Goal: Task Accomplishment & Management: Manage account settings

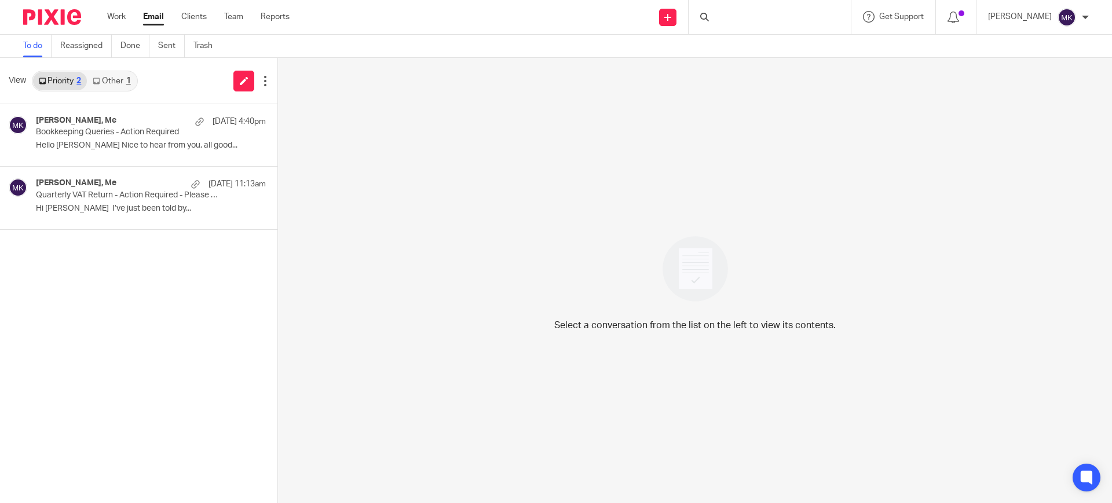
click at [119, 73] on link "Other 1" at bounding box center [111, 81] width 49 height 19
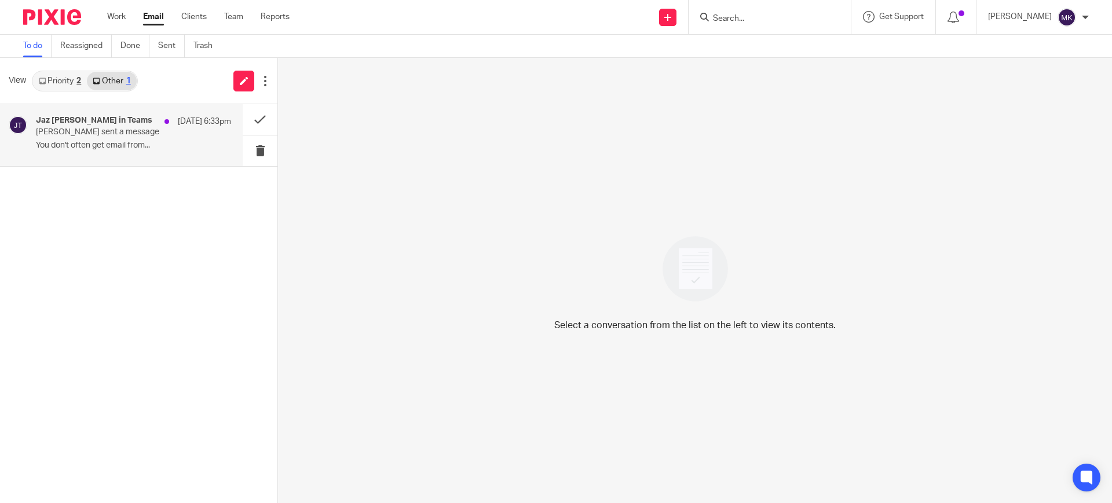
click at [87, 140] on div "Jaz Grewal in Teams 22 Sep 6:33pm Jaz sent a message You don't often get email …" at bounding box center [133, 135] width 195 height 39
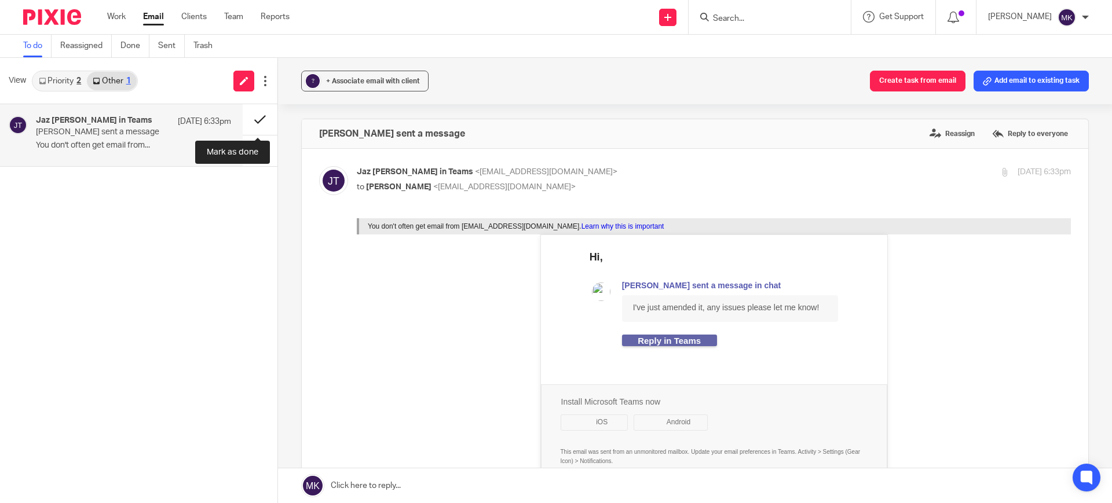
click at [246, 119] on button at bounding box center [260, 119] width 35 height 31
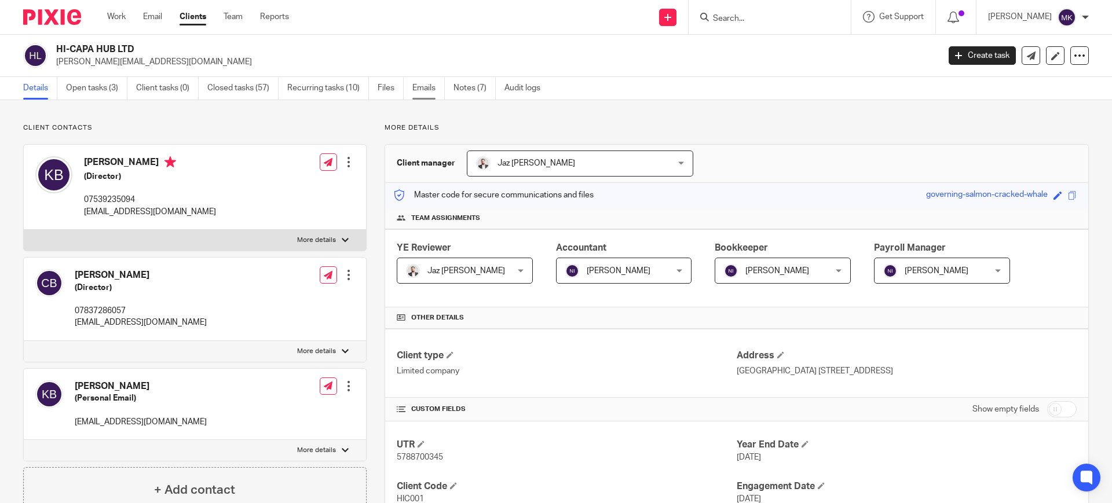
click at [437, 90] on link "Emails" at bounding box center [428, 88] width 32 height 23
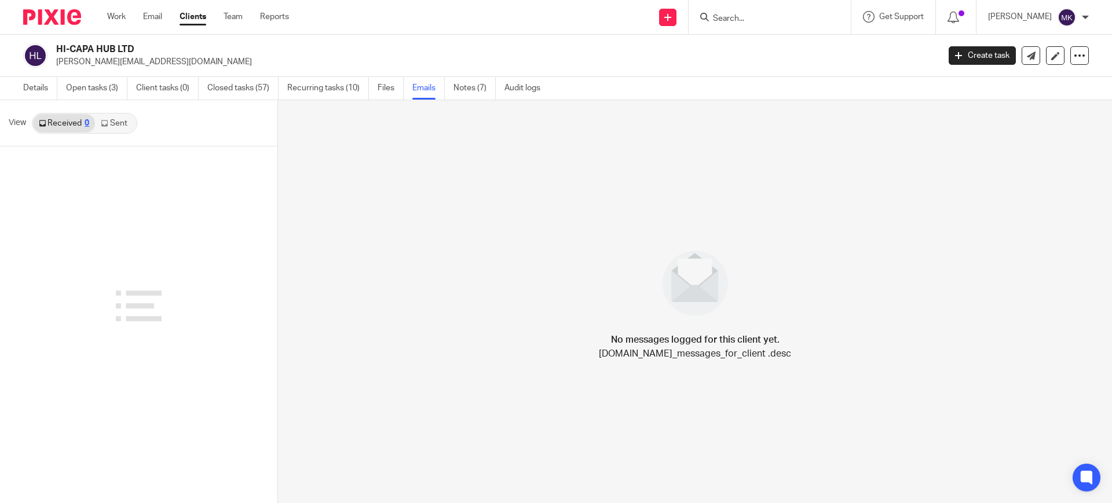
click at [115, 114] on link "Sent" at bounding box center [115, 123] width 41 height 19
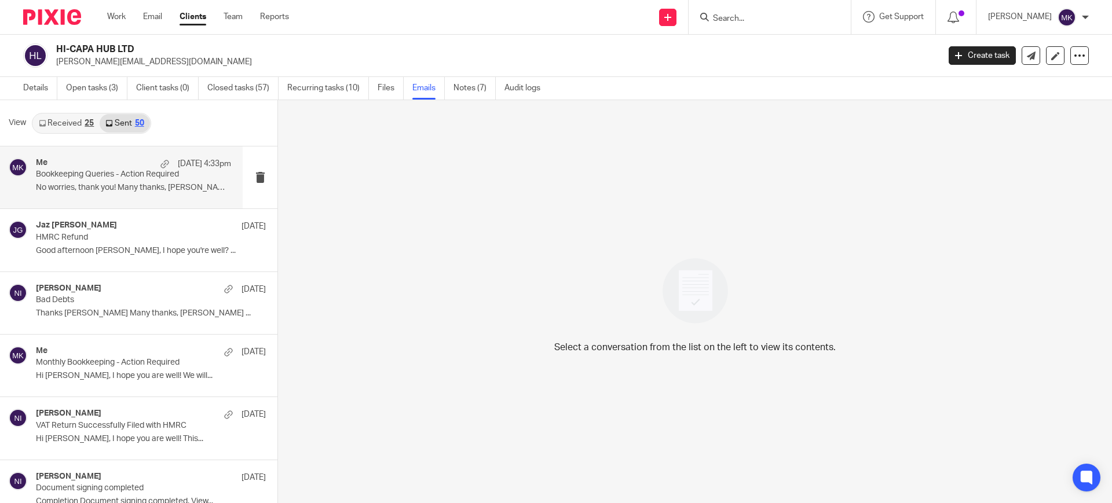
click at [116, 179] on div "Me 22 Sep 4:33pm Bookkeeping Queries - Action Required No worries, thank you! M…" at bounding box center [133, 177] width 195 height 39
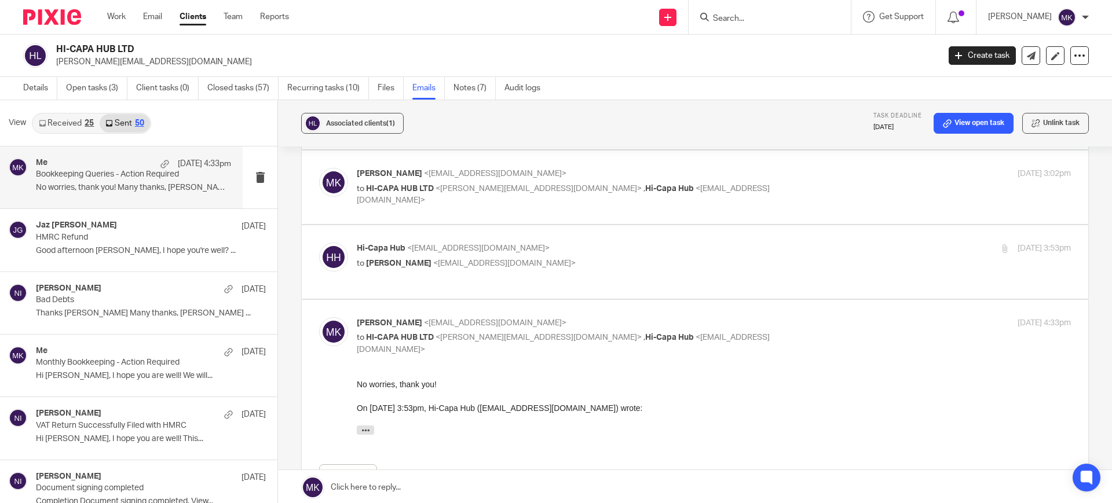
scroll to position [434, 0]
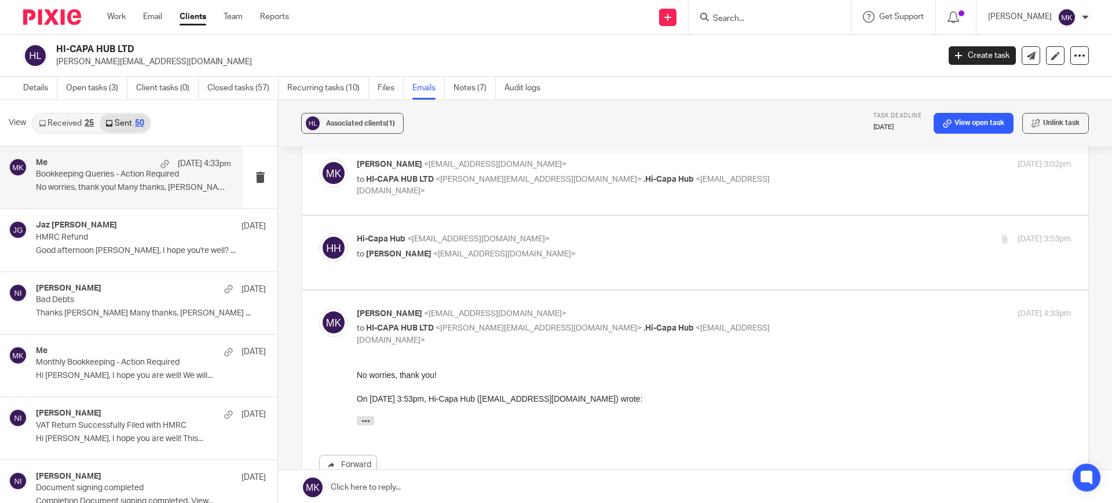
click at [611, 233] on div "Hi-Capa Hub <hicapahub@gmail.com> to Moiz Khatri <moizkhatri@taxassist.co.uk>" at bounding box center [595, 246] width 476 height 27
checkbox input "true"
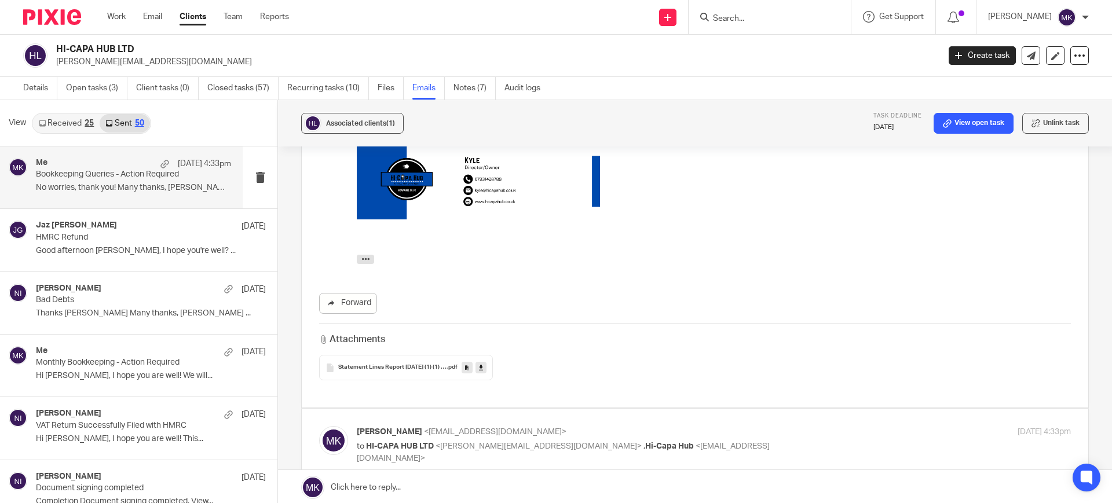
scroll to position [651, 0]
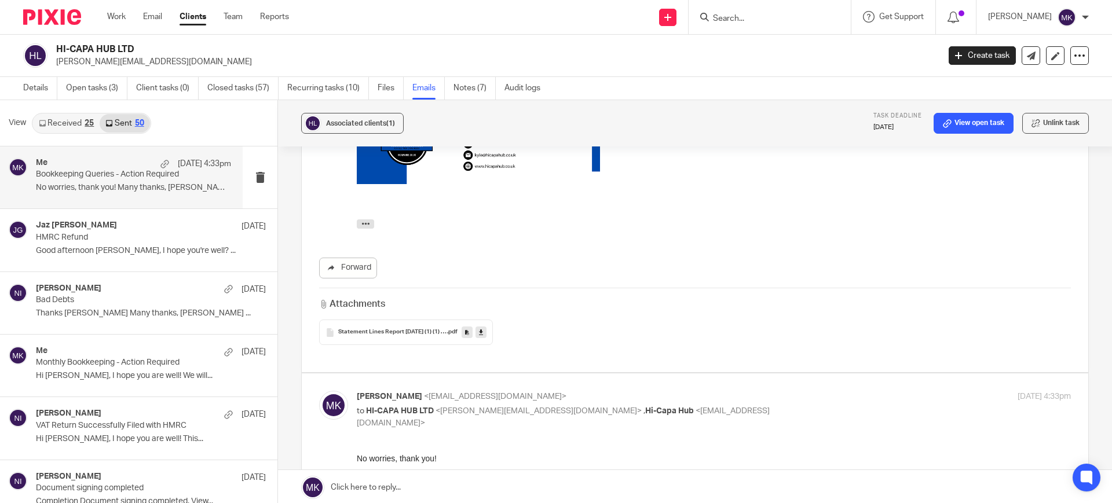
click at [475, 327] on link at bounding box center [480, 333] width 11 height 12
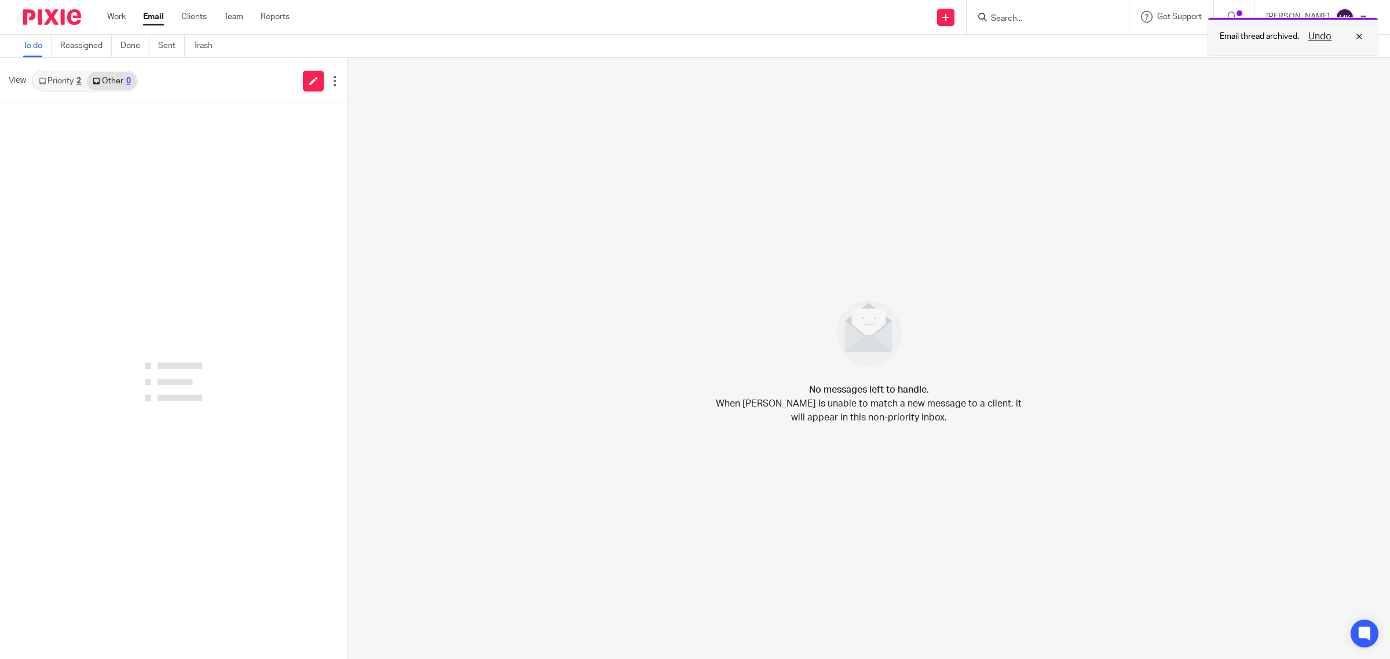
drag, startPoint x: 1364, startPoint y: 39, endPoint x: 1295, endPoint y: 43, distance: 69.6
click at [1364, 39] on div "Undo" at bounding box center [1332, 37] width 67 height 14
click at [1079, 19] on input "Search" at bounding box center [1041, 19] width 104 height 10
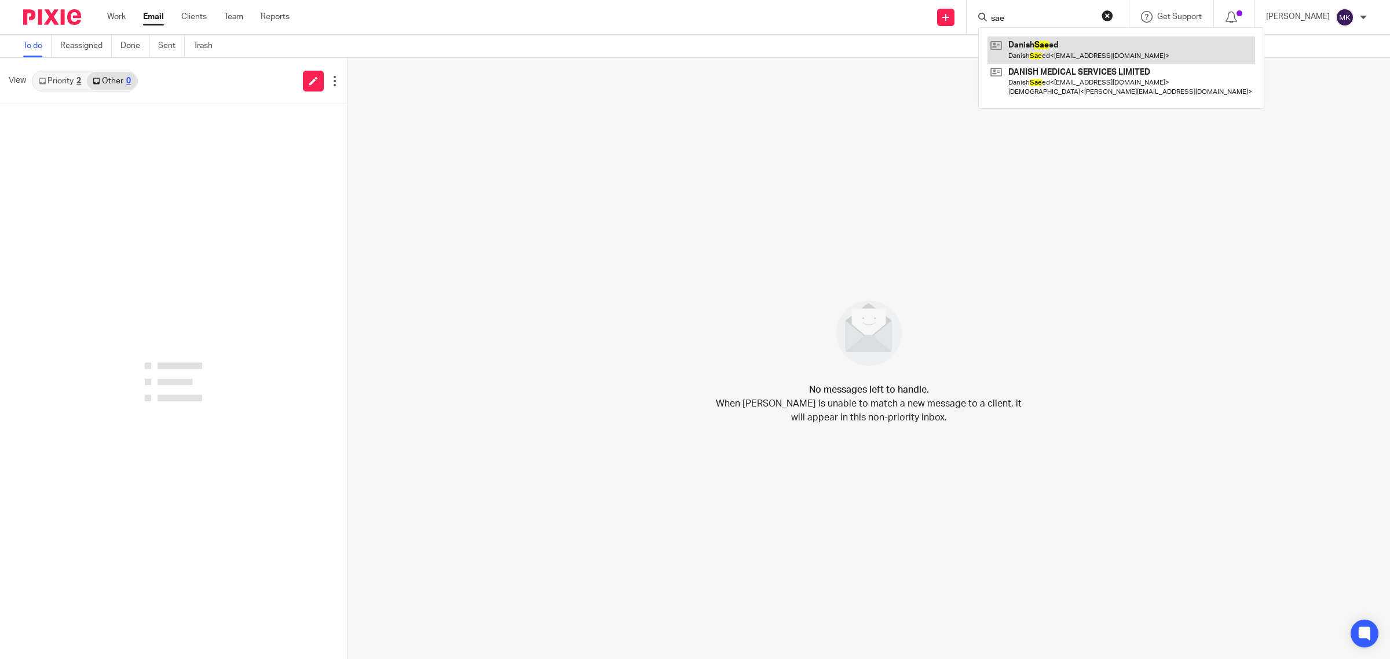
type input "sae"
click at [1107, 47] on link at bounding box center [1120, 49] width 267 height 27
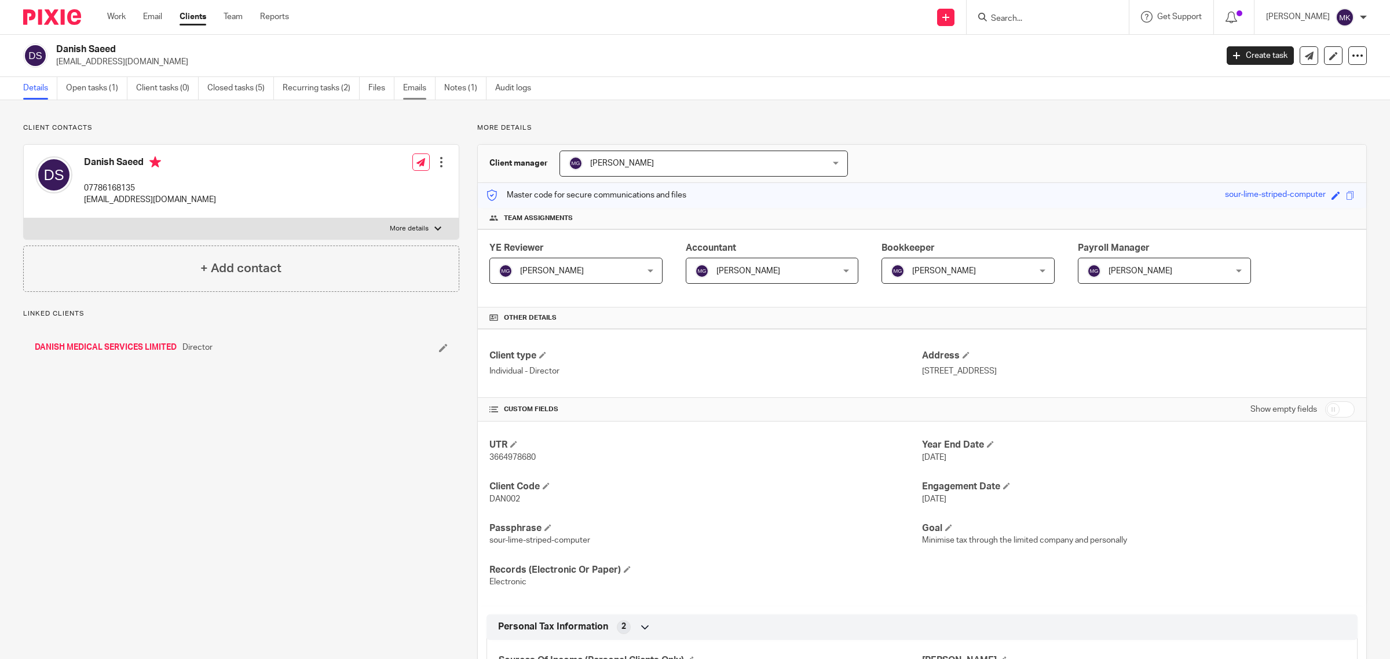
click at [429, 93] on link "Emails" at bounding box center [419, 88] width 32 height 23
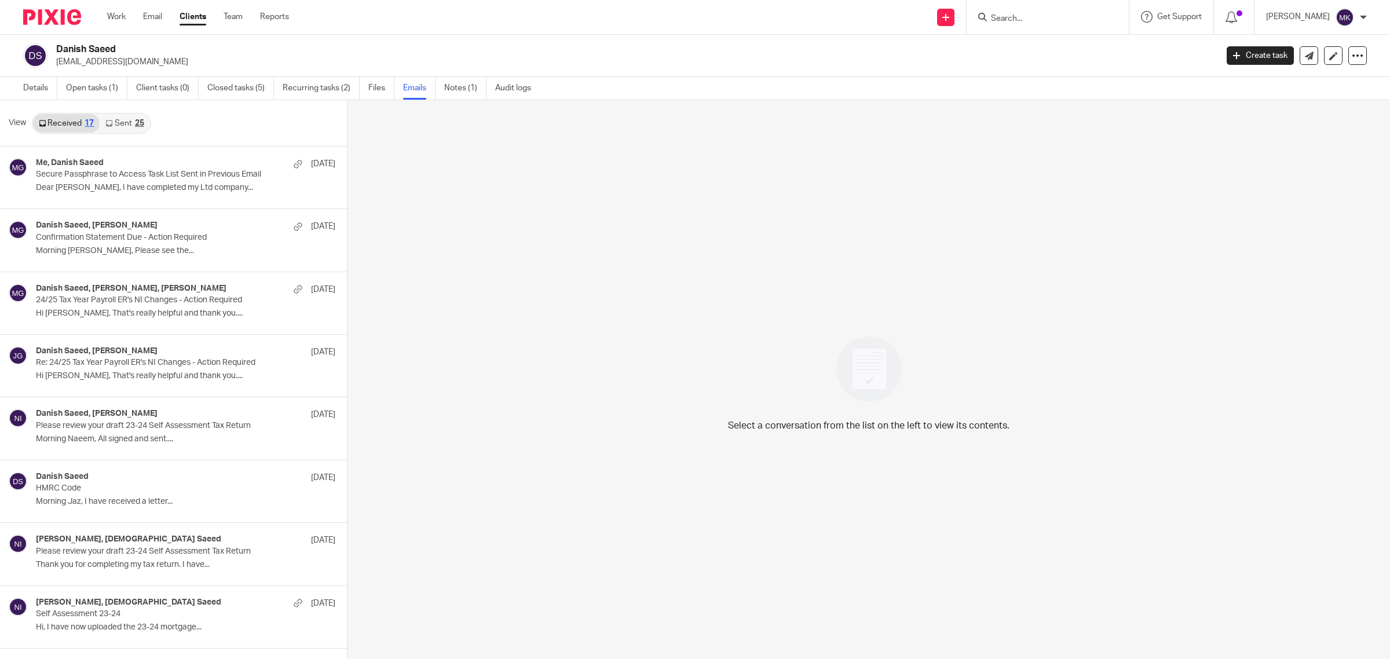
click at [126, 122] on link "Sent 25" at bounding box center [125, 123] width 50 height 19
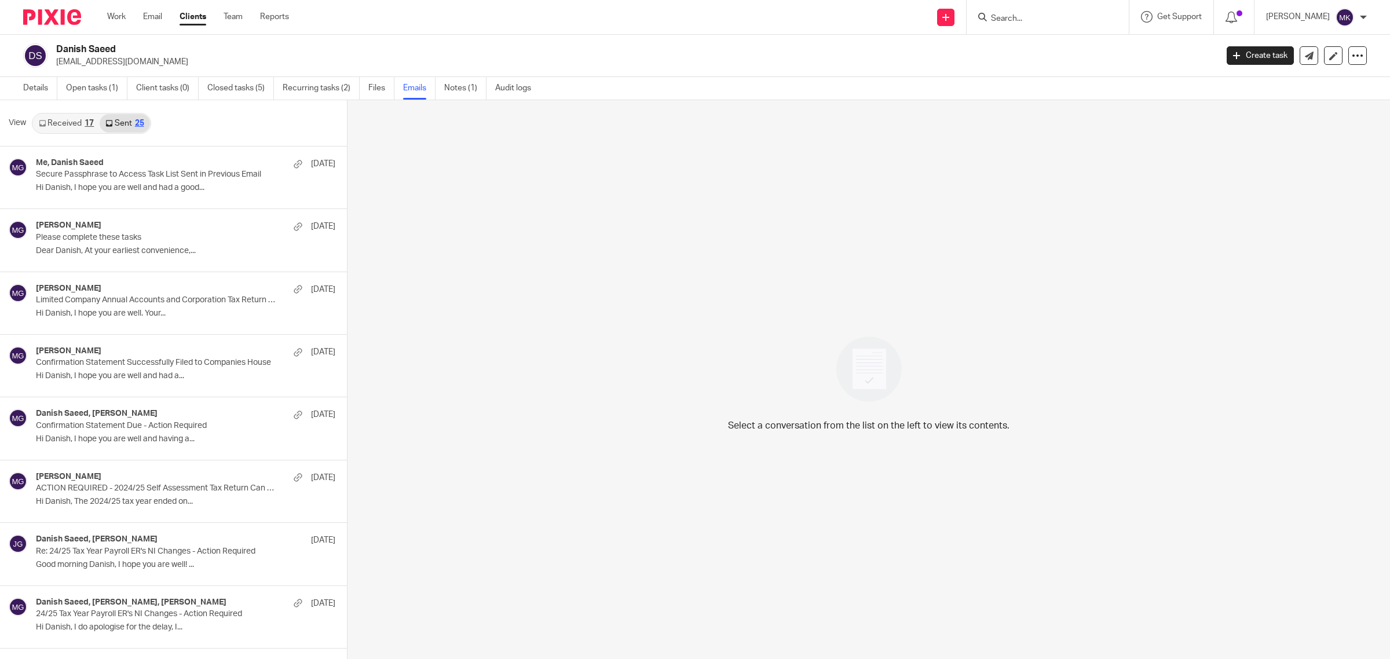
scroll to position [2, 0]
click at [57, 120] on link "Received 17" at bounding box center [66, 121] width 67 height 19
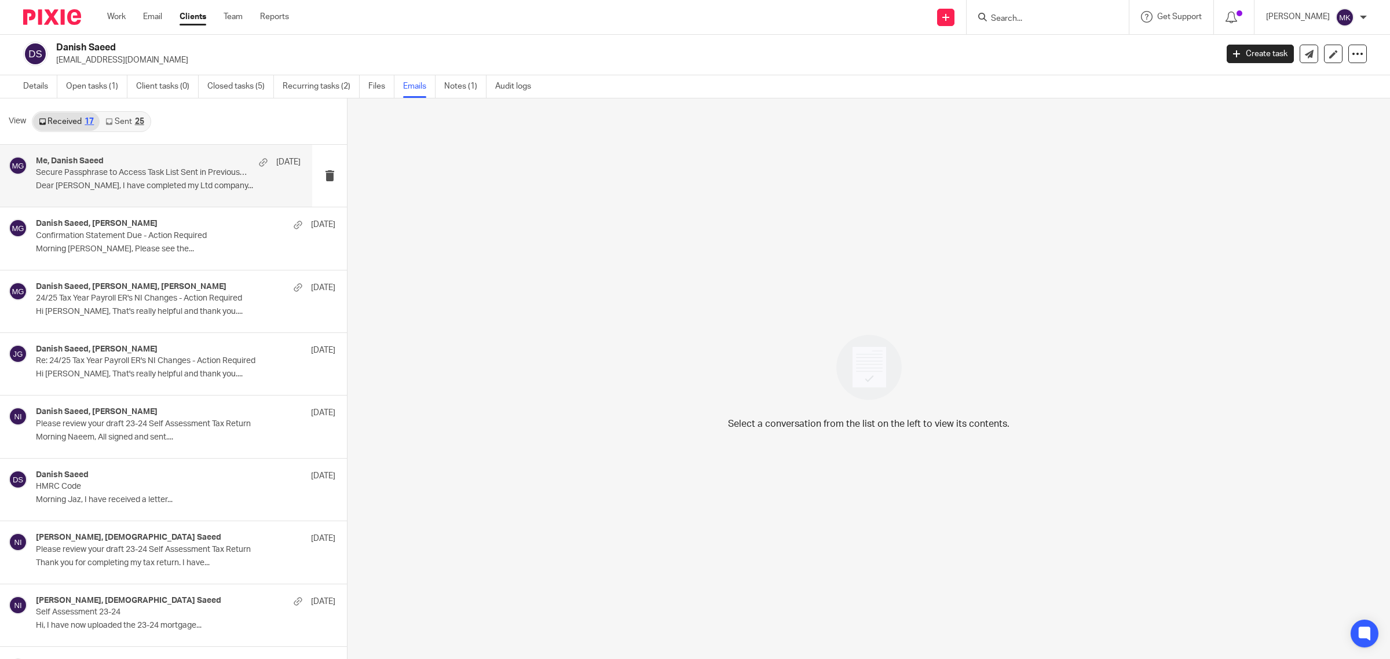
scroll to position [0, 0]
click at [108, 181] on div "Me, Danish Saeed 31 Aug Secure Passphrase to Access Task List Sent in Previous …" at bounding box center [168, 177] width 265 height 39
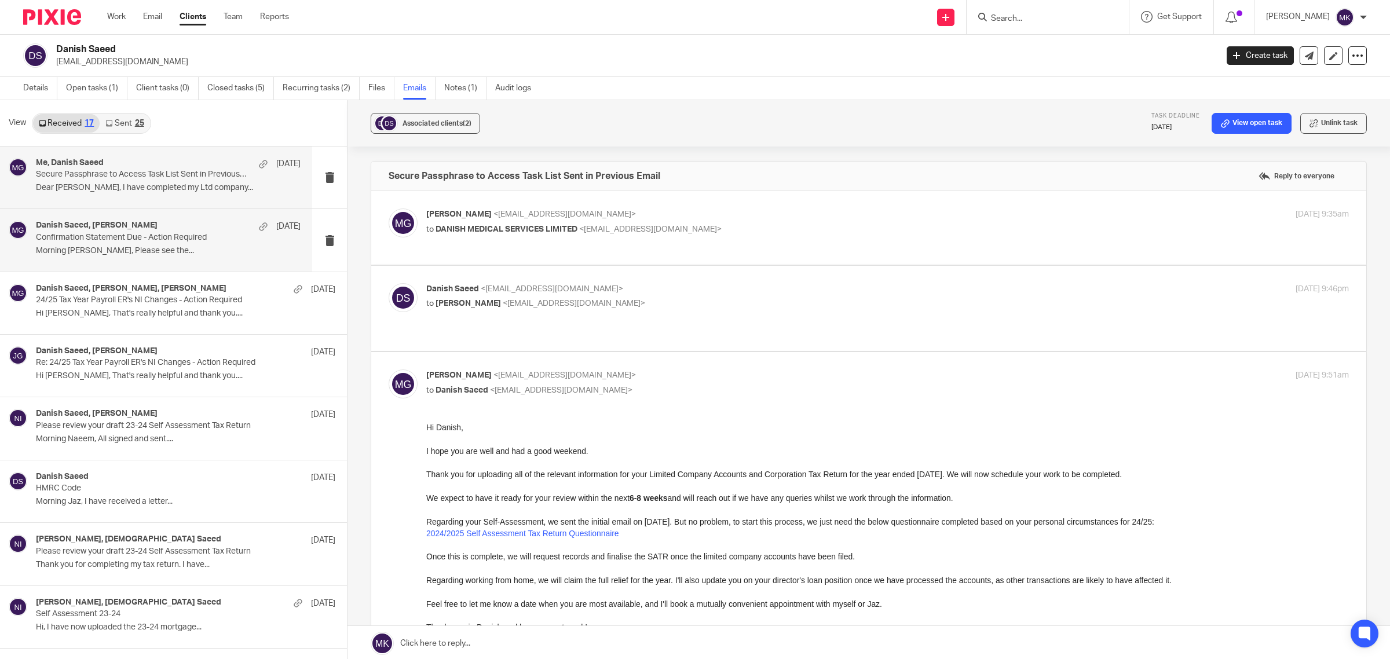
click at [137, 262] on div "Danish Saeed, Mason Graves 6 Jul Confirmation Statement Due - Action Required M…" at bounding box center [156, 240] width 312 height 62
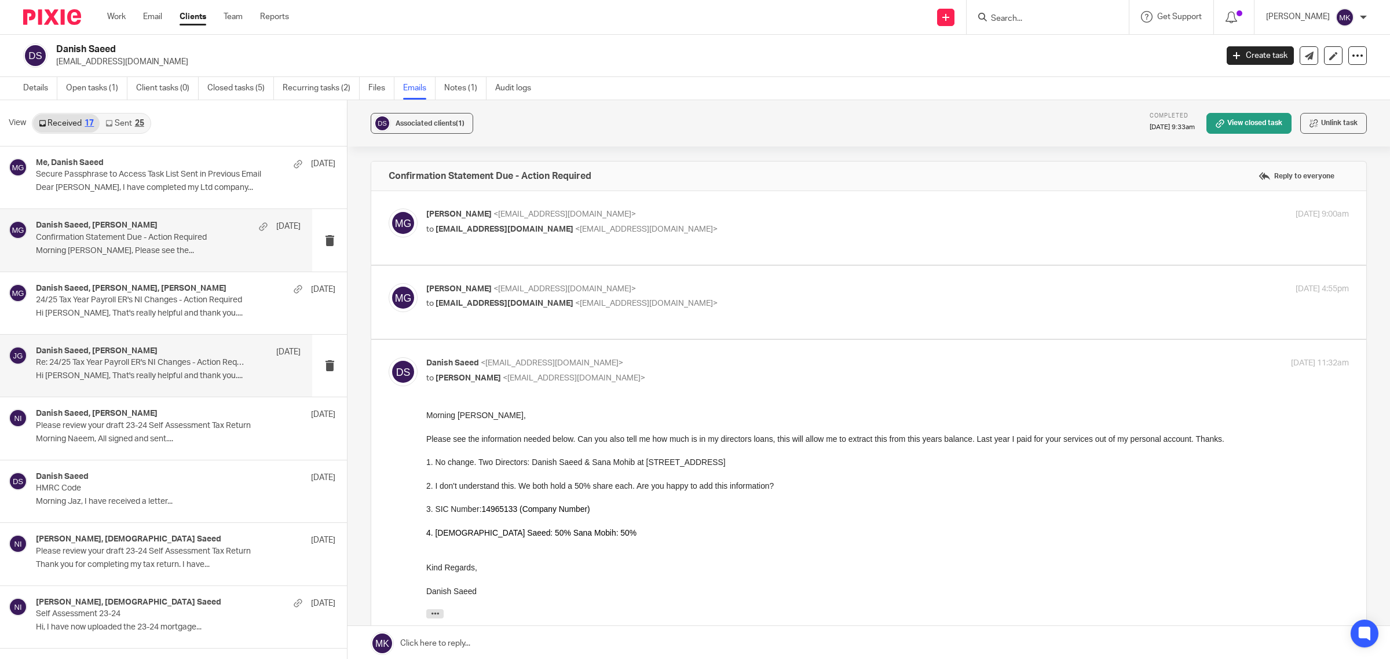
click at [125, 364] on p "Re: 24/25 Tax Year Payroll ER's NI Changes - Action Required" at bounding box center [142, 363] width 212 height 10
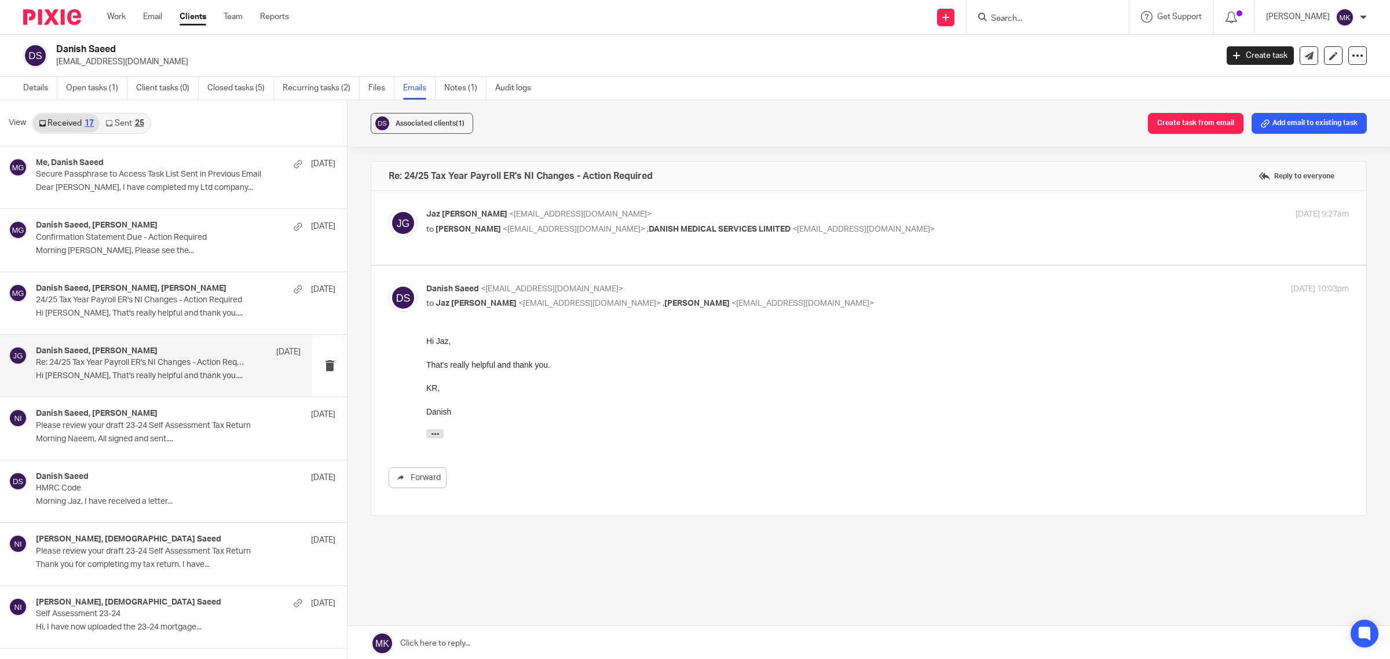
click at [910, 208] on p "Jaz Grewal <jazgrewal@taxassist.co.uk>" at bounding box center [733, 214] width 615 height 12
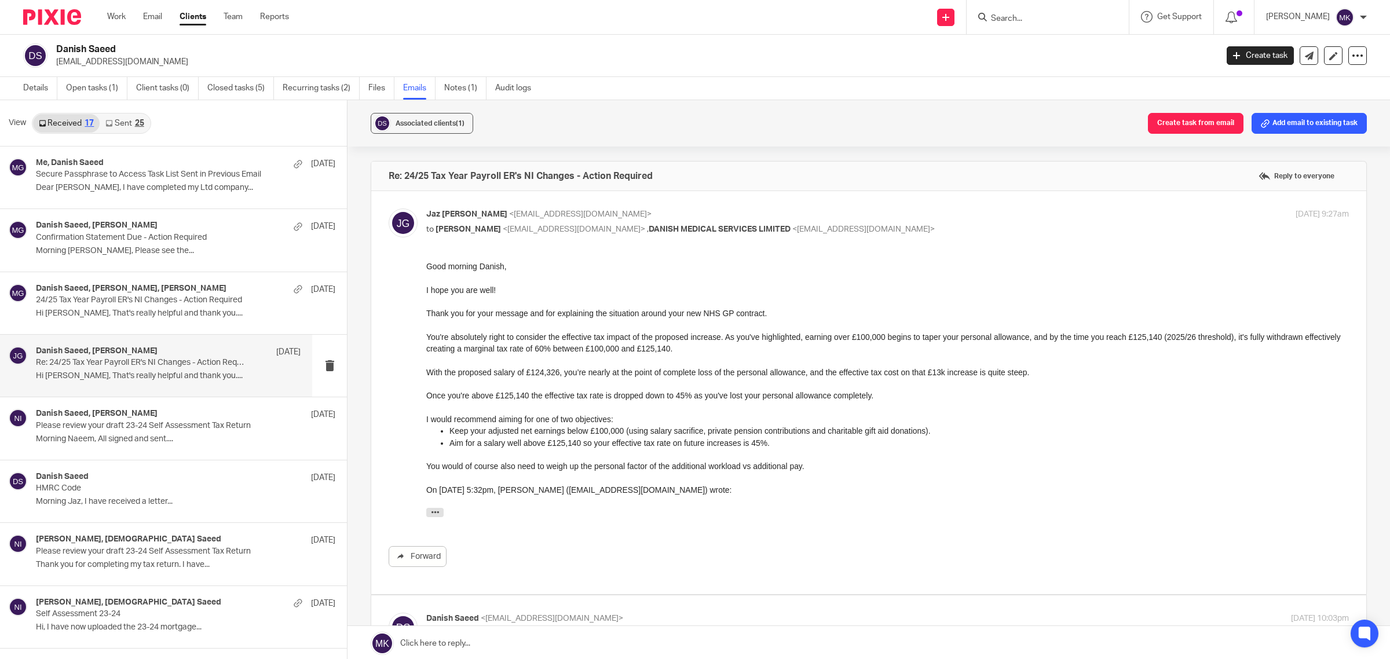
click at [910, 208] on p "Jaz Grewal <jazgrewal@taxassist.co.uk>" at bounding box center [733, 214] width 615 height 12
checkbox input "false"
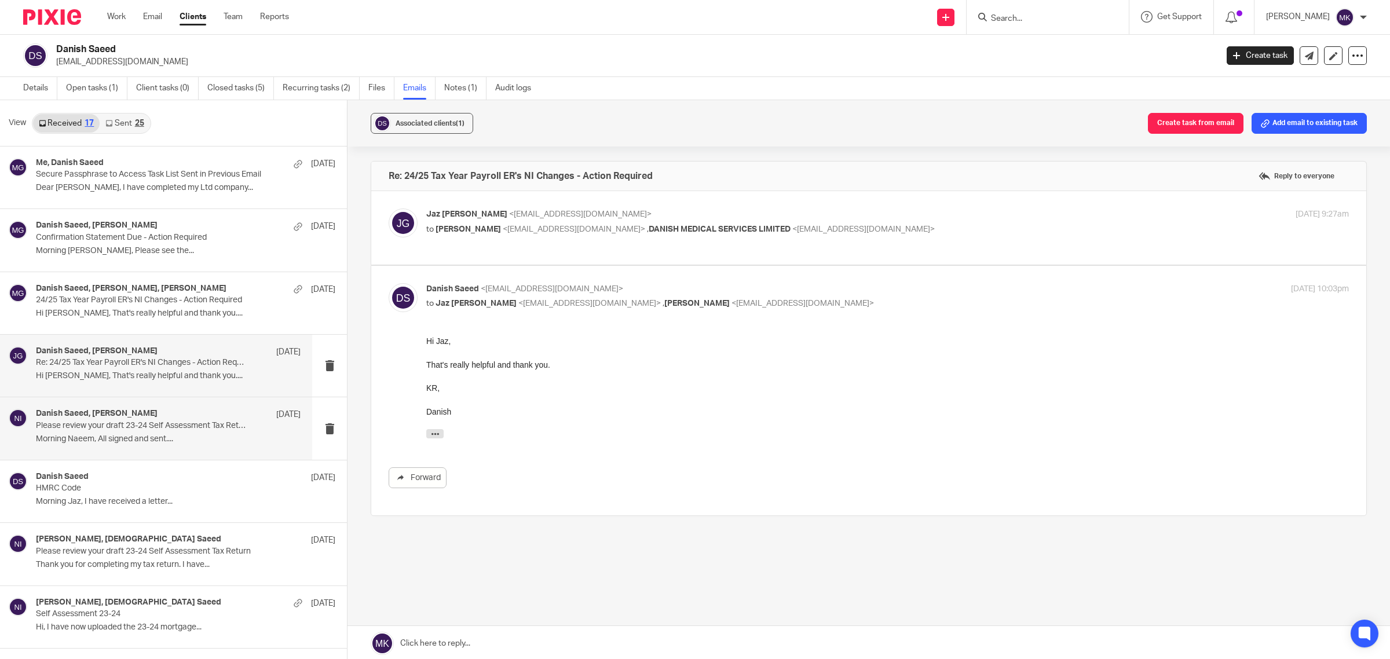
click at [113, 432] on div "Danish Saeed, Naeem Ibrahim 26 Jan Please review your draft 23-24 Self Assessme…" at bounding box center [168, 428] width 265 height 39
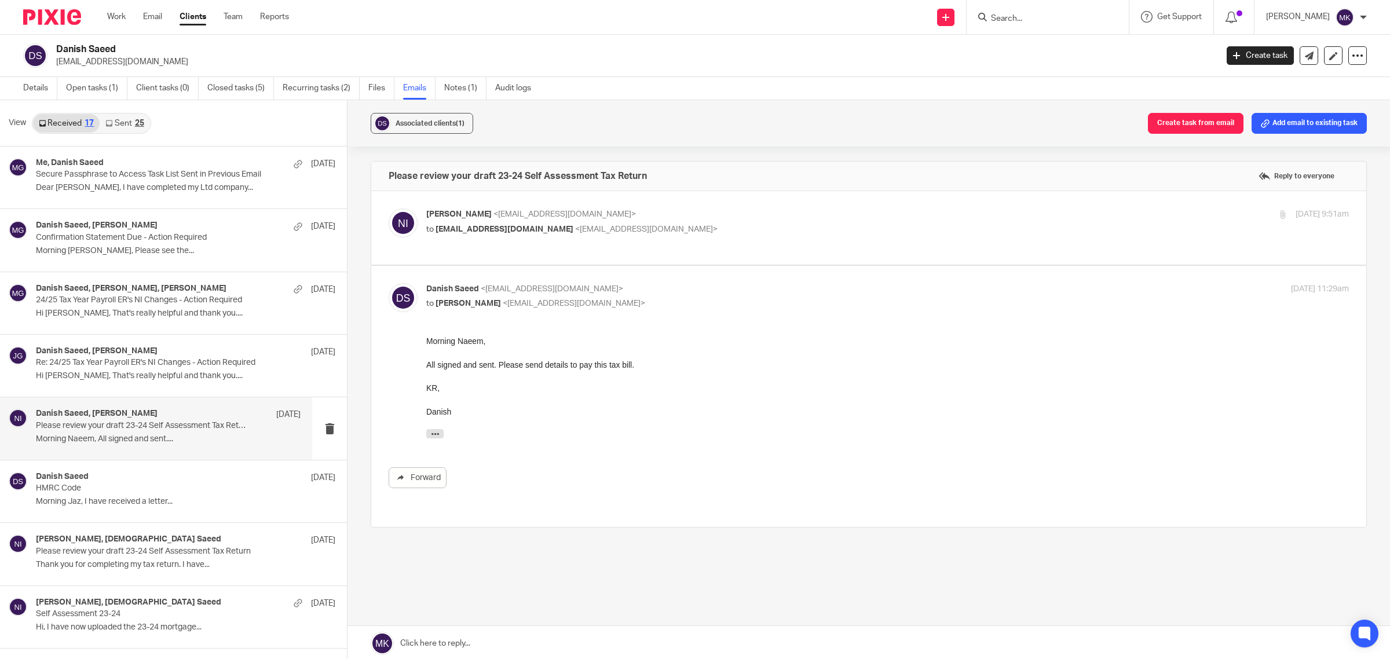
click at [811, 222] on div "Naeem Ibrahim <naeemibrahim@taxassist.co.uk> to drdanishsaeed@gmail.com <drdani…" at bounding box center [733, 221] width 615 height 27
checkbox input "true"
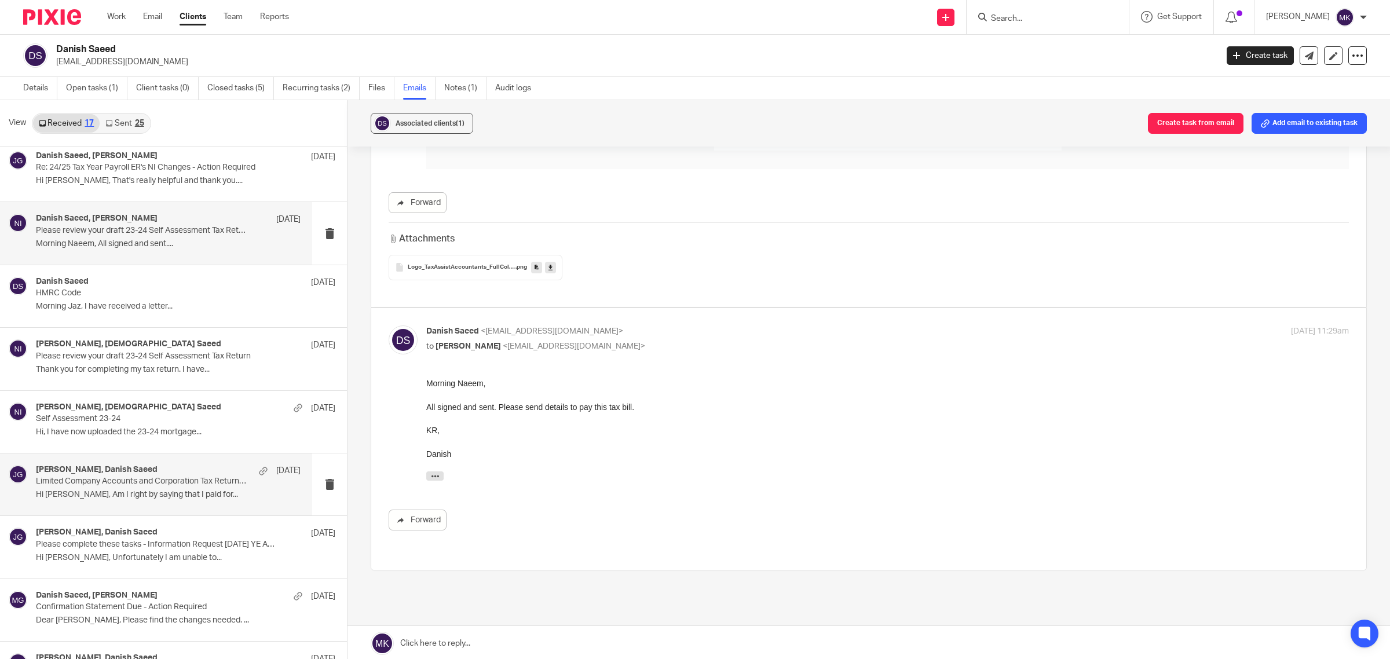
scroll to position [217, 0]
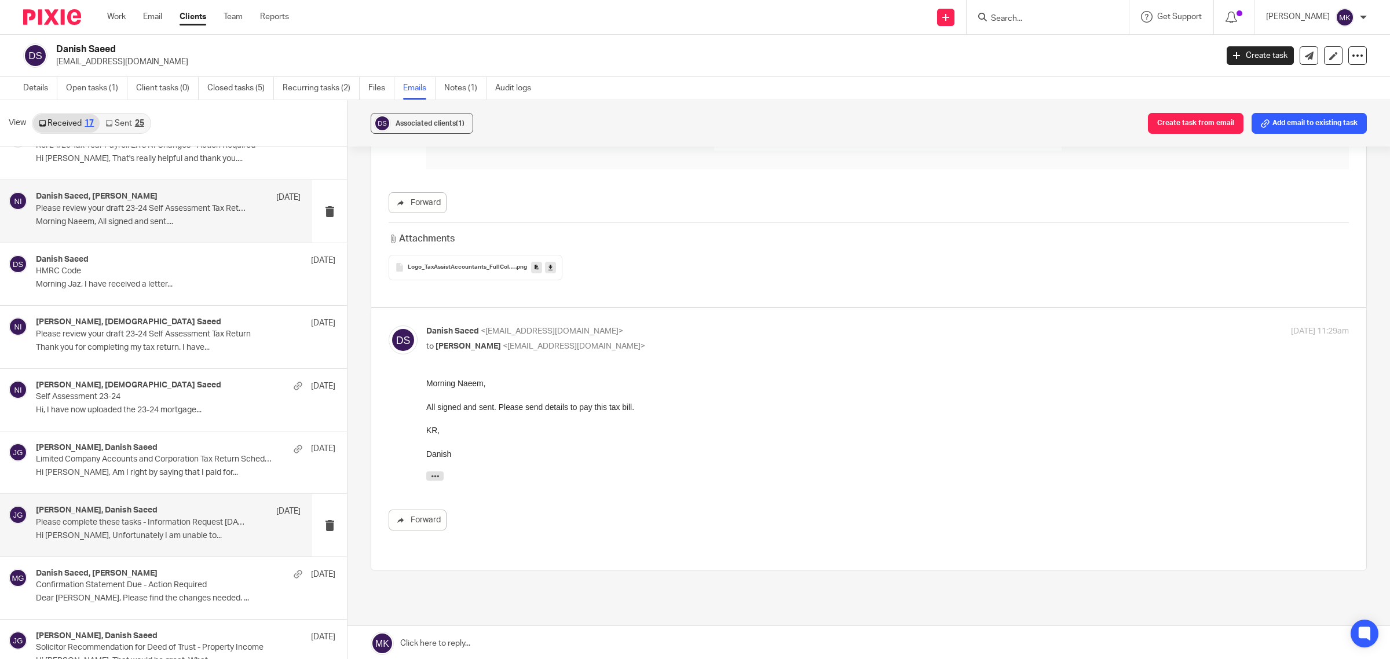
click at [149, 522] on p "Please complete these tasks - Information Request 30/06/2024 YE Accounts" at bounding box center [142, 523] width 212 height 10
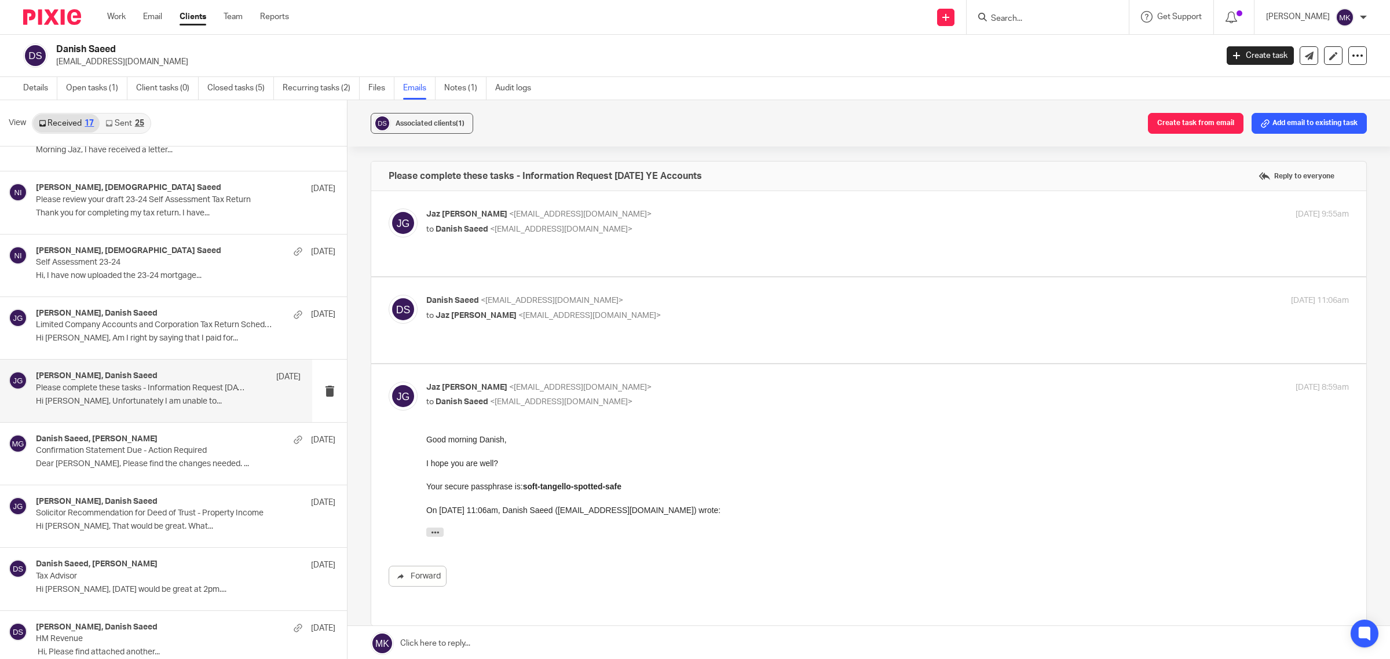
scroll to position [362, 0]
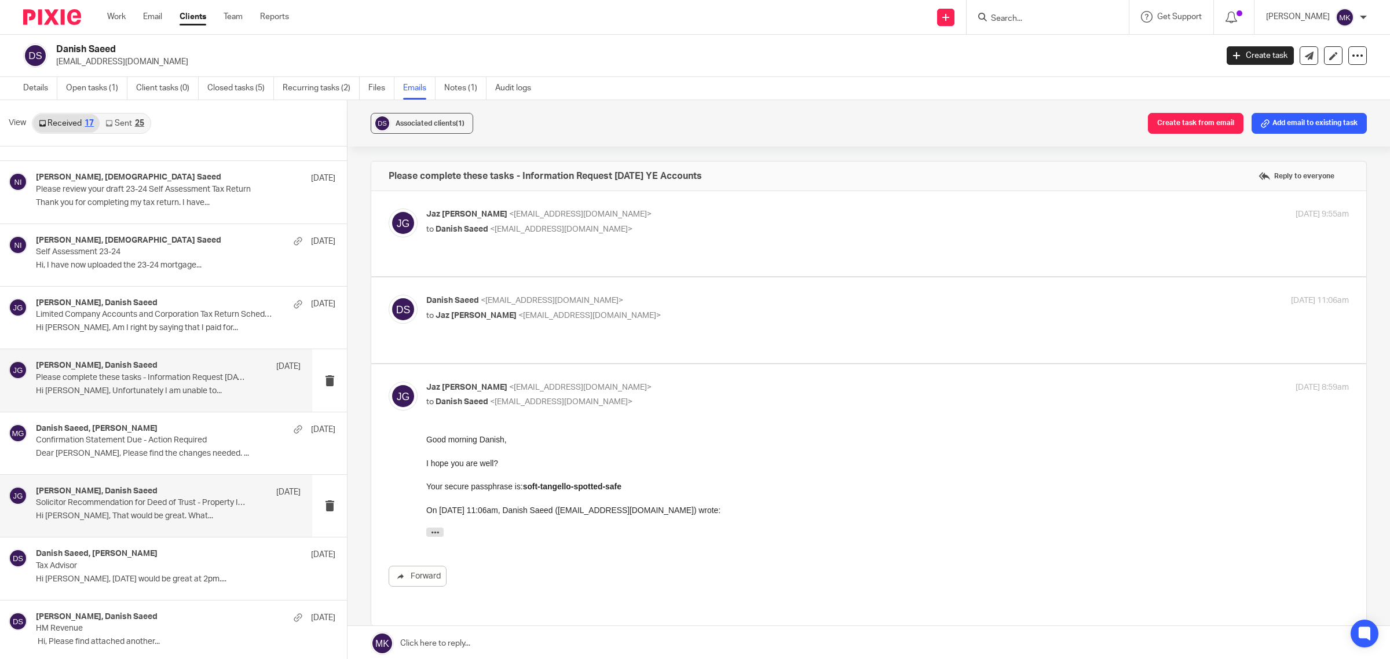
click at [153, 518] on p "Hi Jaz, That would be great. What..." at bounding box center [168, 516] width 265 height 10
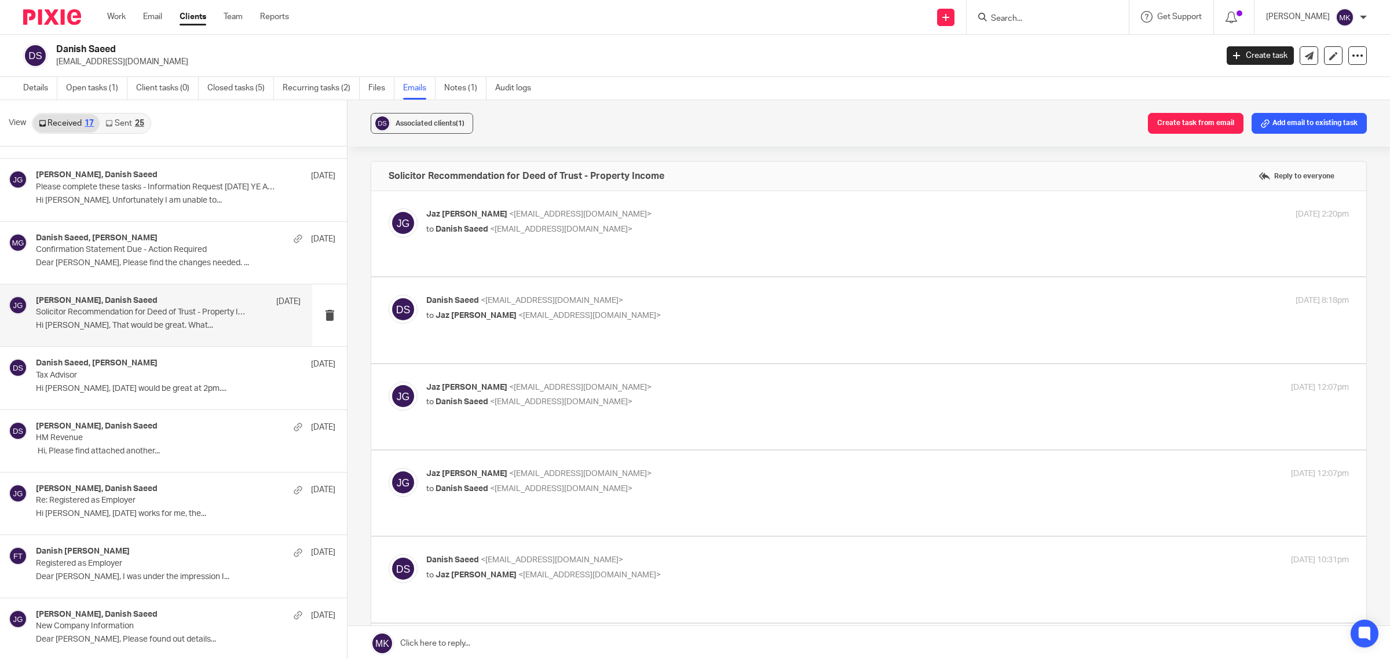
scroll to position [2, 0]
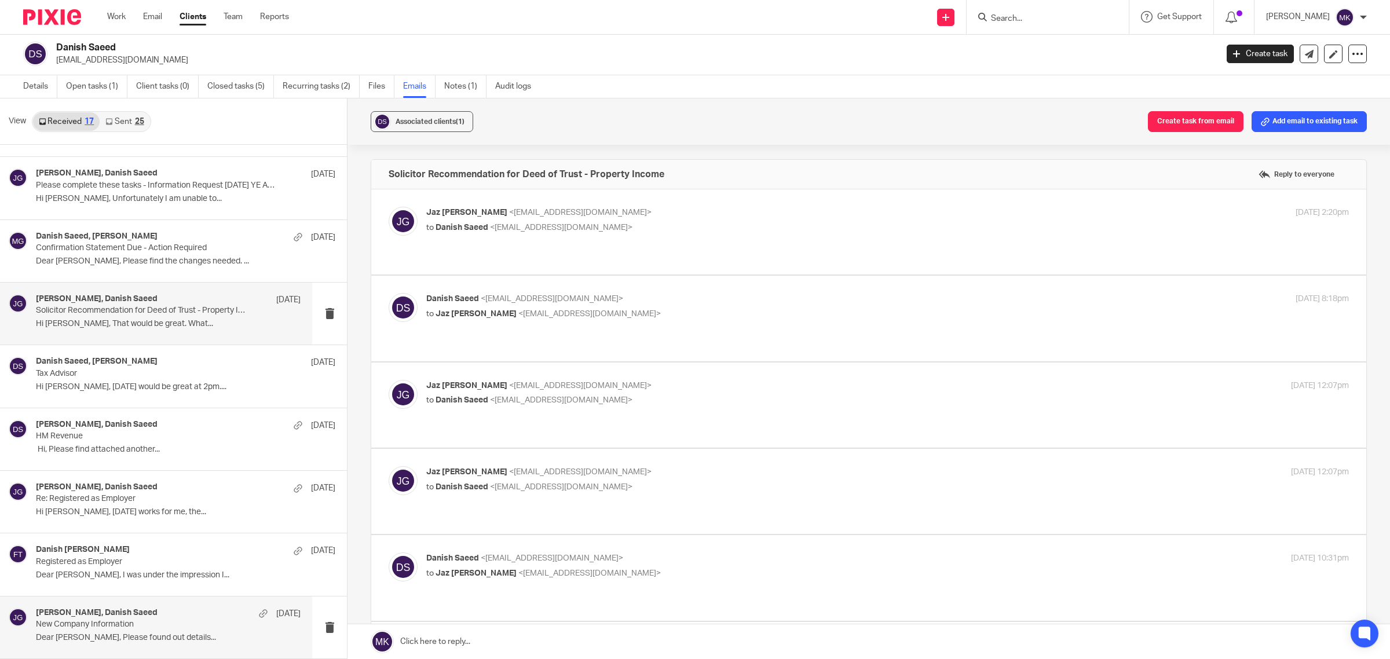
click at [148, 610] on div "Jaz Grewal, Danish Saeed 26 Jun 2023" at bounding box center [168, 614] width 265 height 12
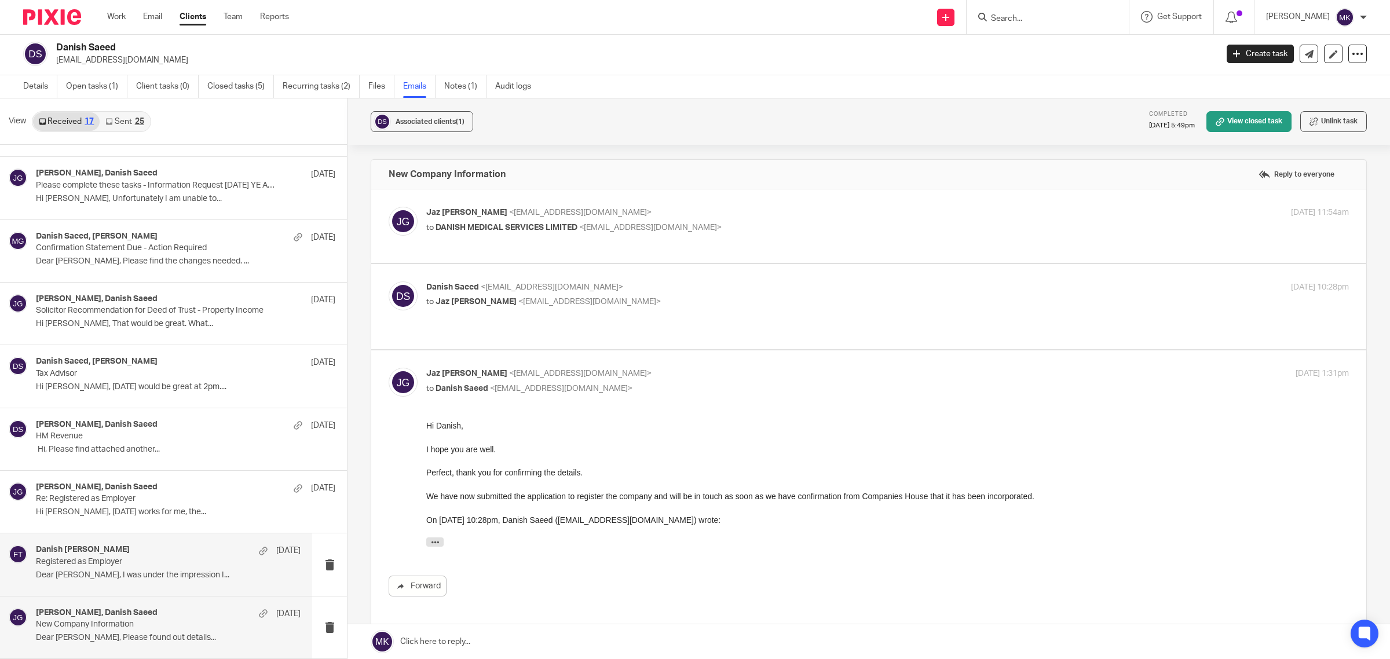
scroll to position [0, 0]
click at [149, 563] on p "Registered as Employer" at bounding box center [142, 562] width 212 height 10
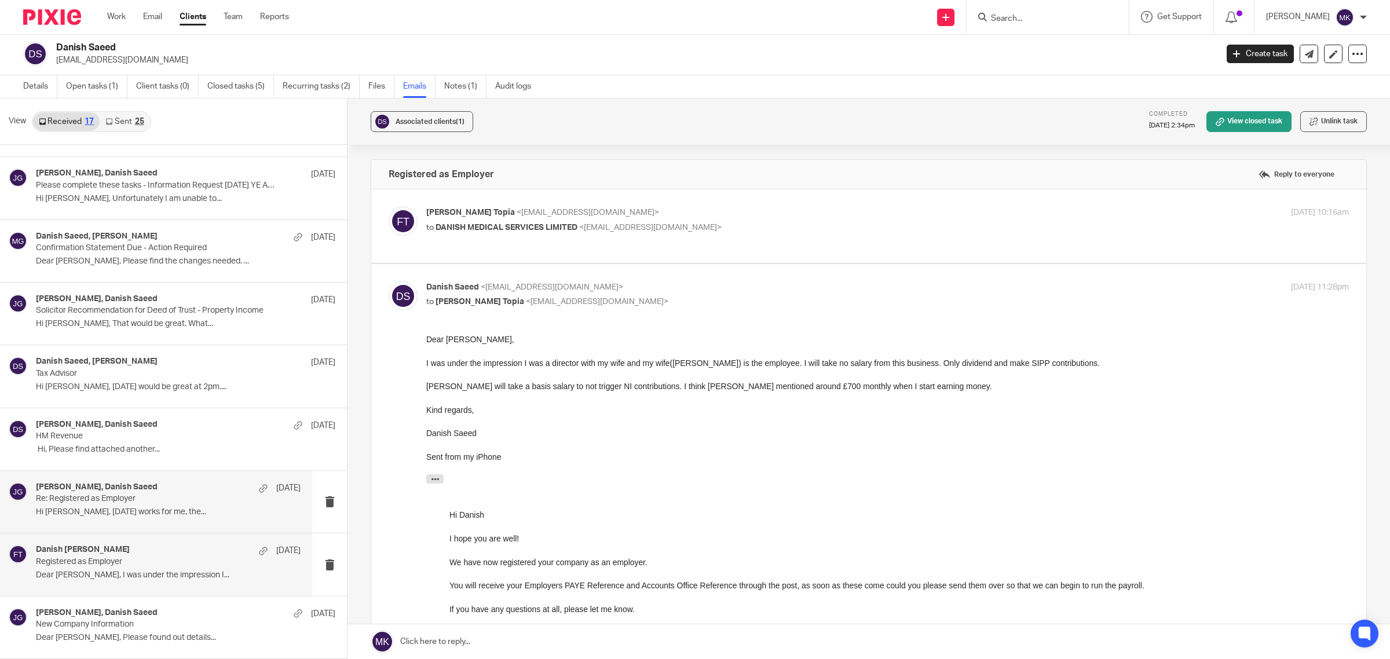
click at [140, 529] on div "Jaz Grewal, Danish Saeed 25 Jul 2023 Re: Registered as Employer Hi Jaz, Friday …" at bounding box center [156, 502] width 312 height 62
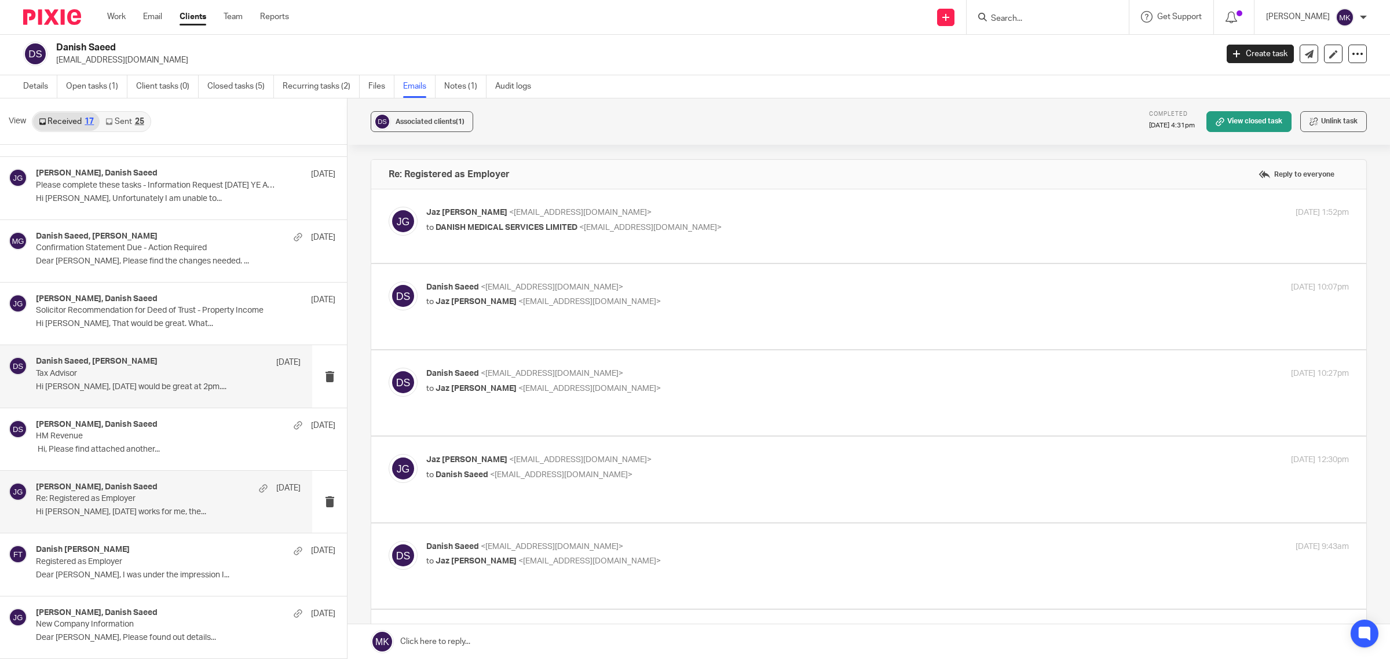
click at [128, 395] on div "Danish Saeed, Jaz Grewal 3 Nov 2023 Tax Advisor Hi Jaz, Next Thursday would be …" at bounding box center [156, 376] width 312 height 62
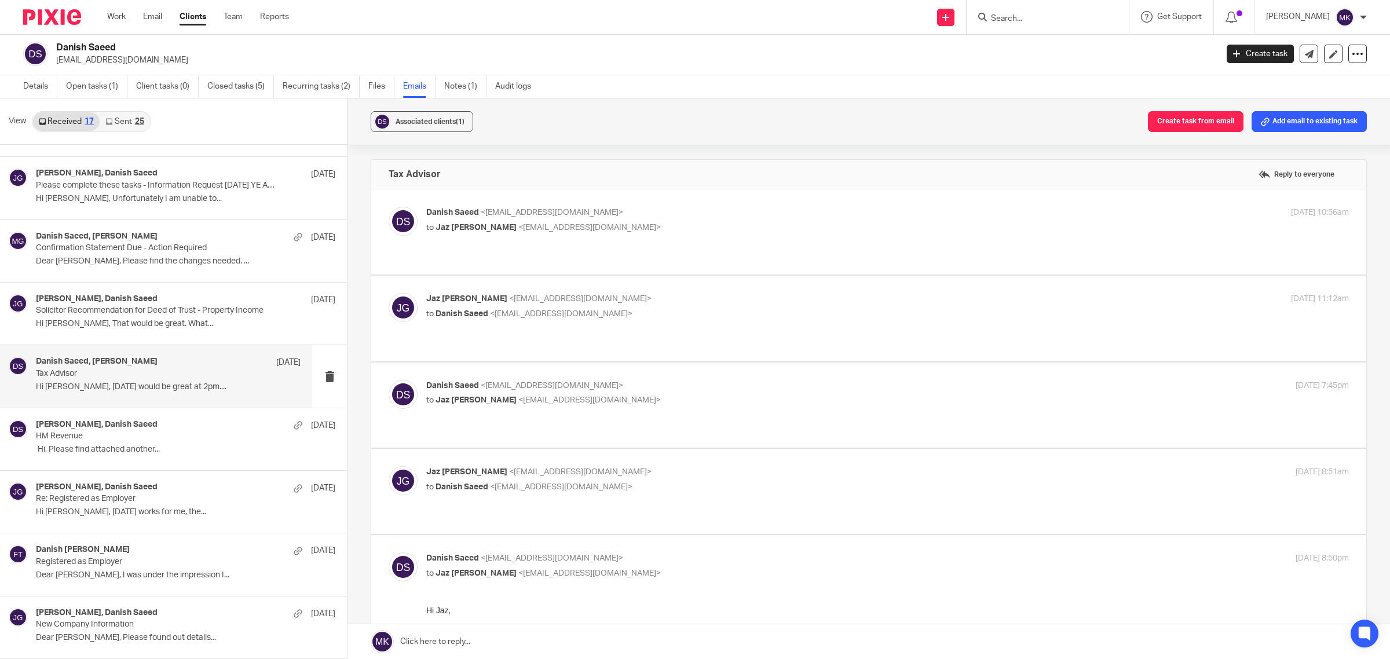
click at [710, 195] on label at bounding box center [868, 231] width 995 height 85
click at [388, 206] on input "checkbox" at bounding box center [388, 206] width 1 height 1
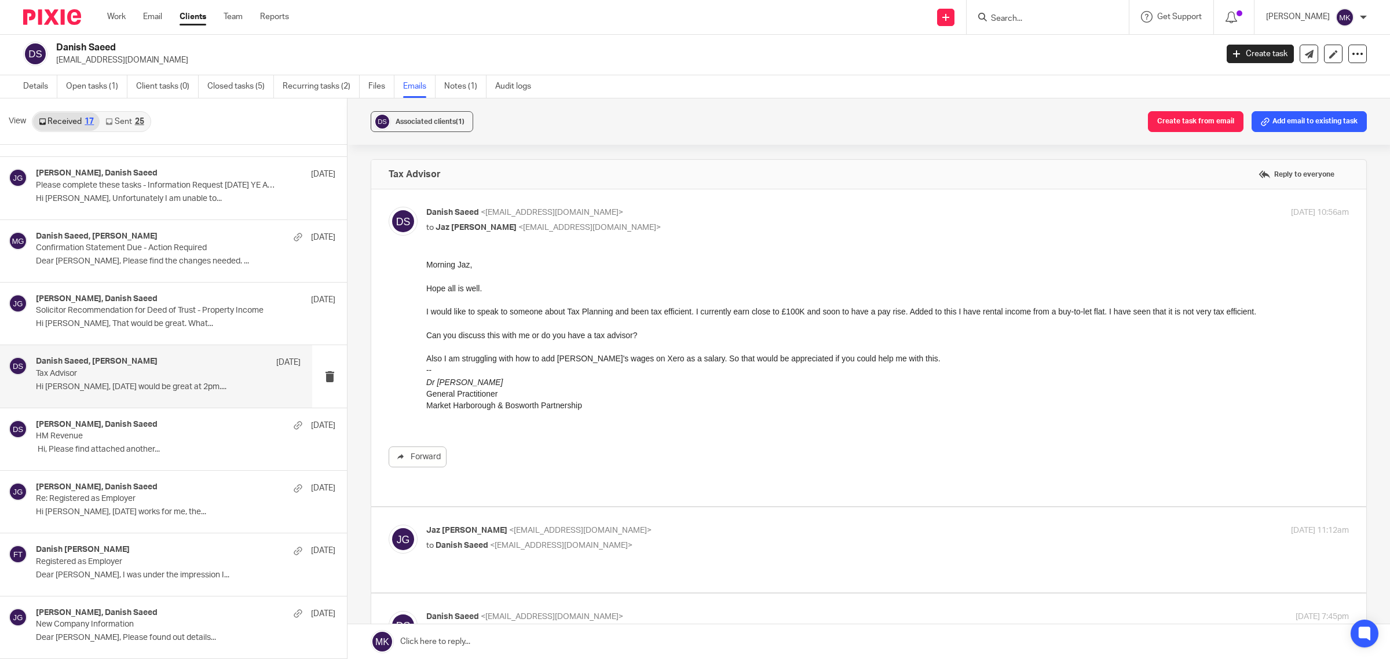
click at [710, 195] on label at bounding box center [868, 347] width 995 height 317
click at [388, 206] on input "checkbox" at bounding box center [388, 206] width 1 height 1
checkbox input "false"
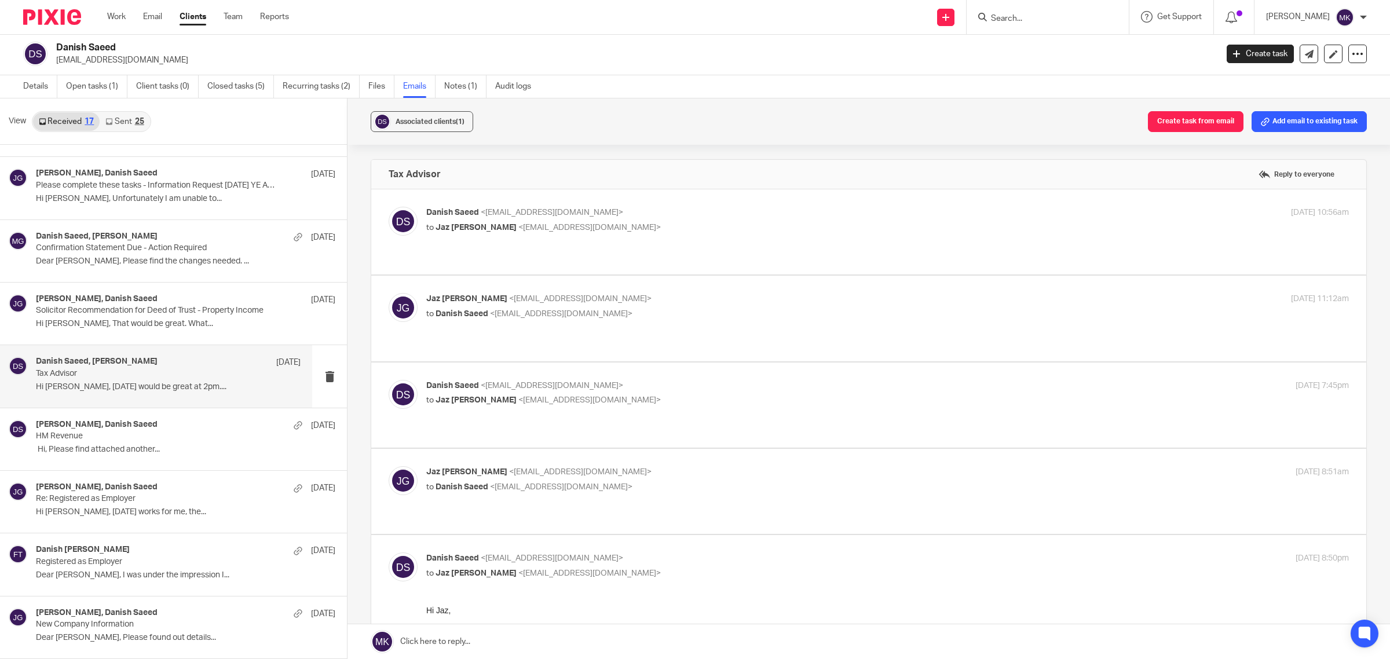
click at [692, 293] on p "Jaz Grewal <jazgrewal@taxassist.co.uk>" at bounding box center [733, 299] width 615 height 12
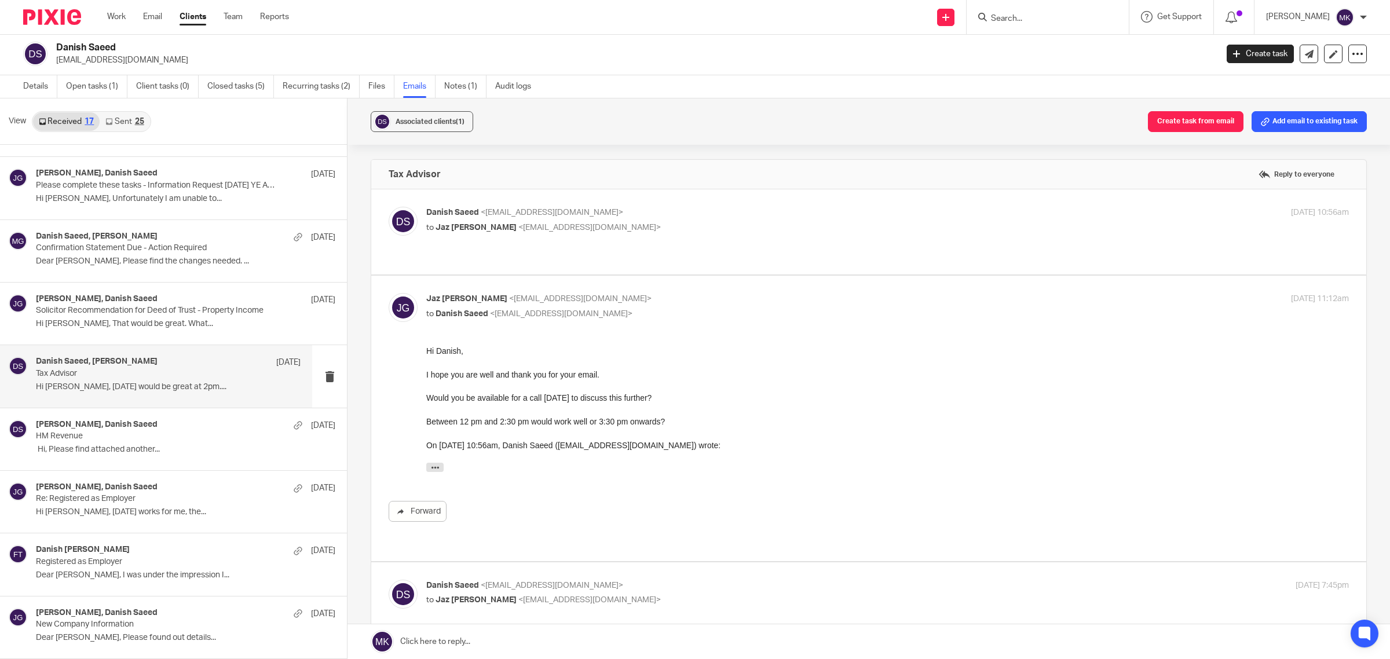
click at [692, 293] on p "Jaz Grewal <jazgrewal@taxassist.co.uk>" at bounding box center [733, 299] width 615 height 12
checkbox input "false"
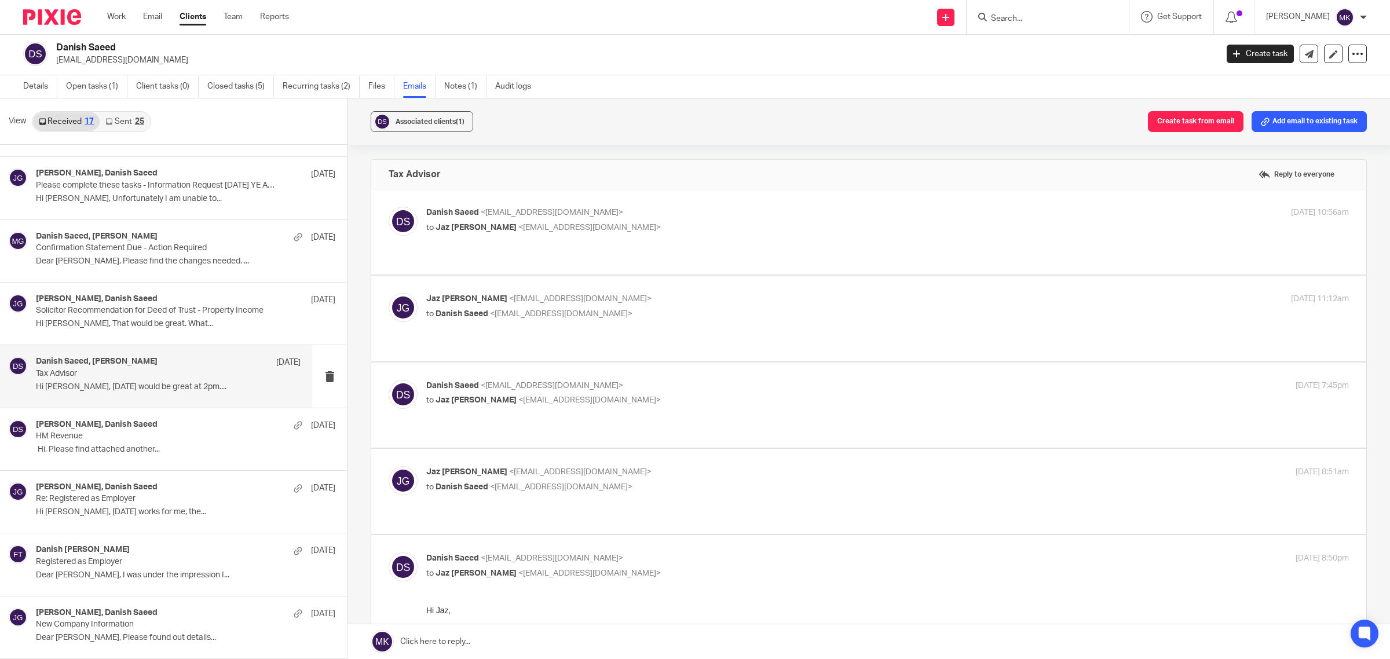
click at [680, 394] on p "to Jaz Grewal <jazgrewal@taxassist.co.uk>" at bounding box center [733, 400] width 615 height 12
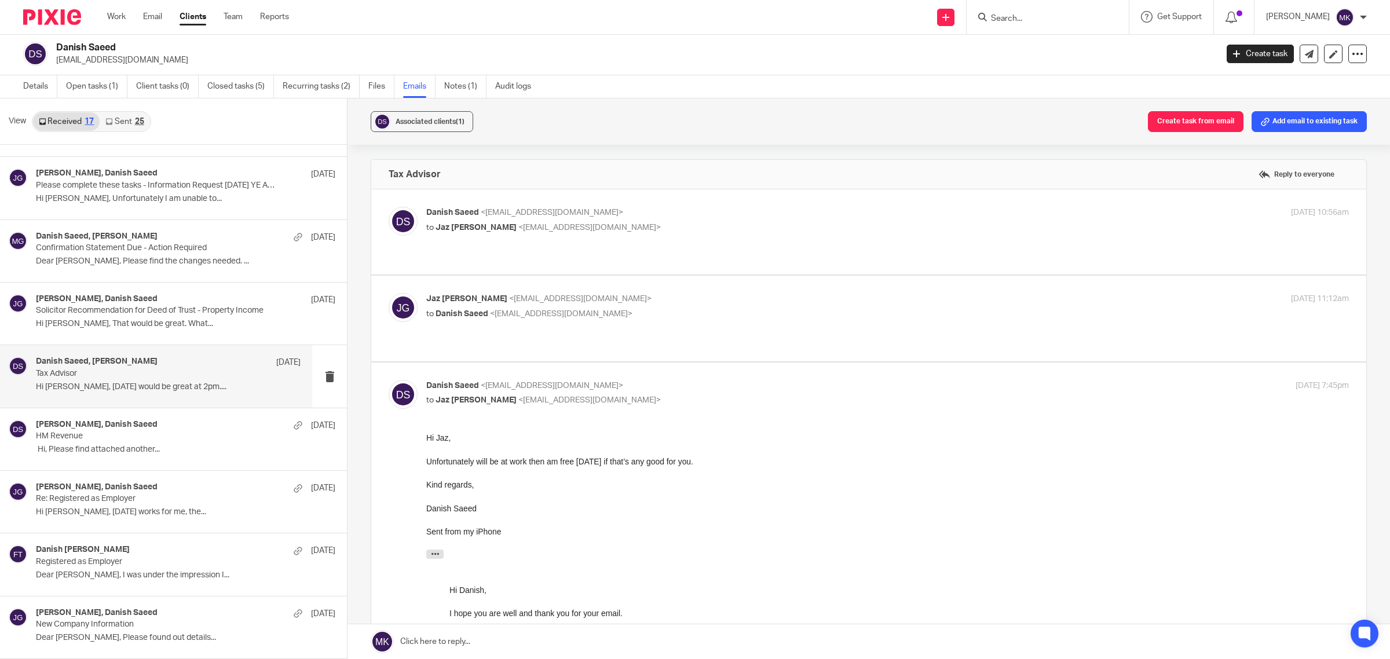
click at [680, 394] on p "to Jaz Grewal <jazgrewal@taxassist.co.uk>" at bounding box center [733, 400] width 615 height 12
checkbox input "false"
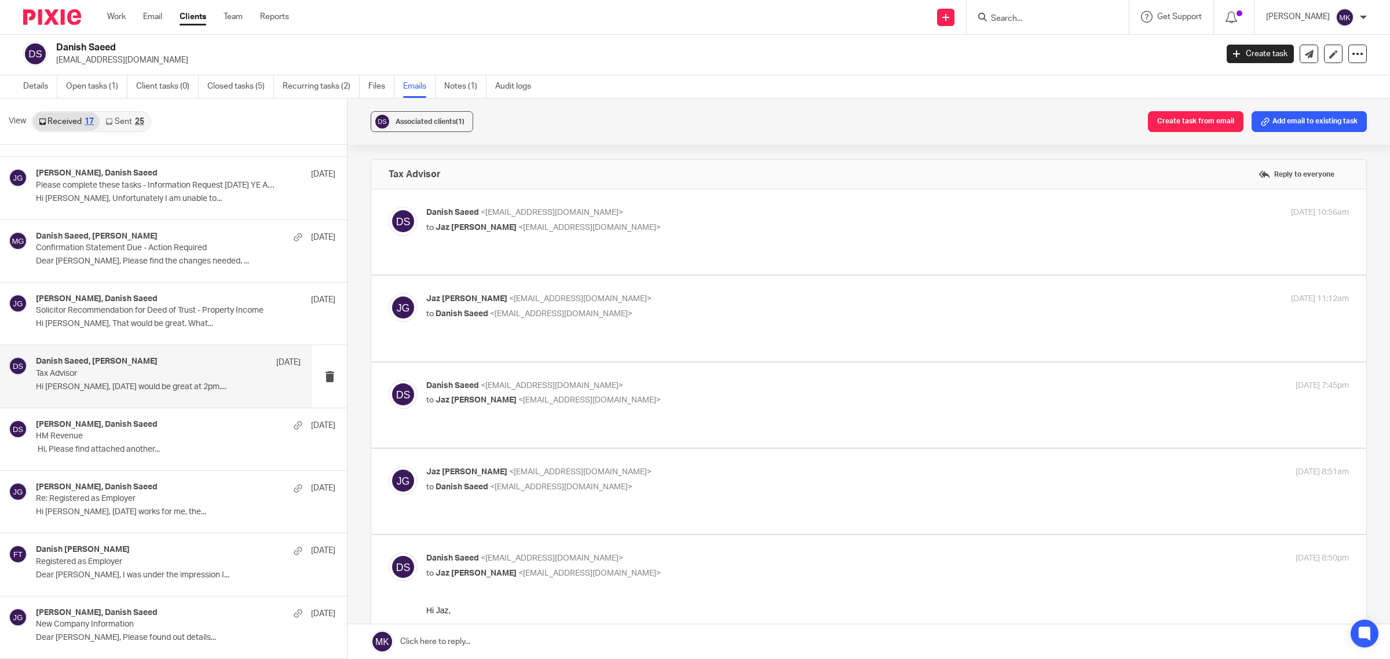
click at [632, 470] on div "Jaz Grewal <jazgrewal@taxassist.co.uk> to Danish Saeed <drdanishsaeed@gmail.com…" at bounding box center [887, 480] width 922 height 29
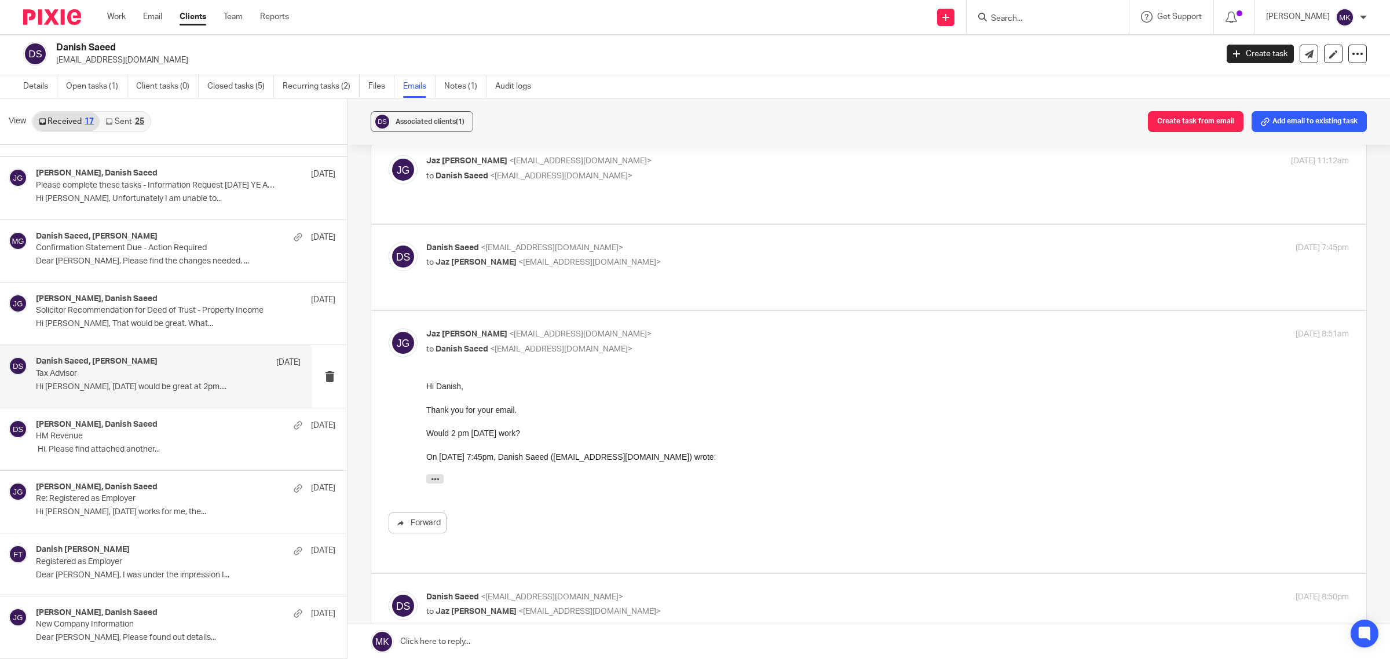
scroll to position [145, 0]
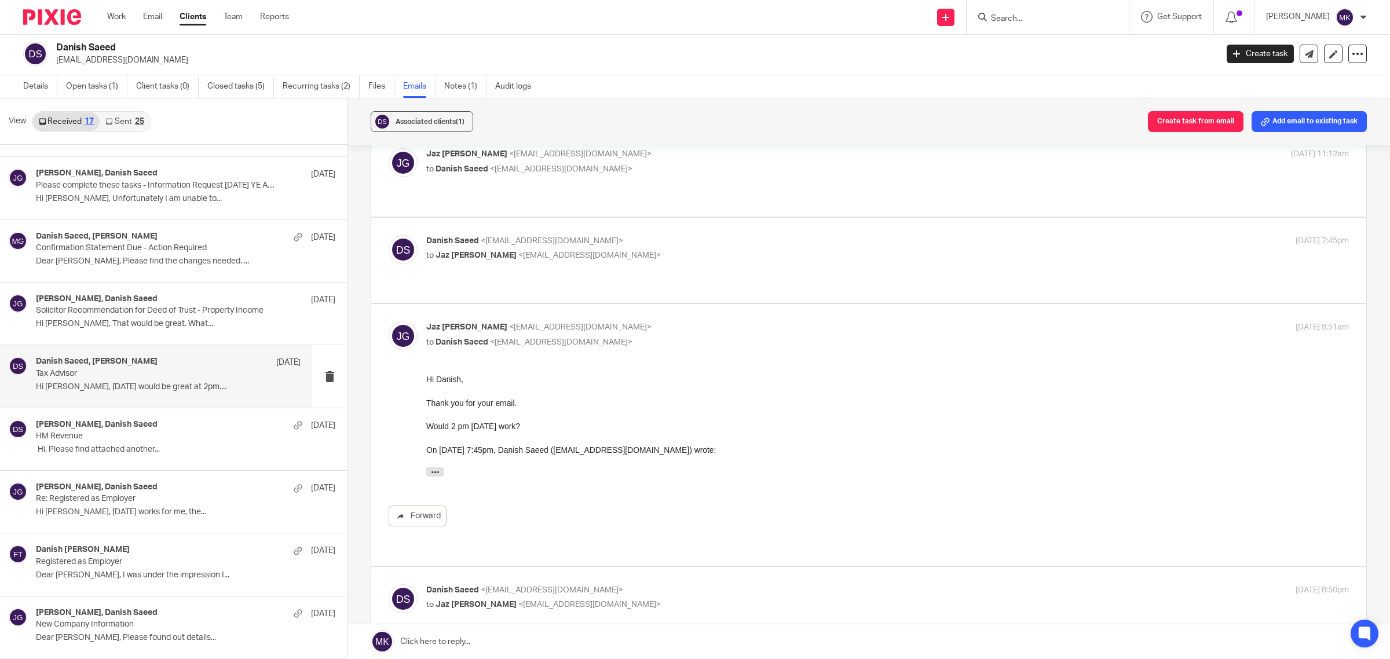
click at [647, 336] on p "to Danish Saeed <drdanishsaeed@gmail.com>" at bounding box center [733, 342] width 615 height 12
checkbox input "false"
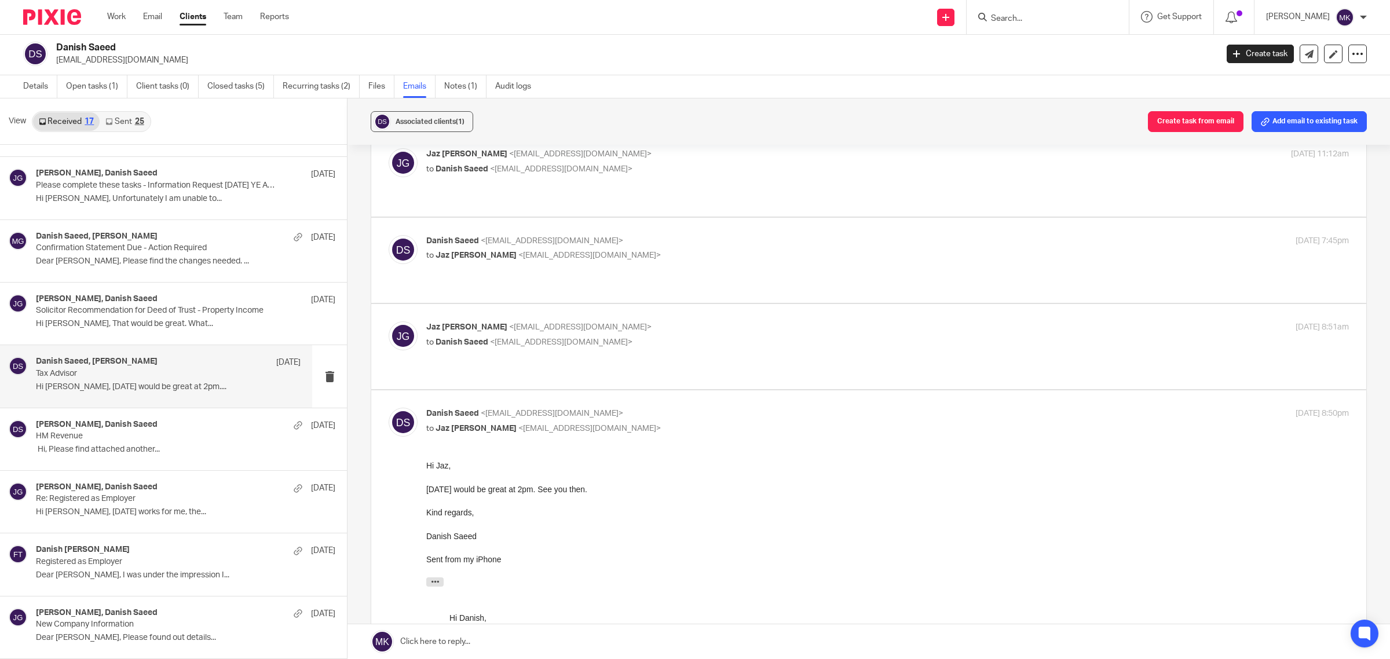
scroll to position [217, 0]
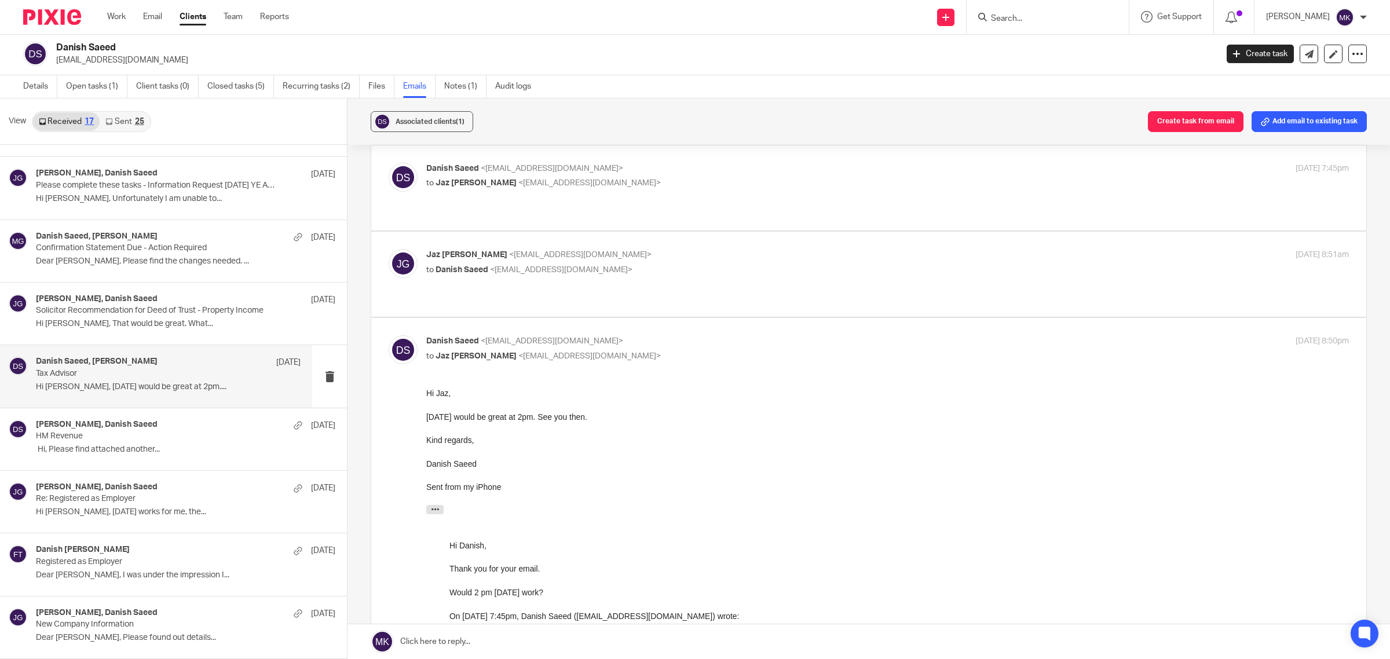
click at [642, 350] on p "to Jaz Grewal <jazgrewal@taxassist.co.uk>" at bounding box center [733, 356] width 615 height 12
checkbox input "false"
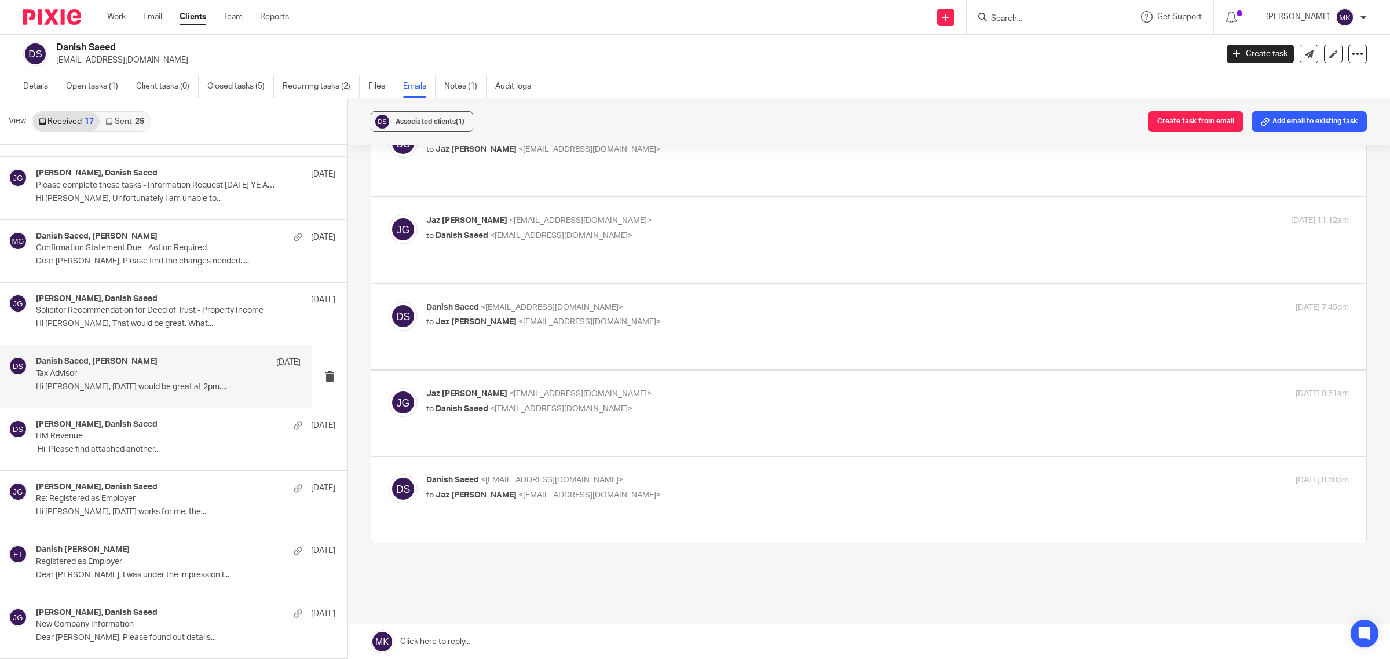
click at [620, 388] on p "Jaz Grewal <jazgrewal@taxassist.co.uk>" at bounding box center [733, 394] width 615 height 12
checkbox input "true"
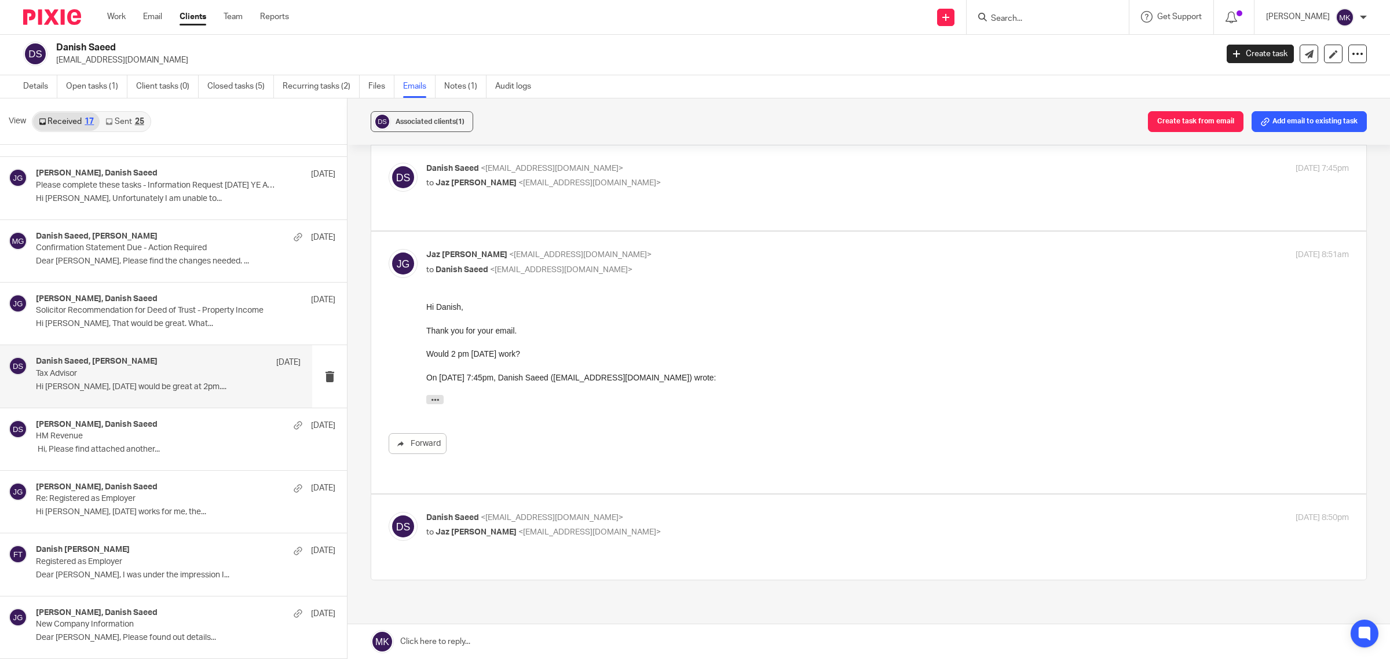
scroll to position [0, 0]
click at [644, 512] on p "Danish Saeed <drdanishsaeed@gmail.com>" at bounding box center [733, 518] width 615 height 12
checkbox input "true"
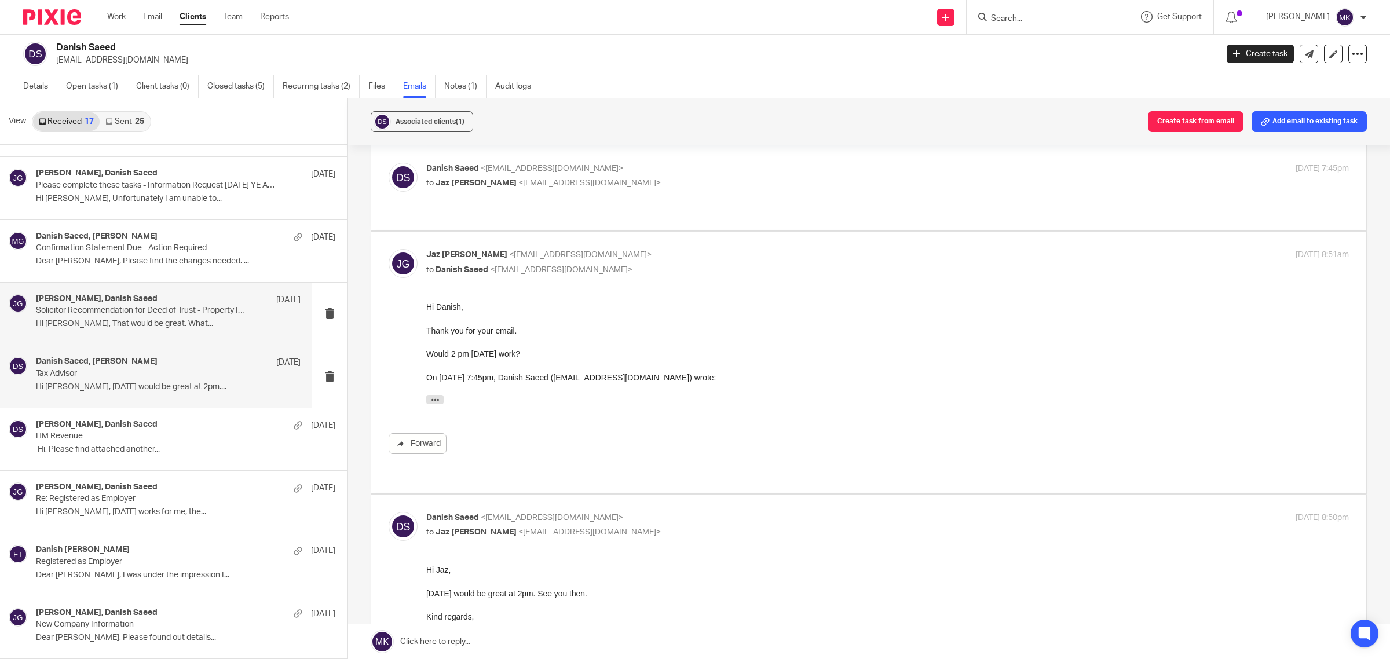
click at [204, 335] on div "Jaz Grewal, Danish Saeed 16 Apr 2024 Solicitor Recommendation for Deed of Trust…" at bounding box center [156, 314] width 312 height 62
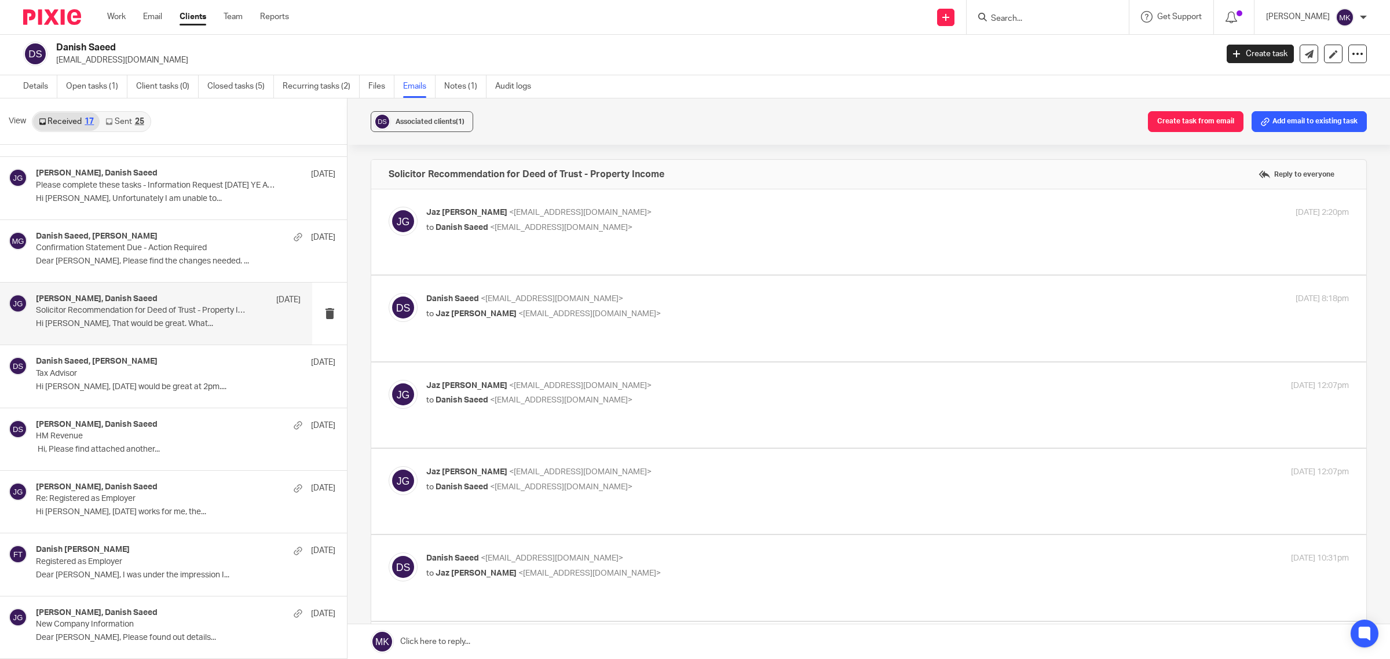
click at [714, 210] on p "Jaz Grewal <jazgrewal@taxassist.co.uk>" at bounding box center [733, 213] width 615 height 12
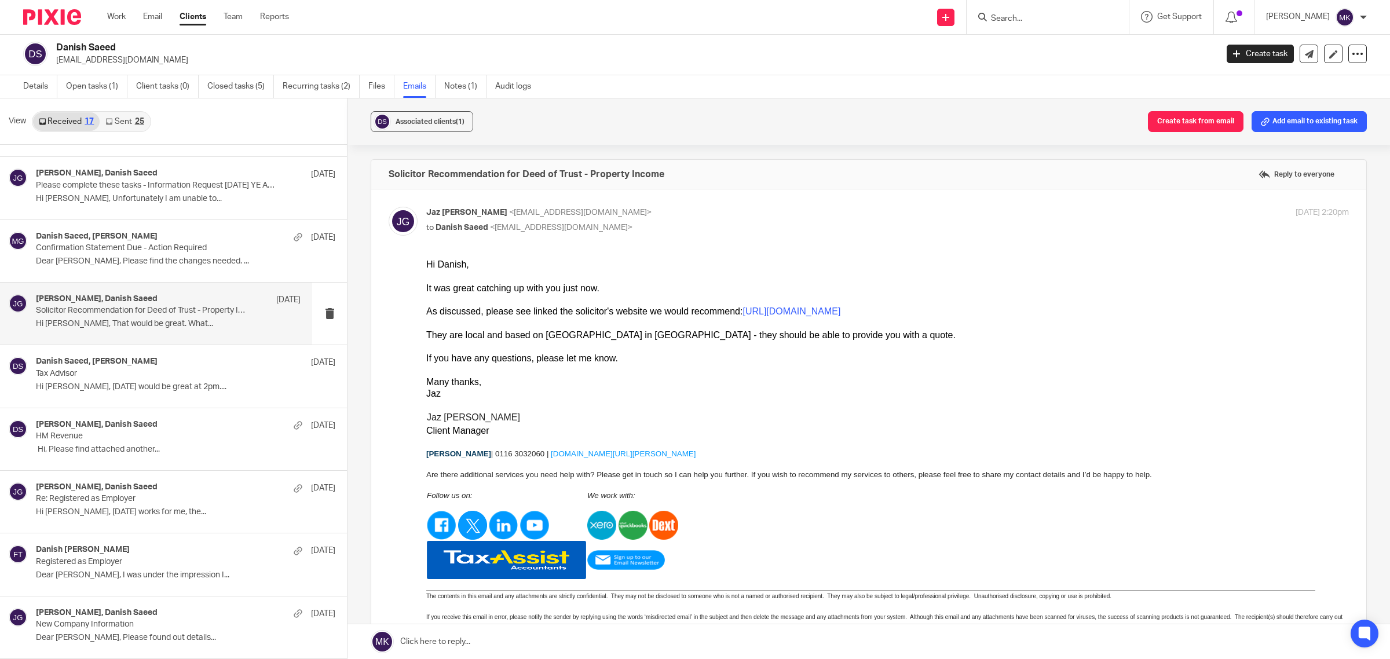
click at [714, 210] on p "Jaz Grewal <jazgrewal@taxassist.co.uk>" at bounding box center [733, 213] width 615 height 12
checkbox input "false"
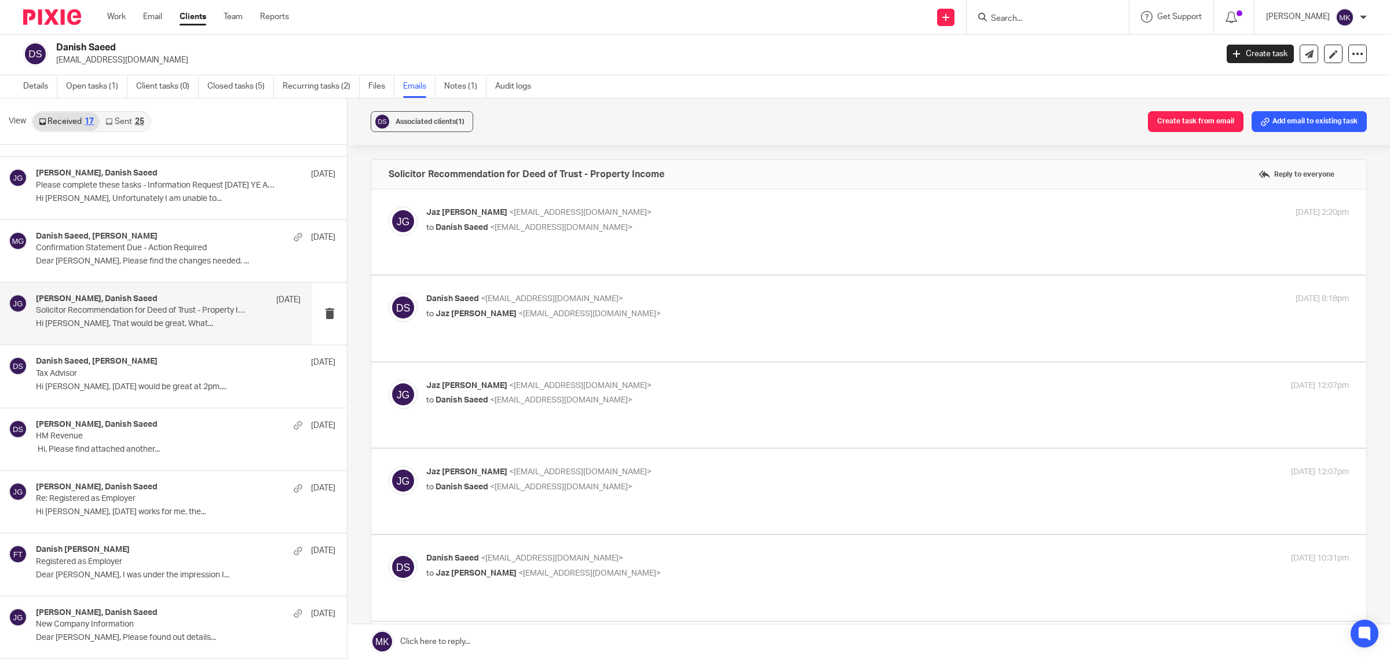
click at [659, 293] on p "Danish Saeed <drdanishsaeed@gmail.com>" at bounding box center [733, 299] width 615 height 12
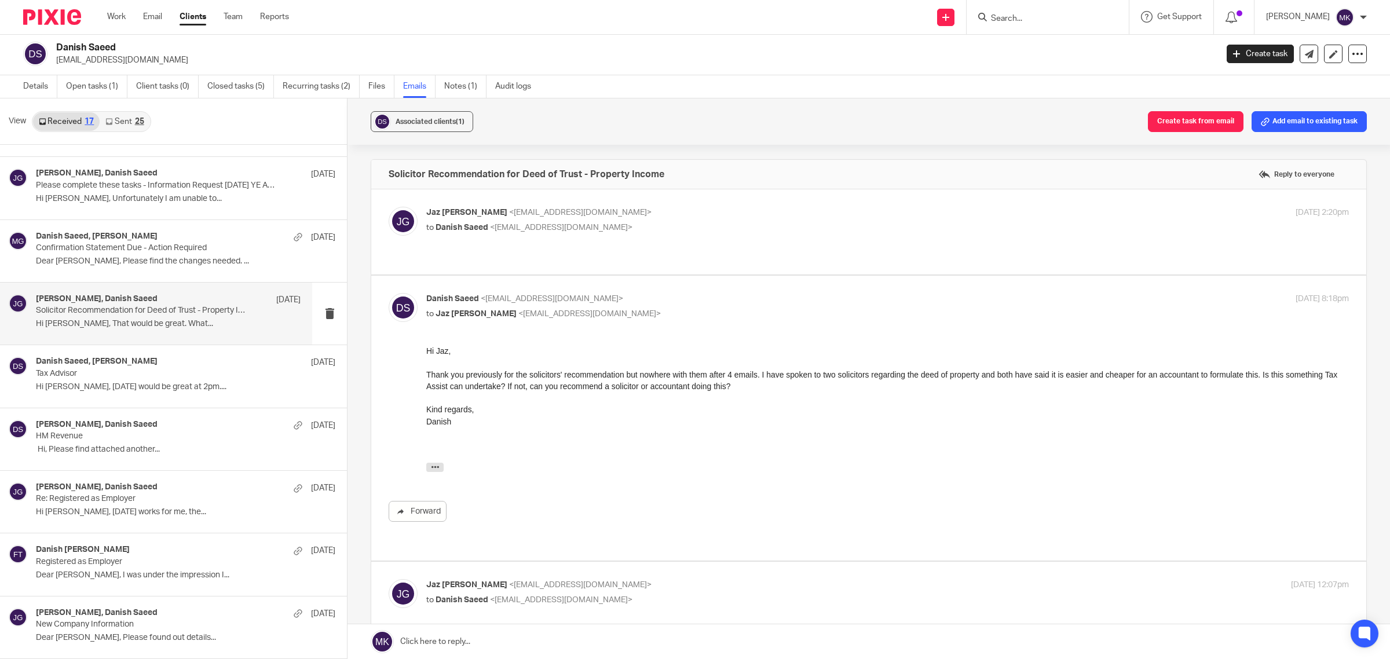
click at [659, 293] on p "Danish Saeed <drdanishsaeed@gmail.com>" at bounding box center [733, 299] width 615 height 12
checkbox input "false"
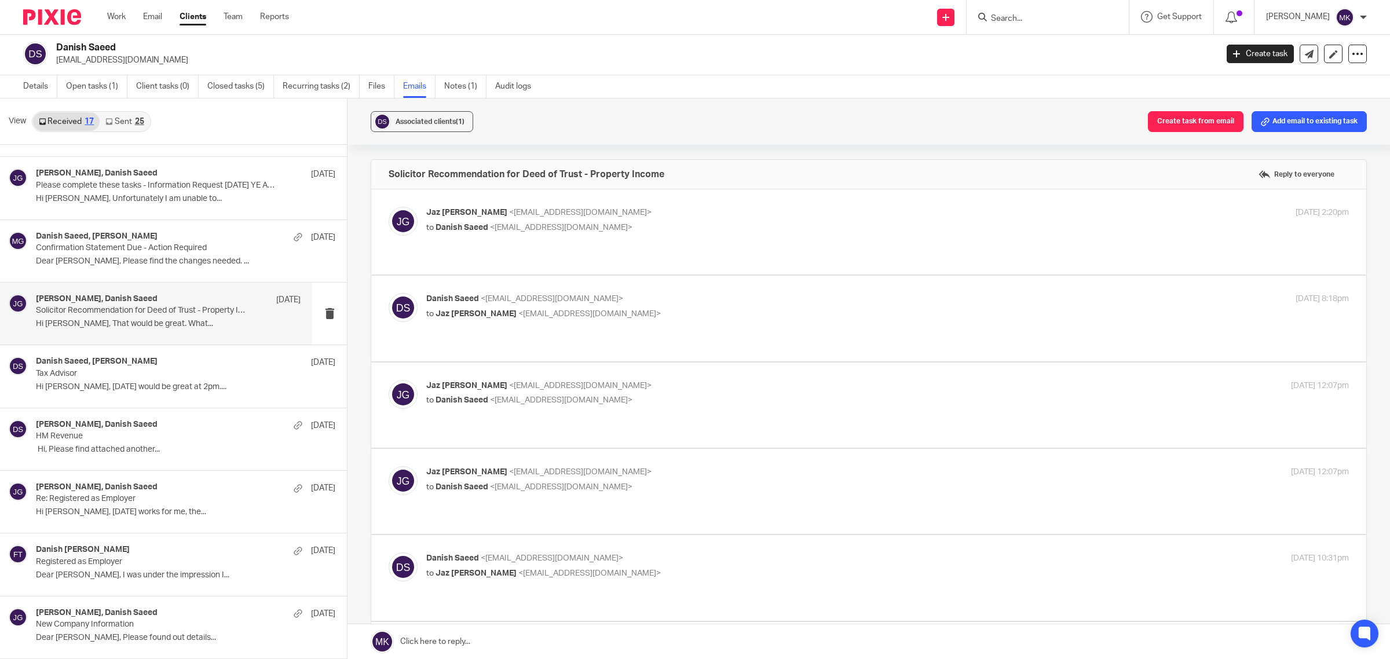
click at [647, 380] on p "Jaz Grewal <jazgrewal@taxassist.co.uk>" at bounding box center [733, 386] width 615 height 12
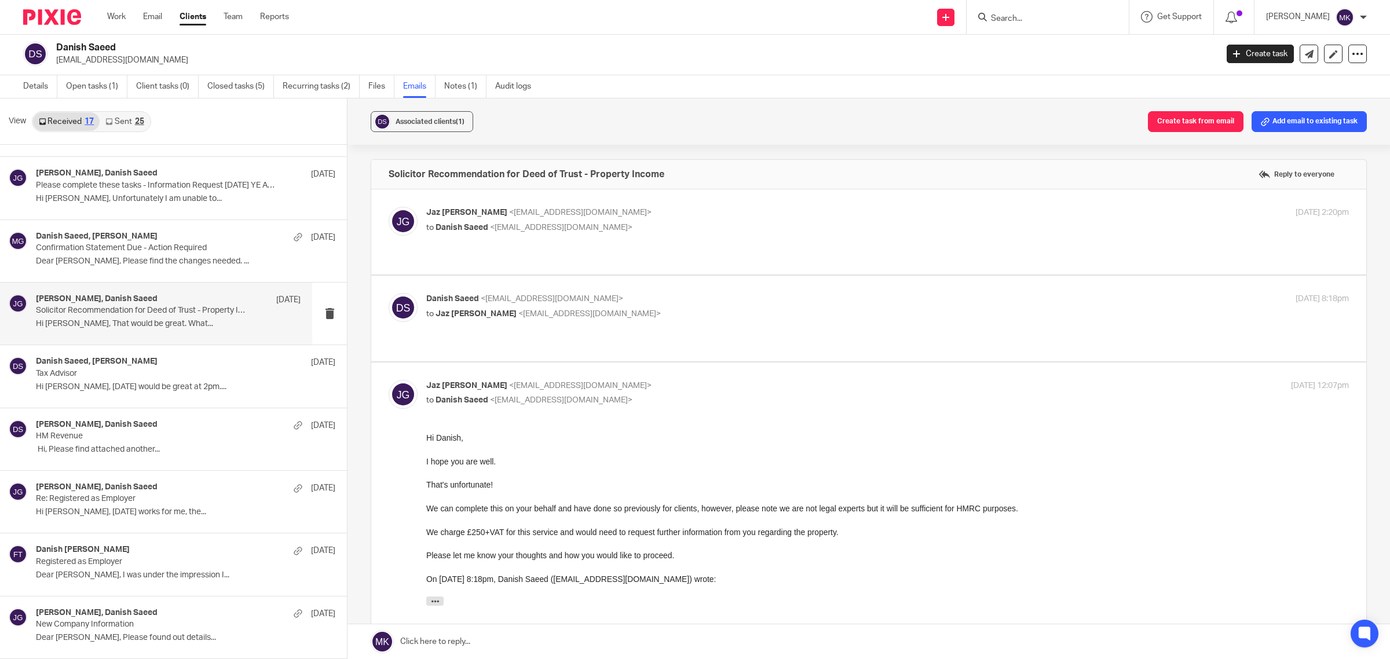
click at [647, 380] on p "Jaz Grewal <jazgrewal@taxassist.co.uk>" at bounding box center [733, 386] width 615 height 12
checkbox input "false"
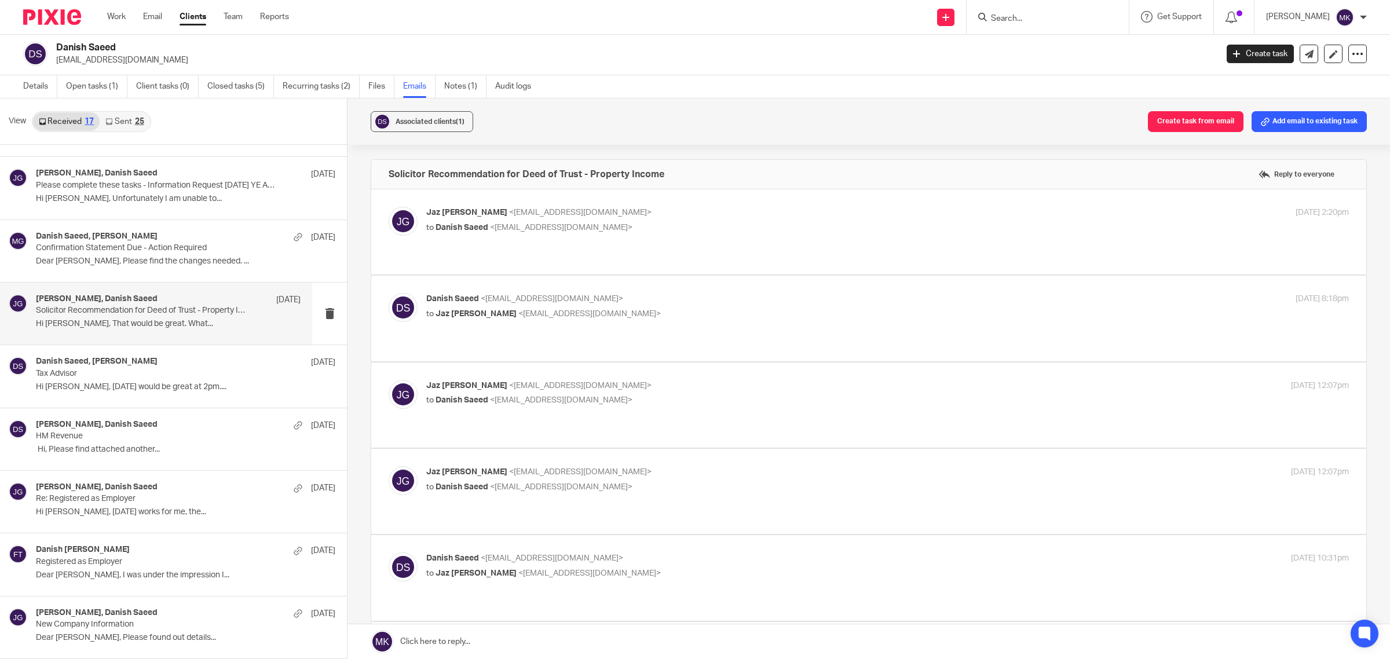
click at [654, 449] on label at bounding box center [868, 491] width 995 height 85
click at [388, 466] on input "checkbox" at bounding box center [388, 466] width 1 height 1
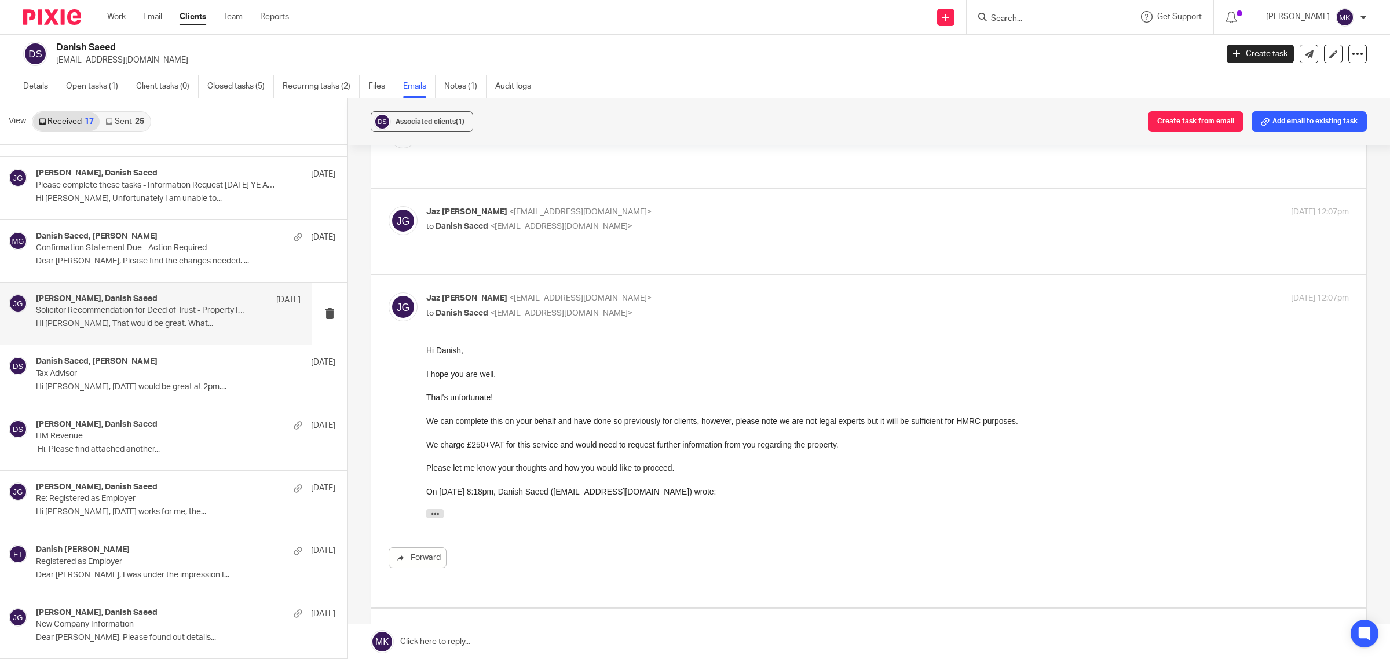
scroll to position [217, 0]
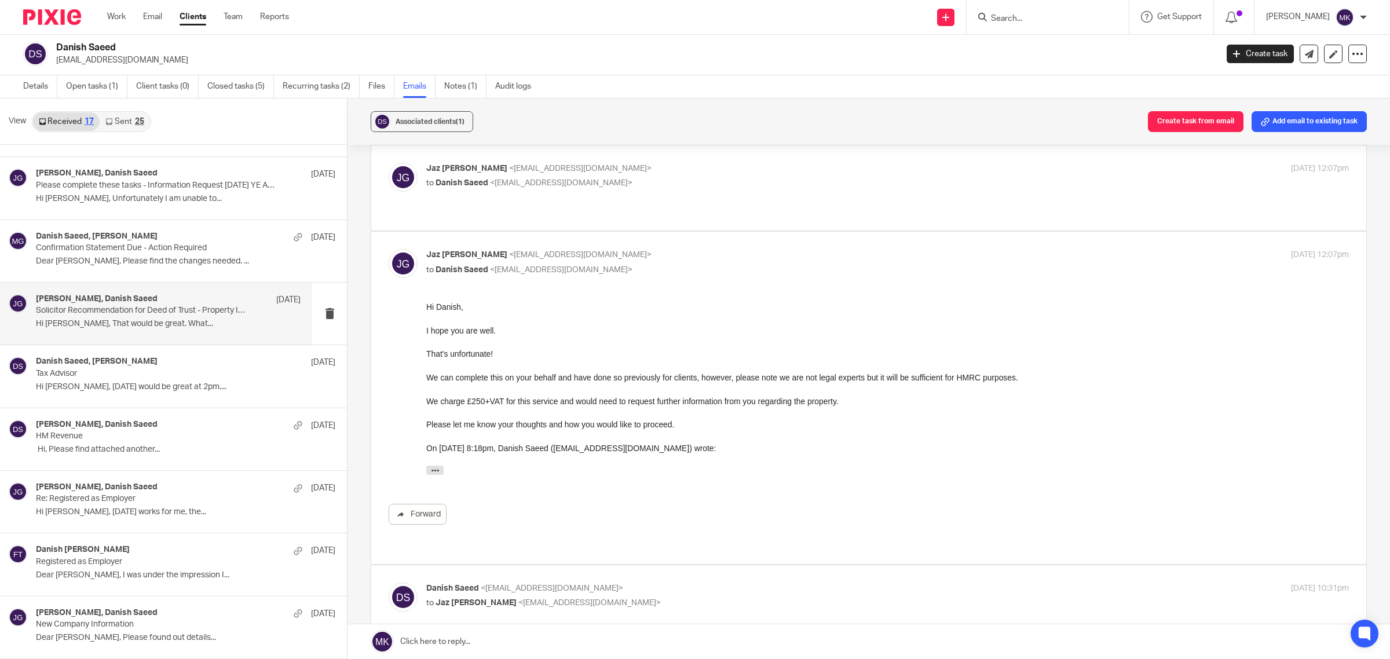
click at [672, 249] on p "Jaz Grewal <jazgrewal@taxassist.co.uk>" at bounding box center [733, 255] width 615 height 12
checkbox input "false"
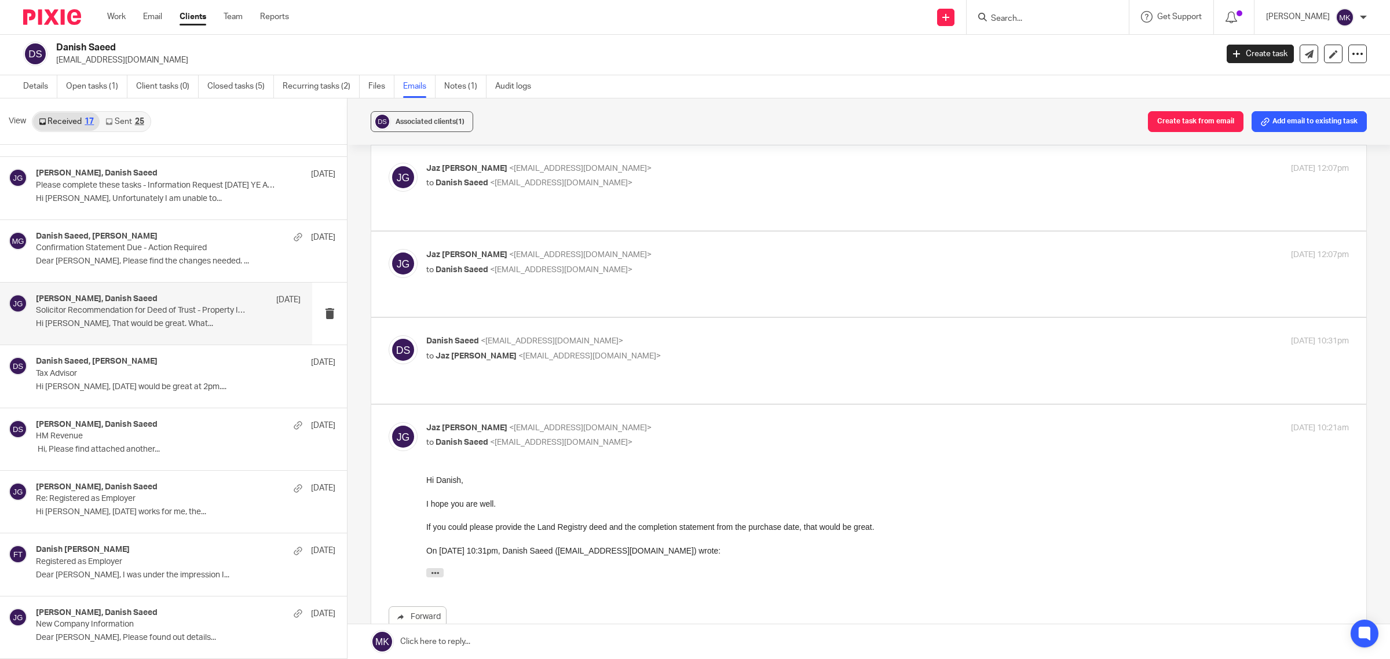
click at [643, 350] on p "to Jaz Grewal <jazgrewal@taxassist.co.uk>" at bounding box center [733, 356] width 615 height 12
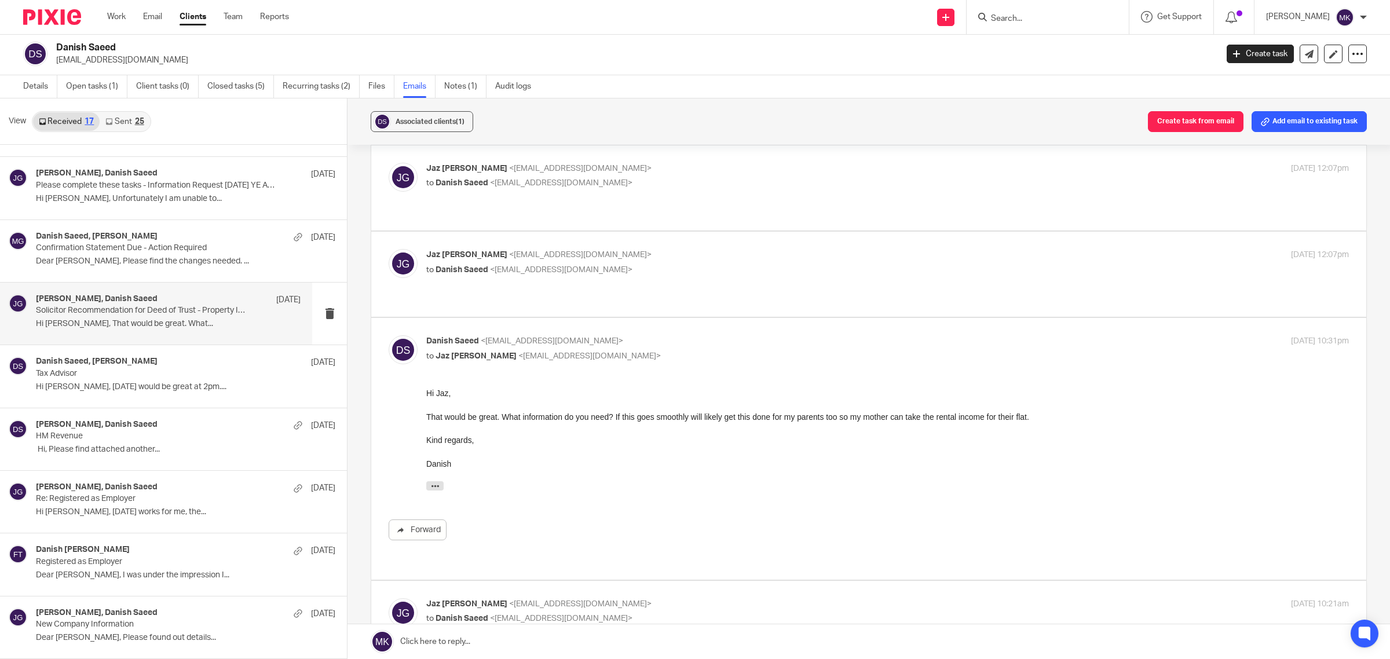
scroll to position [0, 0]
click at [661, 318] on label at bounding box center [868, 448] width 995 height 261
click at [388, 335] on input "checkbox" at bounding box center [388, 335] width 1 height 1
checkbox input "false"
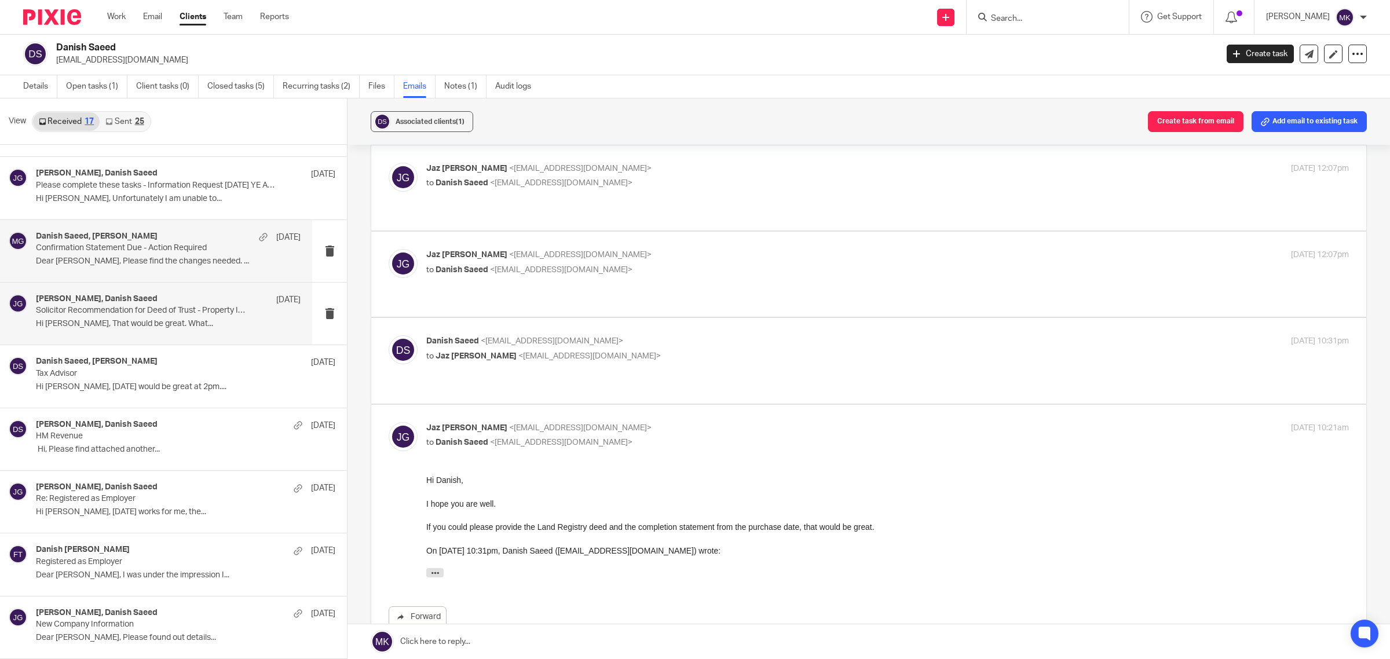
click at [166, 262] on p "Dear Mason, Please find the changes needed. ..." at bounding box center [168, 261] width 265 height 10
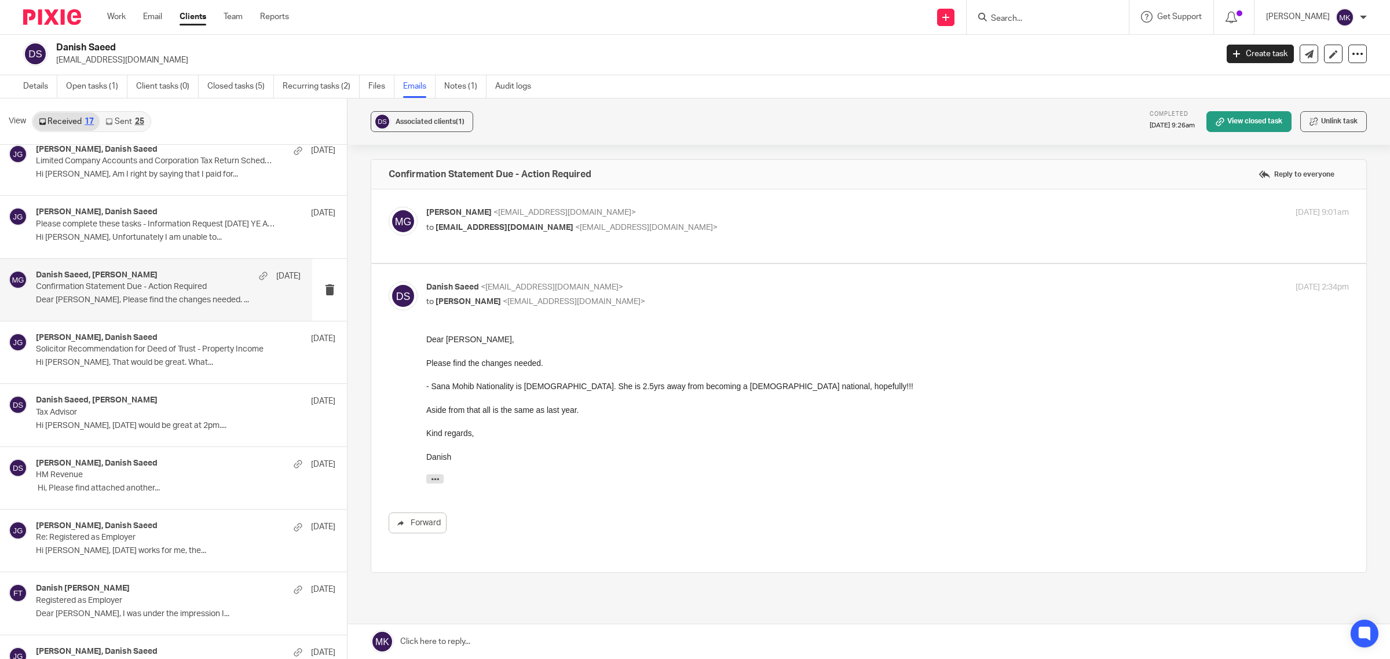
scroll to position [481, 0]
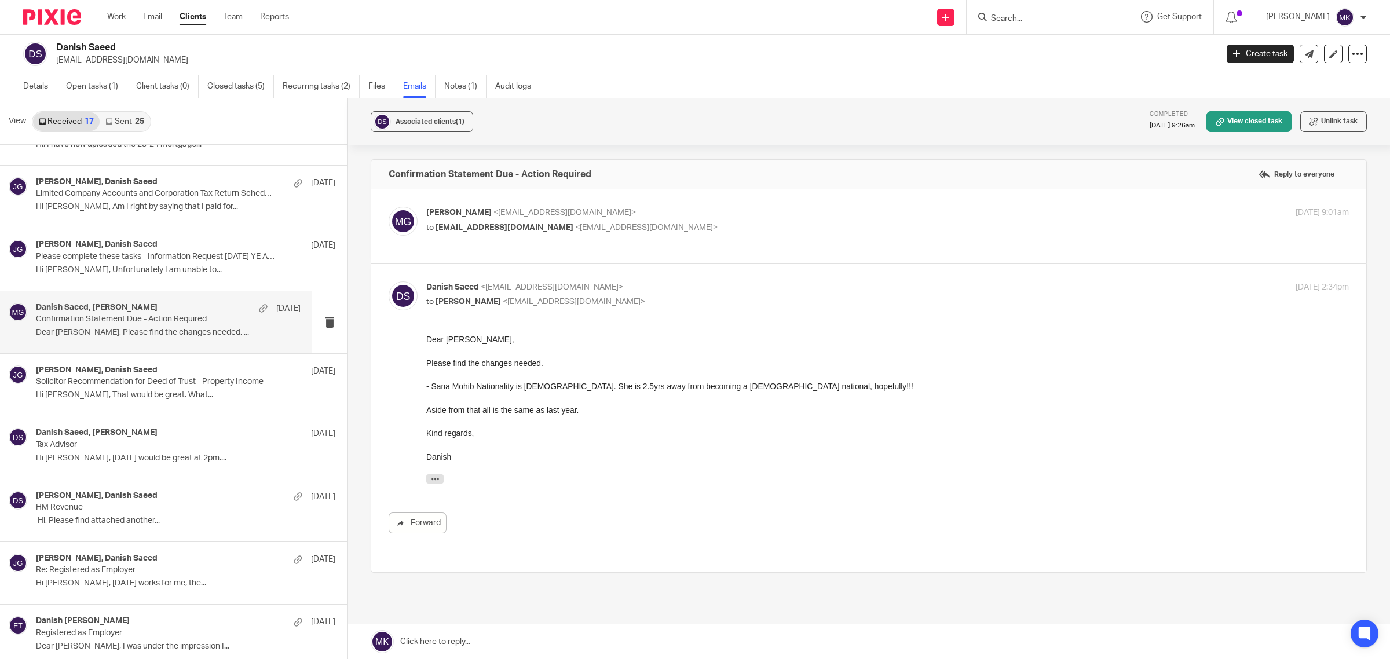
click at [719, 218] on p "Mason Graves <mgraves@taxassist.co.uk>" at bounding box center [733, 213] width 615 height 12
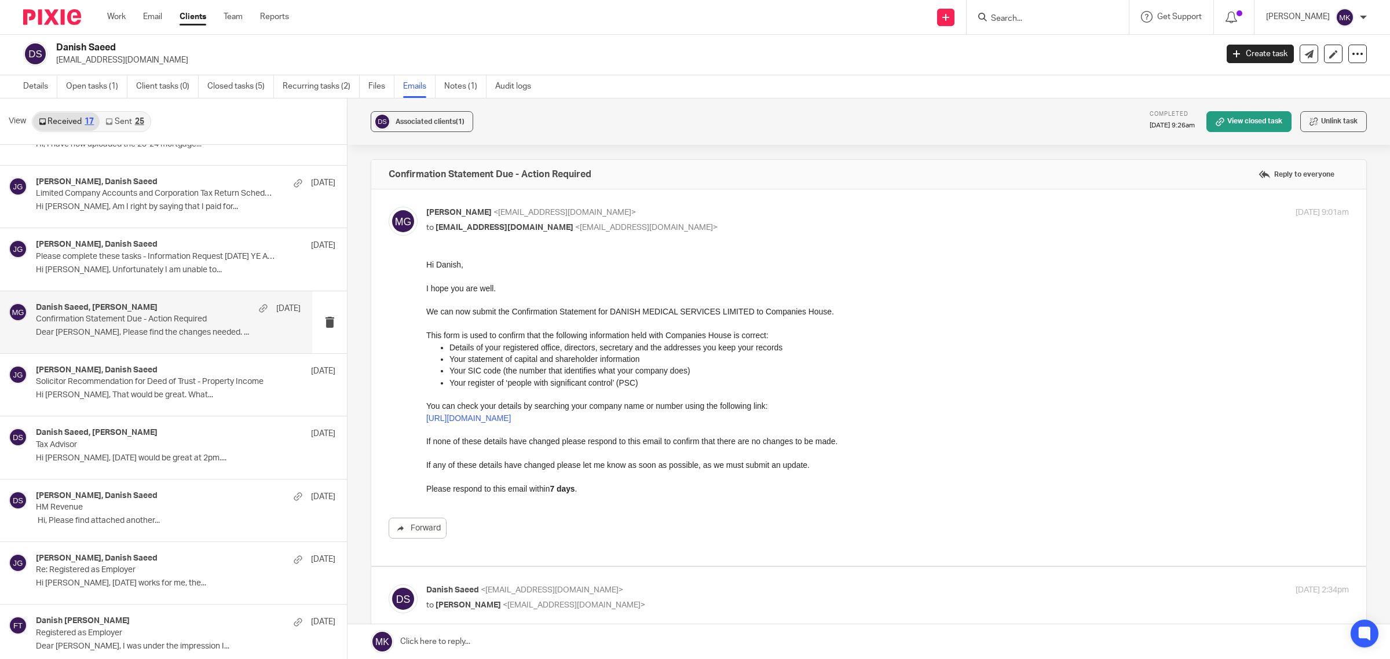
scroll to position [0, 0]
click at [724, 212] on p "Mason Graves <mgraves@taxassist.co.uk>" at bounding box center [733, 213] width 615 height 12
checkbox input "false"
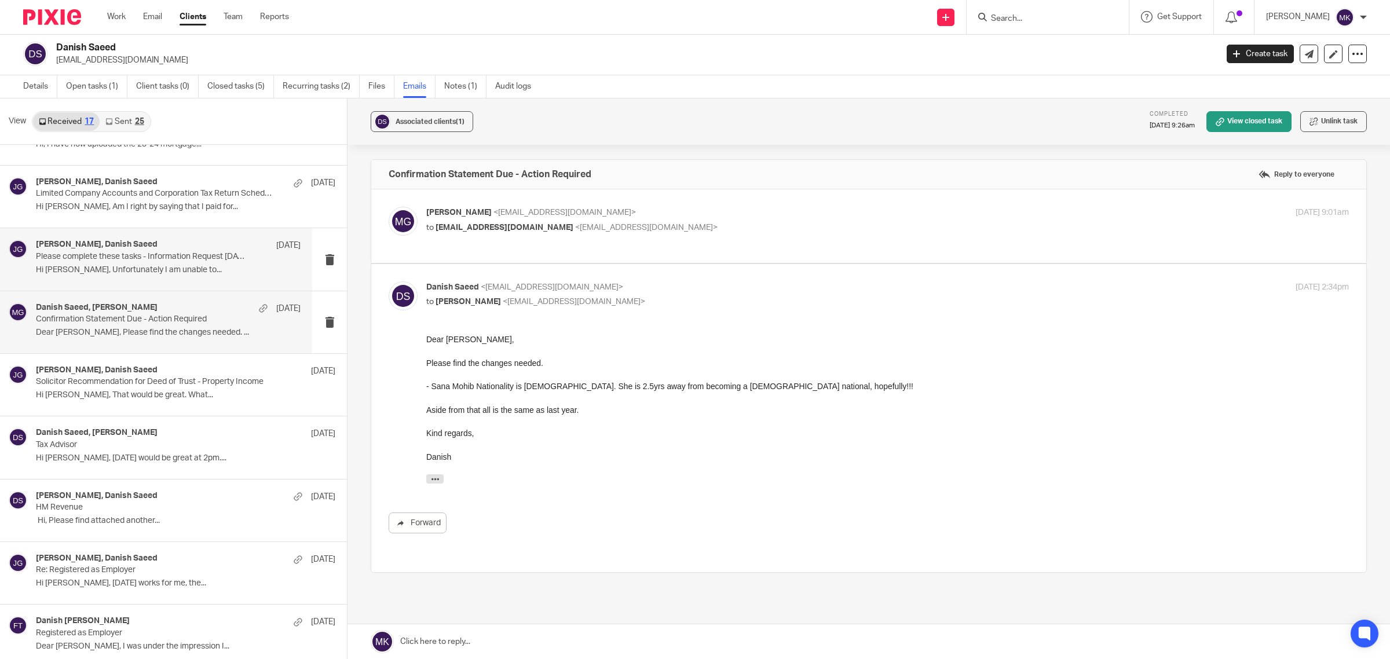
click at [181, 267] on p "Hi Jaz, Unfortunately I am unable to..." at bounding box center [168, 270] width 265 height 10
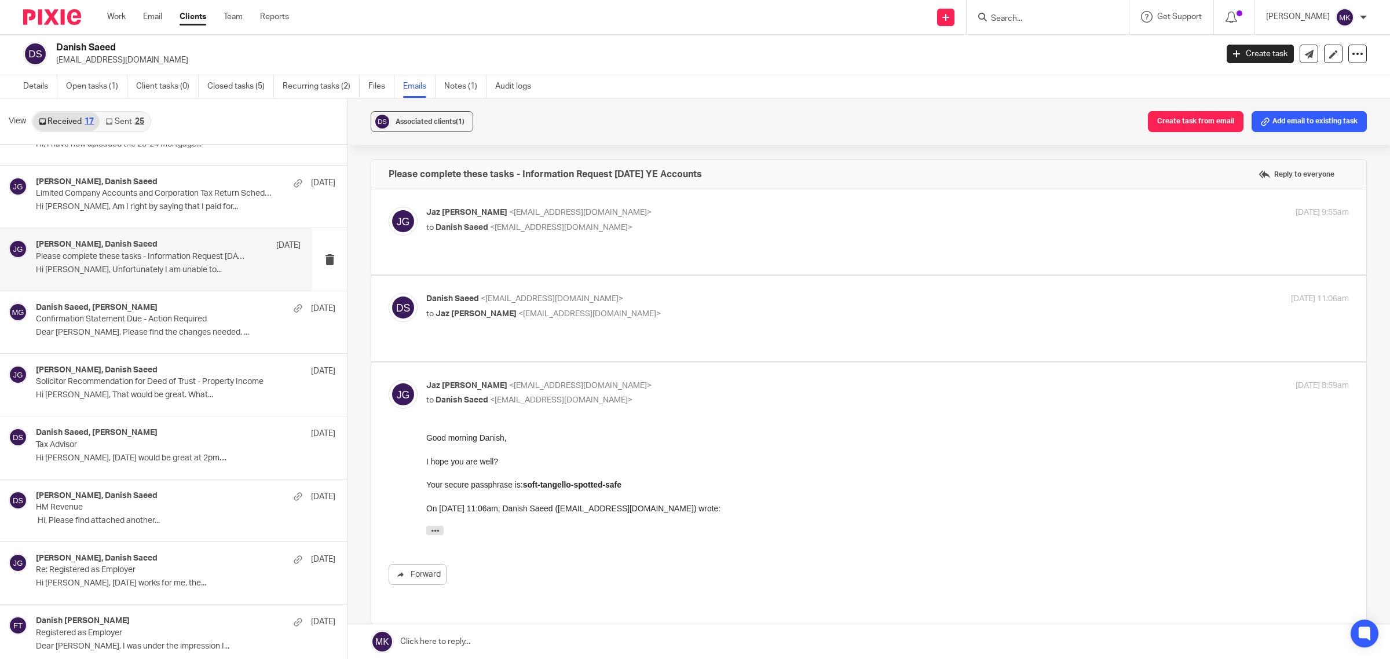
click at [677, 215] on p "Jaz Grewal <jazgrewal@taxassist.co.uk>" at bounding box center [733, 213] width 615 height 12
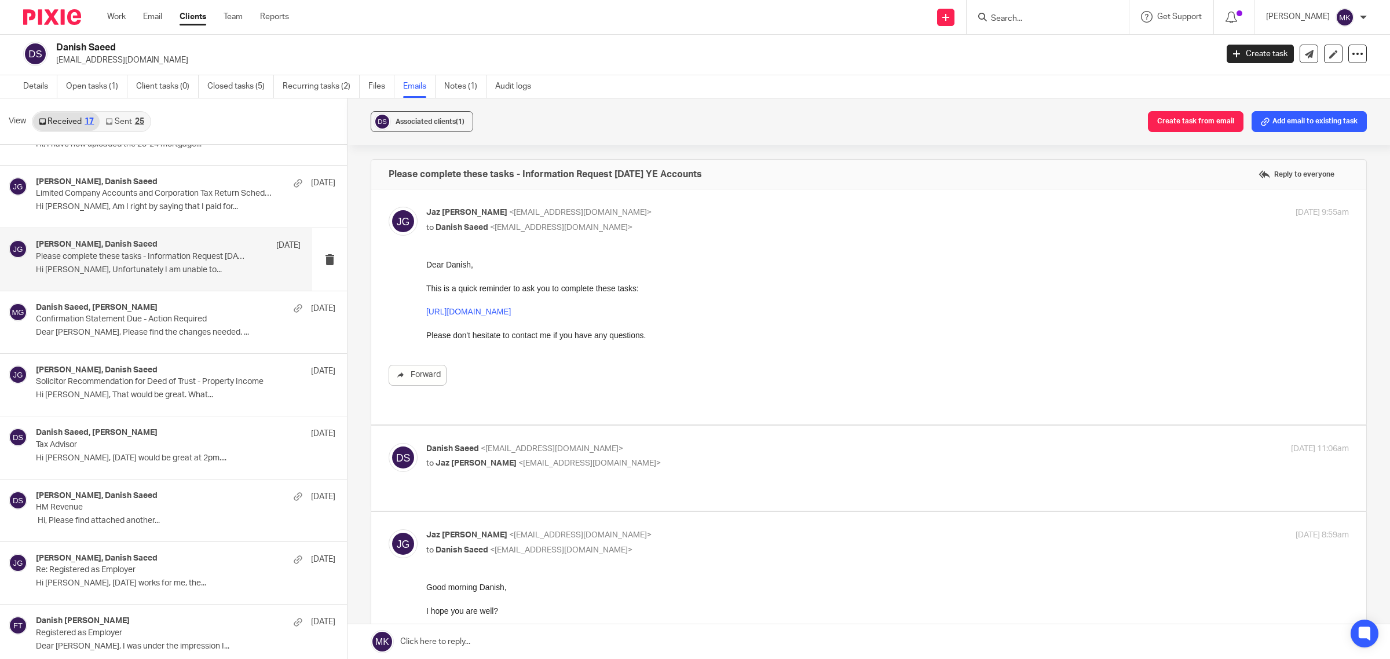
click at [677, 215] on p "Jaz Grewal <jazgrewal@taxassist.co.uk>" at bounding box center [733, 213] width 615 height 12
checkbox input "false"
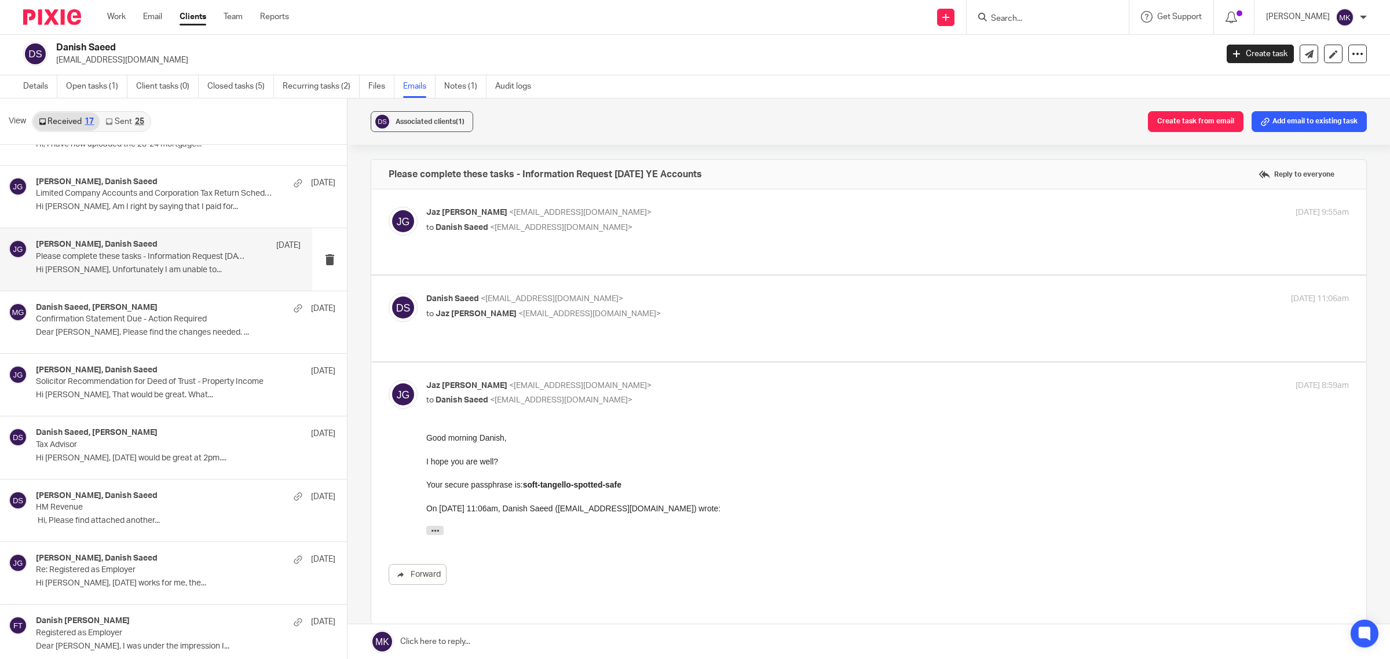
click at [692, 293] on p "Danish Saeed <drdanishsaeed@gmail.com>" at bounding box center [733, 299] width 615 height 12
checkbox input "true"
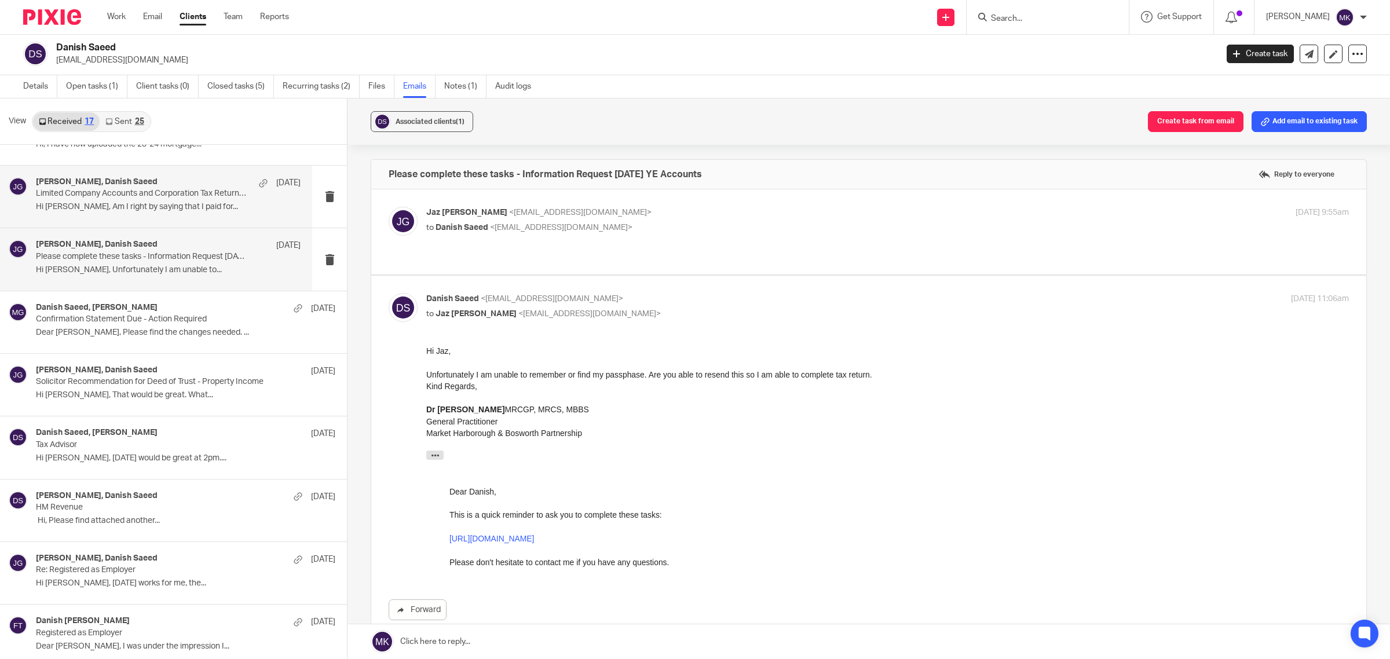
click at [118, 198] on p "Limited Company Accounts and Corporation Tax Return Scheduled" at bounding box center [142, 194] width 212 height 10
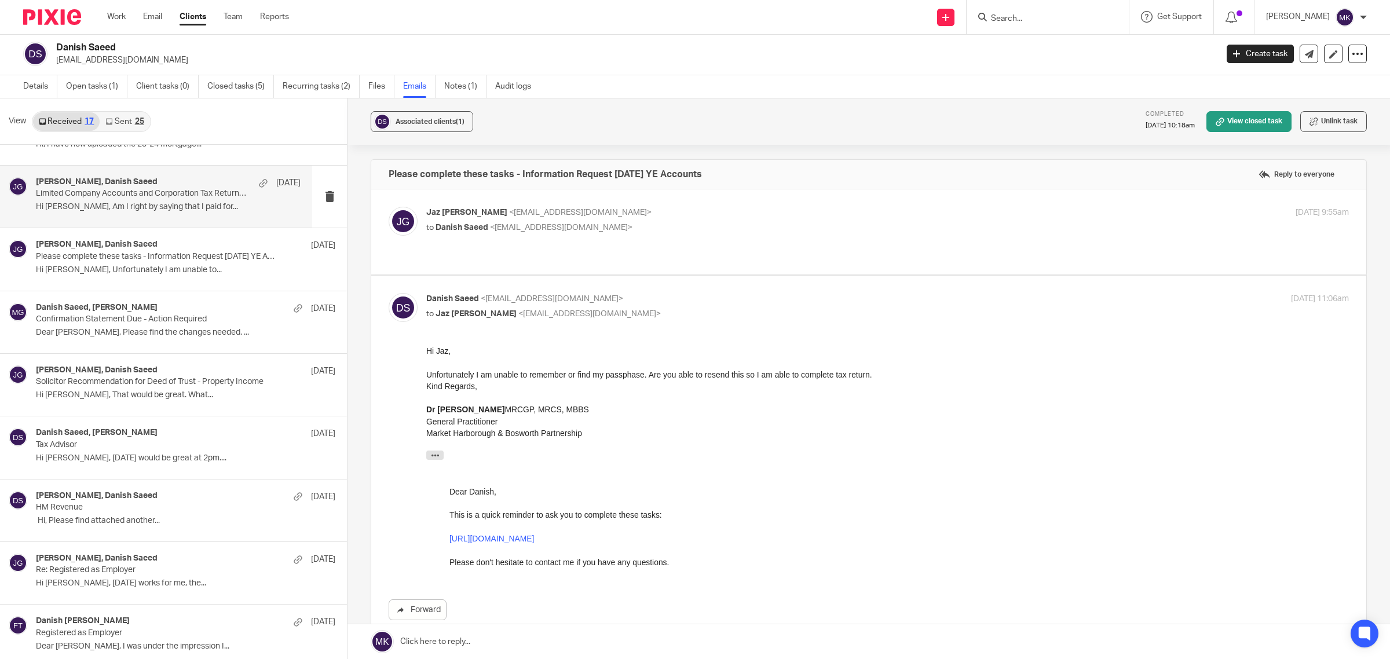
click at [742, 215] on p "Jaz Grewal <jazgrewal@taxassist.co.uk>" at bounding box center [733, 213] width 615 height 12
checkbox input "true"
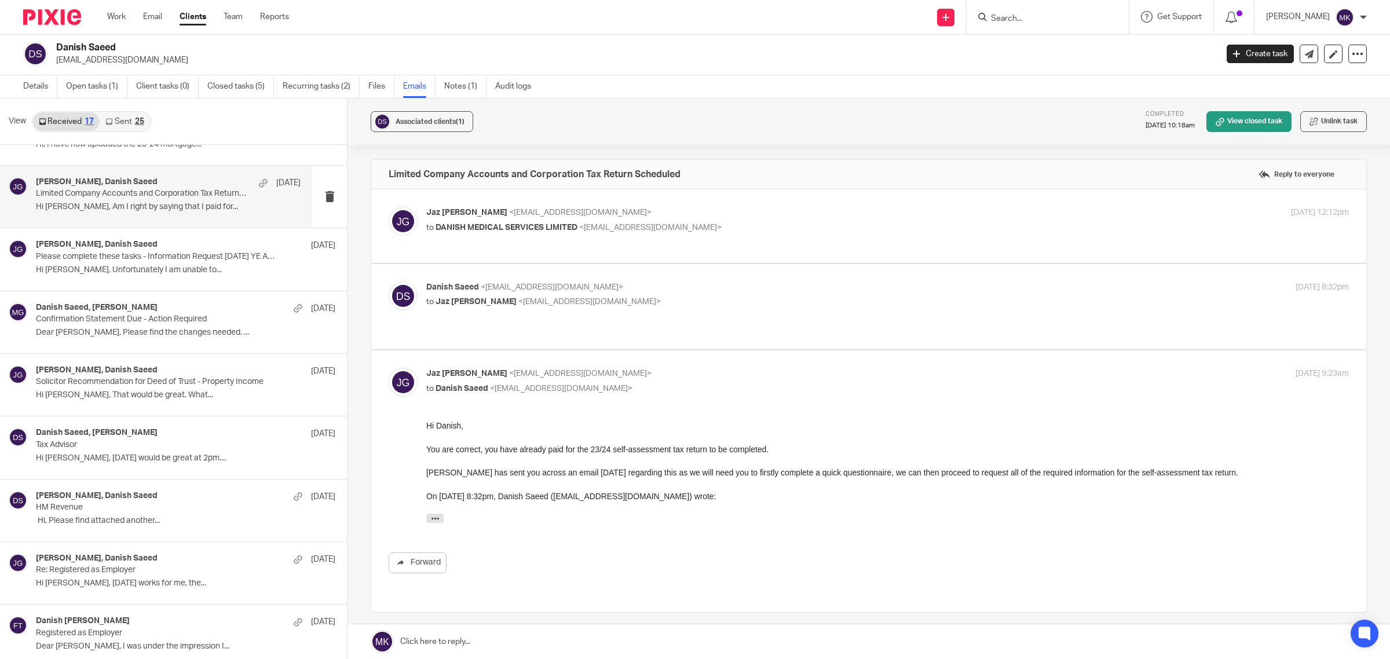
click at [756, 195] on label at bounding box center [868, 226] width 995 height 74
click at [388, 206] on input "checkbox" at bounding box center [388, 206] width 1 height 1
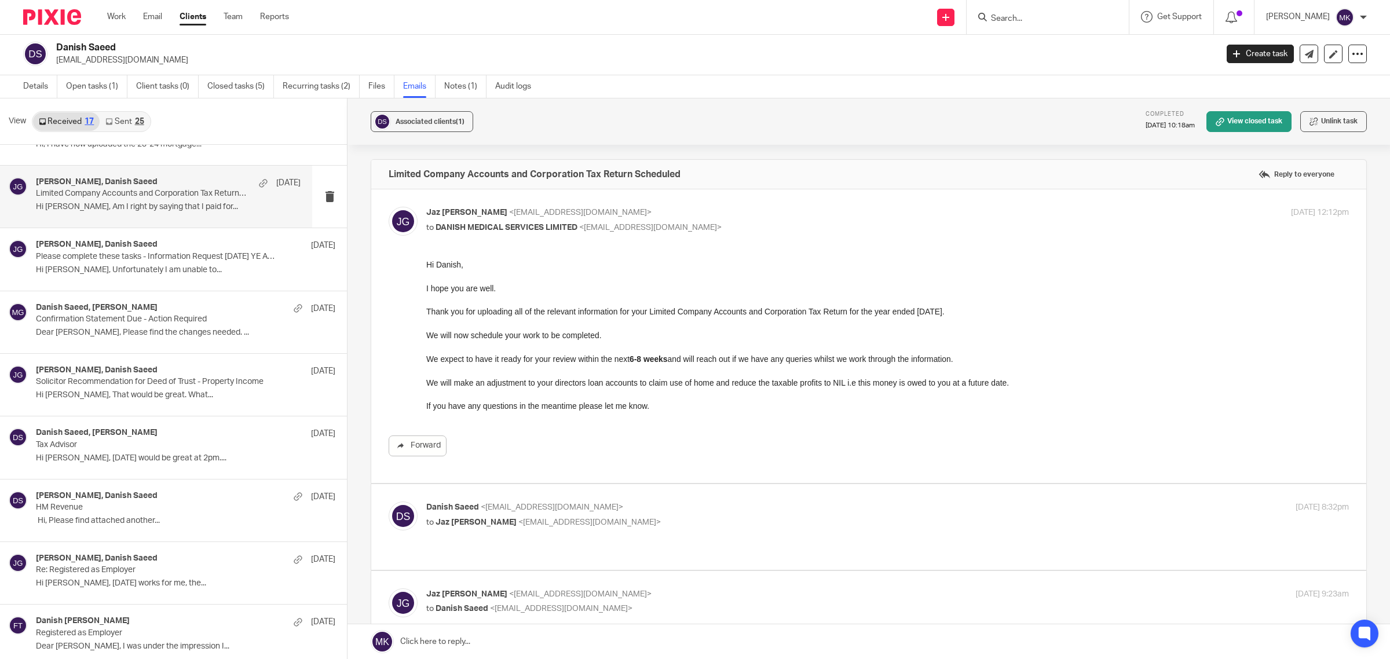
click at [756, 195] on label at bounding box center [868, 336] width 995 height 294
click at [388, 206] on input "checkbox" at bounding box center [388, 206] width 1 height 1
checkbox input "false"
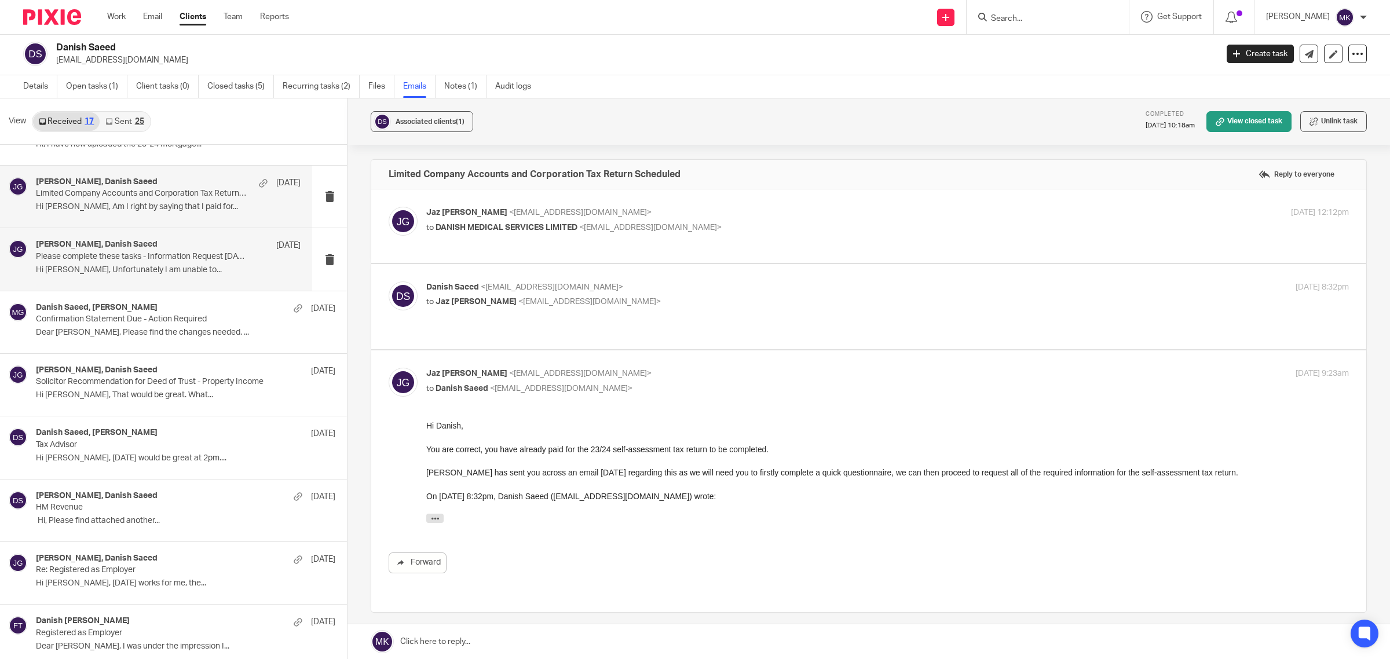
scroll to position [409, 0]
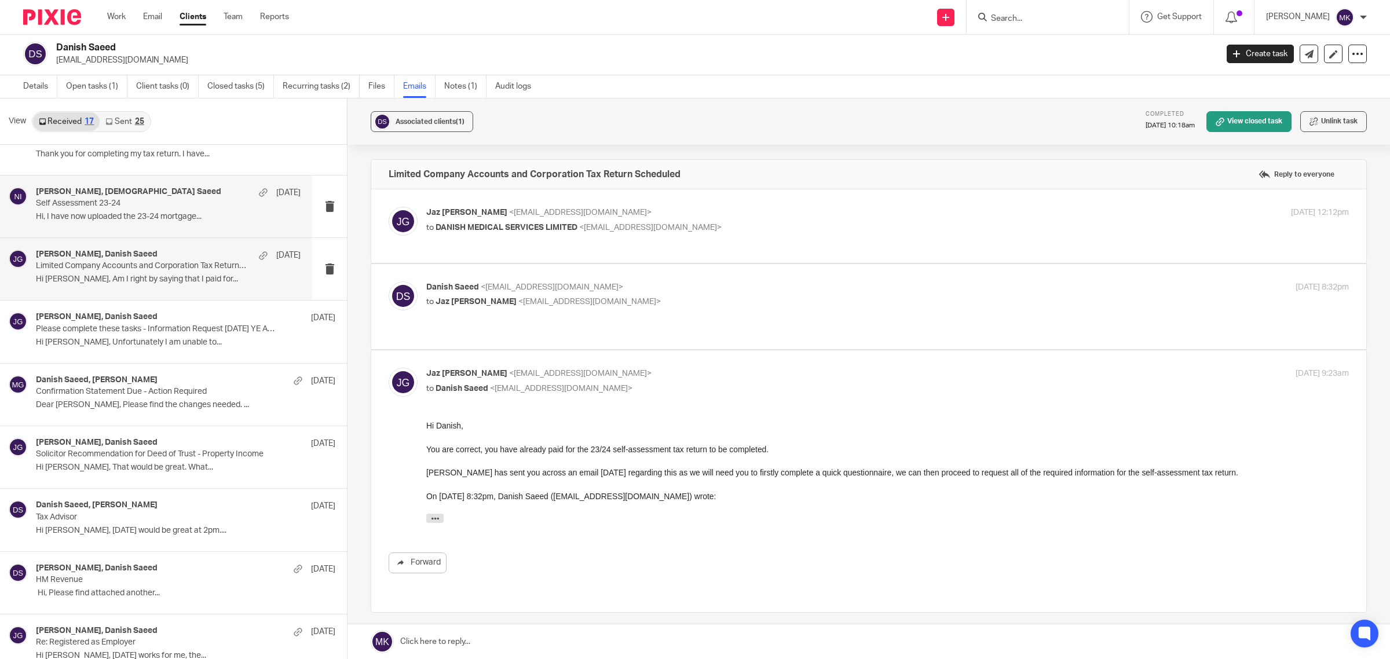
click at [190, 220] on p "Hi, I have now uploaded the 23-24 mortgage..." at bounding box center [168, 217] width 265 height 10
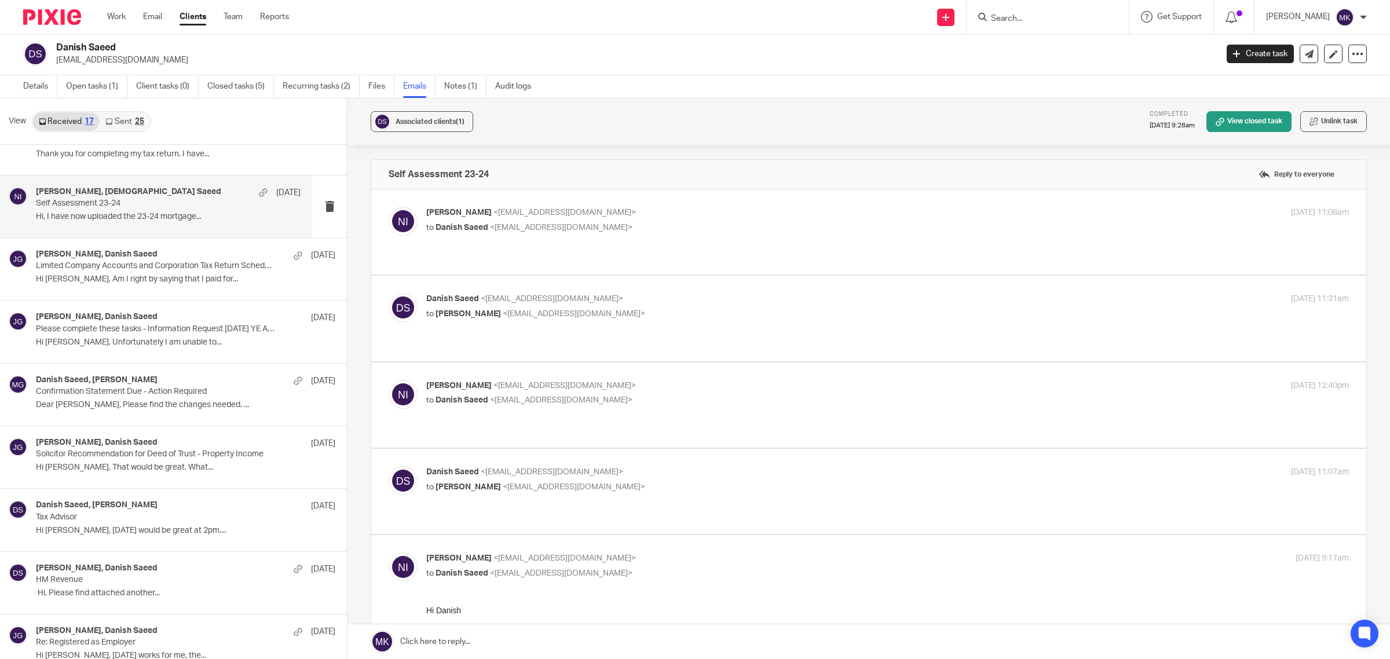
scroll to position [0, 0]
click at [747, 195] on label at bounding box center [868, 231] width 995 height 85
click at [388, 206] on input "checkbox" at bounding box center [388, 206] width 1 height 1
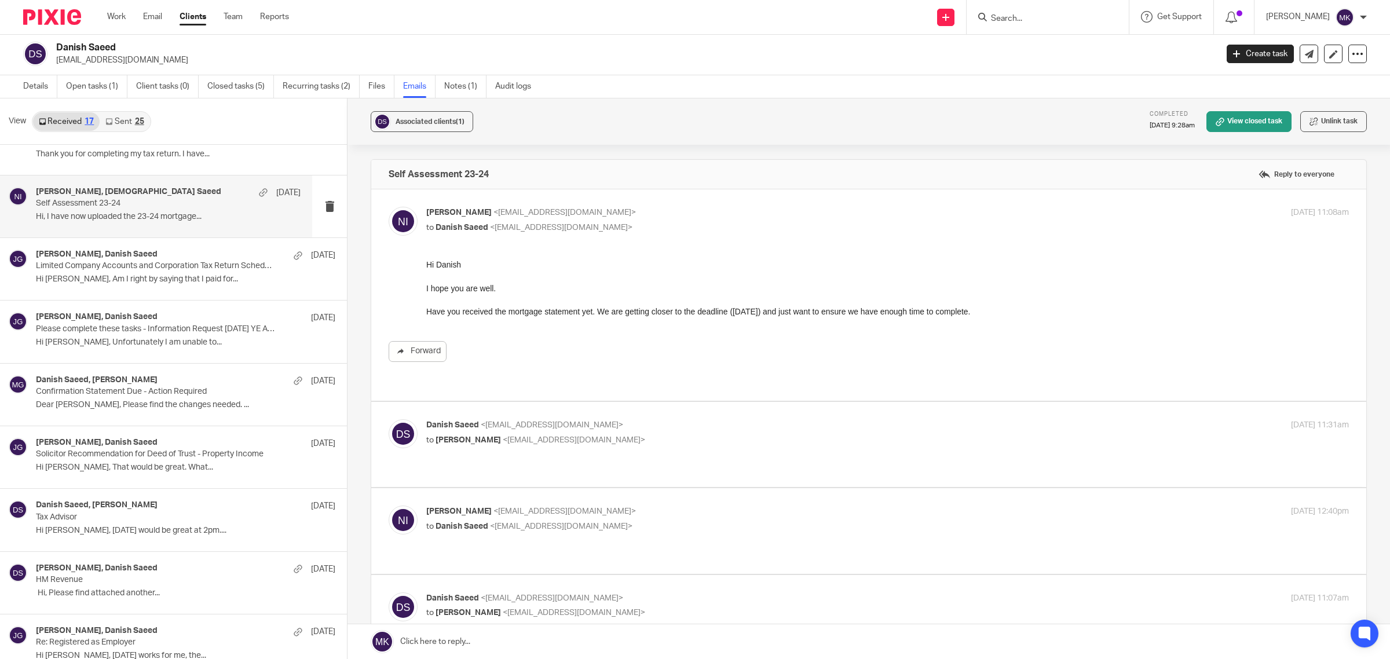
click at [747, 195] on label at bounding box center [868, 294] width 995 height 211
click at [388, 206] on input "checkbox" at bounding box center [388, 206] width 1 height 1
checkbox input "false"
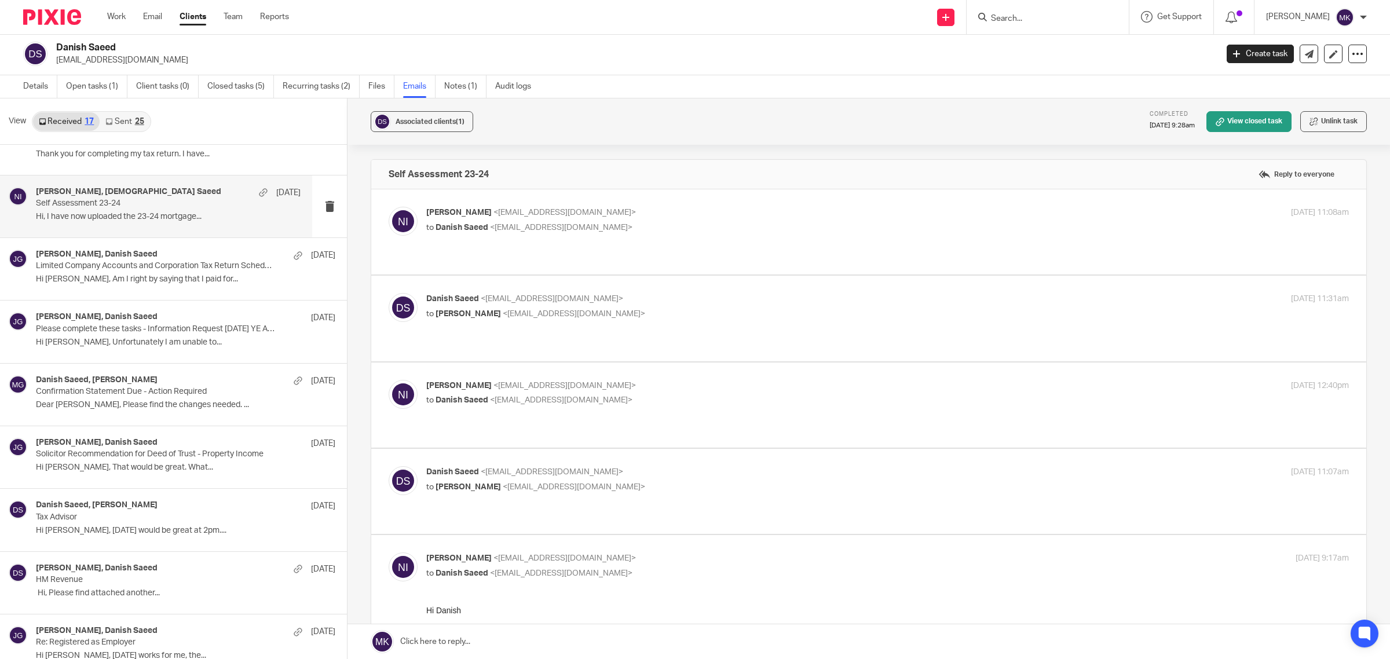
click at [713, 290] on label at bounding box center [868, 318] width 995 height 85
click at [388, 292] on input "checkbox" at bounding box center [388, 292] width 1 height 1
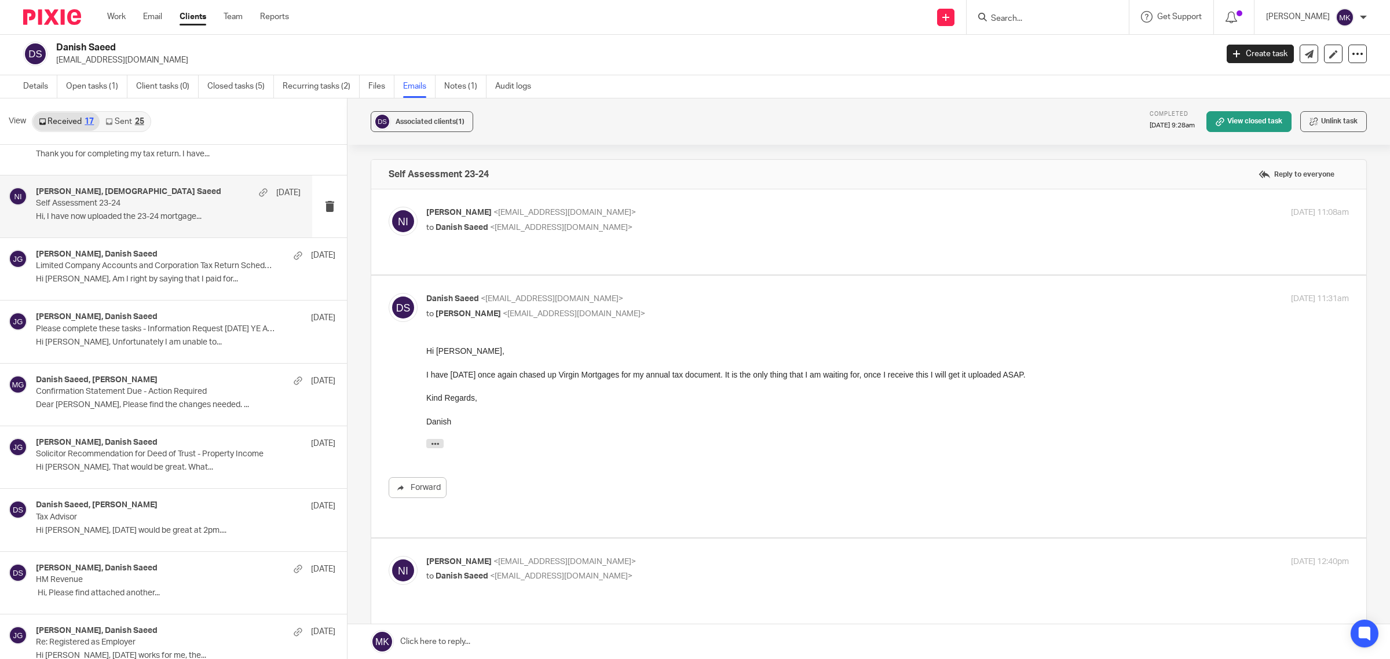
click at [713, 290] on label at bounding box center [868, 406] width 995 height 261
click at [388, 292] on input "checkbox" at bounding box center [388, 292] width 1 height 1
checkbox input "false"
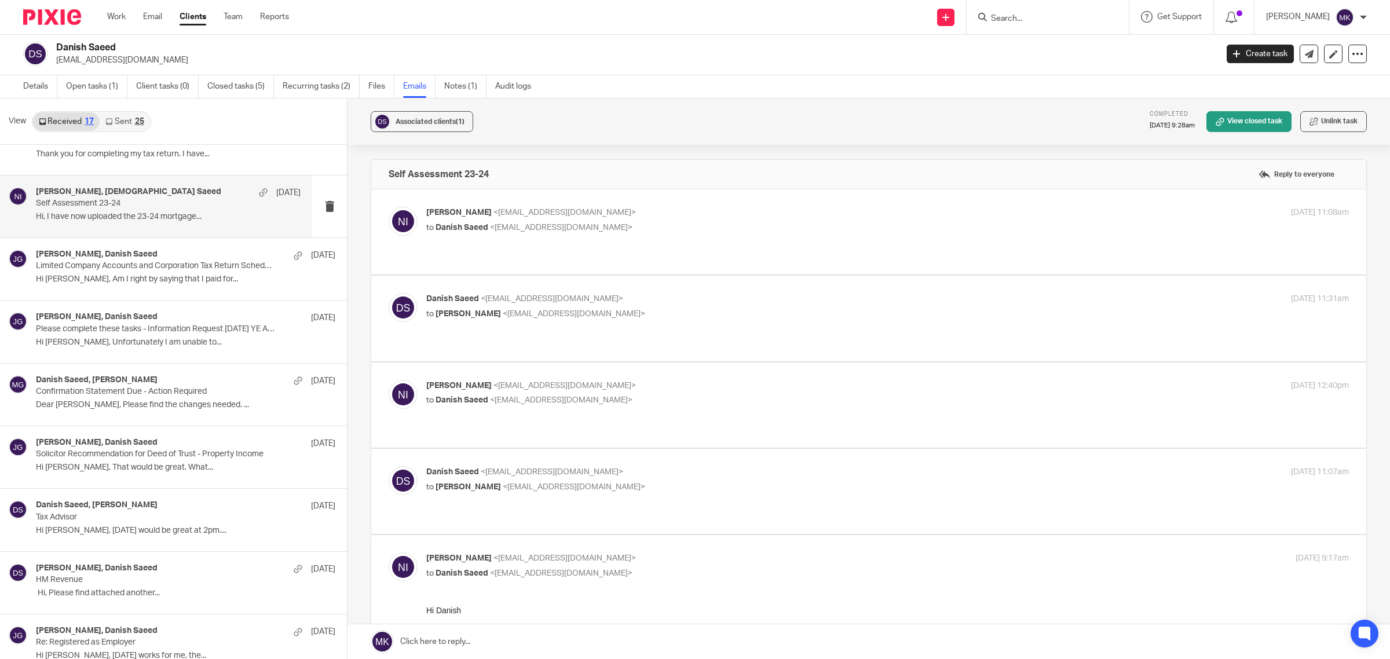
click at [664, 380] on p "Naeem Ibrahim <naeemibrahim@taxassist.co.uk>" at bounding box center [733, 386] width 615 height 12
checkbox input "true"
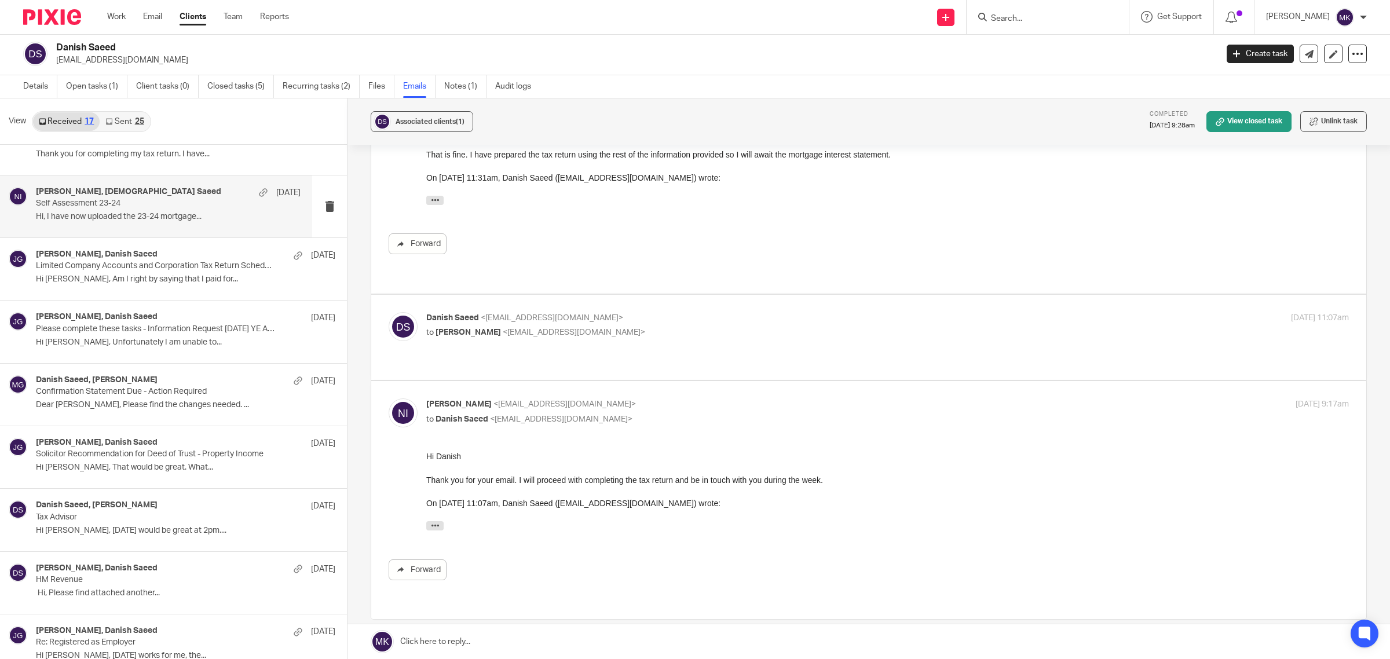
scroll to position [362, 0]
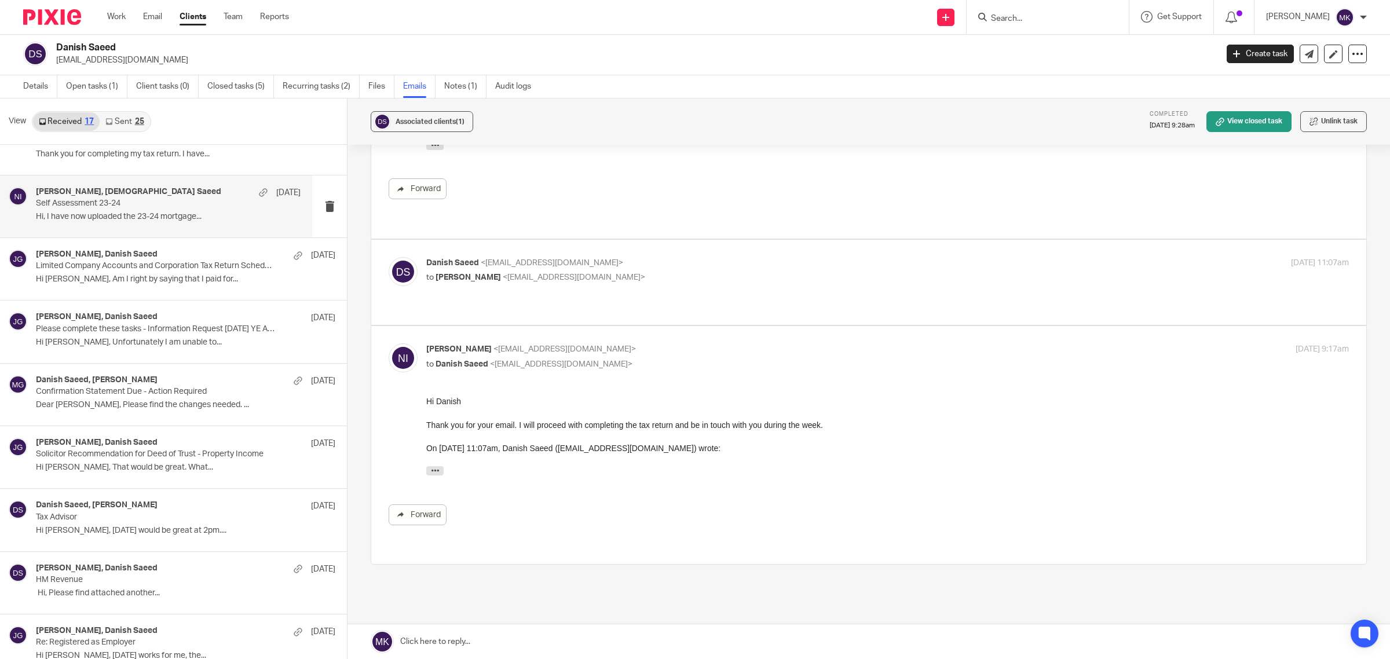
click at [691, 272] on p "to Naeem Ibrahim <naeemibrahim@taxassist.co.uk>" at bounding box center [733, 278] width 615 height 12
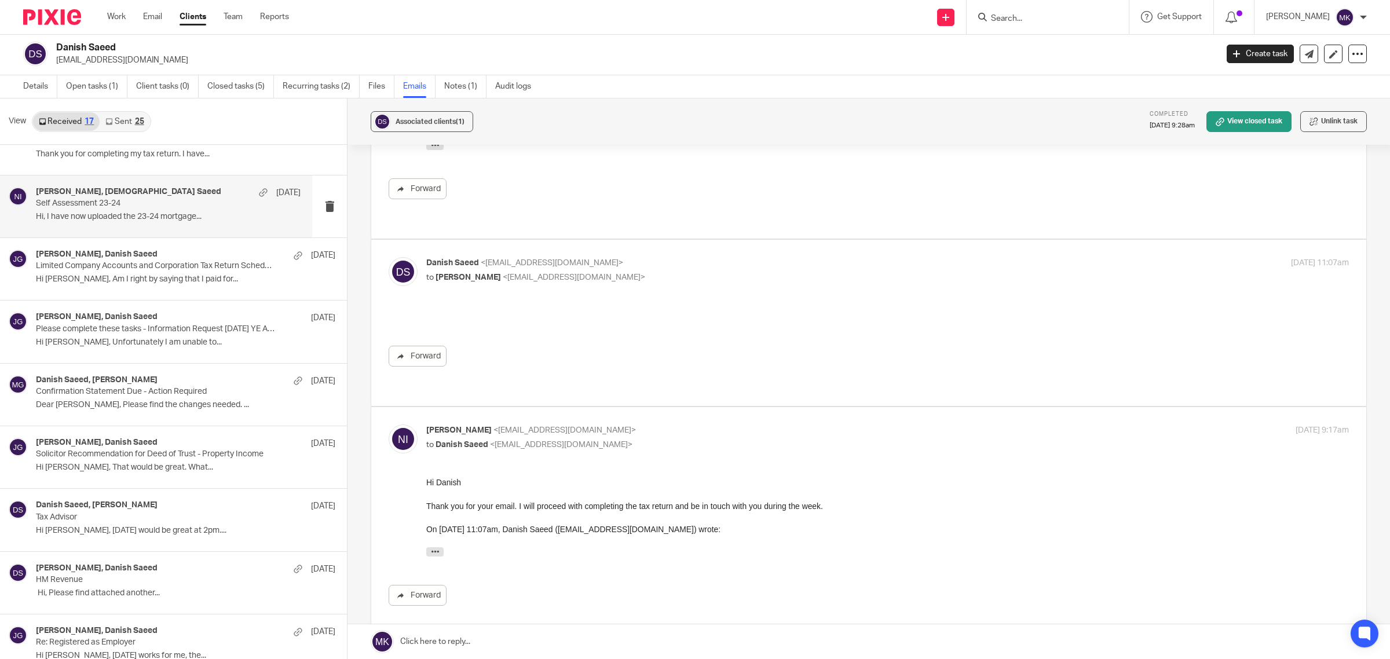
scroll to position [0, 0]
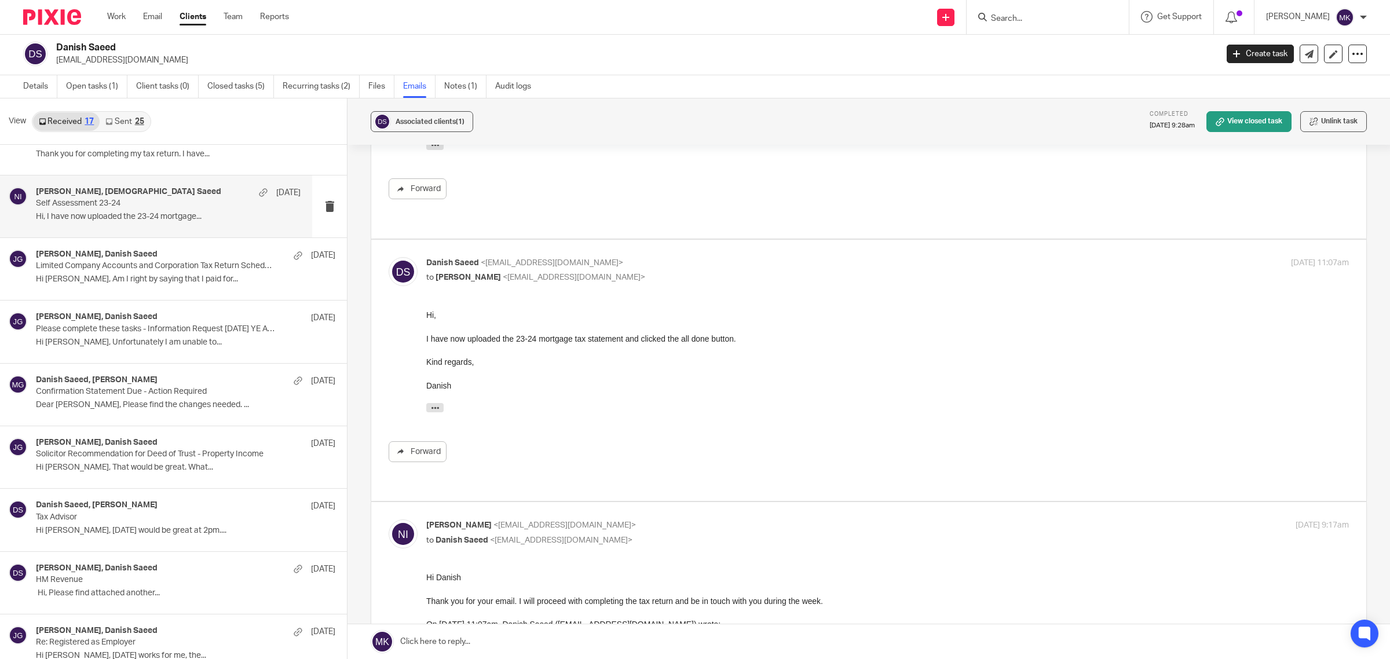
click at [691, 272] on p "to Naeem Ibrahim <naeemibrahim@taxassist.co.uk>" at bounding box center [733, 278] width 615 height 12
checkbox input "false"
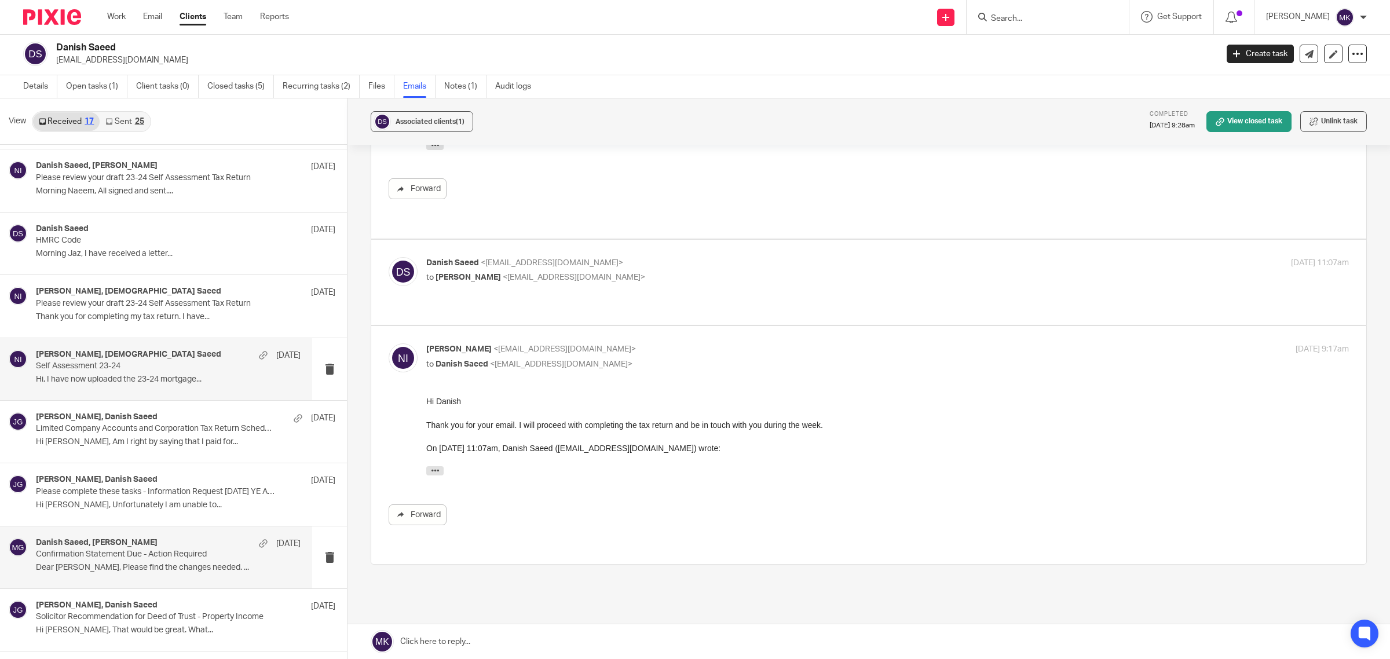
scroll to position [192, 0]
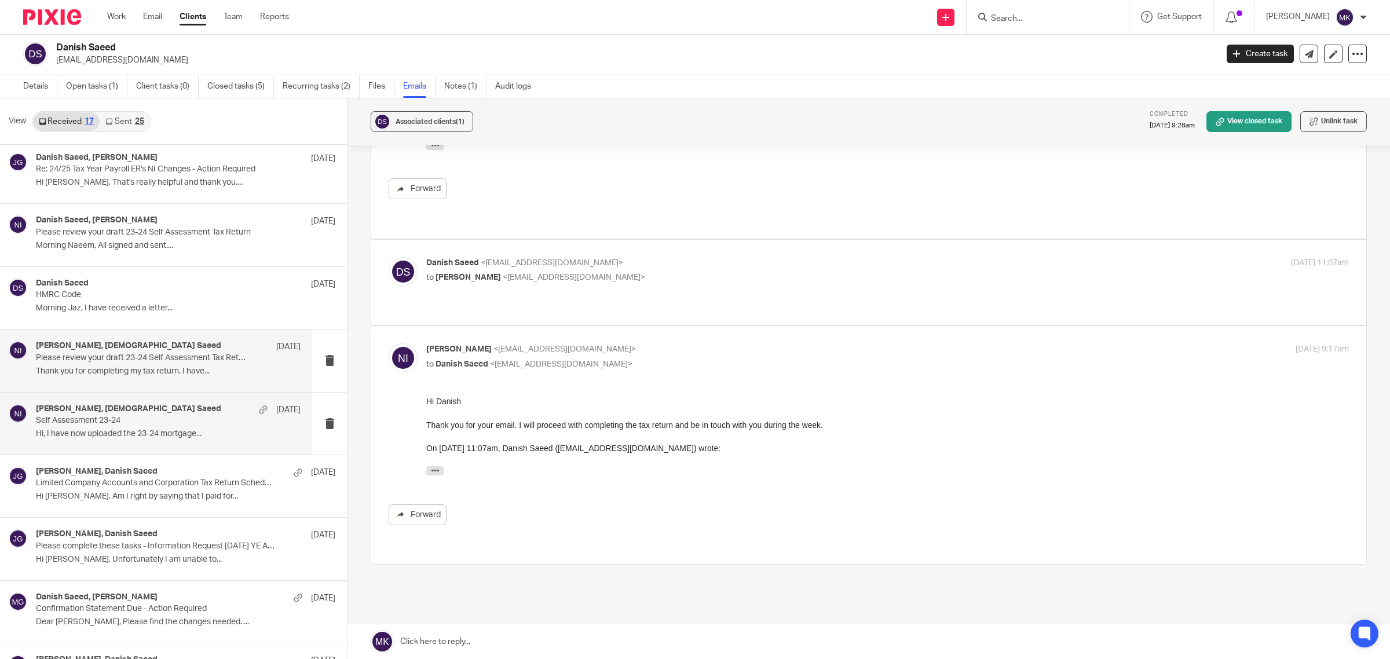
click at [155, 345] on div "Naeem Ibrahim, Danish Saeed 19 Jan" at bounding box center [168, 347] width 265 height 12
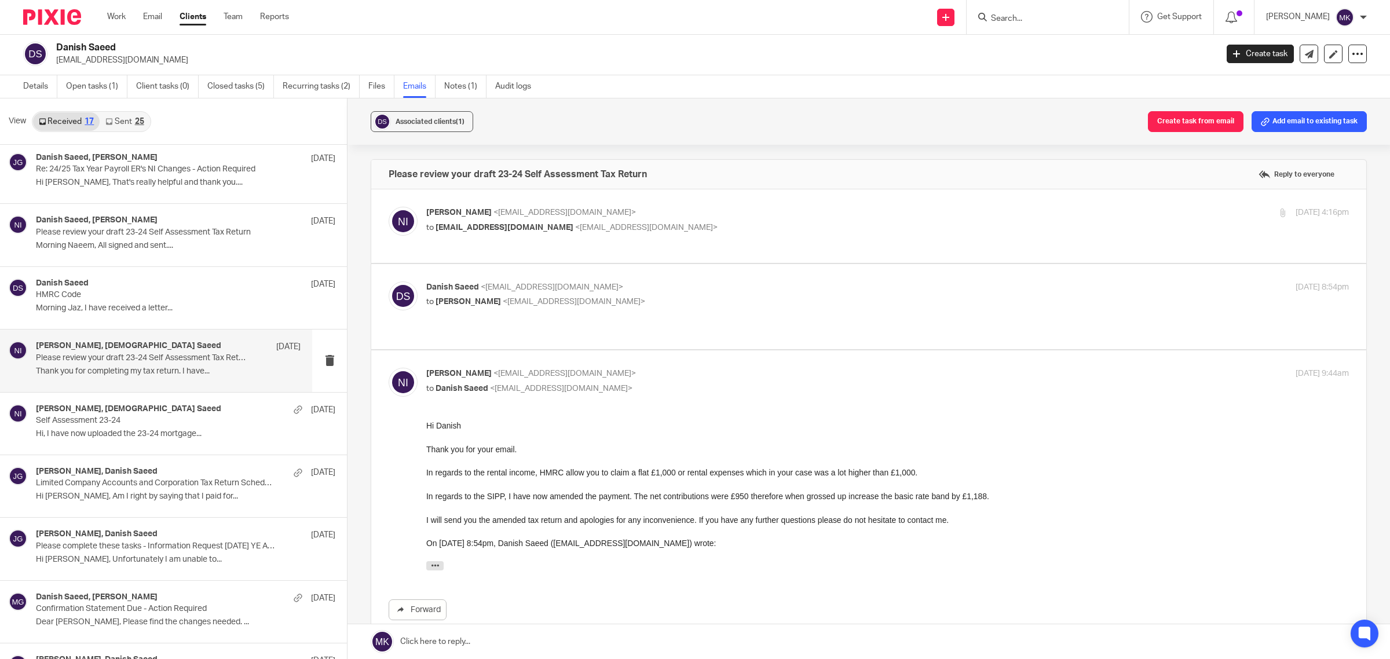
scroll to position [0, 0]
click at [696, 218] on p "Naeem Ibrahim <naeemibrahim@taxassist.co.uk>" at bounding box center [733, 213] width 615 height 12
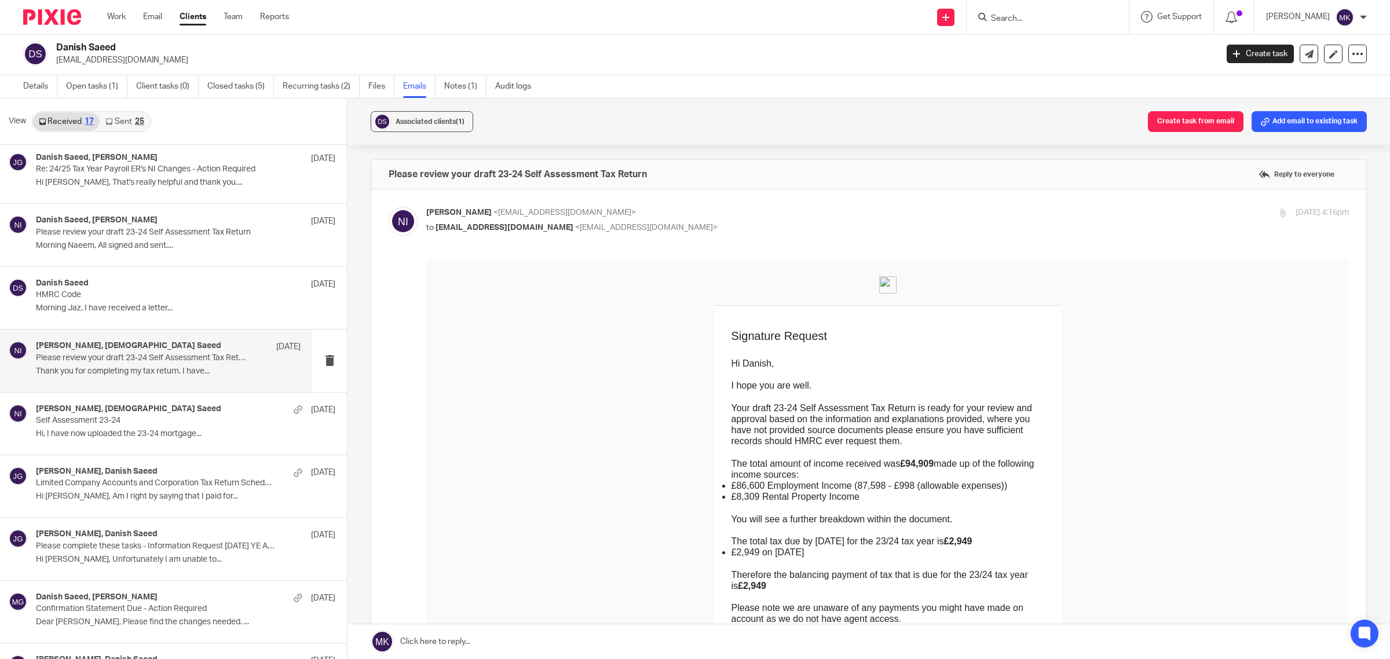
click at [696, 218] on p "Naeem Ibrahim <naeemibrahim@taxassist.co.uk>" at bounding box center [733, 213] width 615 height 12
checkbox input "false"
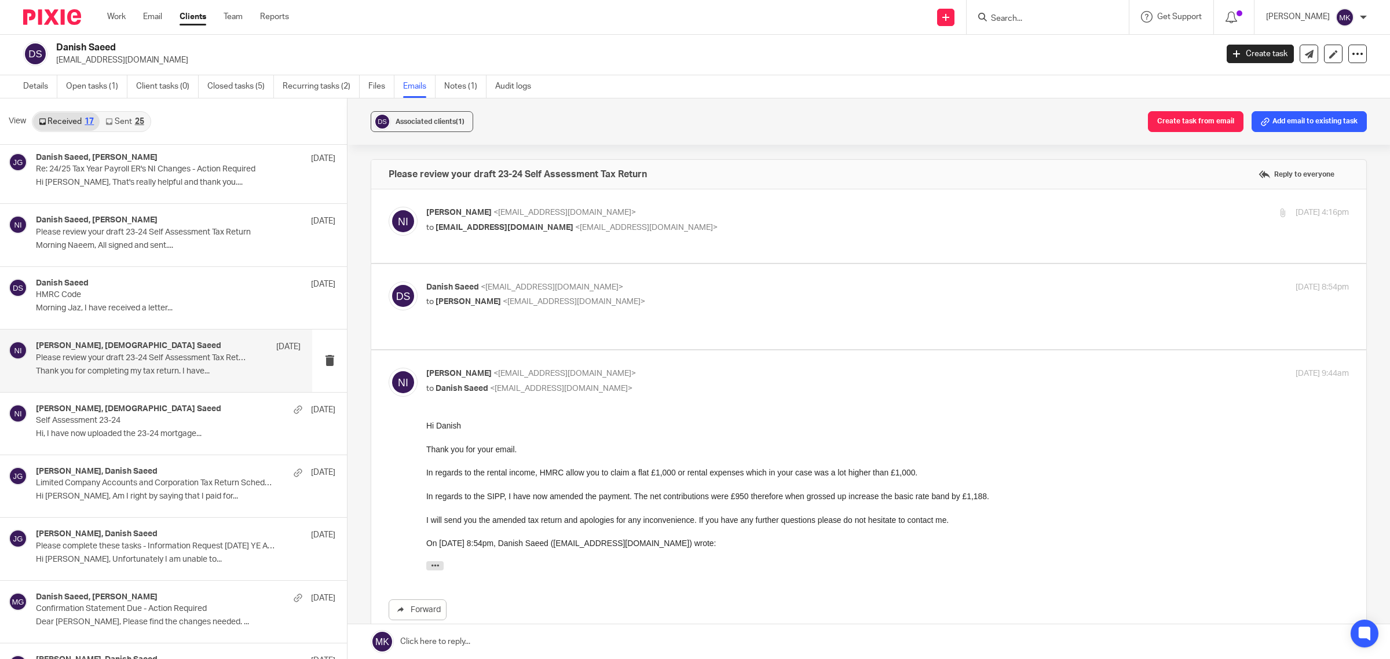
click at [659, 291] on p "Danish Saeed <drdanishsaeed@gmail.com>" at bounding box center [733, 287] width 615 height 12
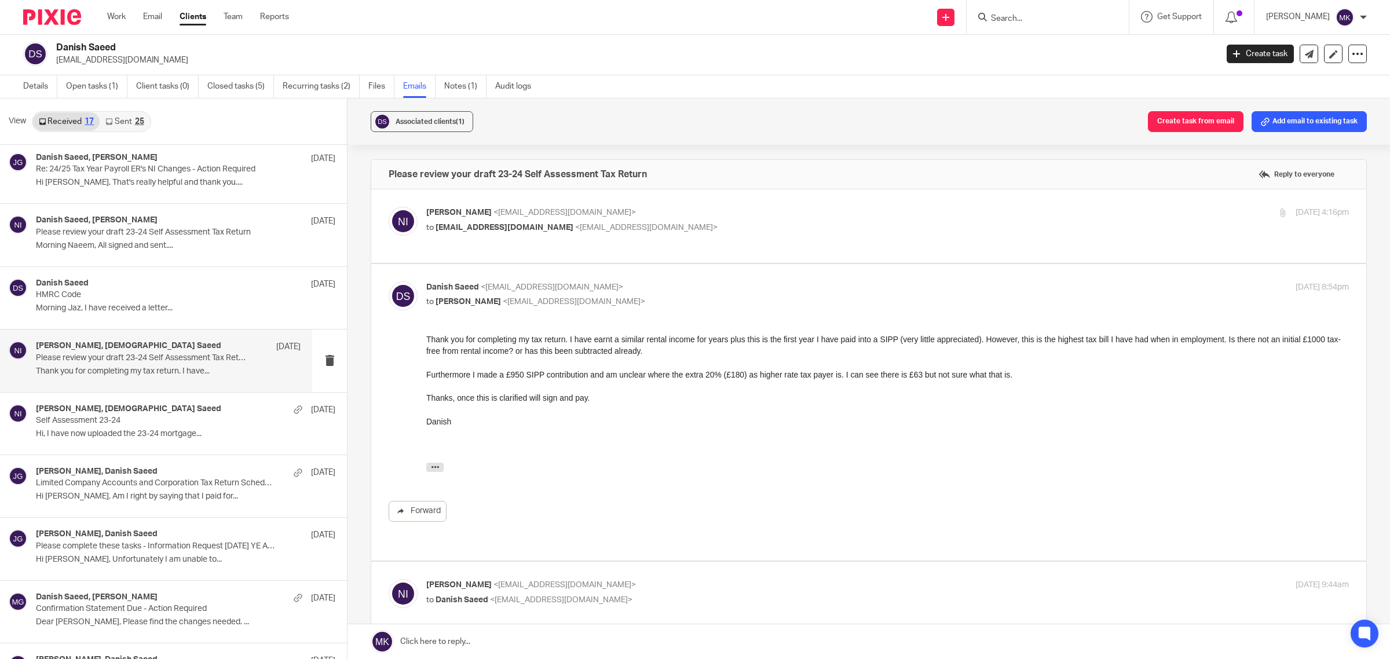
click at [659, 291] on p "Danish Saeed <drdanishsaeed@gmail.com>" at bounding box center [733, 287] width 615 height 12
checkbox input "false"
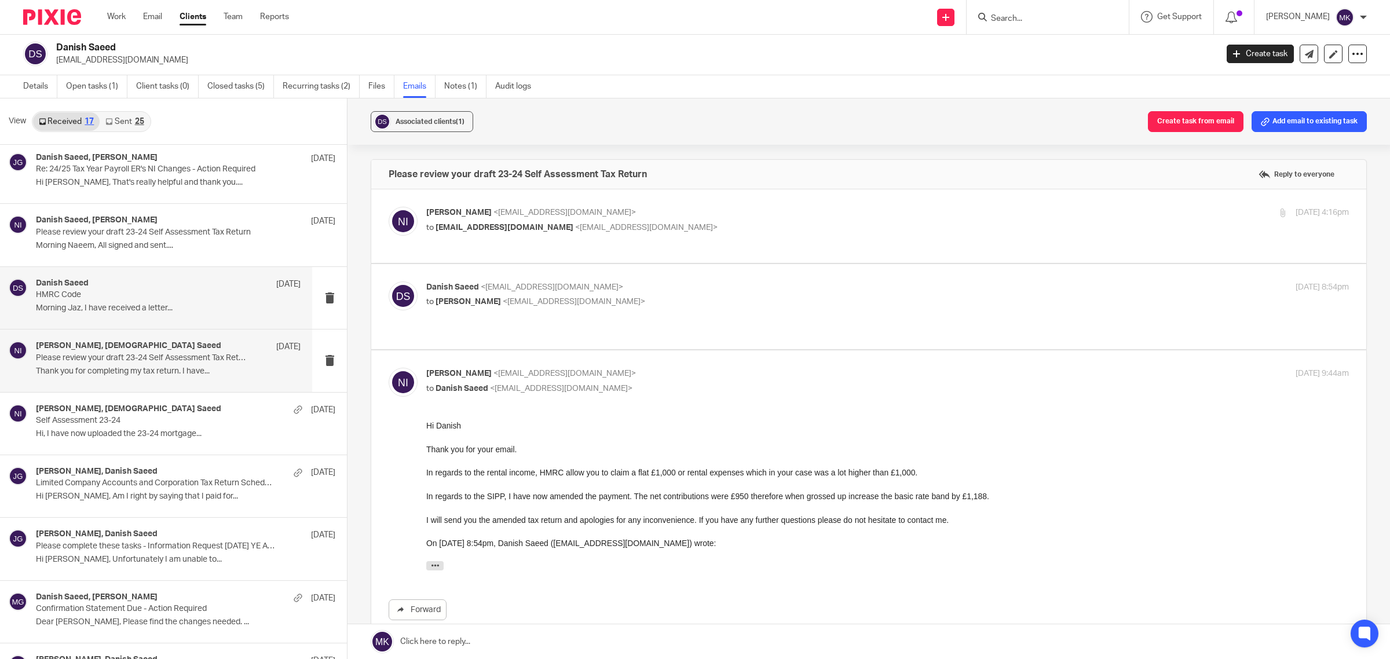
click at [94, 314] on div "Danish Saeed 21 Jan HMRC Code Morning Jaz, I have received a letter..." at bounding box center [168, 297] width 265 height 39
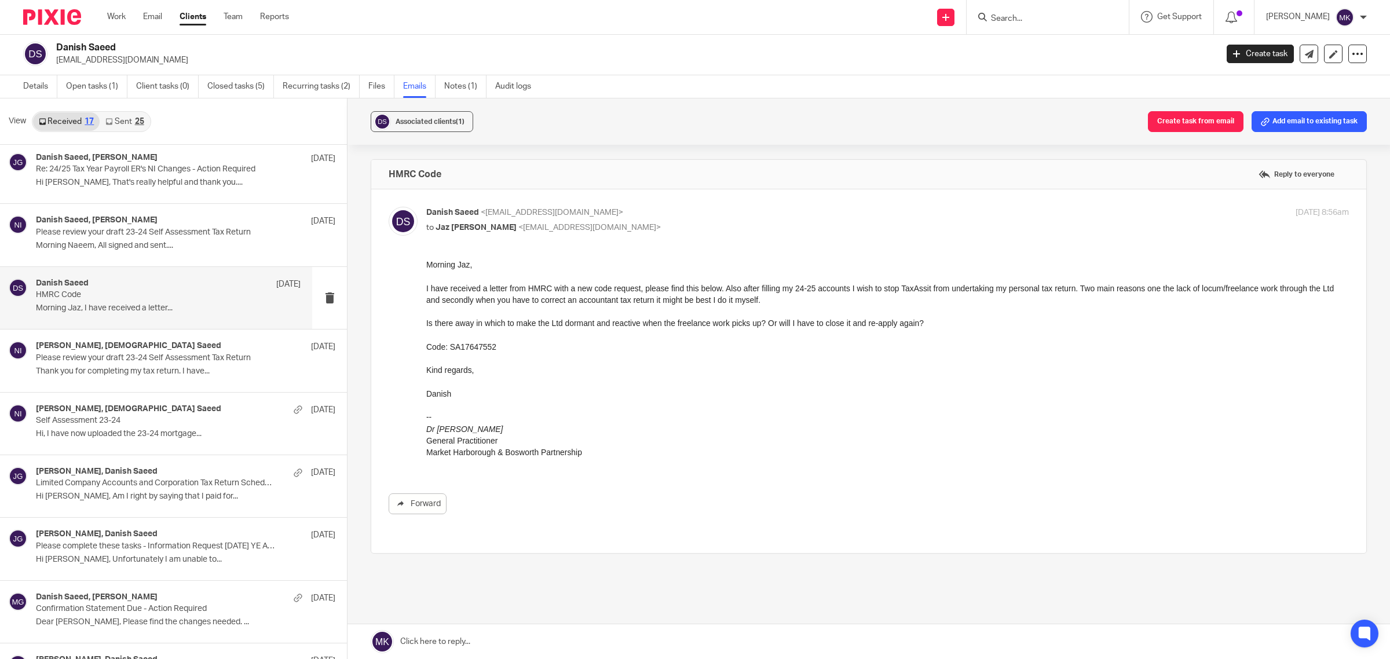
click at [94, 314] on div "Danish Saeed 21 Jan HMRC Code Morning Jaz, I have received a letter..." at bounding box center [168, 297] width 265 height 39
click at [143, 233] on p "Please review your draft 23-24 Self Assessment Tax Return" at bounding box center [142, 233] width 212 height 10
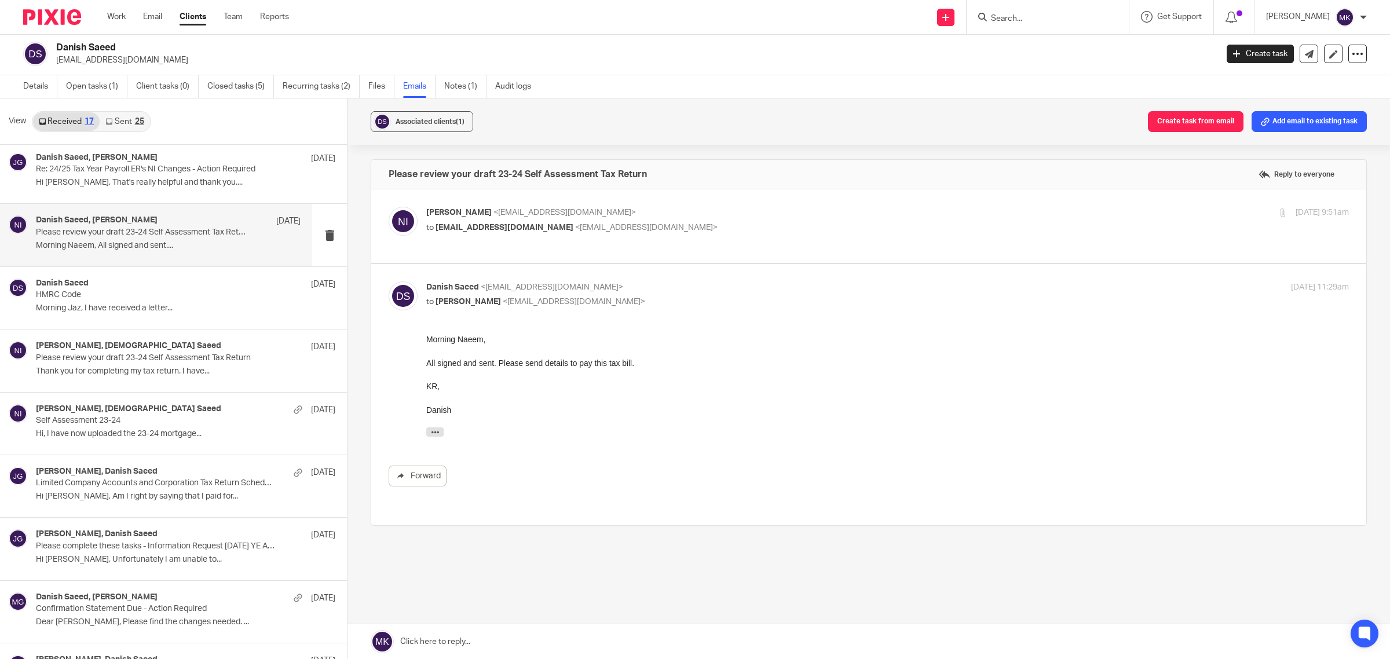
click at [805, 234] on div "Naeem Ibrahim <naeemibrahim@taxassist.co.uk> to drdanishsaeed@gmail.com <drdani…" at bounding box center [887, 221] width 922 height 29
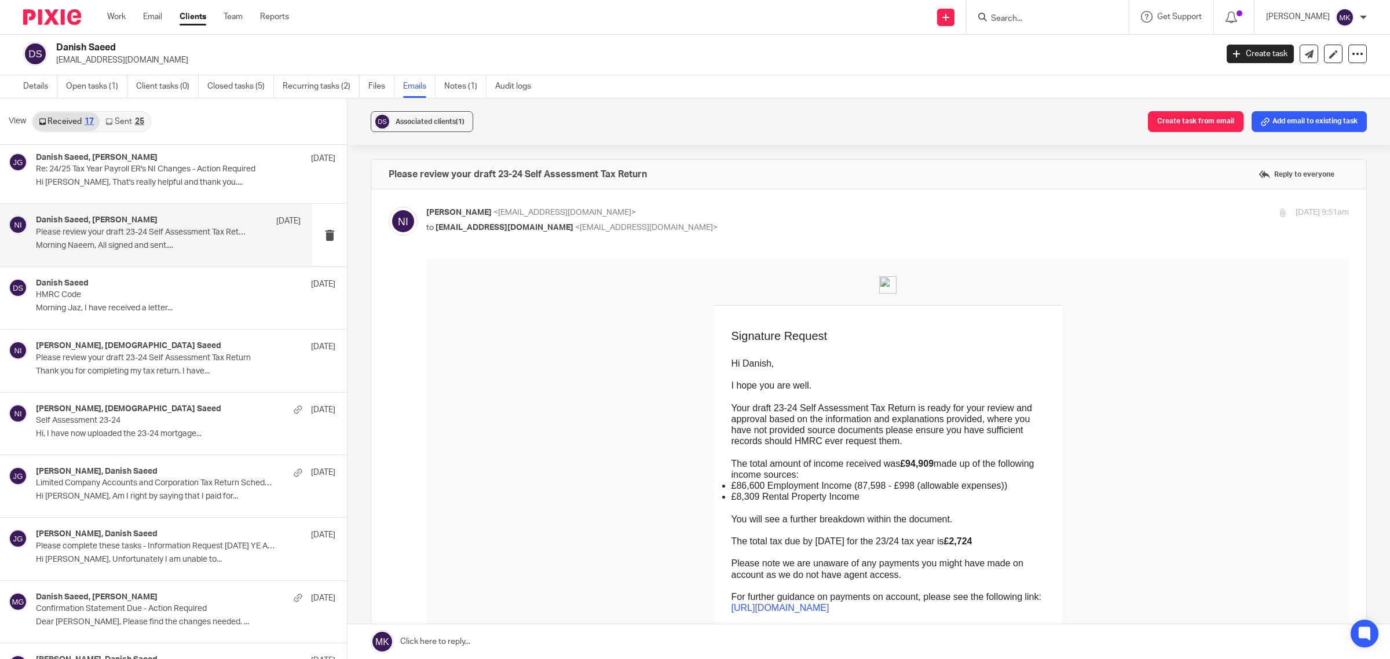
click at [805, 234] on div "Naeem Ibrahim <naeemibrahim@taxassist.co.uk> to drdanishsaeed@gmail.com <drdani…" at bounding box center [887, 221] width 922 height 29
checkbox input "false"
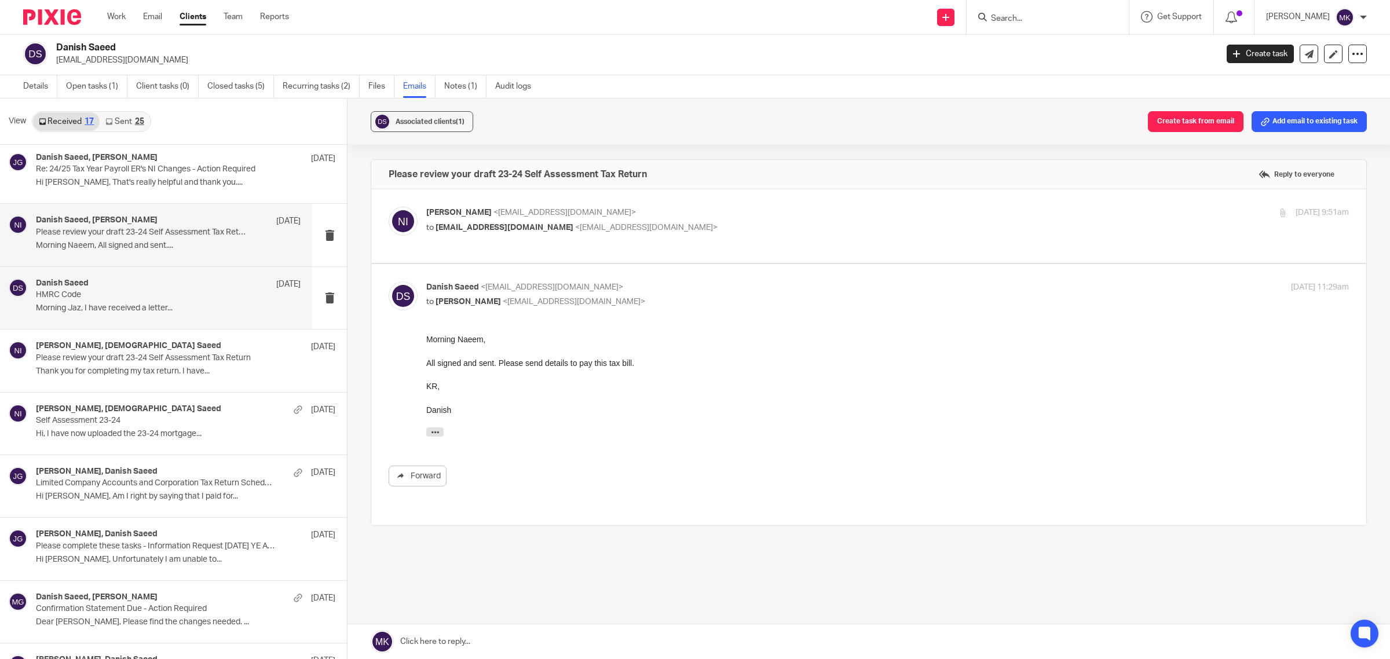
scroll to position [119, 0]
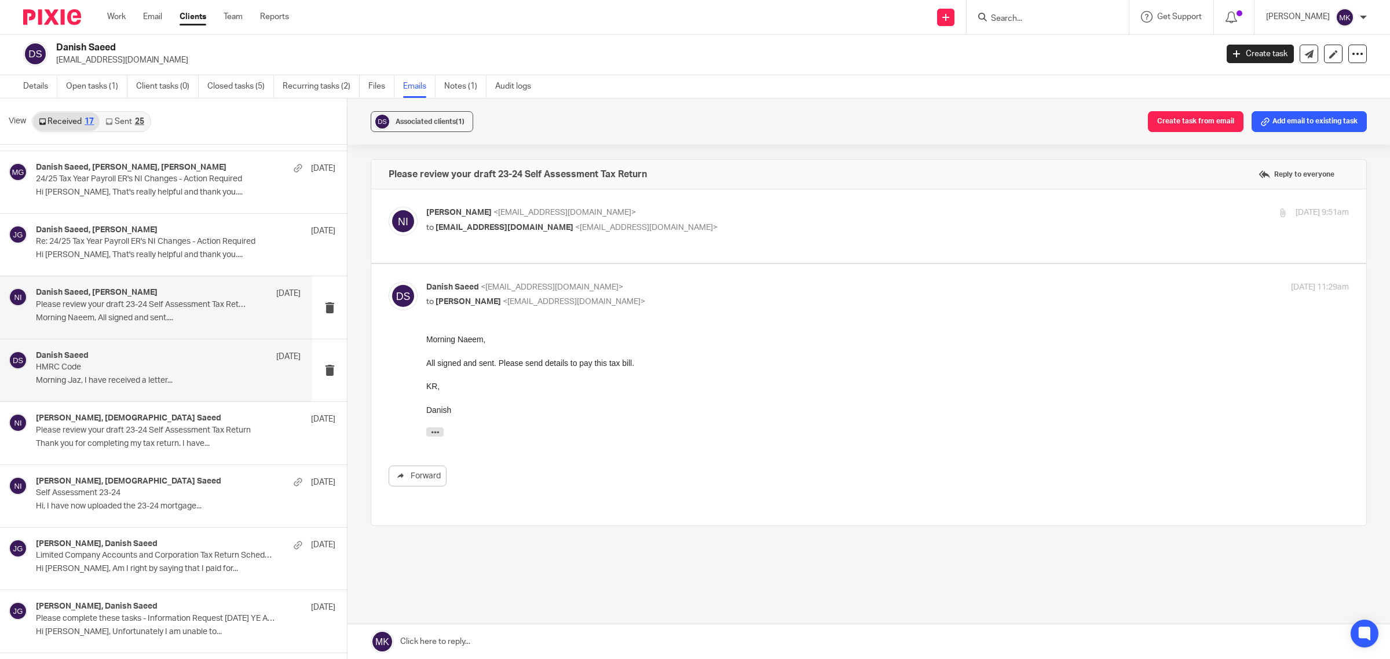
click at [84, 318] on p "Morning Naeem, All signed and sent...." at bounding box center [168, 318] width 265 height 10
click at [168, 259] on p "Hi Jaz, That's really helpful and thank you...." at bounding box center [168, 255] width 265 height 10
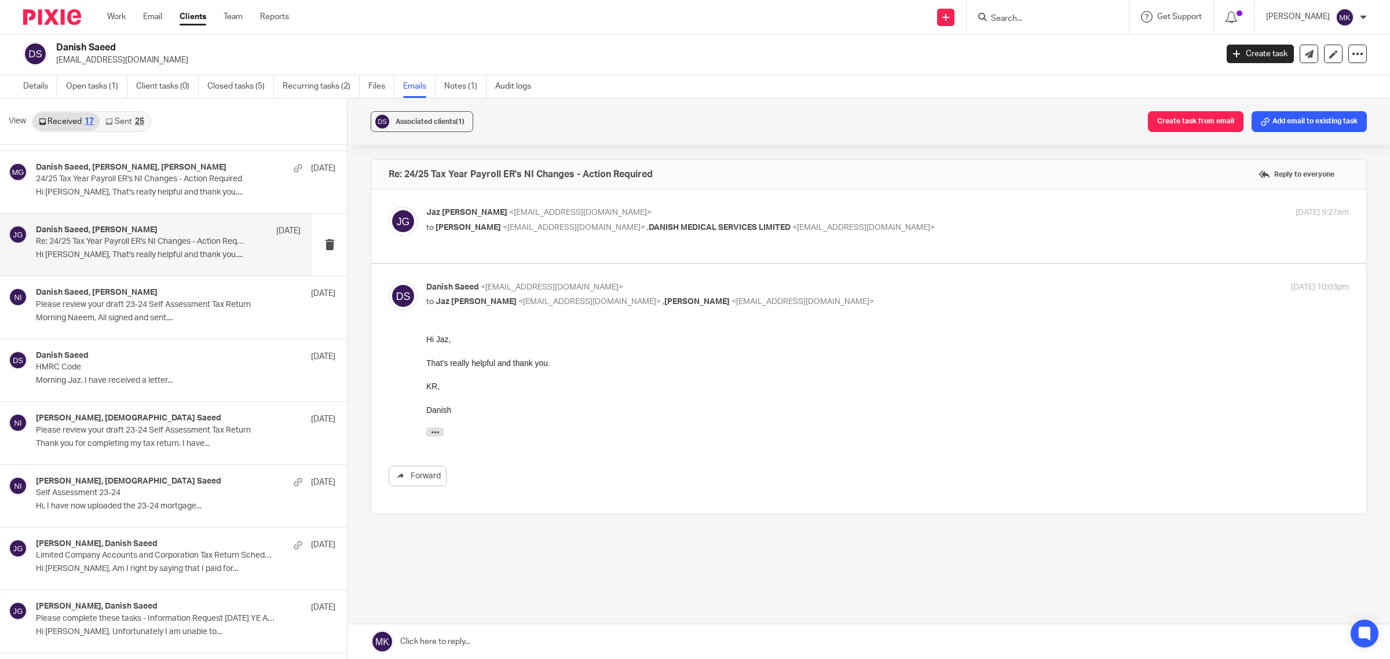
scroll to position [0, 0]
click at [910, 203] on label at bounding box center [868, 226] width 995 height 74
click at [388, 206] on input "checkbox" at bounding box center [388, 206] width 1 height 1
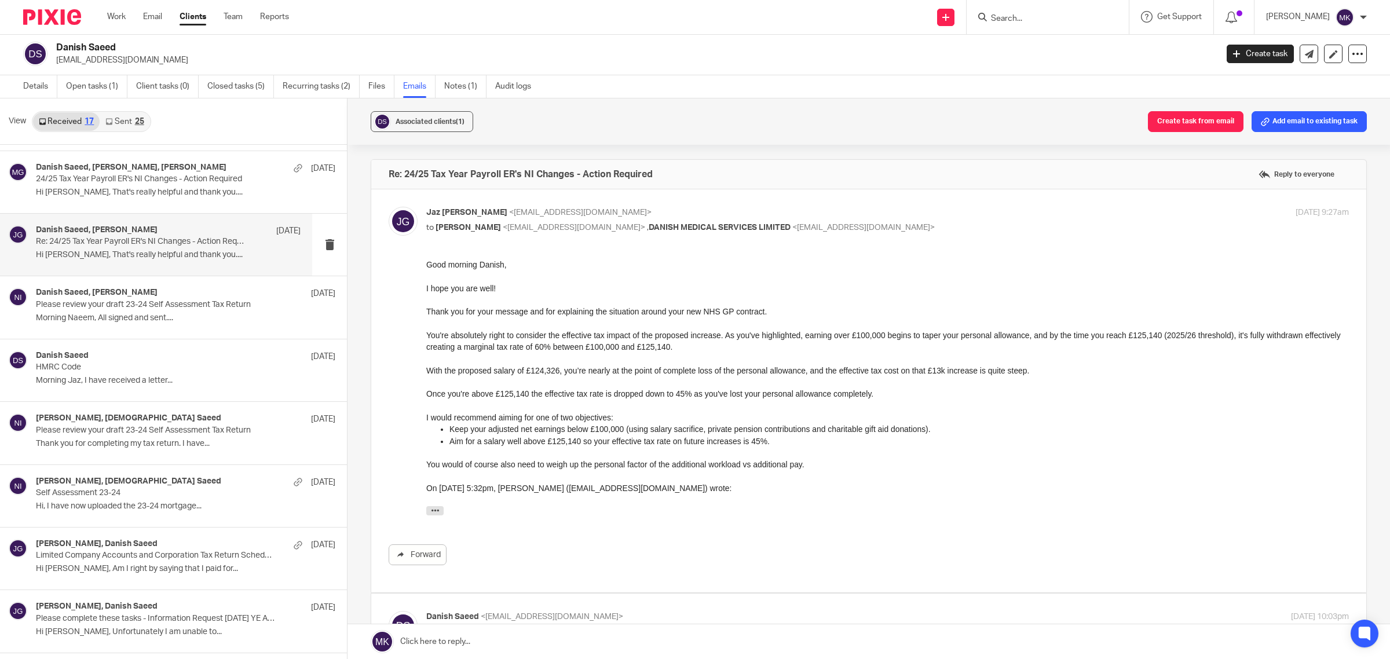
click at [910, 203] on label at bounding box center [868, 390] width 995 height 403
click at [388, 206] on input "checkbox" at bounding box center [388, 206] width 1 height 1
checkbox input "false"
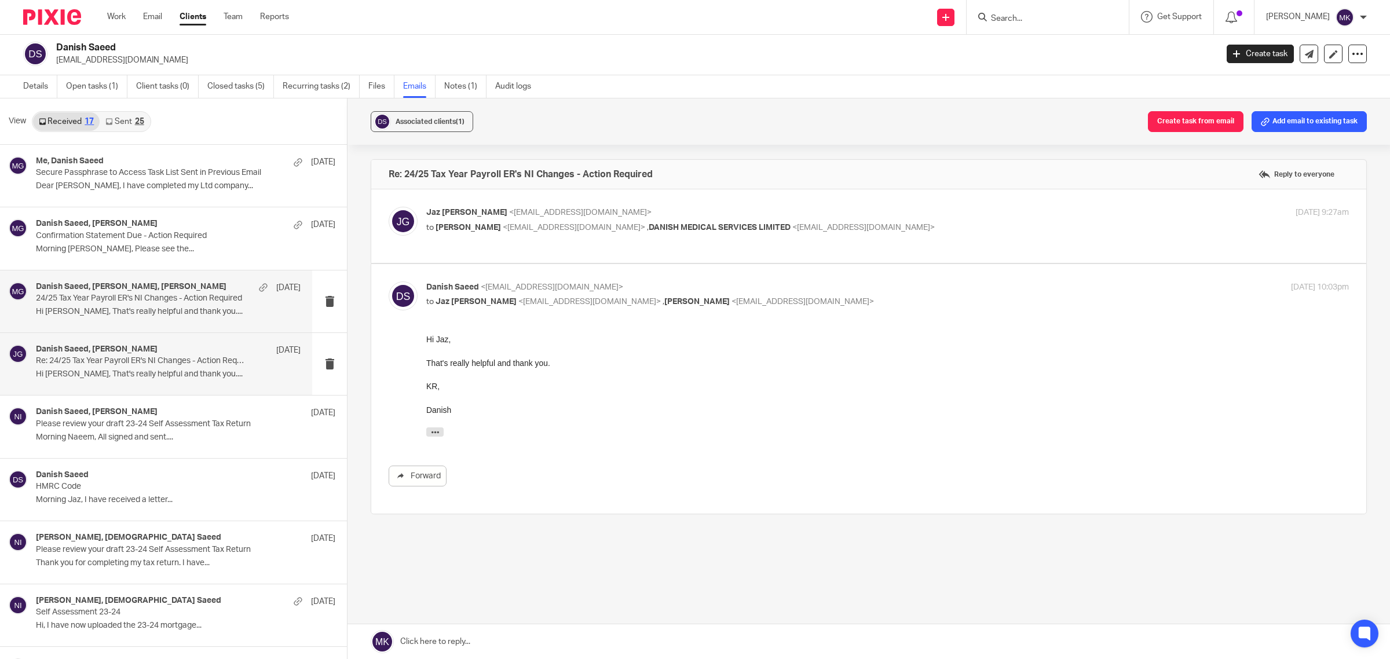
click at [149, 314] on p "Hi Jaz, That's really helpful and thank you...." at bounding box center [168, 312] width 265 height 10
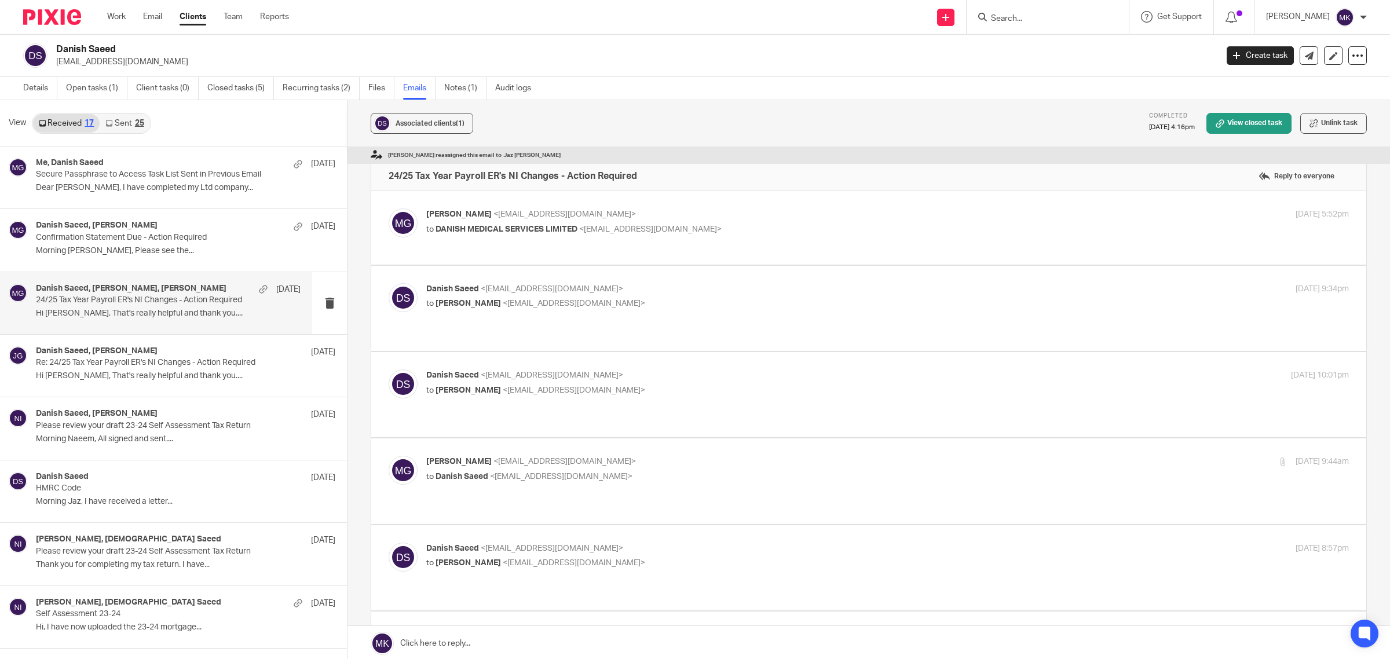
click at [140, 126] on div "25" at bounding box center [139, 123] width 9 height 8
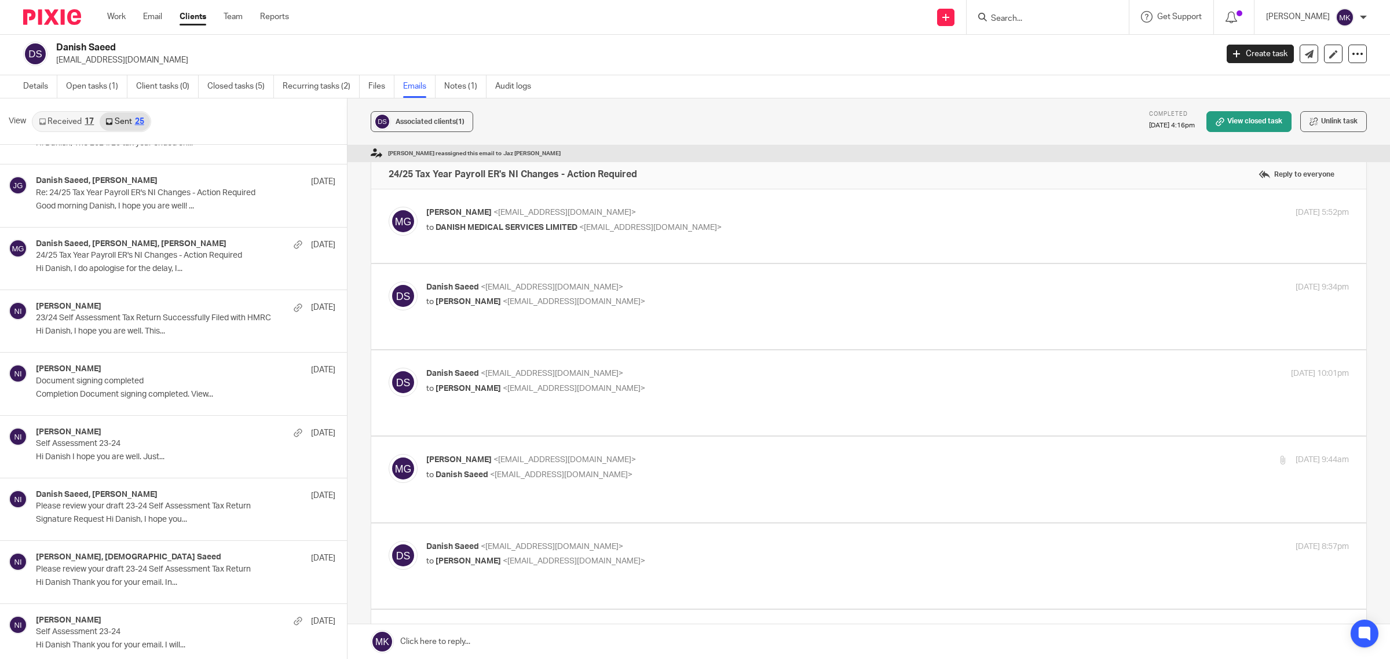
scroll to position [434, 0]
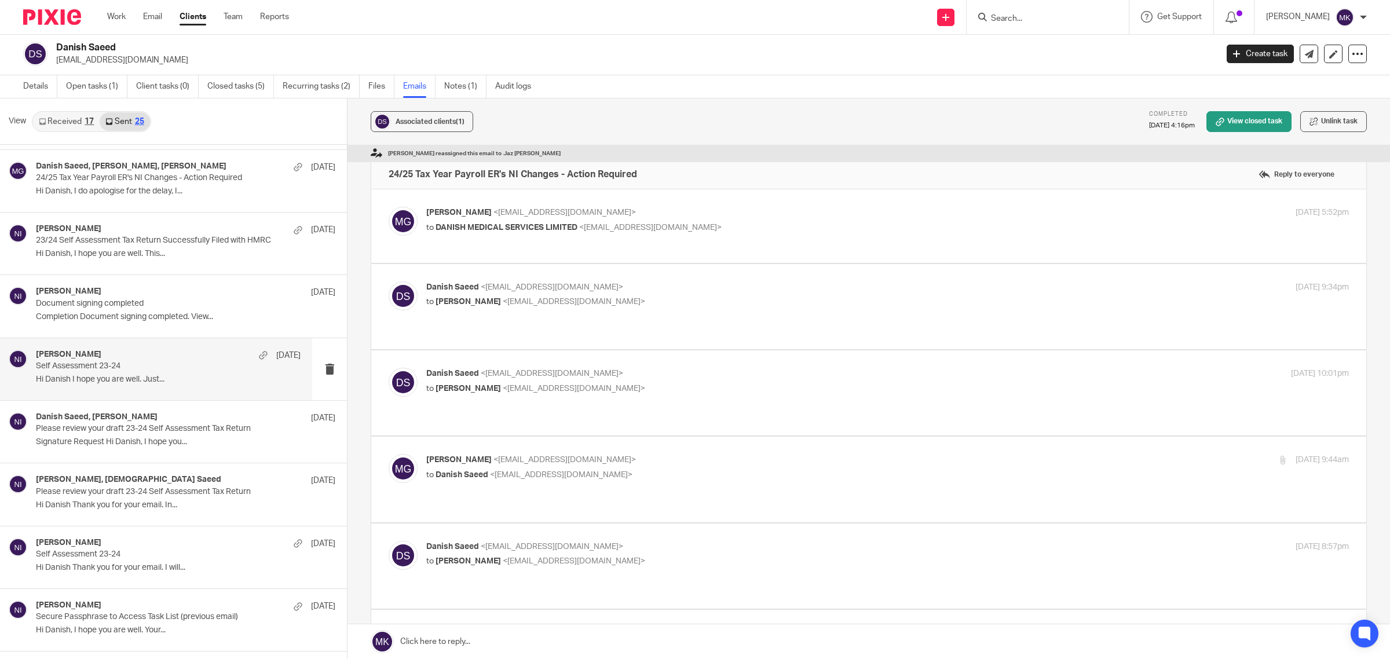
click at [220, 380] on p "Hi Danish I hope you are well. Just..." at bounding box center [168, 380] width 265 height 10
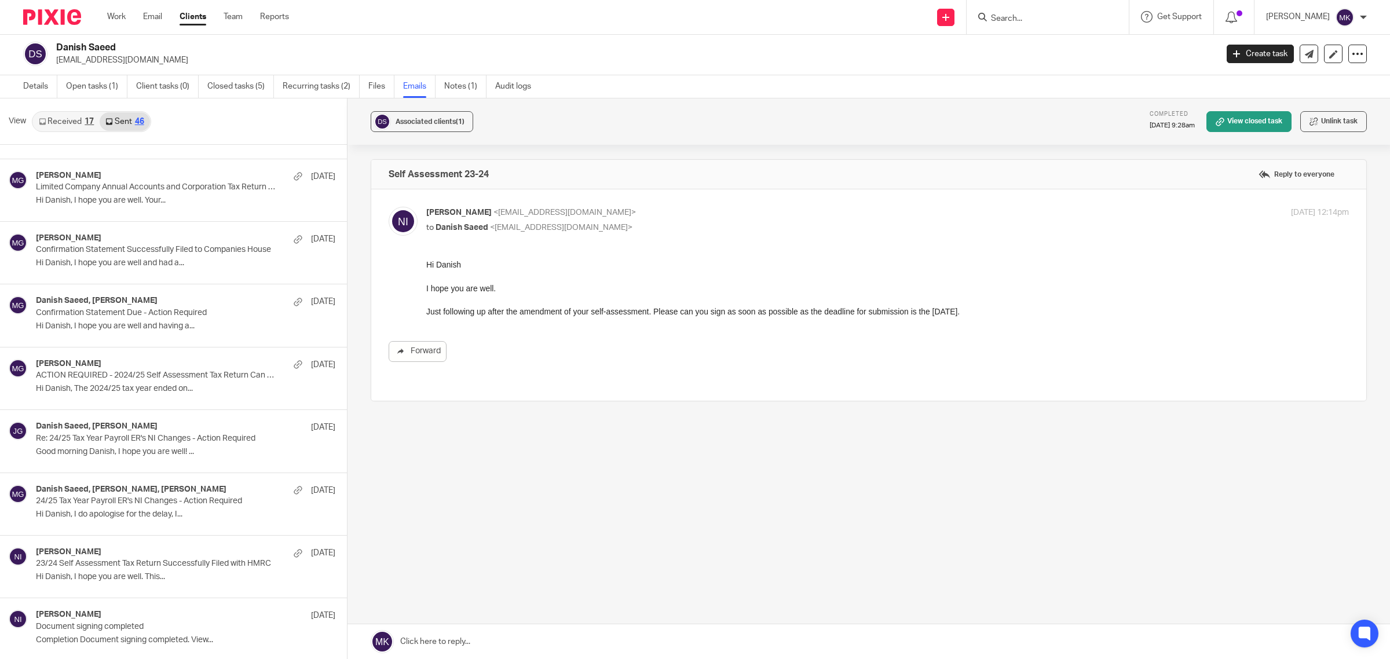
scroll to position [145, 0]
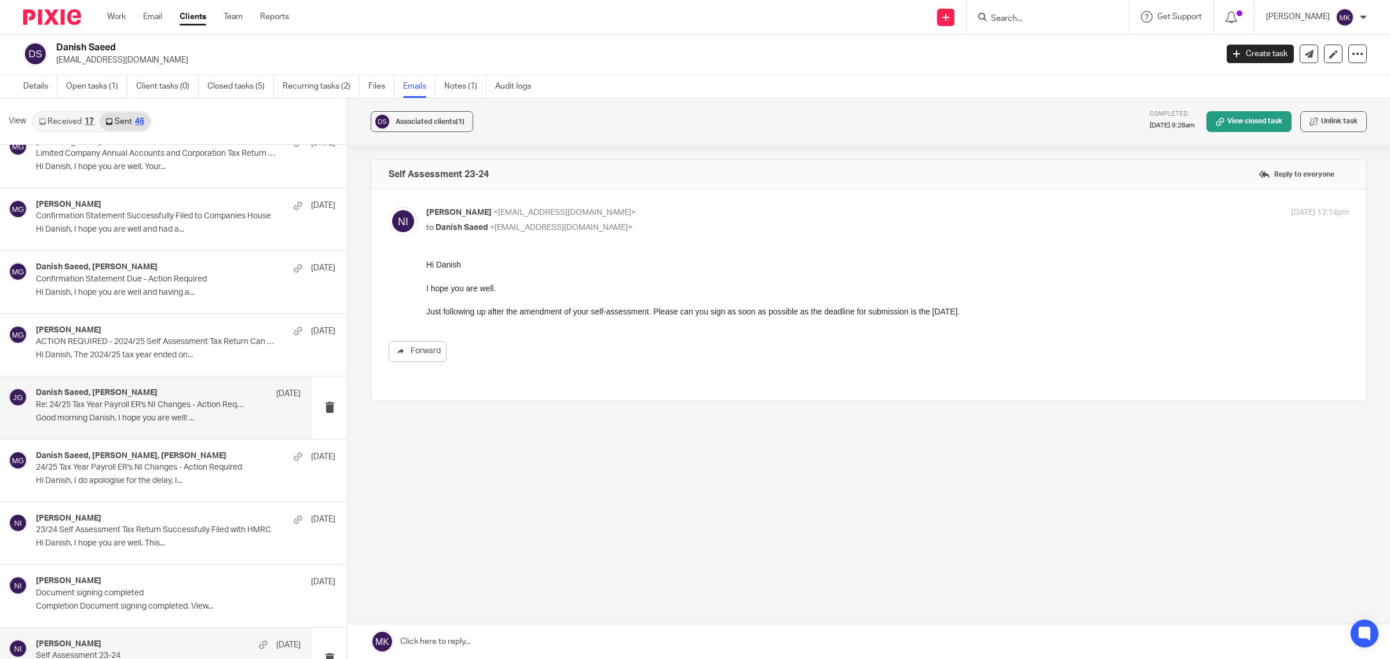
click at [96, 398] on h4 "Danish Saeed, Jaz Grewal" at bounding box center [97, 393] width 122 height 10
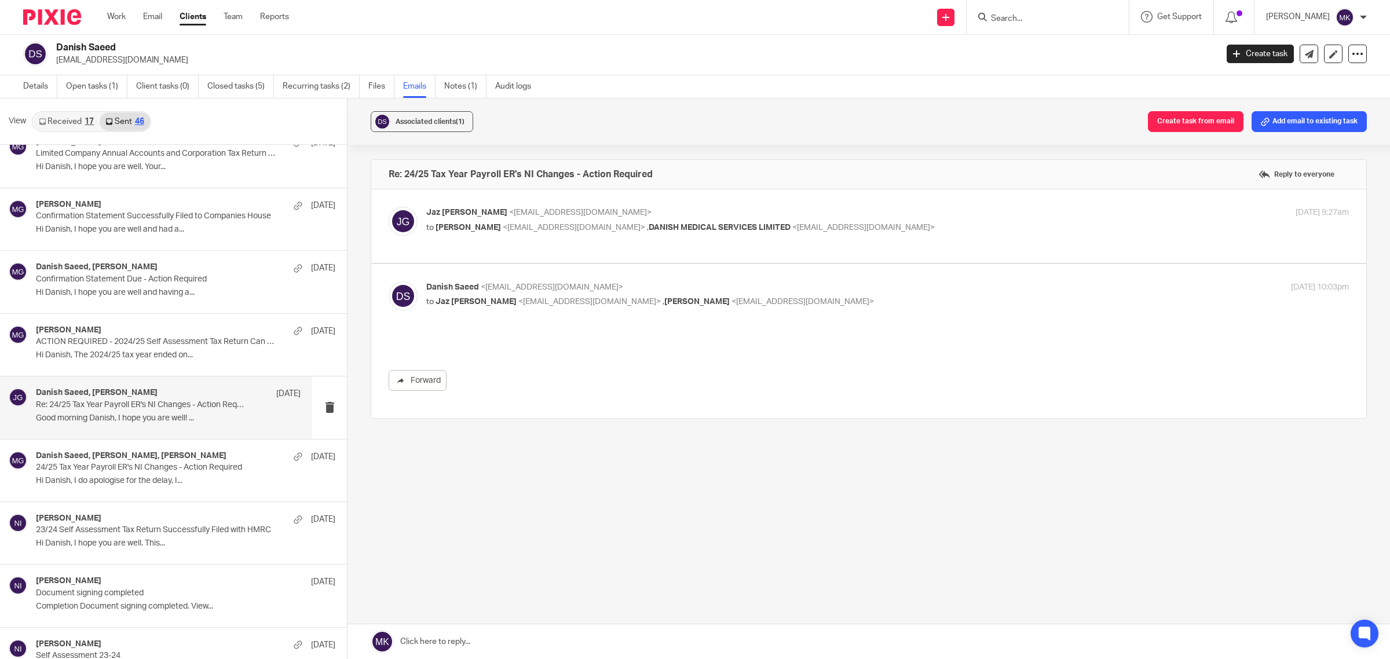
scroll to position [0, 0]
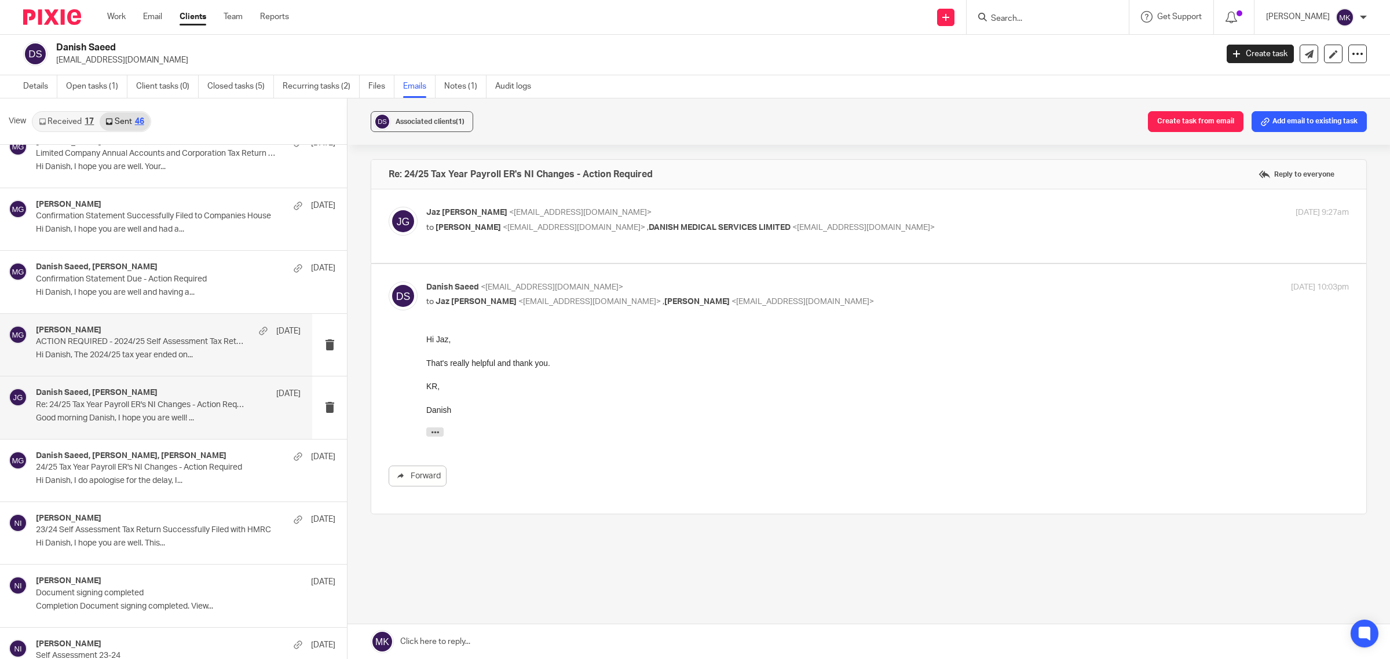
click at [99, 366] on div "Mason Graves 10 Jun ACTION REQUIRED - 2024/25 Self Assessment Tax Return Can No…" at bounding box center [156, 345] width 312 height 62
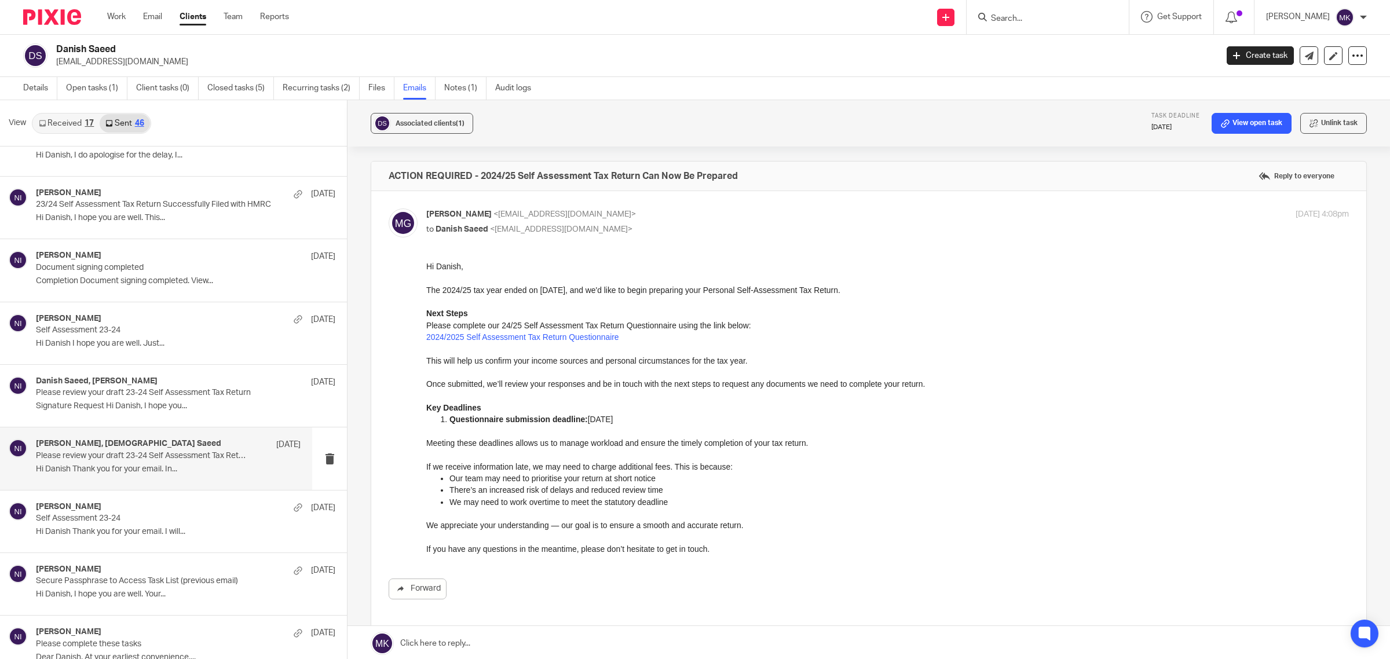
scroll to position [507, 0]
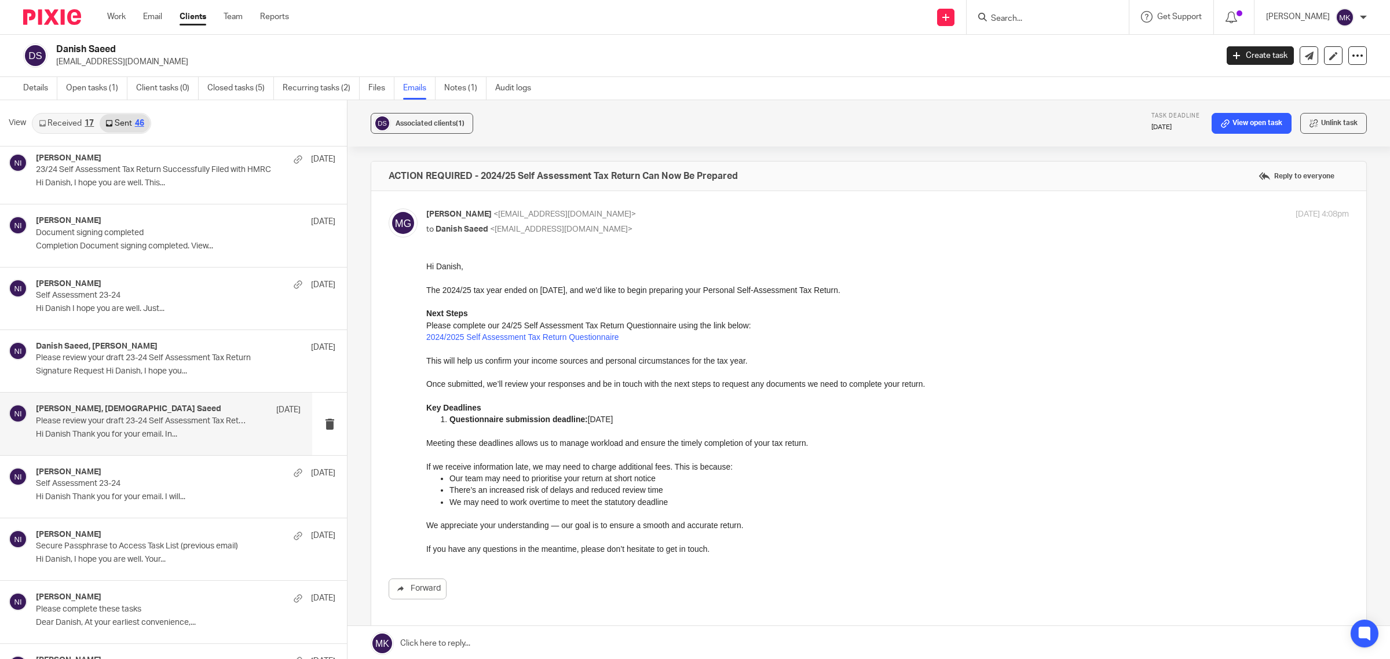
click at [123, 447] on div "Naeem Ibrahim, Danish Saeed 20 Jan Please review your draft 23-24 Self Assessme…" at bounding box center [156, 424] width 312 height 62
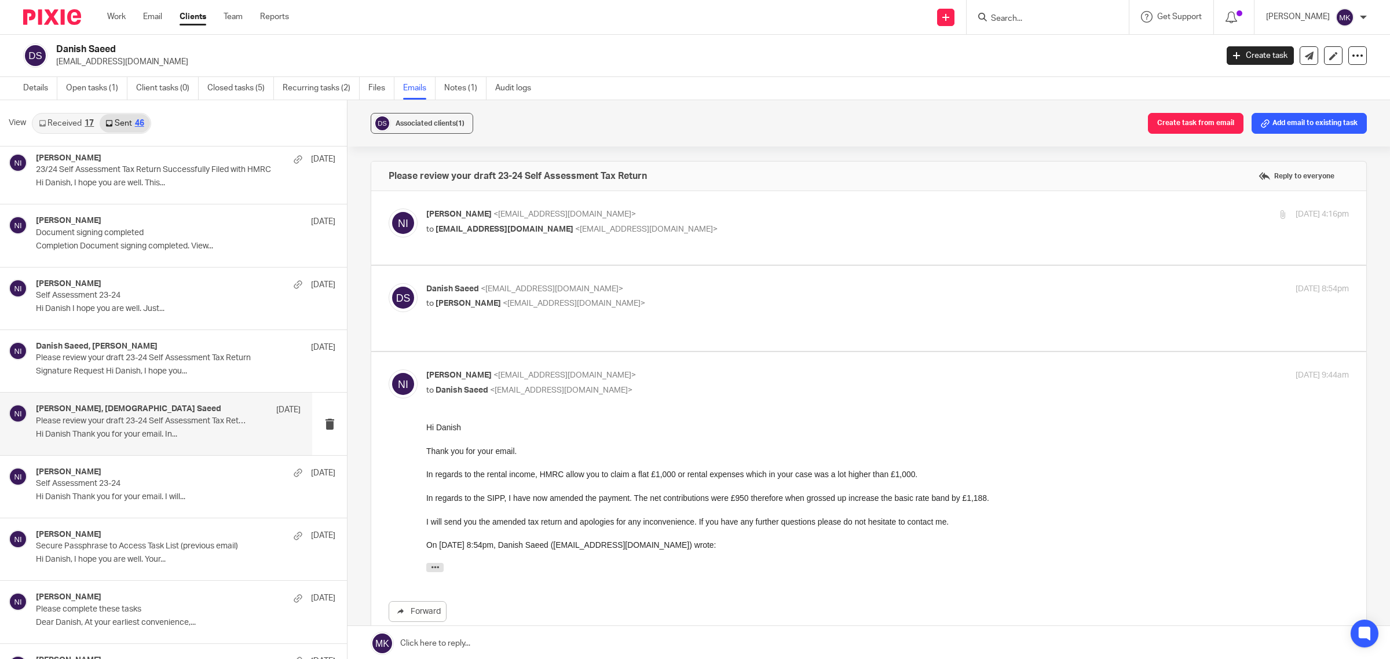
scroll to position [0, 0]
click at [134, 380] on div "Danish Saeed, Naeem Ibrahim 26 Jan Please review your draft 23-24 Self Assessme…" at bounding box center [168, 361] width 265 height 39
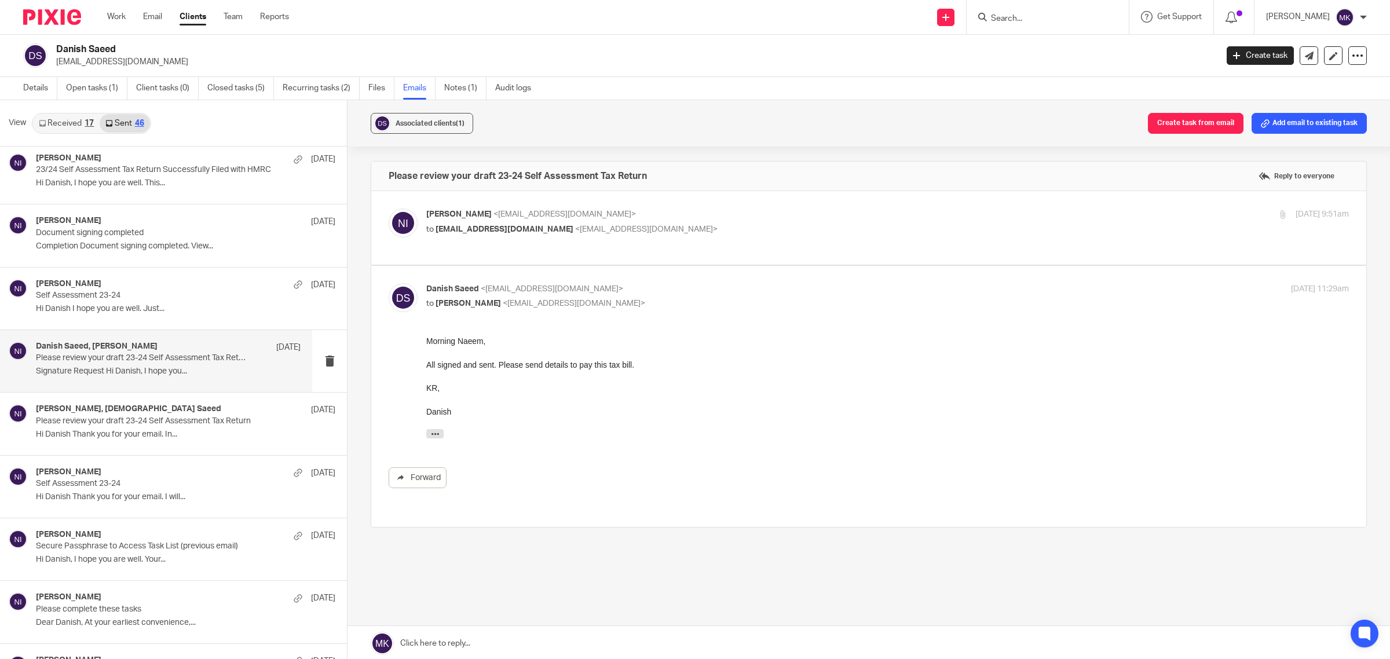
click at [835, 206] on label at bounding box center [868, 228] width 995 height 74
click at [388, 208] on input "checkbox" at bounding box center [388, 208] width 1 height 1
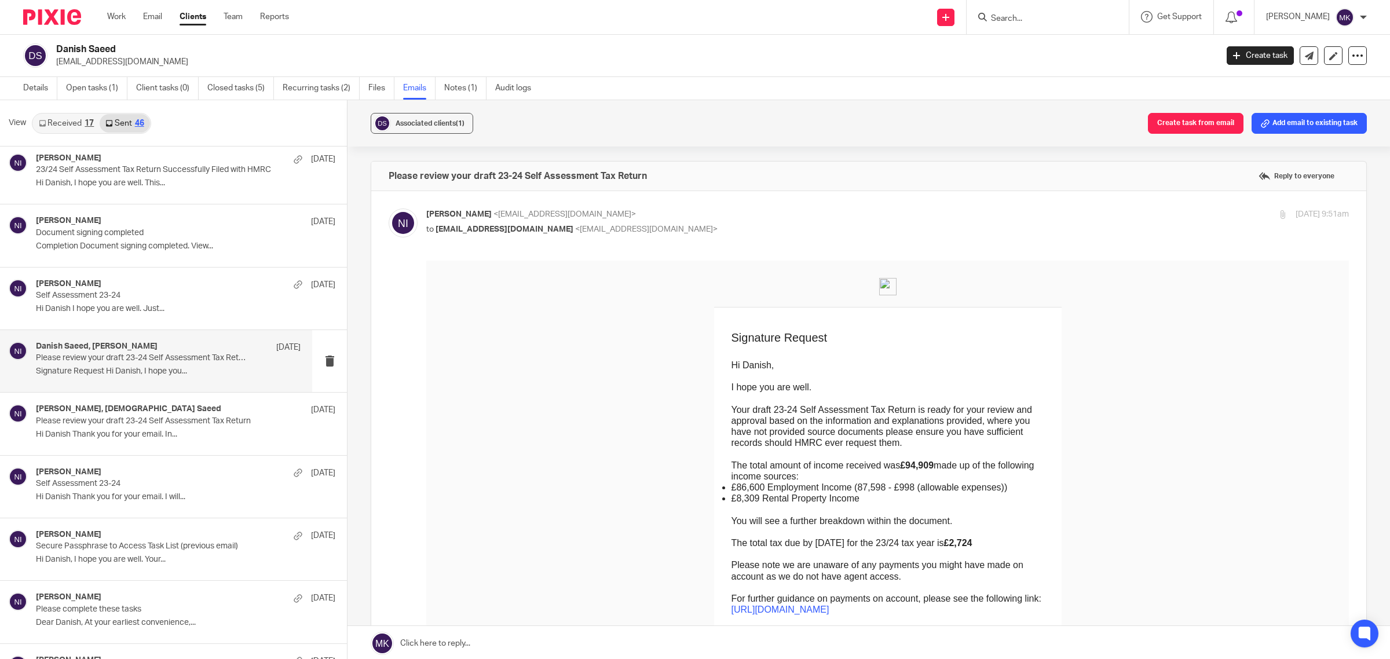
click at [388, 208] on input "checkbox" at bounding box center [388, 208] width 1 height 1
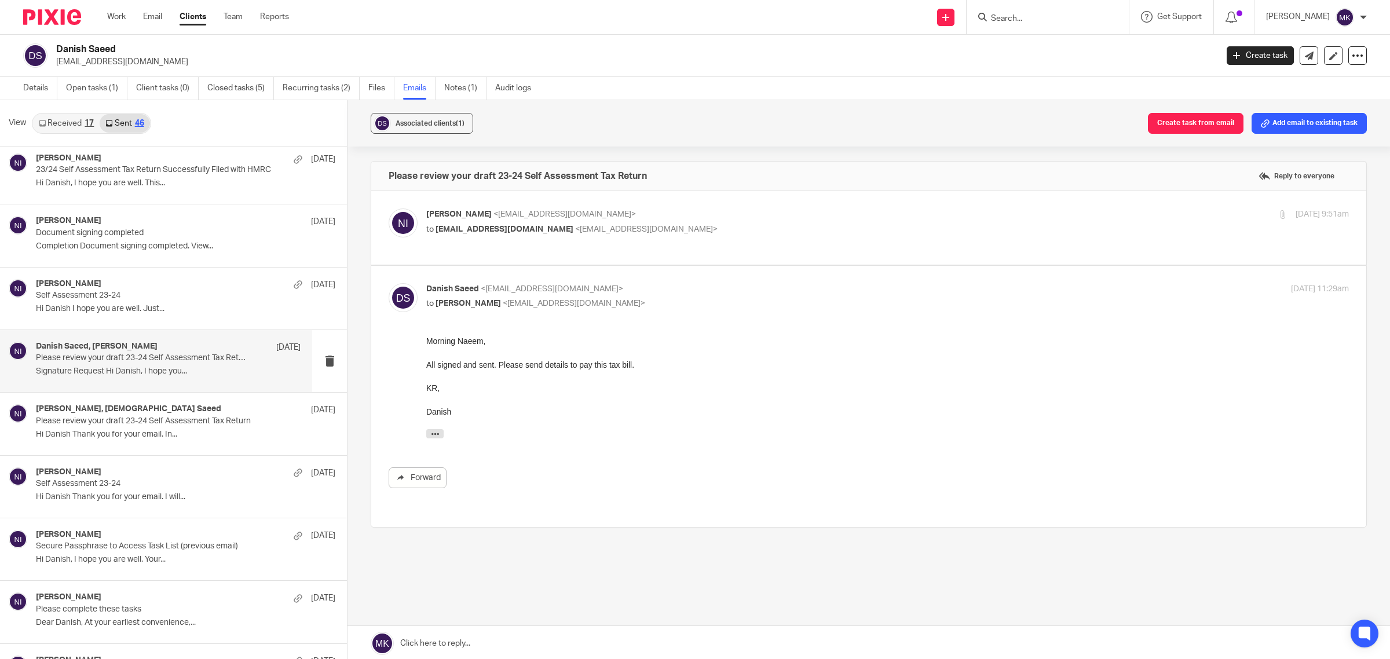
click at [782, 194] on label at bounding box center [868, 228] width 995 height 74
click at [388, 208] on input "checkbox" at bounding box center [388, 208] width 1 height 1
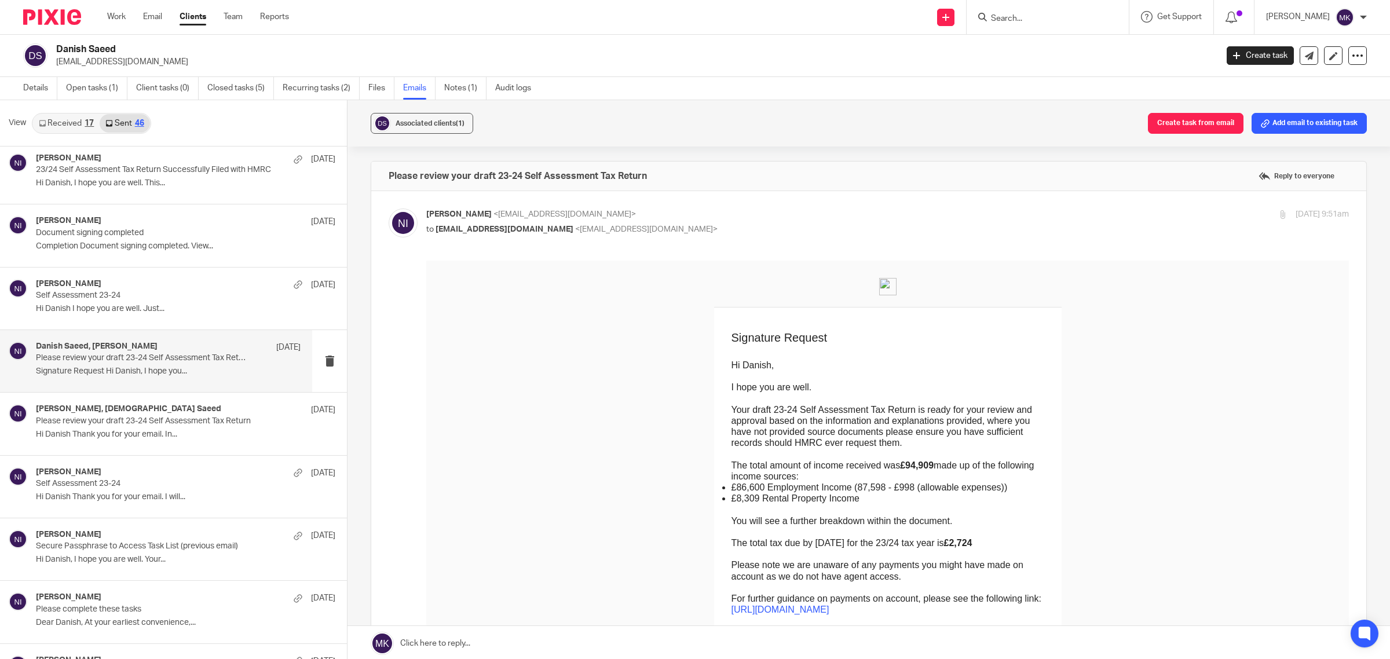
click at [388, 208] on input "checkbox" at bounding box center [388, 208] width 1 height 1
checkbox input "false"
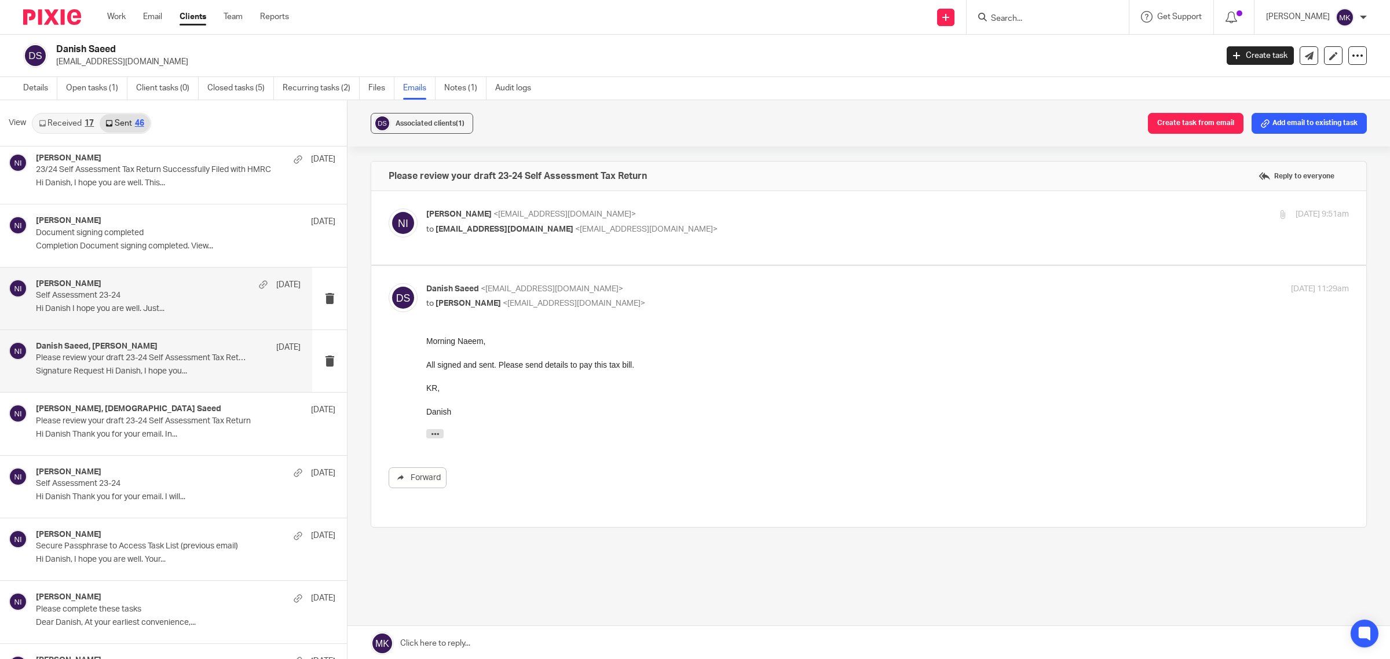
click at [163, 299] on p "Self Assessment 23-24" at bounding box center [142, 296] width 212 height 10
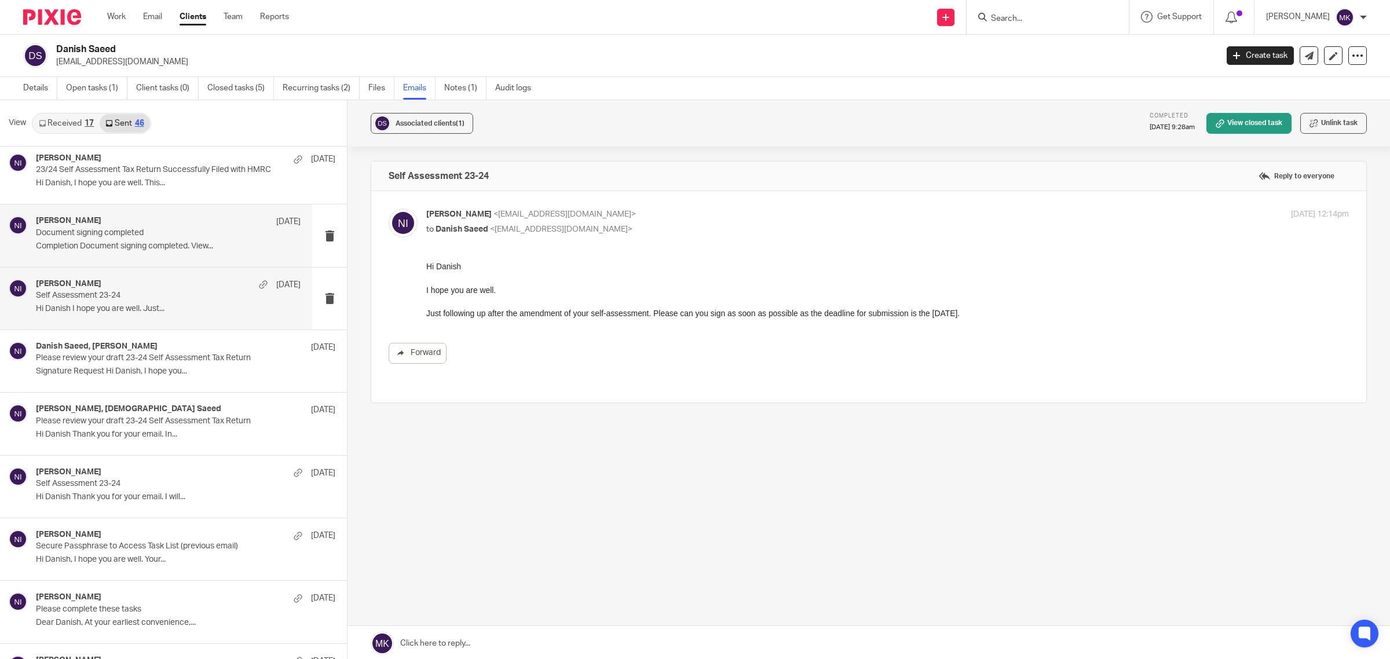
click at [194, 238] on p "Document signing completed" at bounding box center [142, 233] width 212 height 10
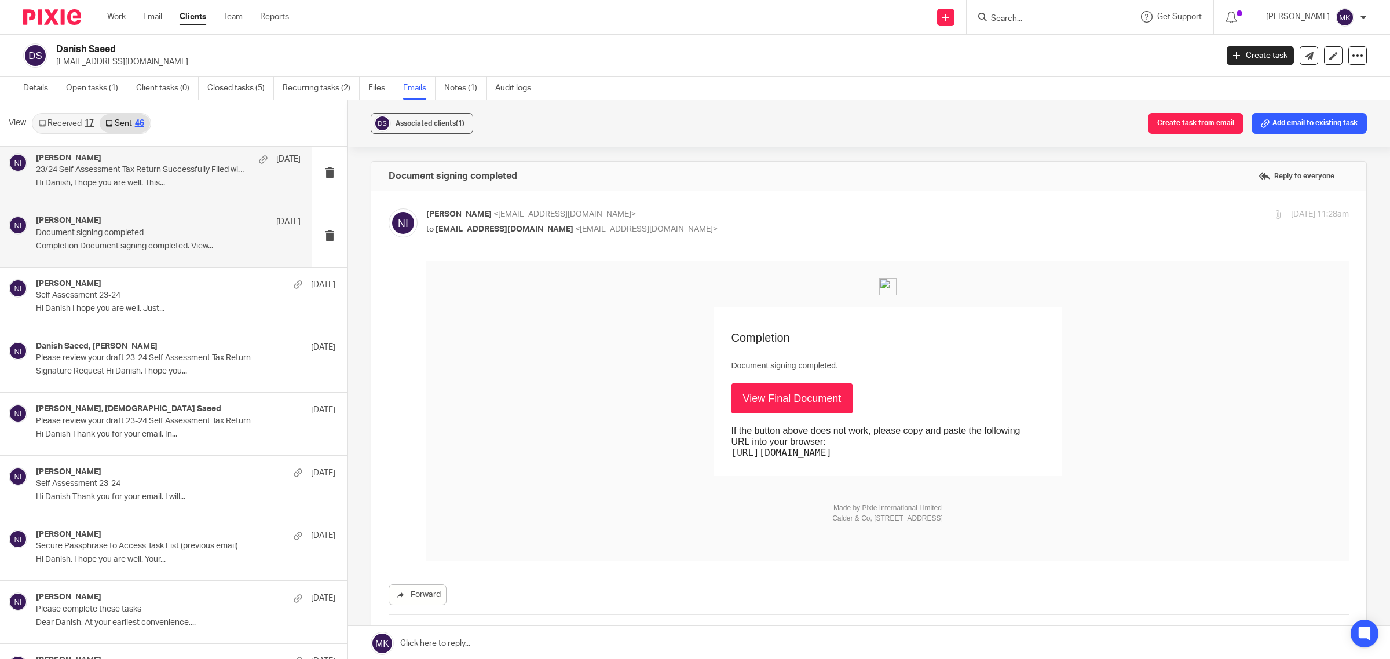
click at [228, 188] on p "Hi Danish, I hope you are well. This..." at bounding box center [168, 183] width 265 height 10
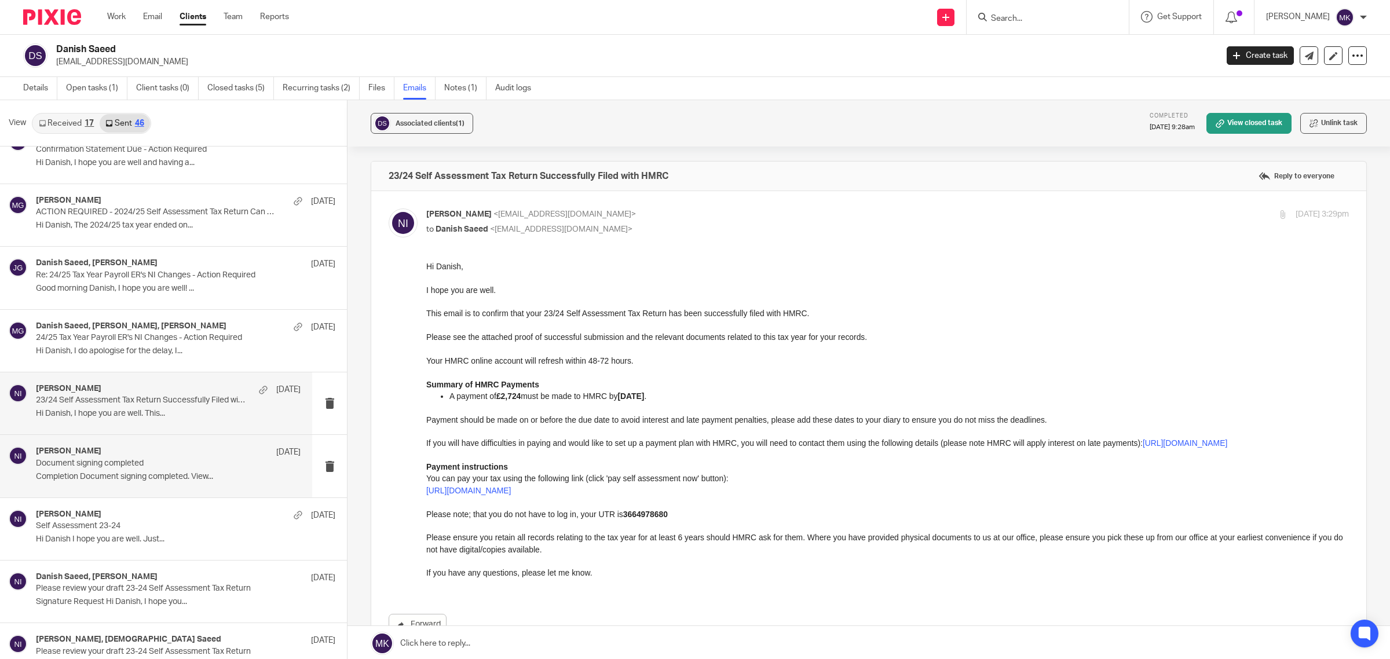
scroll to position [217, 0]
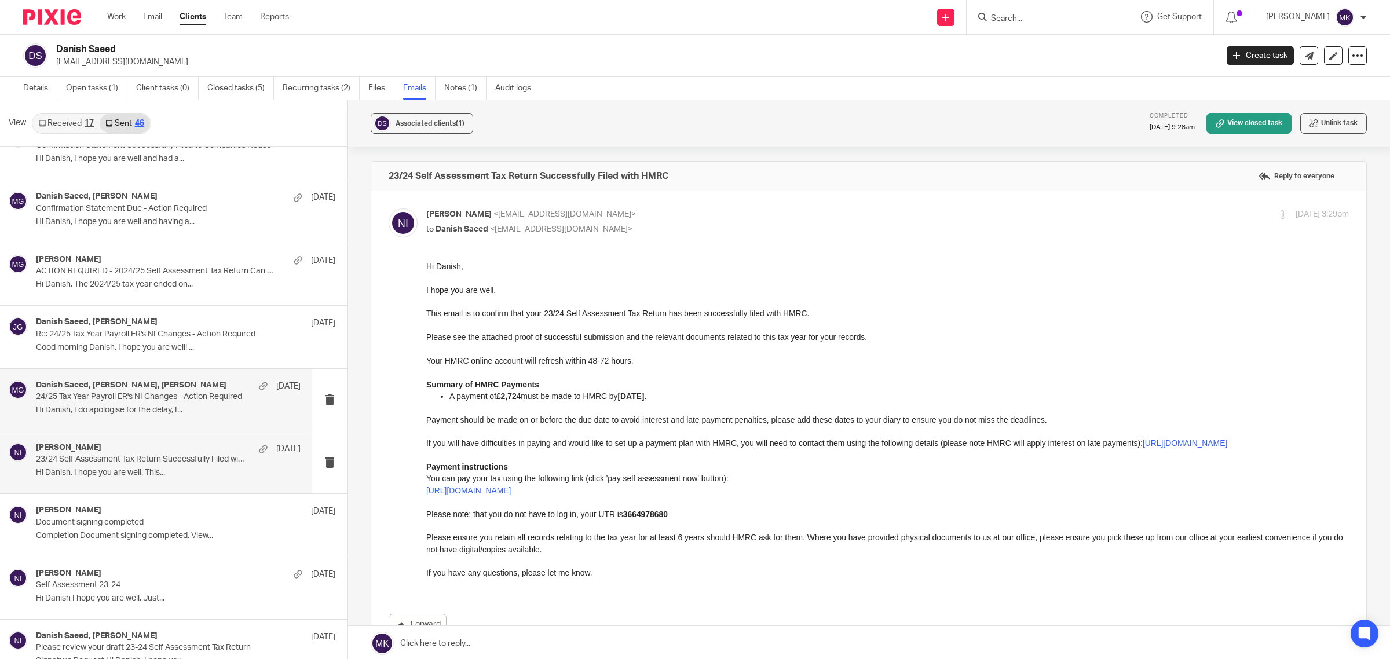
click at [180, 395] on p "24/25 Tax Year Payroll ER's NI Changes - Action Required" at bounding box center [142, 397] width 212 height 10
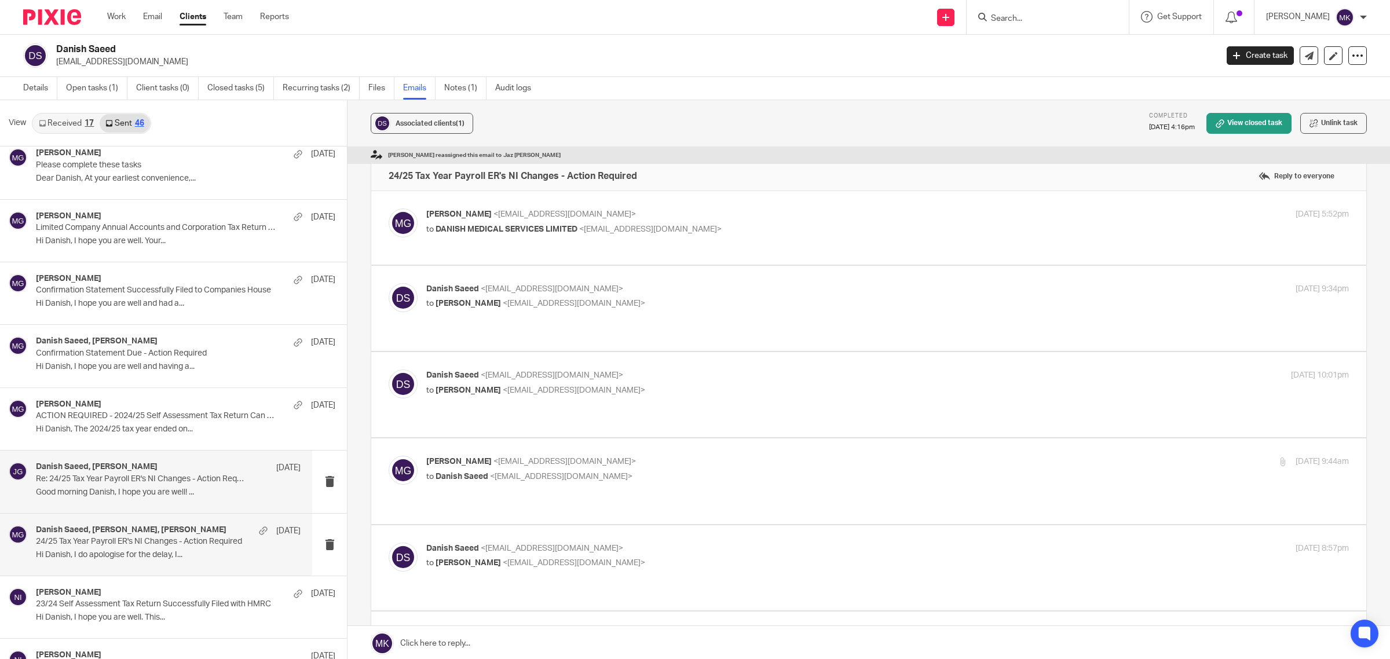
scroll to position [0, 0]
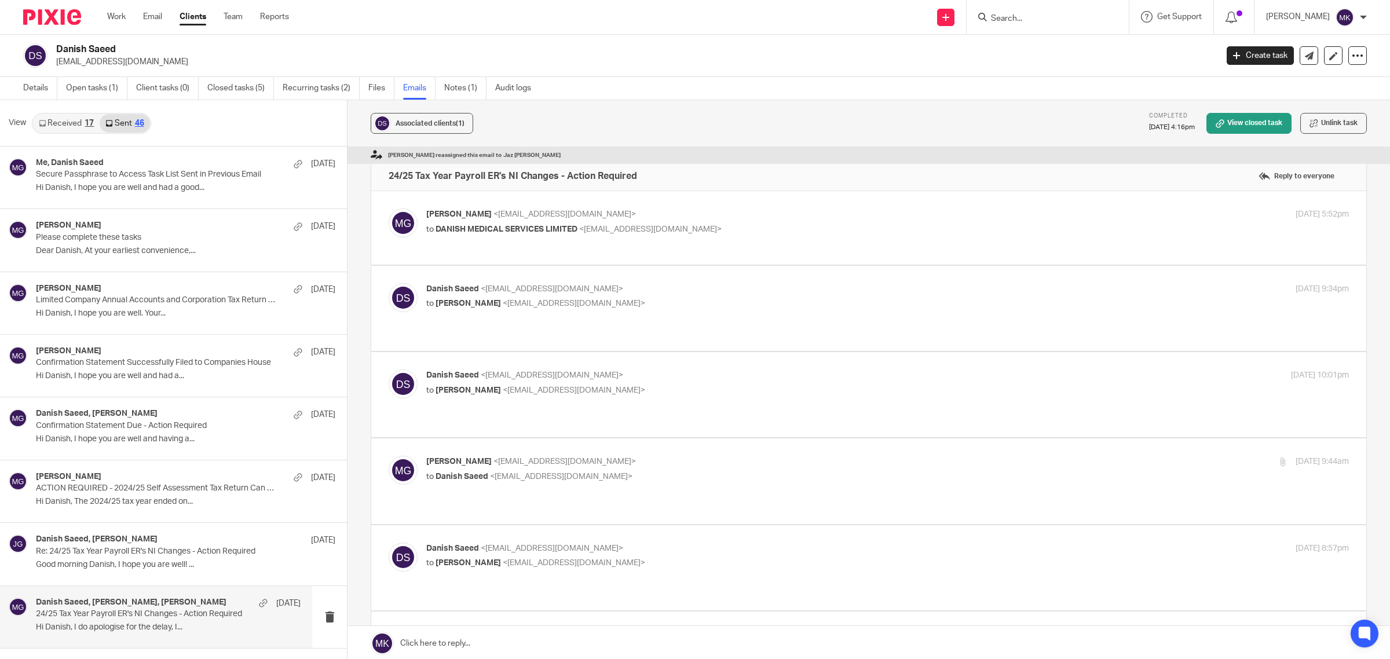
click at [193, 21] on link "Clients" at bounding box center [192, 17] width 27 height 12
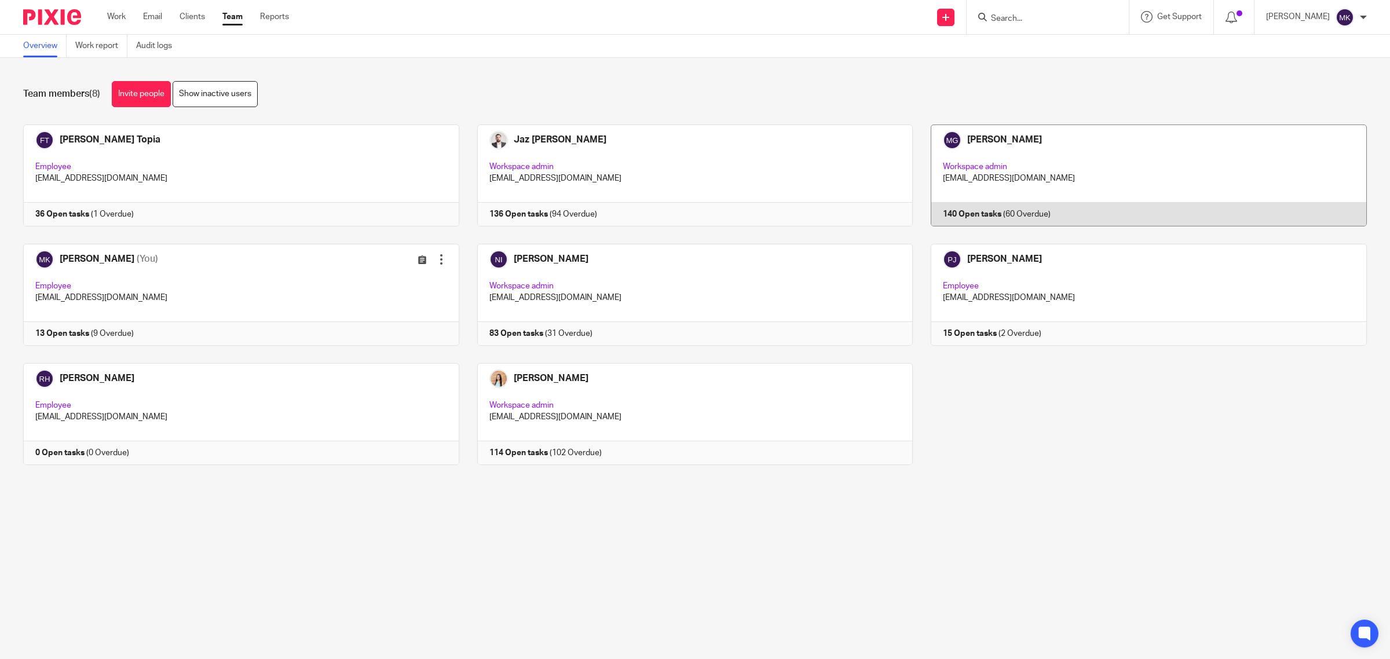
click at [1139, 188] on link at bounding box center [1139, 175] width 454 height 102
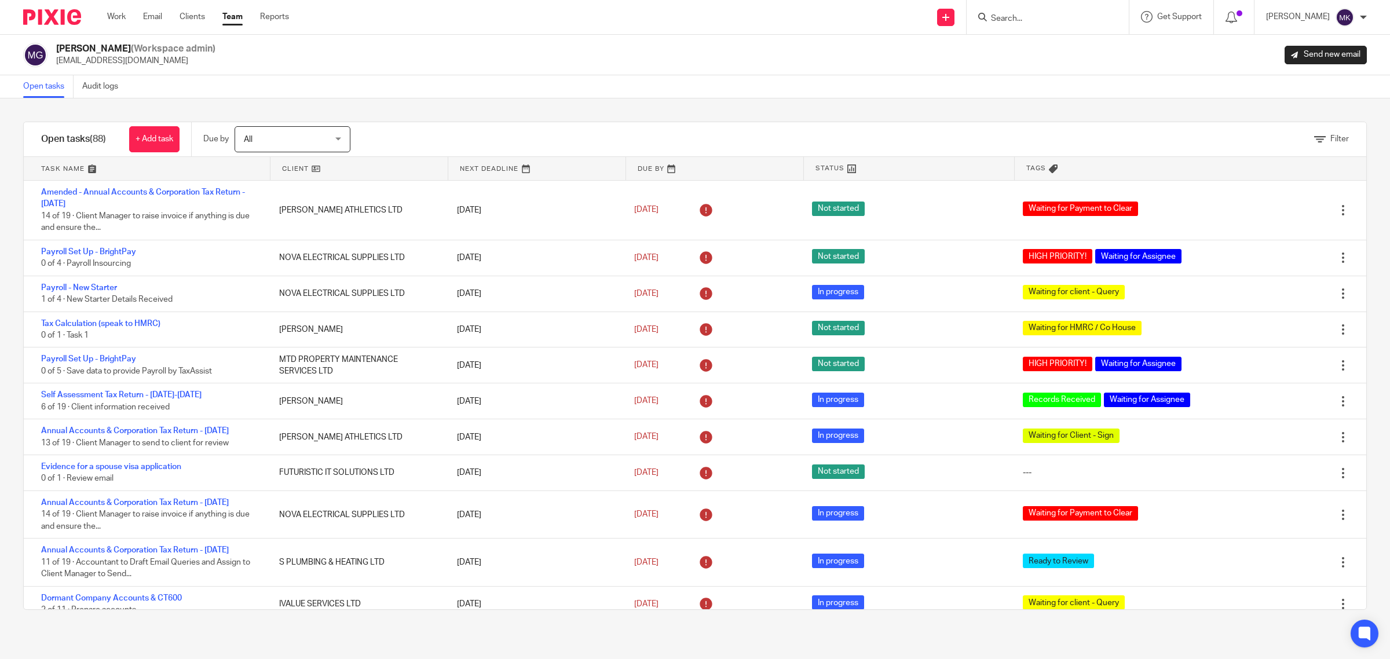
click at [86, 157] on link at bounding box center [147, 168] width 246 height 23
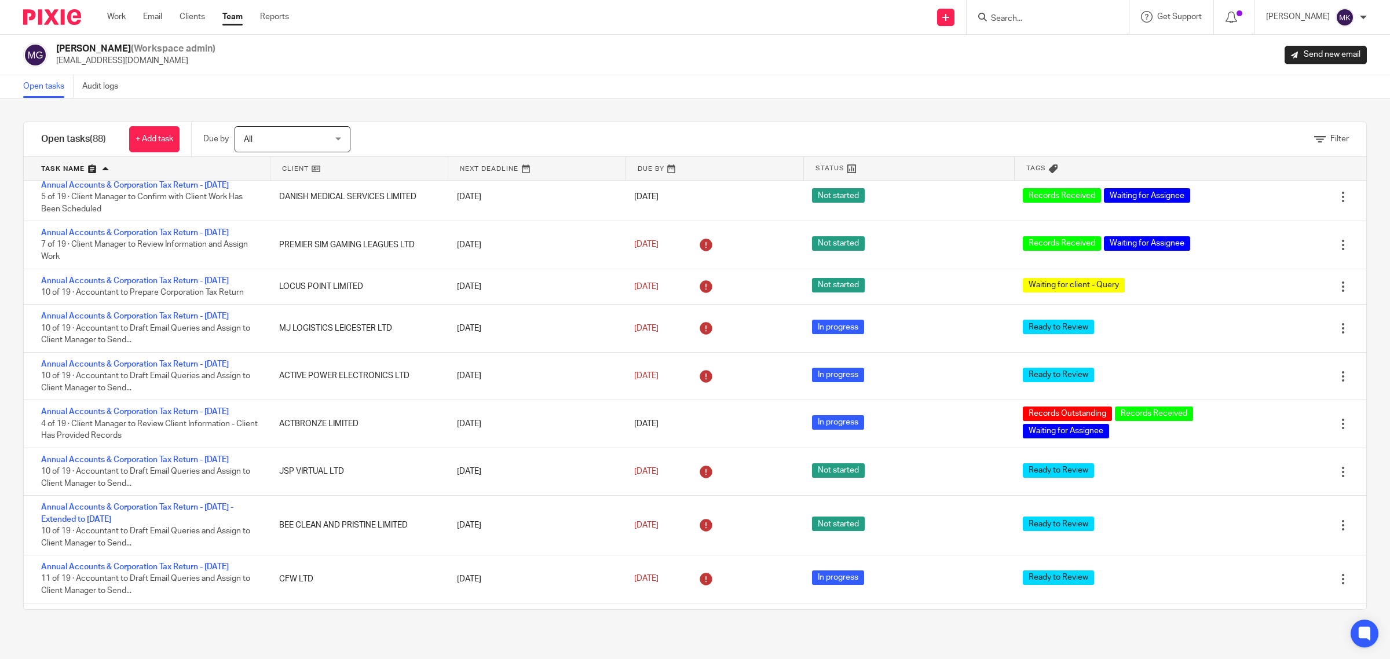
scroll to position [724, 0]
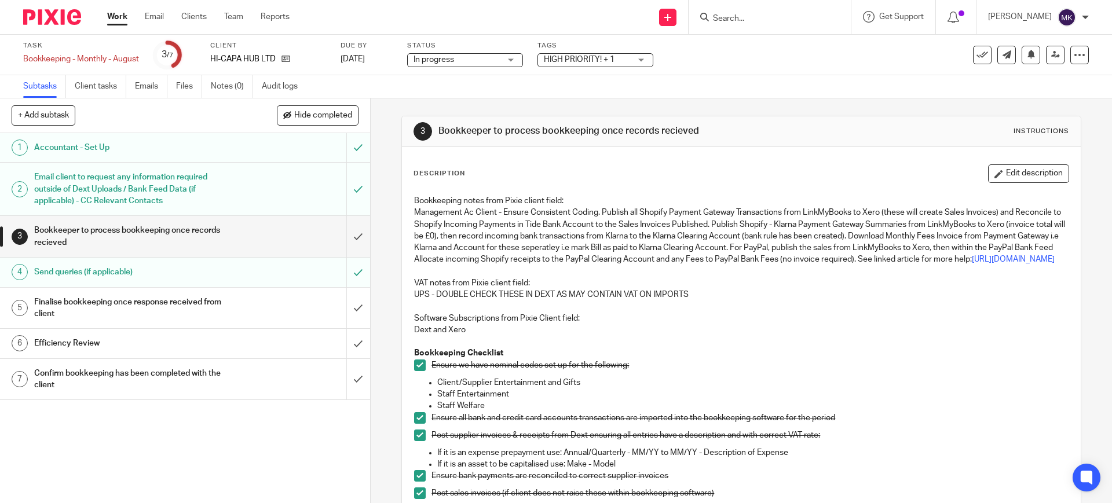
scroll to position [662, 0]
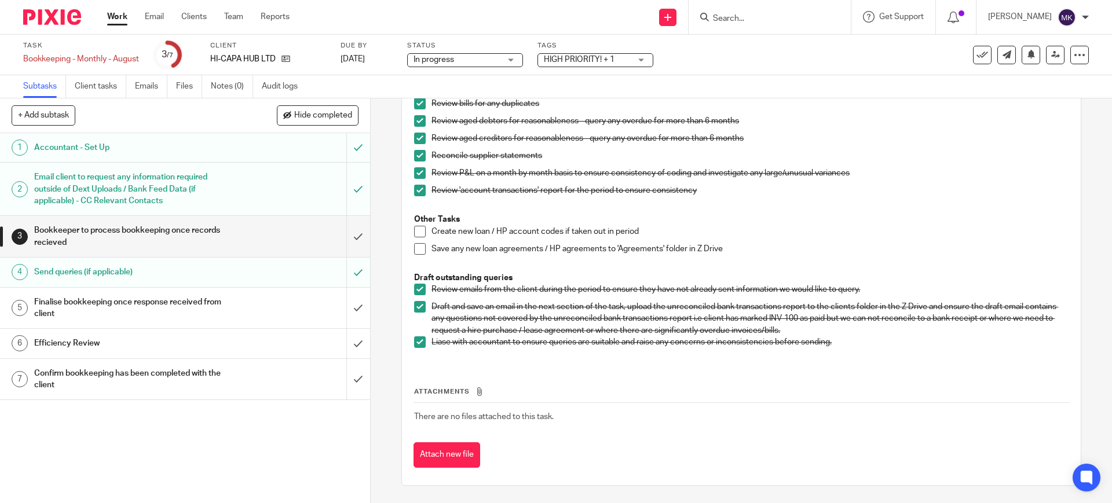
click at [127, 274] on h1 "Send queries (if applicable)" at bounding box center [134, 271] width 200 height 17
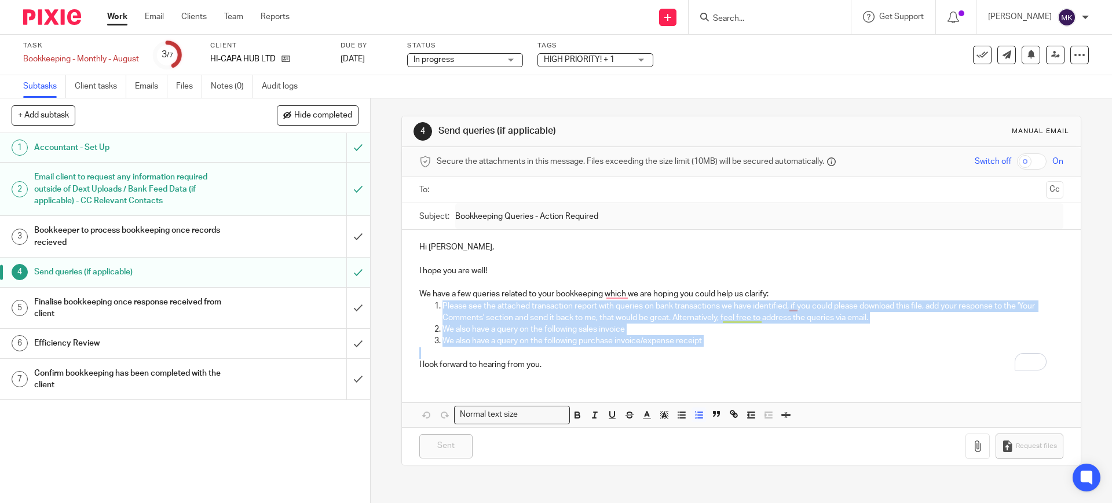
click at [434, 306] on div "Hi [PERSON_NAME], I hope you are well! We have a few queries related to your bo…" at bounding box center [741, 304] width 678 height 149
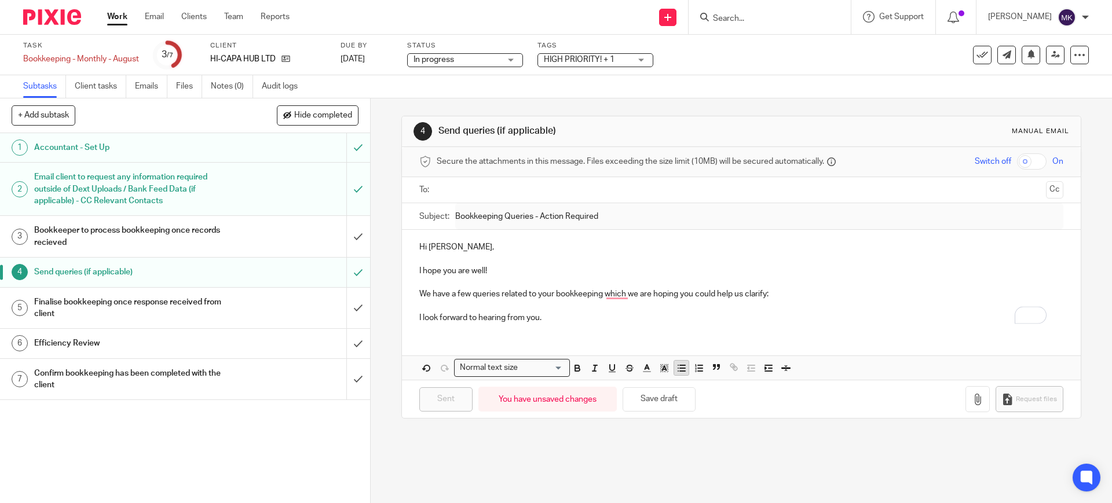
click at [678, 371] on line "button" at bounding box center [678, 371] width 0 height 0
click at [573, 306] on p "Can you please confirm that the attachments are still outstanding ?" at bounding box center [752, 306] width 620 height 12
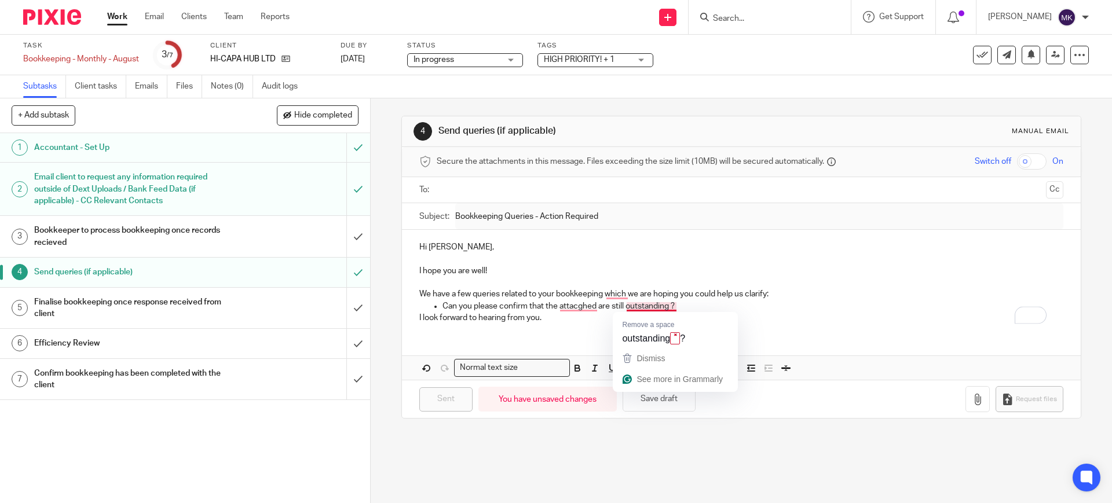
click at [654, 308] on p "Can you please confirm that the attacghed are still outstanding ?" at bounding box center [752, 306] width 620 height 12
click at [582, 303] on p "Can you please confirm that the attacghed are still outstanding?" at bounding box center [752, 306] width 620 height 12
click at [664, 313] on p "I look forward to hearing from you." at bounding box center [740, 318] width 643 height 12
click at [673, 302] on p "Can you please confirm that the attached are still outstanding?" at bounding box center [752, 306] width 620 height 12
click at [602, 305] on p "Can you please confirm that the attached are still outstanding?" at bounding box center [752, 306] width 620 height 12
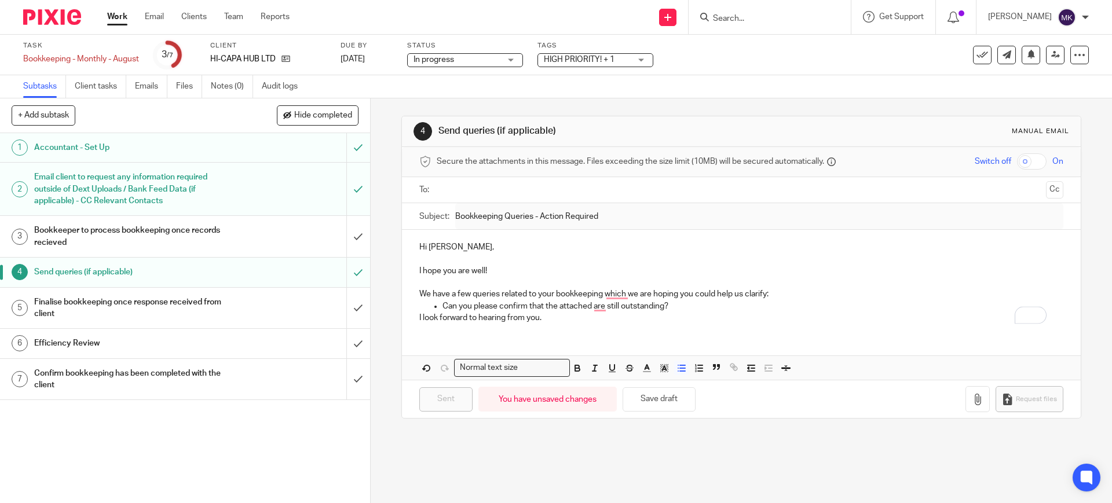
click at [593, 307] on p "Can you please confirm that the attached are still outstanding?" at bounding box center [752, 306] width 620 height 12
click at [735, 320] on p "I look forward to hearing from you." at bounding box center [740, 318] width 643 height 12
click at [704, 303] on p "Can you please confirm that the attached are still outstanding?" at bounding box center [752, 306] width 620 height 12
click at [592, 303] on p "Can you please confirm that the attached are still outstanding?" at bounding box center [752, 306] width 620 height 12
click at [592, 305] on p "Can you please confirm that the attached are still outstanding?" at bounding box center [752, 306] width 620 height 12
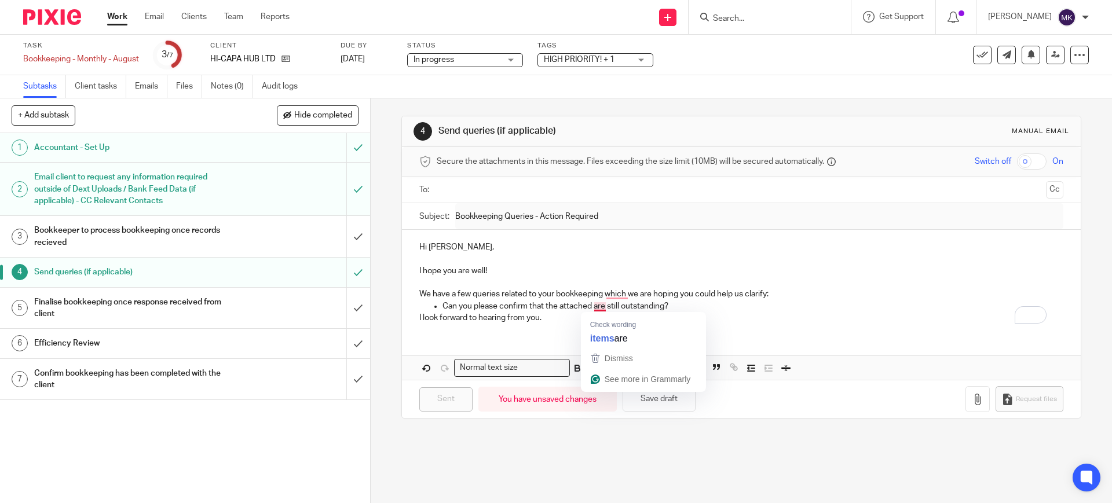
click at [588, 307] on p "Can you please confirm that the attached are still outstanding?" at bounding box center [752, 306] width 620 height 12
click at [716, 301] on p "Can you please confirm that the attached bills are still outstanding?" at bounding box center [752, 306] width 620 height 12
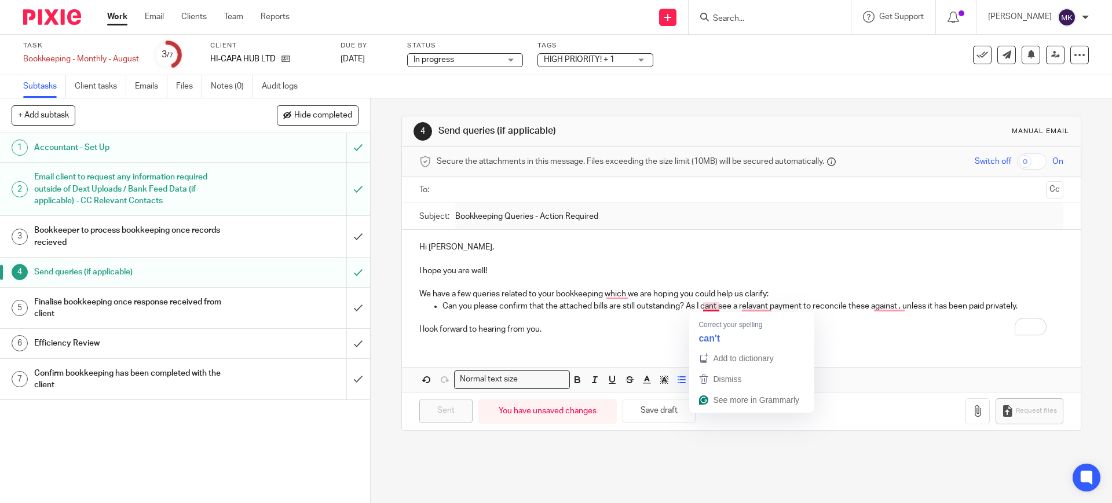
click at [700, 306] on p "Can you please confirm that the attached bills are still outstanding? As I cant…" at bounding box center [752, 306] width 620 height 12
click at [758, 301] on p "Can you please confirm that the attached bills are still outstanding? As I can'…" at bounding box center [752, 306] width 620 height 12
click at [759, 307] on p "Can you please confirm that the attached bills are still outstanding? As I can'…" at bounding box center [752, 306] width 620 height 12
click at [890, 313] on p "To enrich screen reader interactions, please activate Accessibility in Grammarl…" at bounding box center [752, 318] width 620 height 12
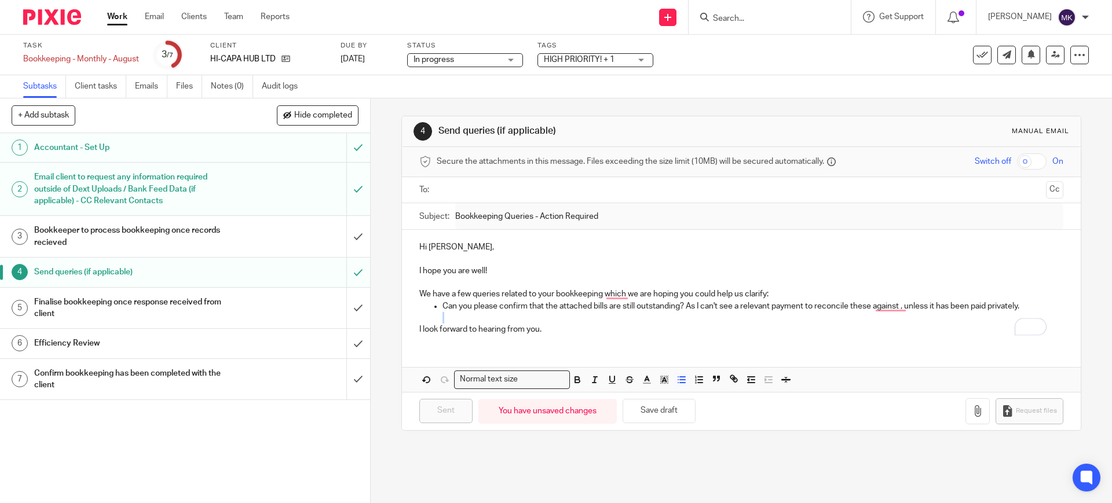
click at [889, 312] on p "To enrich screen reader interactions, please activate Accessibility in Grammarl…" at bounding box center [752, 318] width 620 height 12
click at [888, 295] on p "We have a few queries related to your bookkeeping which we are hoping you could…" at bounding box center [740, 294] width 643 height 12
click at [884, 306] on p "Can you please confirm that the attached bills are still outstanding? As I can'…" at bounding box center [752, 306] width 620 height 12
click at [882, 330] on p "I look forward to hearing from you." at bounding box center [740, 330] width 643 height 12
click at [965, 408] on button "button" at bounding box center [977, 411] width 24 height 26
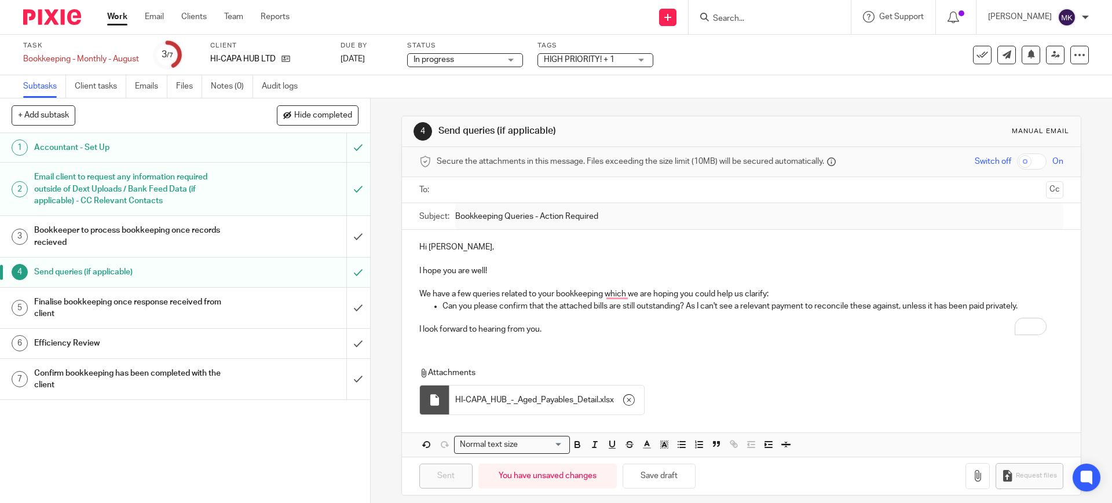
click at [536, 188] on input "text" at bounding box center [741, 190] width 600 height 13
click at [541, 348] on div "Hi Kyle, I hope you are well! We have a few queries related to your bookkeeping…" at bounding box center [741, 345] width 678 height 227
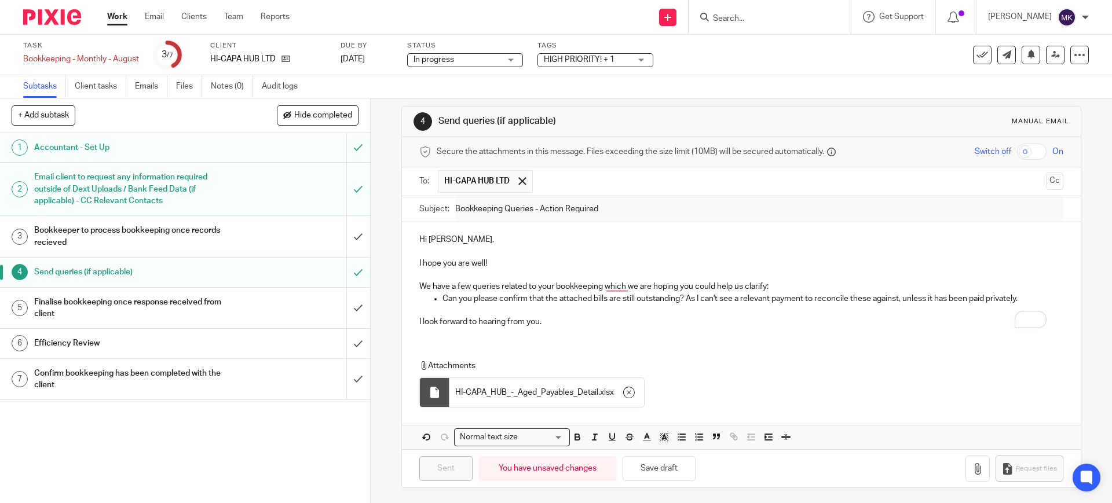
scroll to position [12, 0]
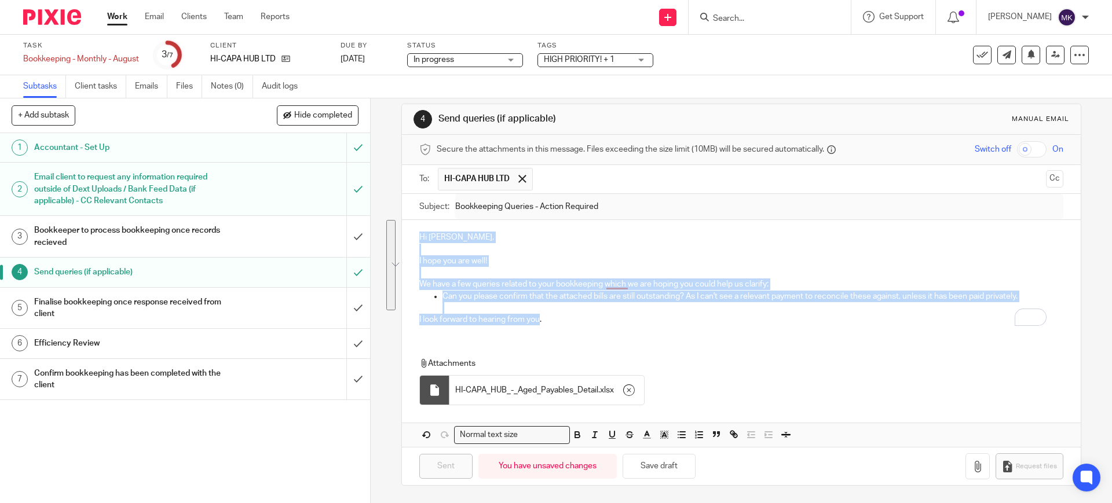
drag, startPoint x: 536, startPoint y: 318, endPoint x: 412, endPoint y: 228, distance: 153.7
click at [412, 228] on div "Hi Kyle, I hope you are well! We have a few queries related to your bookkeeping…" at bounding box center [741, 277] width 678 height 114
copy div "Hi Kyle, I hope you are well! We have a few queries related to your bookkeeping…"
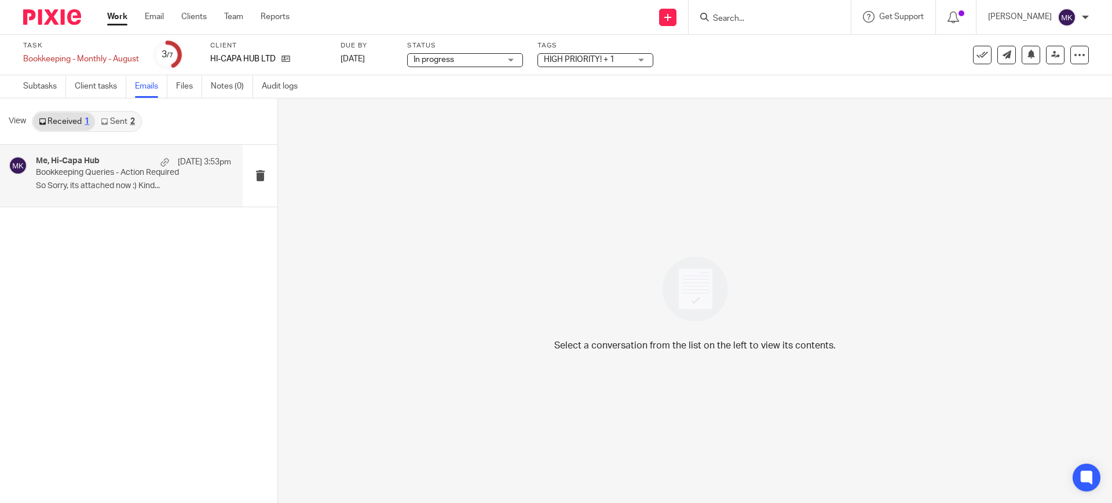
click at [133, 196] on div "Me, Hi-Capa Hub [DATE] 3:53pm Bookkeeping Queries - Action Required So Sorry, i…" at bounding box center [121, 176] width 243 height 62
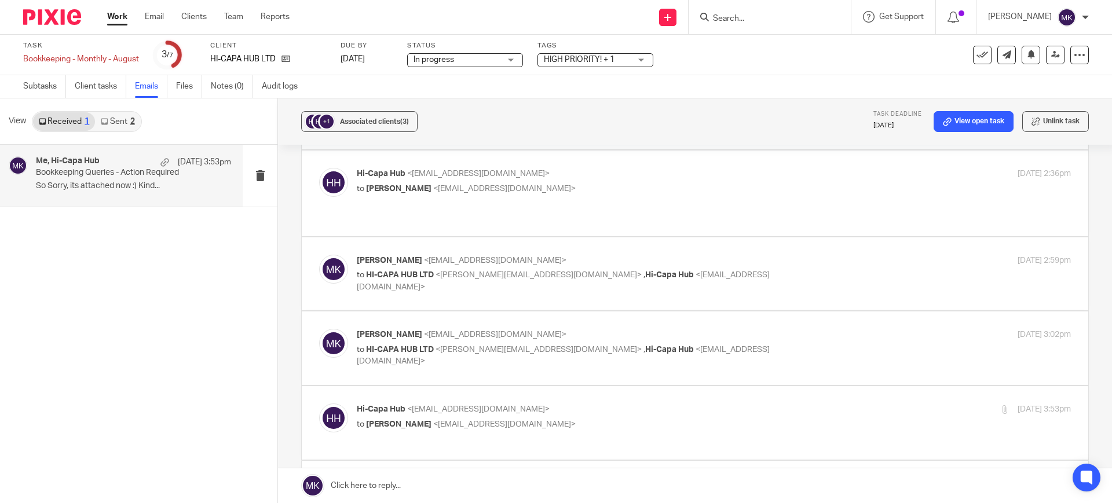
scroll to position [434, 0]
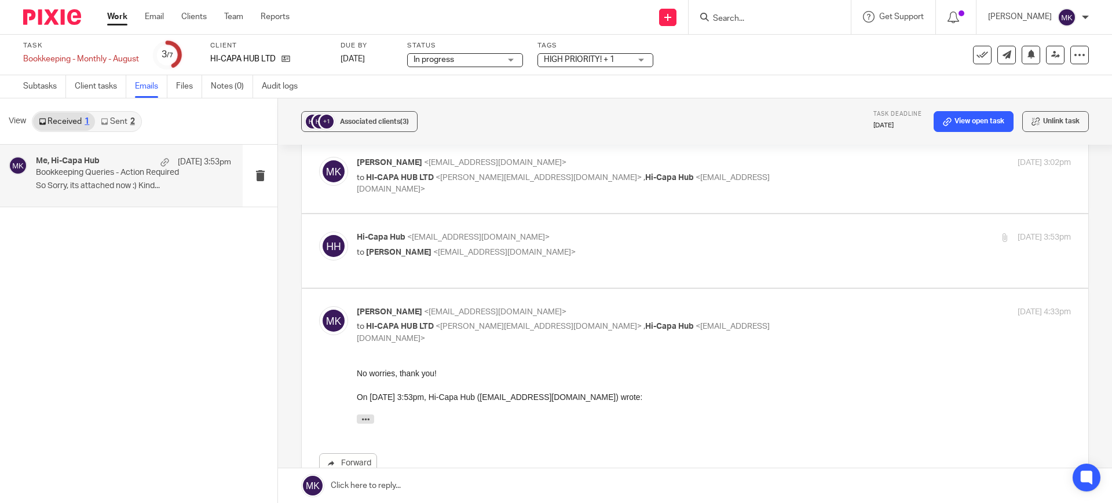
click at [493, 488] on link at bounding box center [695, 485] width 834 height 35
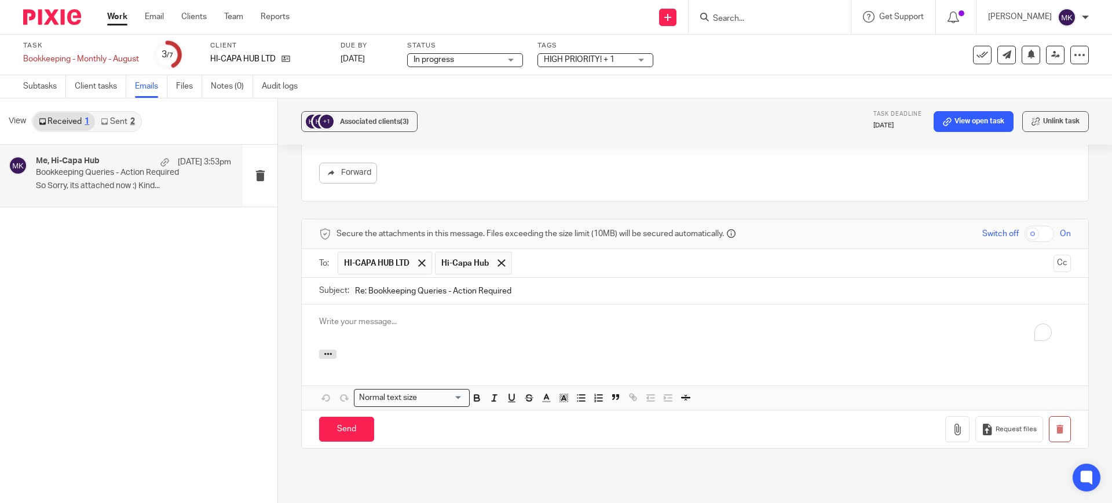
scroll to position [0, 0]
click at [415, 316] on p "To enrich screen reader interactions, please activate Accessibility in Grammarl…" at bounding box center [695, 322] width 752 height 12
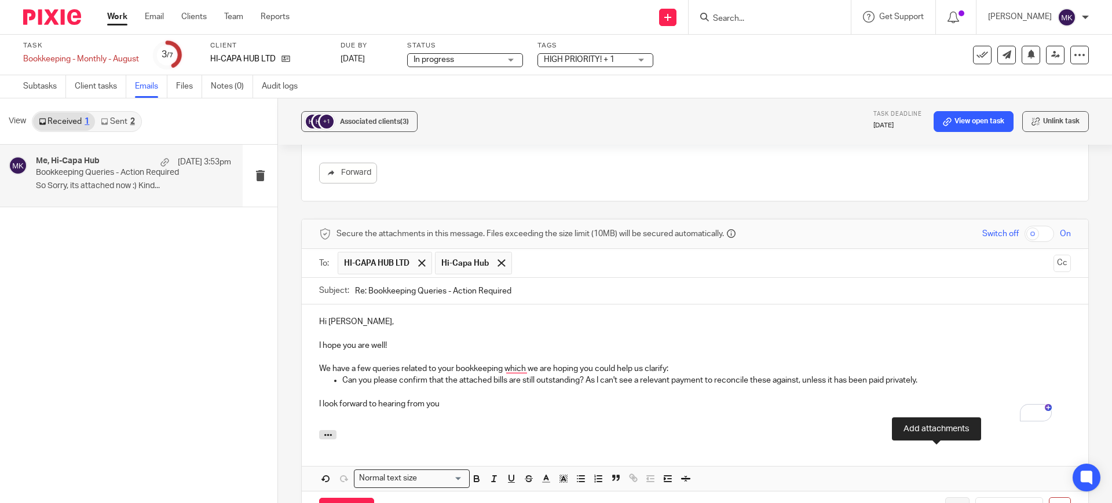
click at [951, 503] on icon "button" at bounding box center [957, 510] width 12 height 12
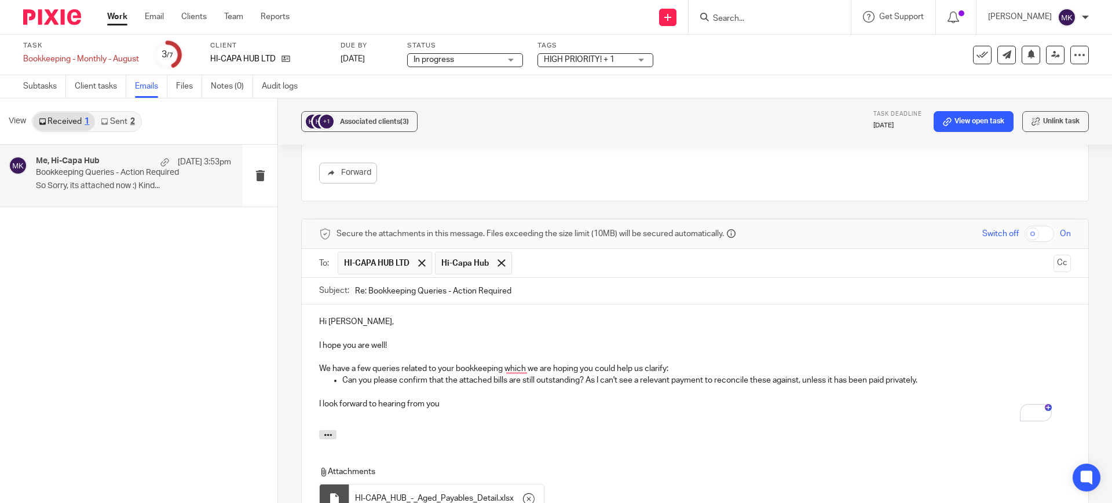
click at [467, 398] on p "I look forward to hearing from you" at bounding box center [695, 404] width 752 height 12
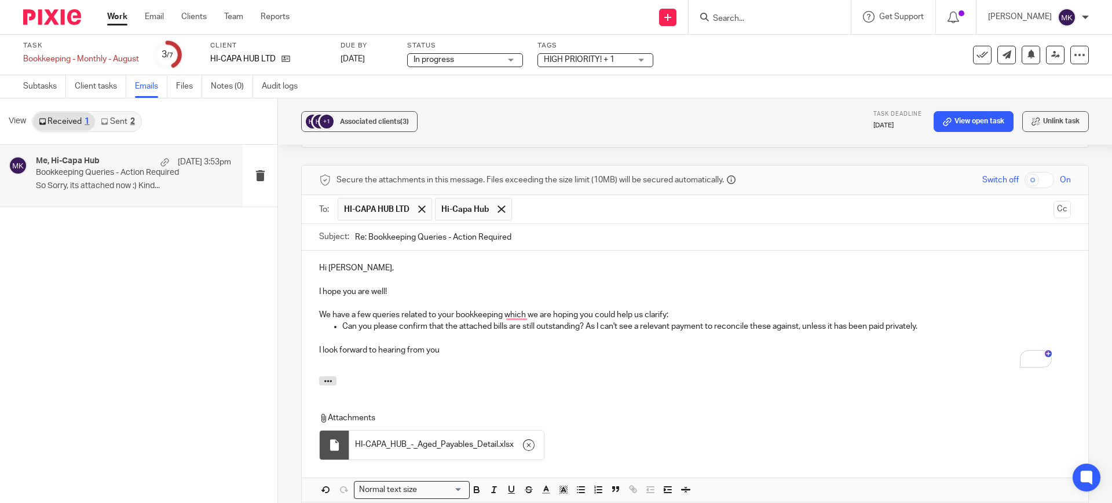
scroll to position [797, 0]
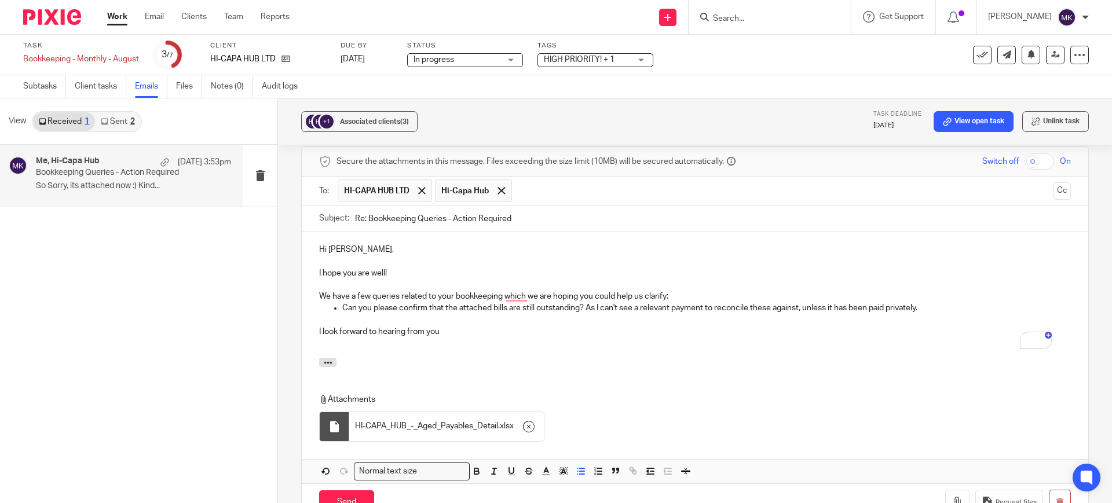
click at [919, 302] on p "Can you please confirm that the attached bills are still outstanding? As I can'…" at bounding box center [706, 308] width 728 height 12
click at [944, 358] on div at bounding box center [695, 364] width 786 height 13
click at [679, 358] on div at bounding box center [695, 364] width 786 height 13
click at [370, 490] on input "Send" at bounding box center [346, 502] width 55 height 25
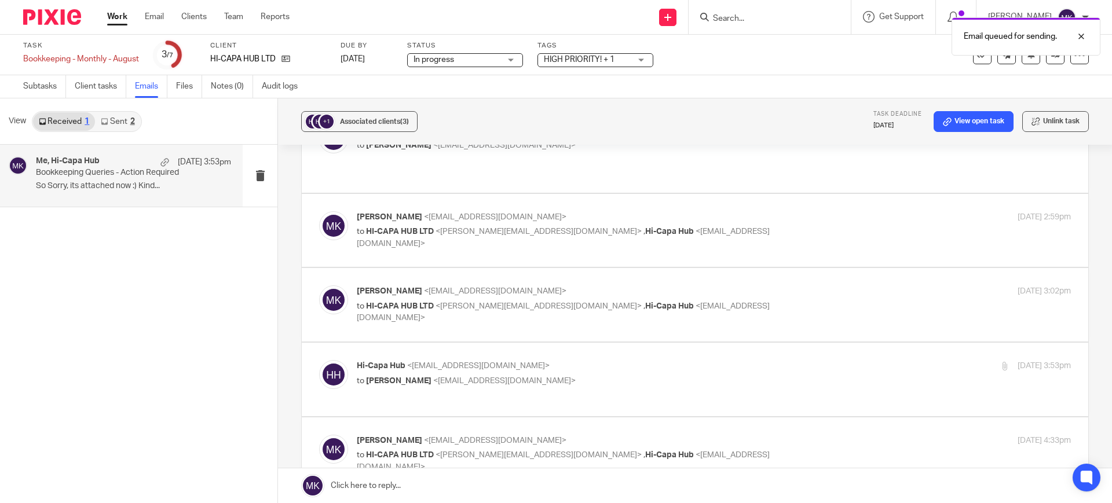
scroll to position [378, 0]
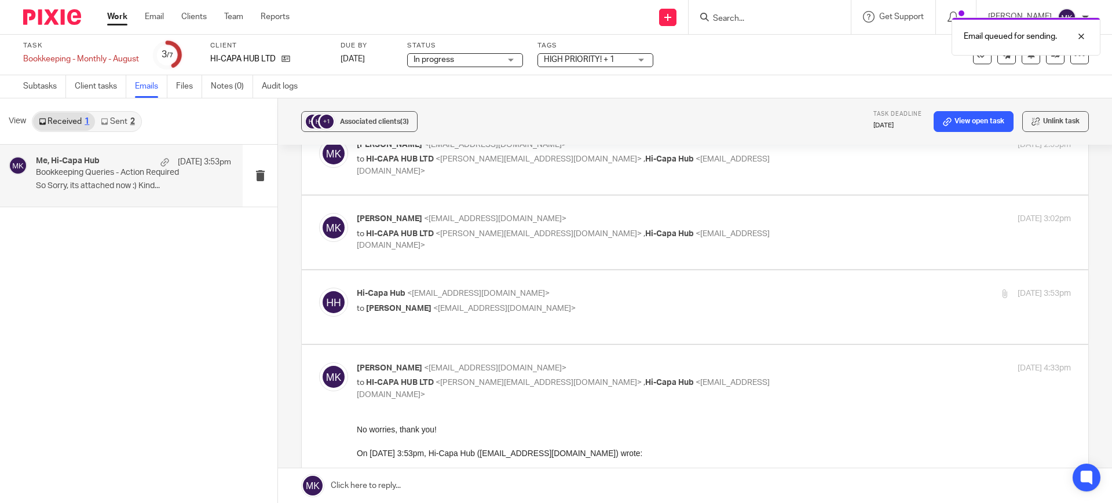
click at [596, 65] on div "HIGH PRIORITY! + 1" at bounding box center [595, 60] width 116 height 14
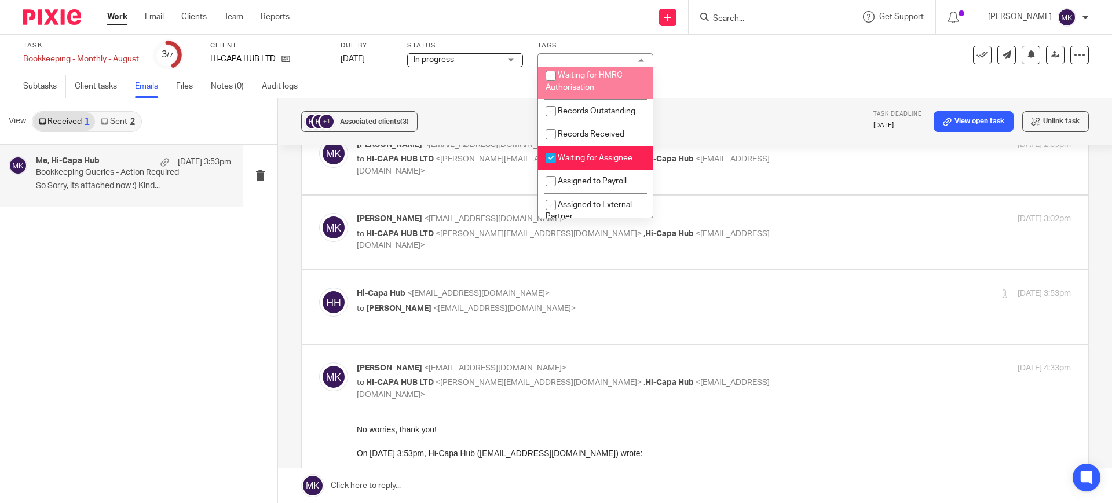
scroll to position [145, 0]
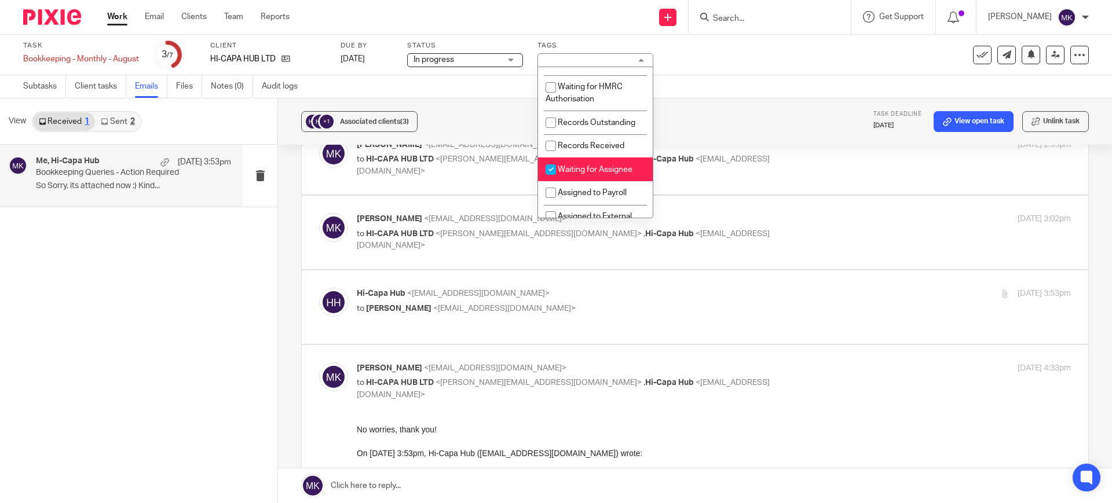
click at [570, 174] on span "Waiting for Assignee" at bounding box center [595, 170] width 75 height 8
checkbox input "false"
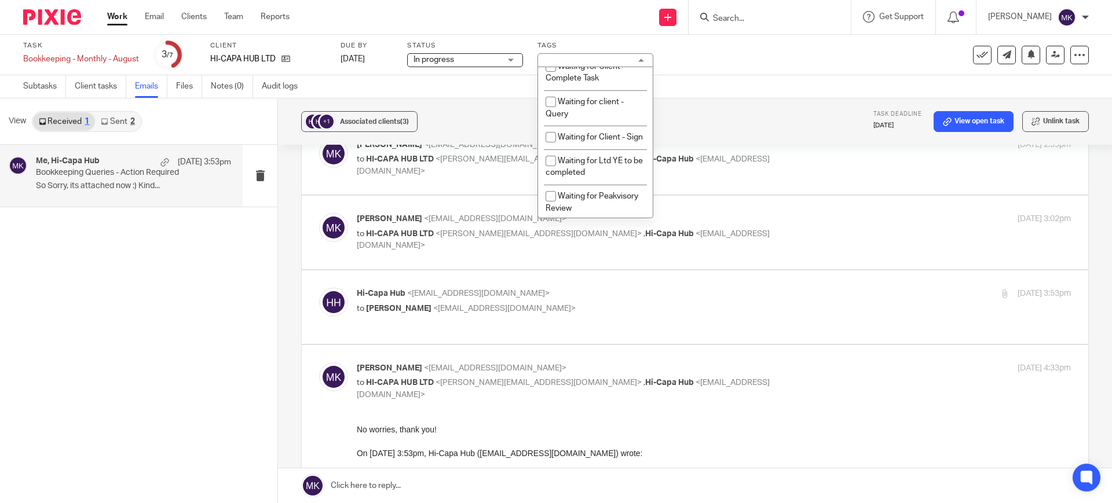
scroll to position [611, 0]
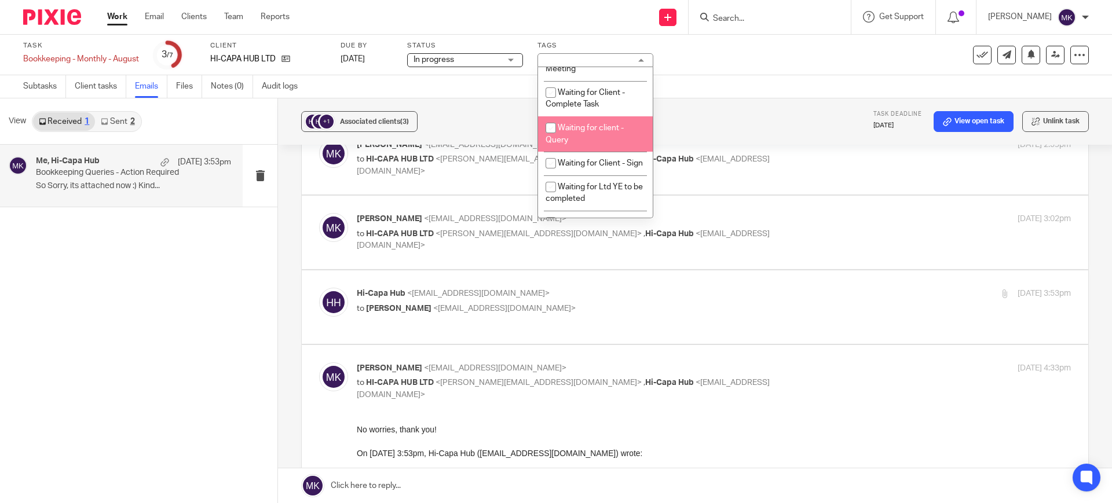
click at [584, 144] on li "Waiting for client - Query" at bounding box center [595, 133] width 115 height 35
checkbox input "true"
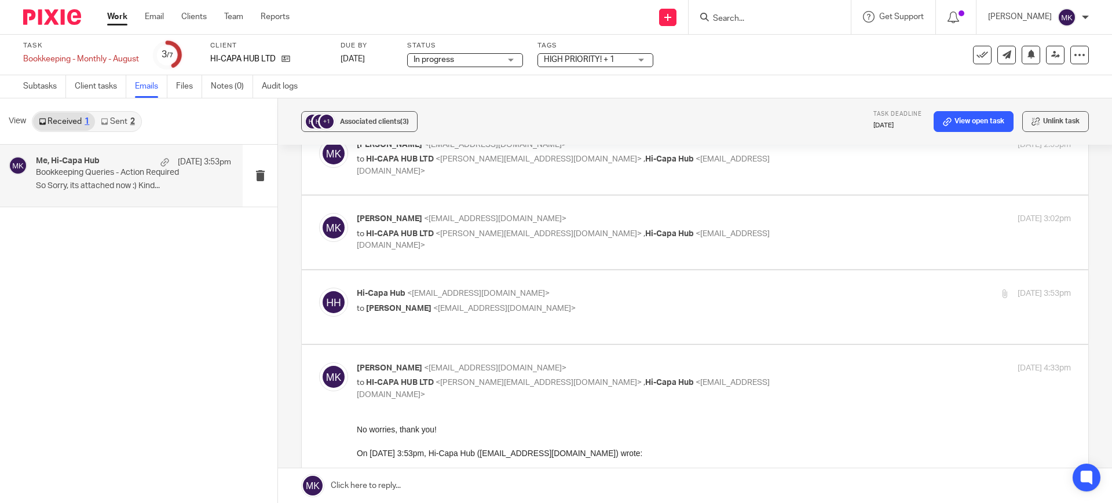
click at [488, 90] on div "Subtasks Client tasks Emails Files Notes (0) Audit logs" at bounding box center [556, 86] width 1112 height 23
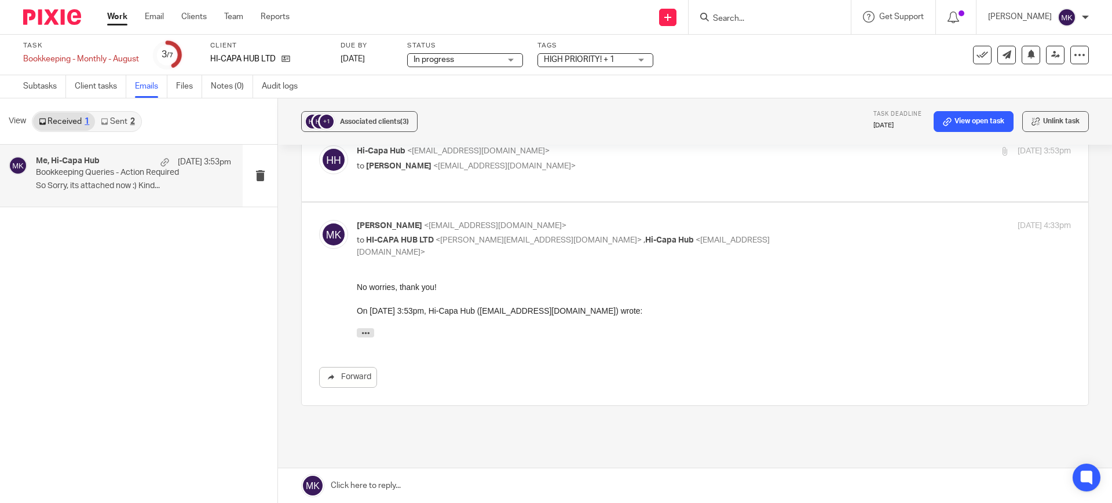
scroll to position [523, 0]
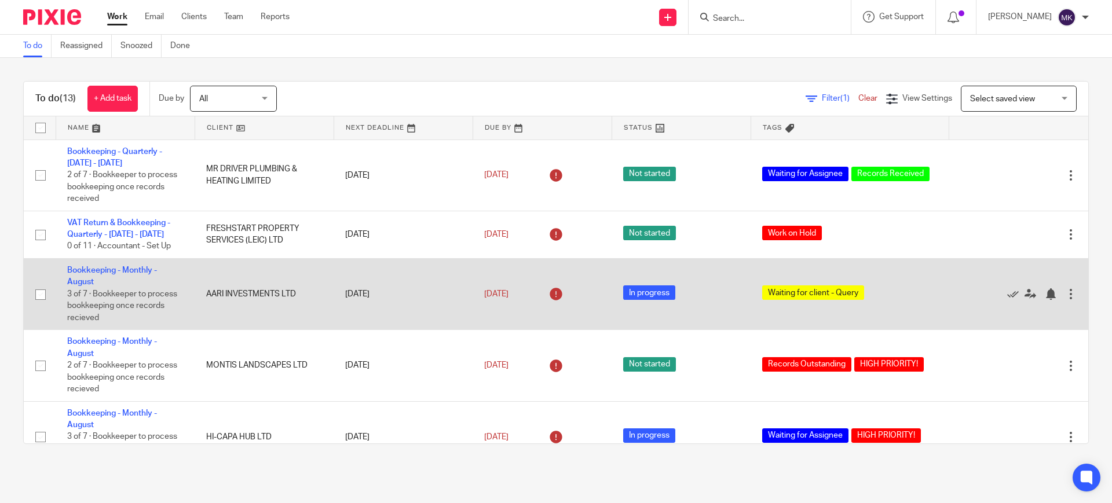
scroll to position [72, 0]
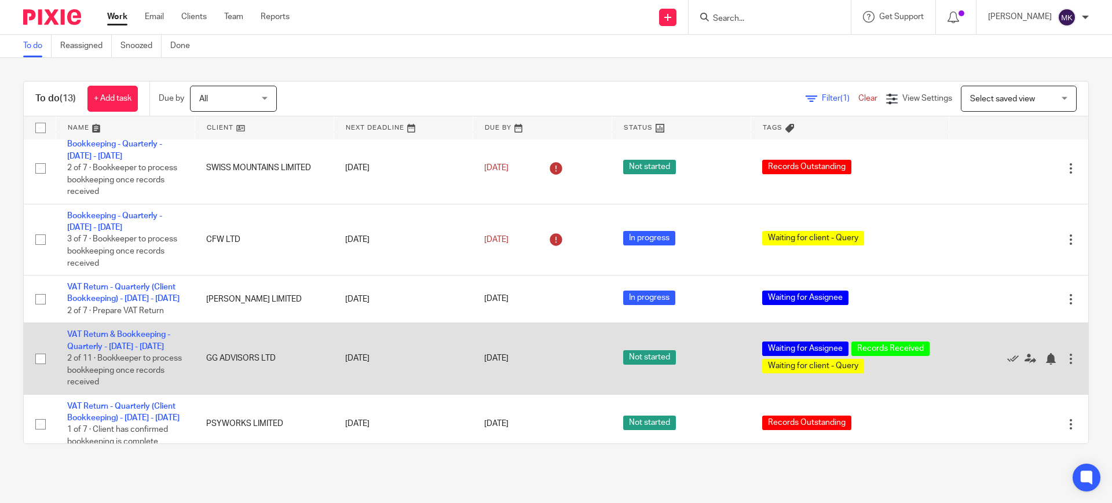
scroll to position [443, 0]
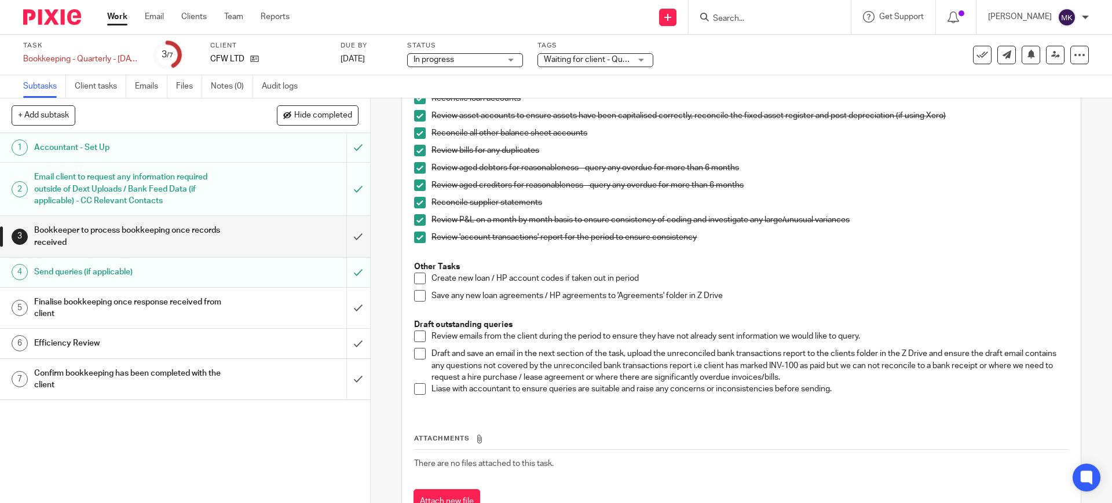
scroll to position [543, 0]
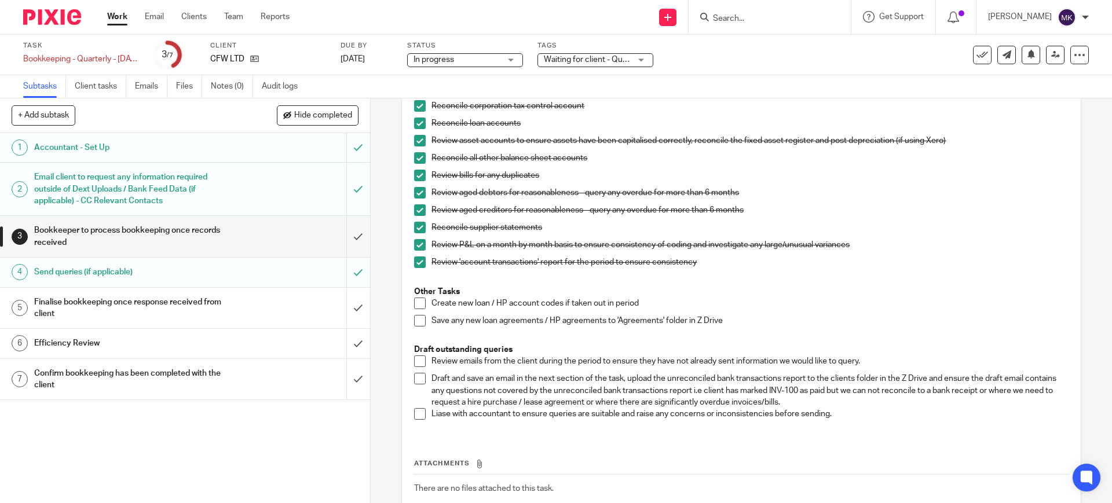
click at [132, 91] on ul "Subtasks Client tasks Emails Files Notes (0) Audit logs" at bounding box center [169, 86] width 292 height 23
click at [156, 83] on link "Emails" at bounding box center [151, 86] width 32 height 23
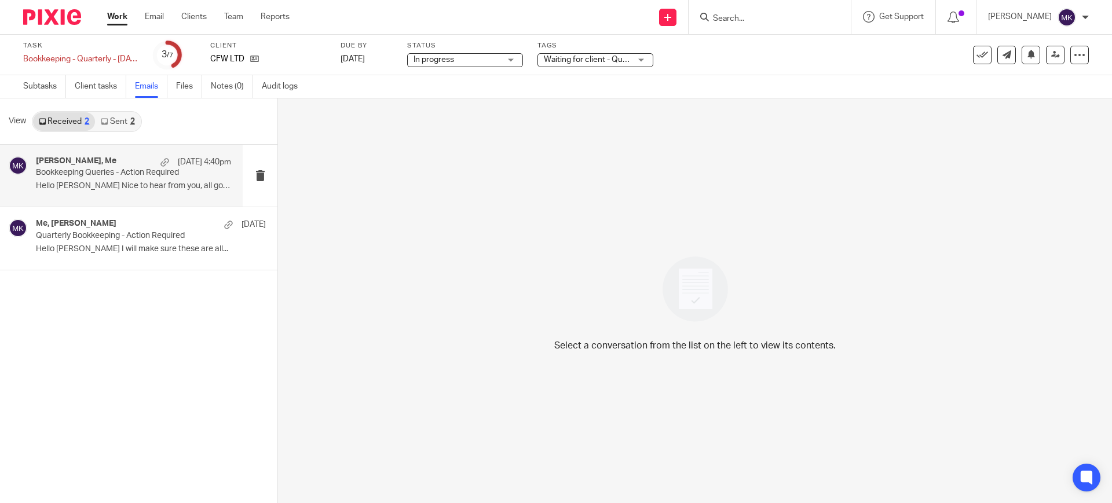
click at [111, 196] on div "[PERSON_NAME], Me [DATE] 4:40pm Bookkeeping Queries - Action Required Hello [PE…" at bounding box center [121, 176] width 243 height 62
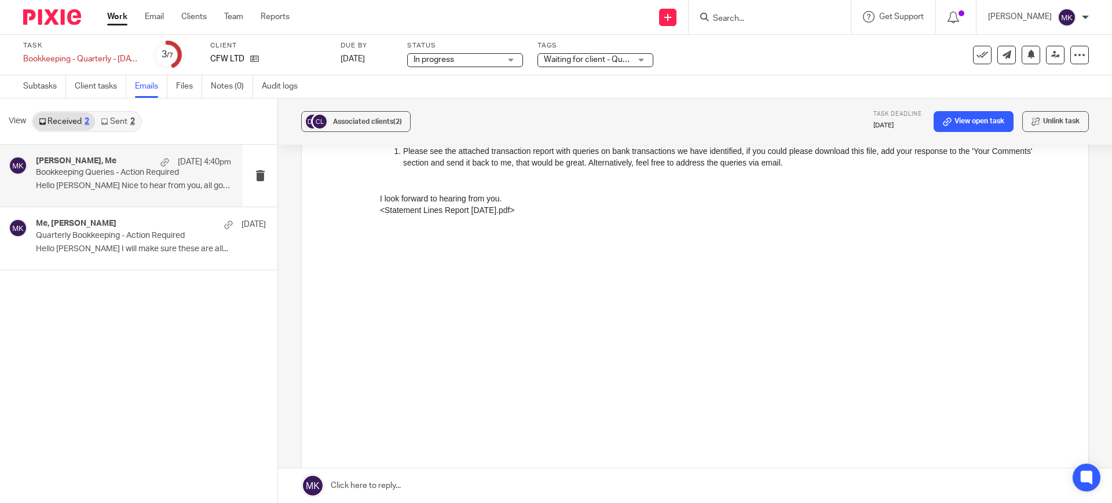
scroll to position [72, 0]
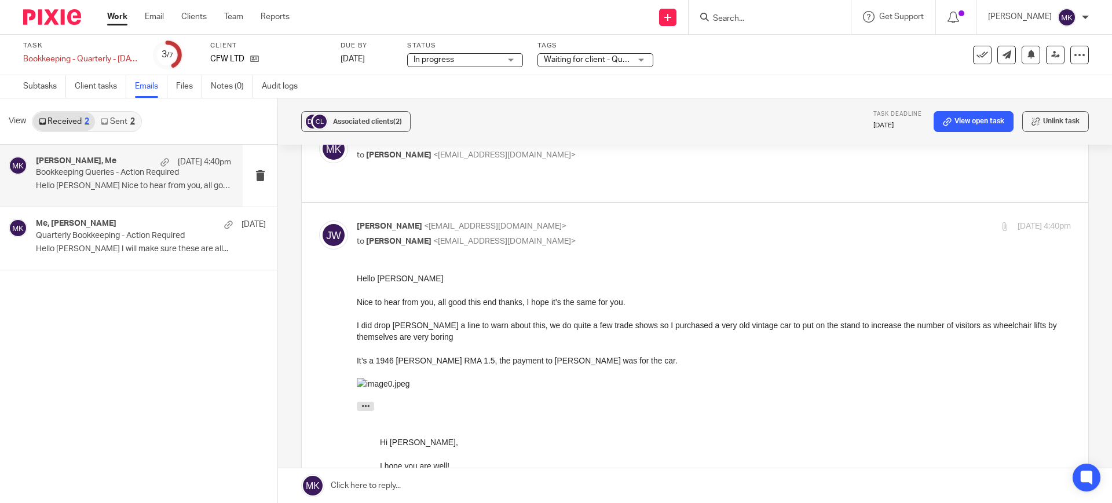
click at [515, 482] on link at bounding box center [695, 485] width 834 height 35
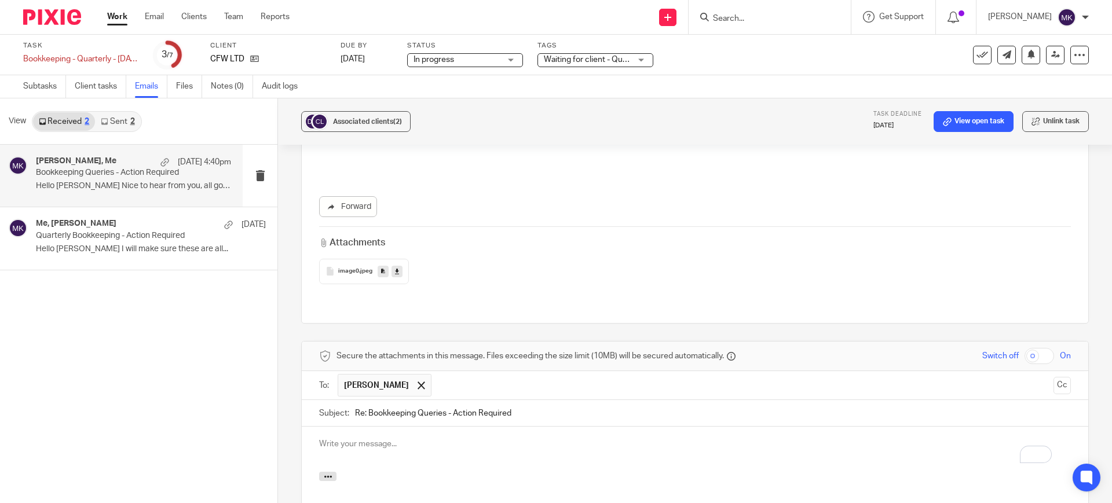
scroll to position [742, 0]
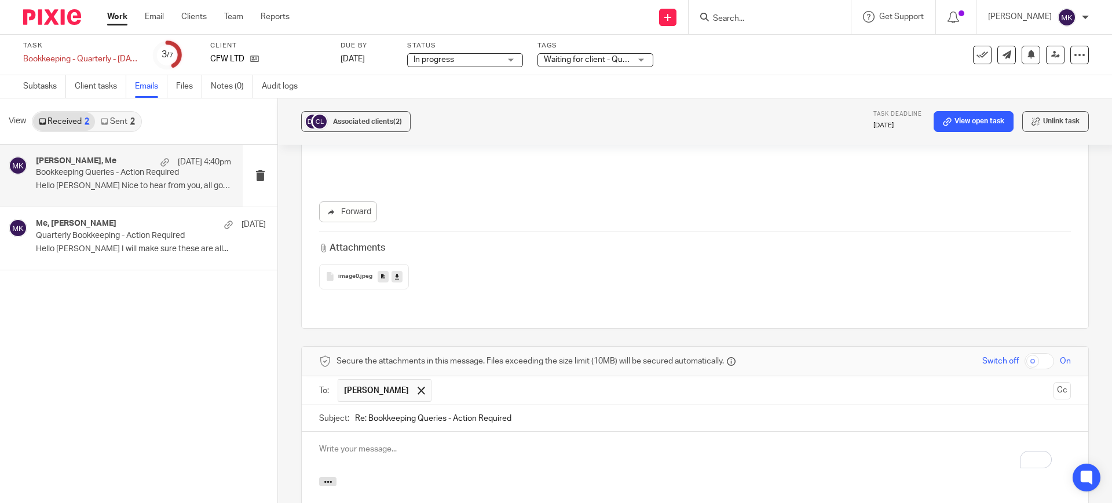
click at [476, 432] on div "To enrich screen reader interactions, please activate Accessibility in Grammarl…" at bounding box center [695, 454] width 786 height 45
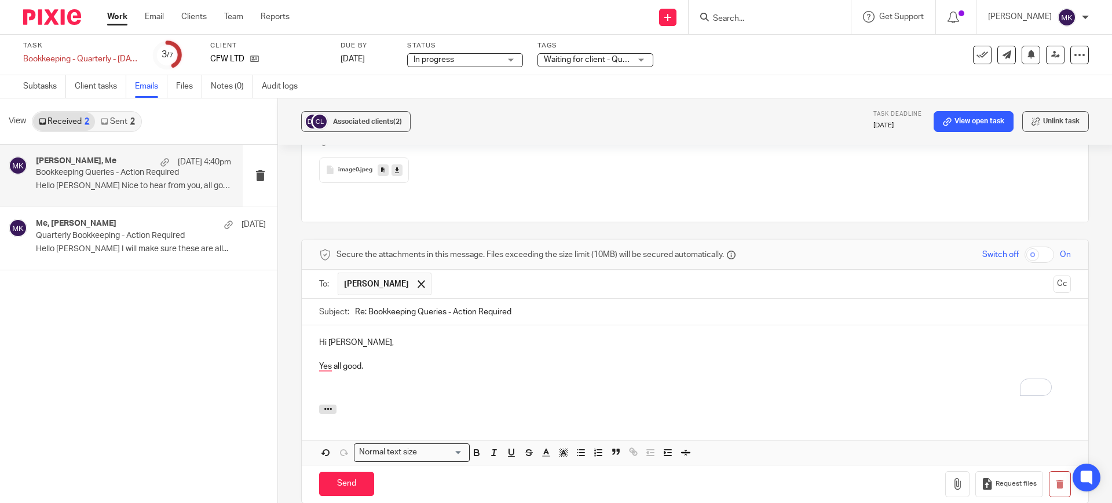
scroll to position [814, 0]
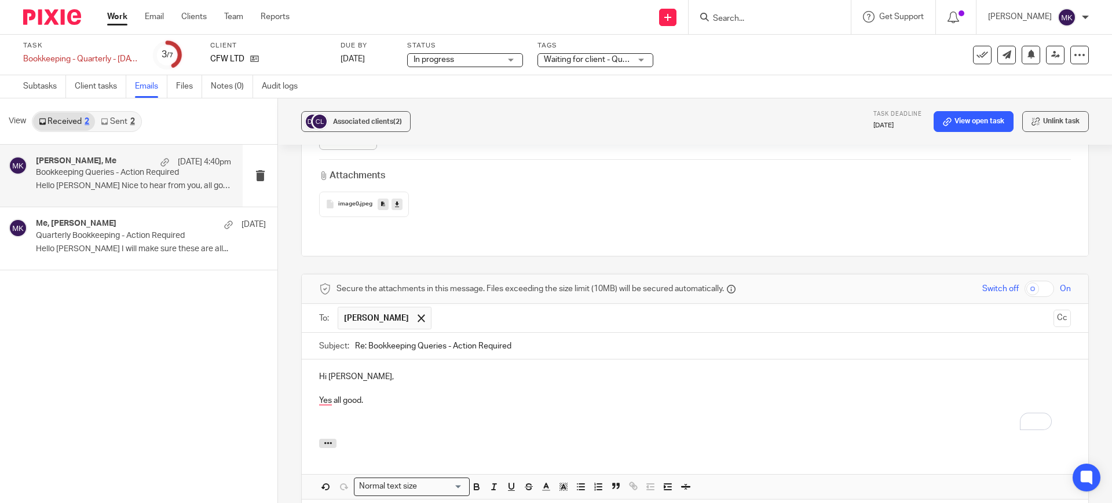
click at [465, 395] on p "Yes all good." at bounding box center [695, 401] width 752 height 12
click at [426, 430] on p "To enrich screen reader interactions, please activate Accessibility in Grammarl…" at bounding box center [695, 436] width 752 height 12
click at [422, 430] on p "To enrich screen reader interactions, please activate Accessibility in Grammarl…" at bounding box center [695, 436] width 752 height 12
click at [324, 395] on p "Yes all good!" at bounding box center [695, 401] width 752 height 12
click at [346, 430] on p "To enrich screen reader interactions, please activate Accessibility in Grammarl…" at bounding box center [695, 436] width 752 height 12
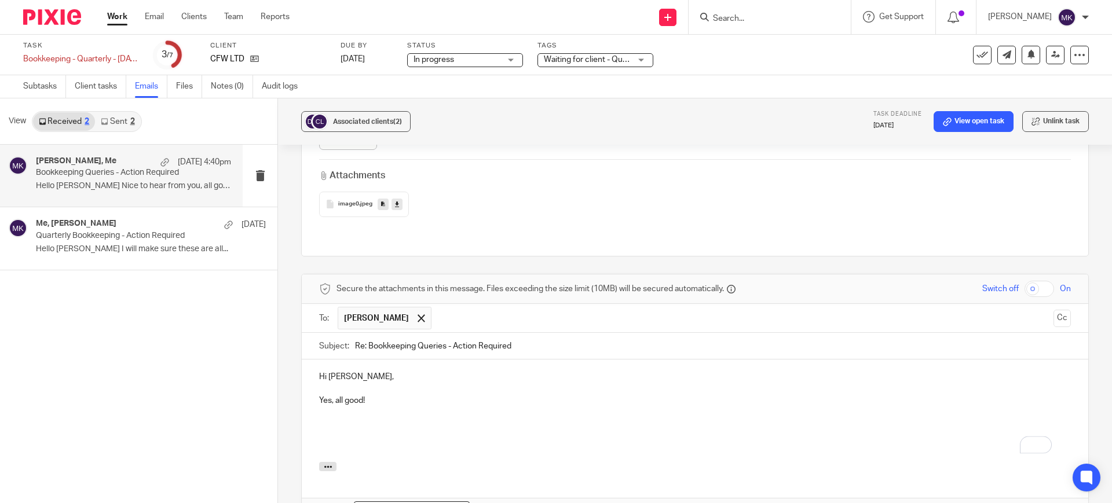
click at [342, 418] on p "To enrich screen reader interactions, please activate Accessibility in Grammarl…" at bounding box center [695, 424] width 752 height 12
click at [351, 418] on p "Perfect thanks for confirming" at bounding box center [695, 424] width 752 height 12
click at [437, 430] on p "To enrich screen reader interactions, please activate Accessibility in Grammarl…" at bounding box center [695, 436] width 752 height 12
click at [448, 418] on p "Perfect, thanks for confirming" at bounding box center [695, 424] width 752 height 12
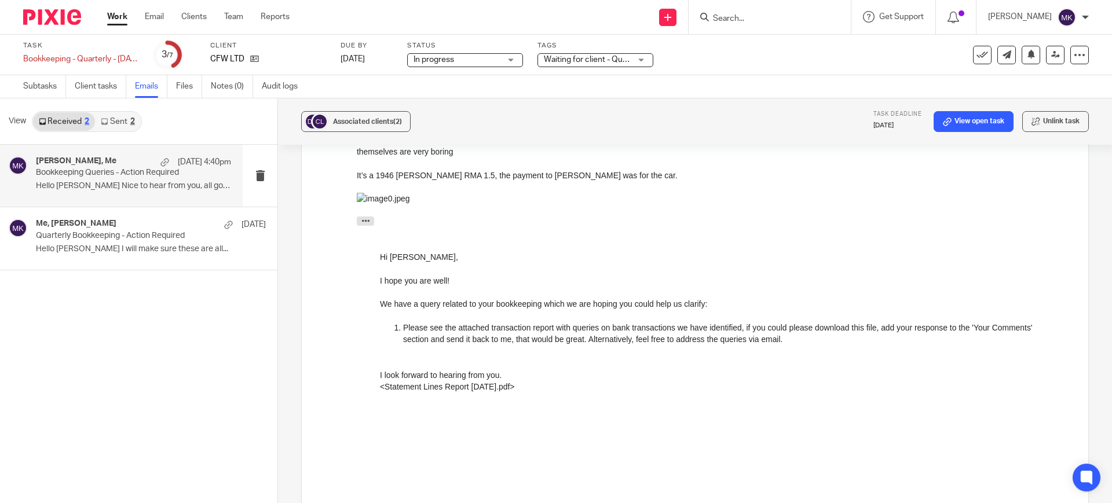
scroll to position [235, 0]
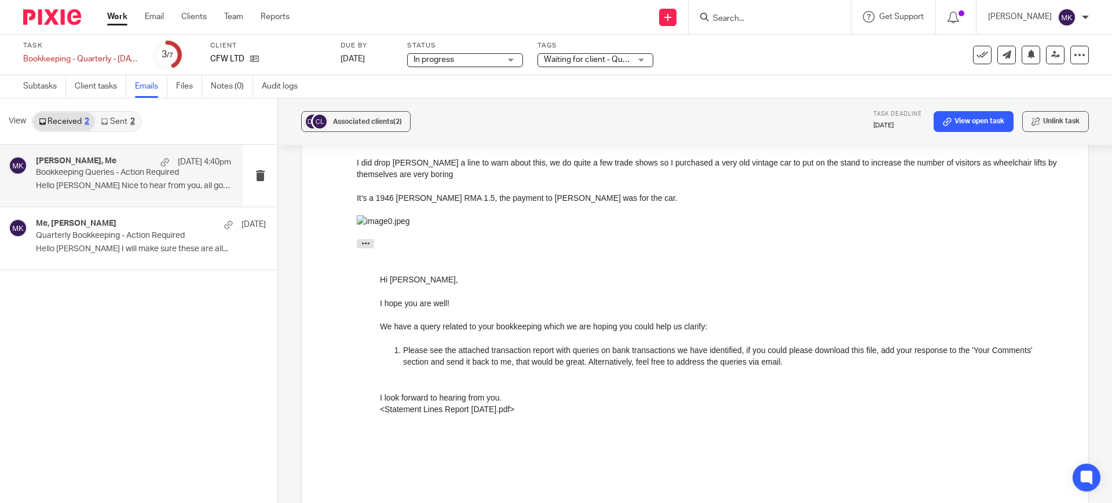
click at [410, 227] on img at bounding box center [383, 221] width 53 height 12
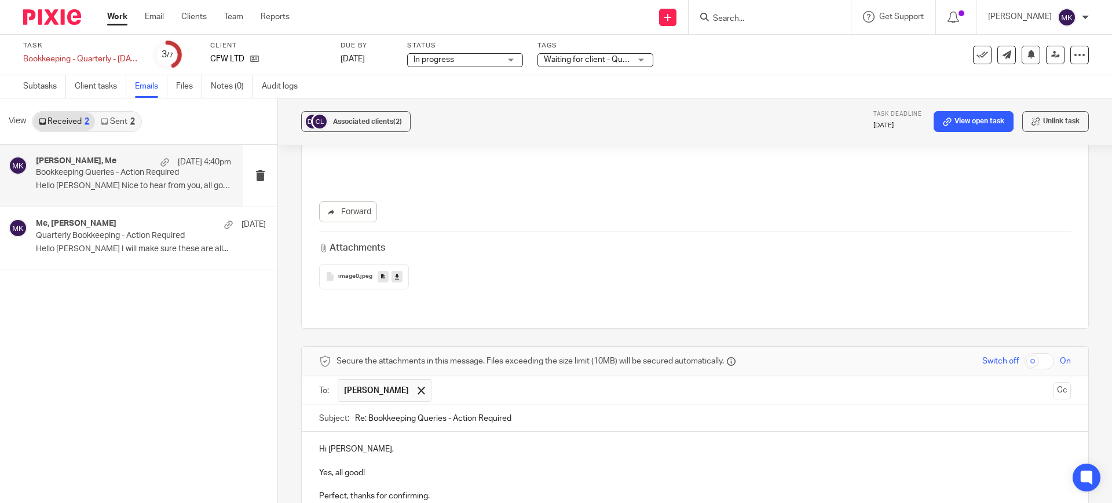
scroll to position [814, 0]
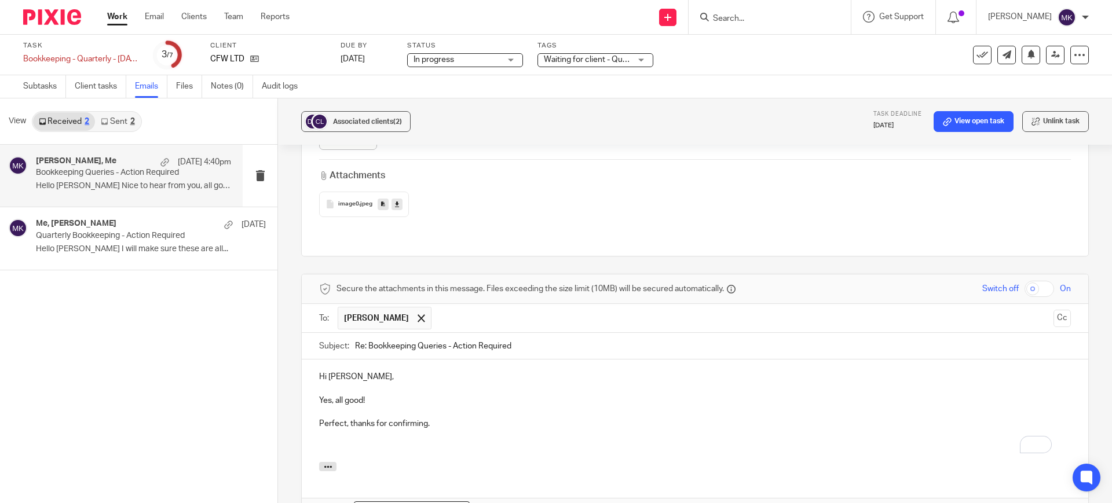
click at [446, 418] on p "Perfect, thanks for confirming." at bounding box center [695, 424] width 752 height 12
click at [446, 430] on p "To enrich screen reader interactions, please activate Accessibility in Grammarl…" at bounding box center [695, 436] width 752 height 12
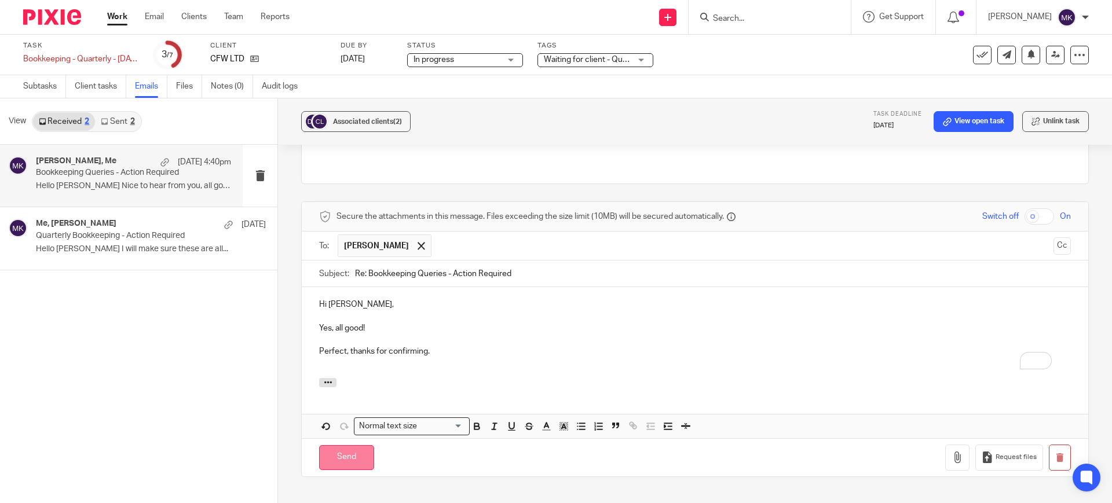
click at [368, 445] on input "Send" at bounding box center [346, 457] width 55 height 25
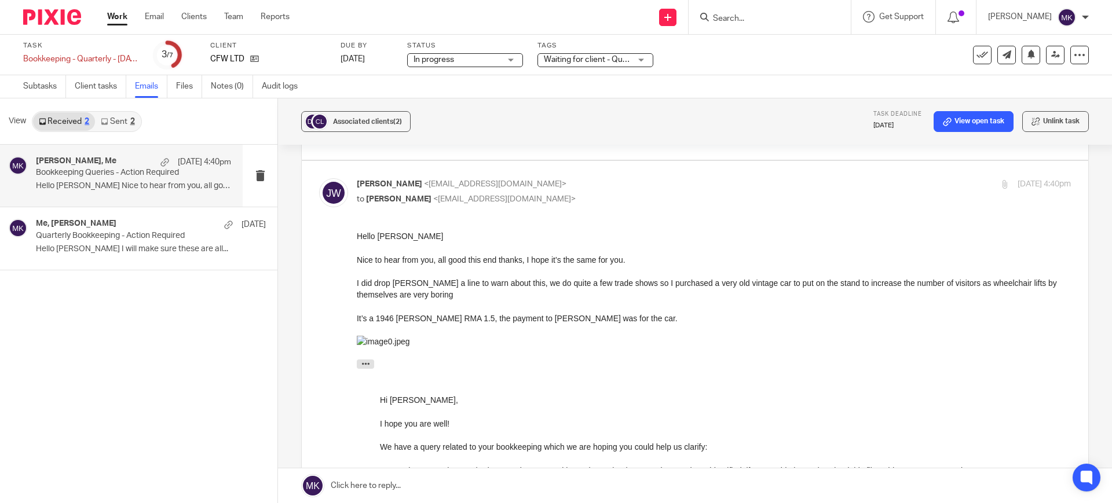
scroll to position [105, 0]
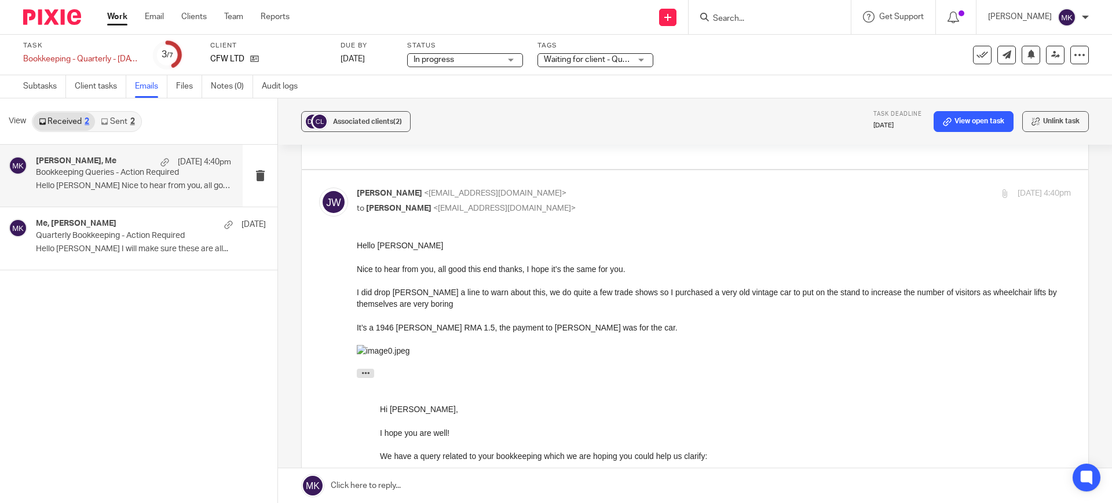
click at [570, 189] on div "Jon Weatherhog <djweatherhog@outlook.com> to Moiz Khatri <moizkhatri@taxassist.…" at bounding box center [595, 201] width 476 height 27
checkbox input "false"
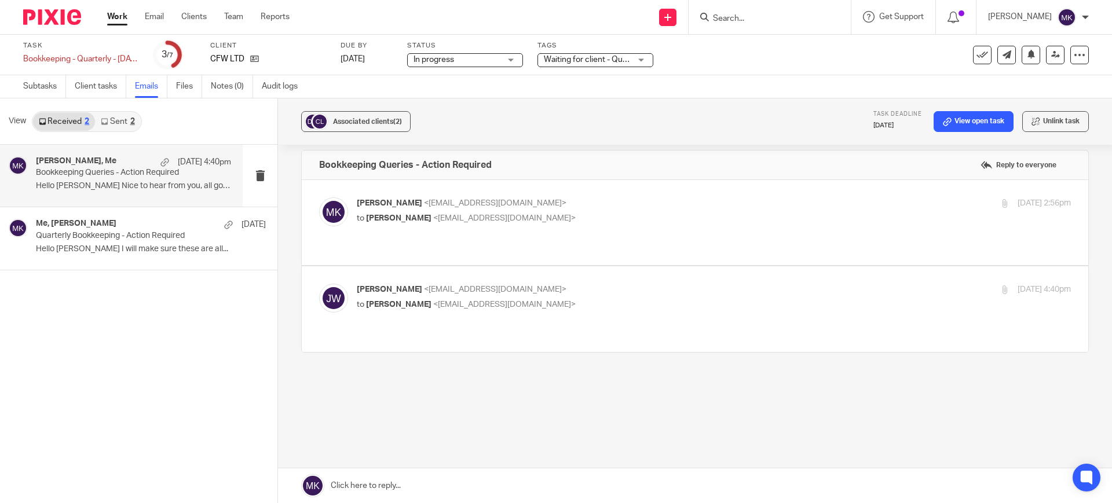
scroll to position [0, 0]
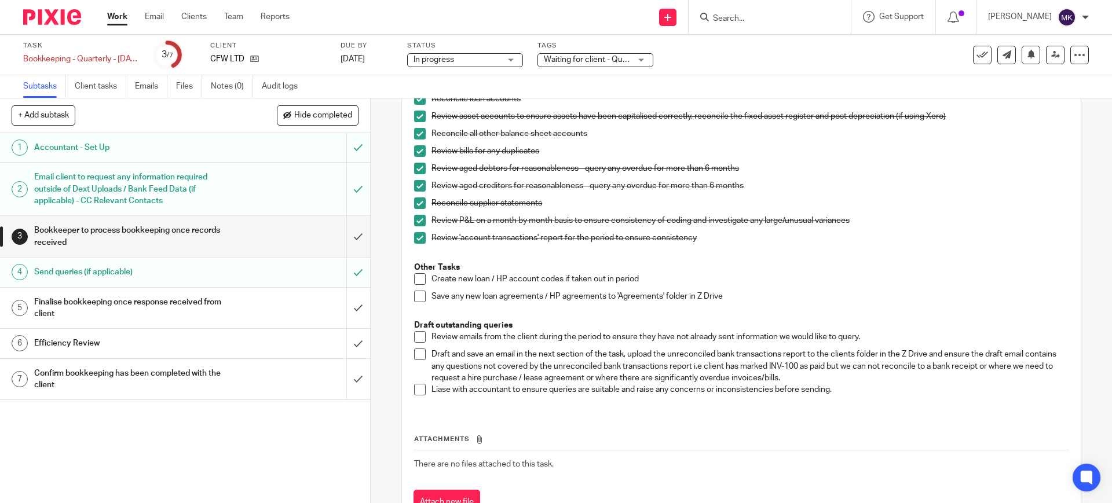
scroll to position [543, 0]
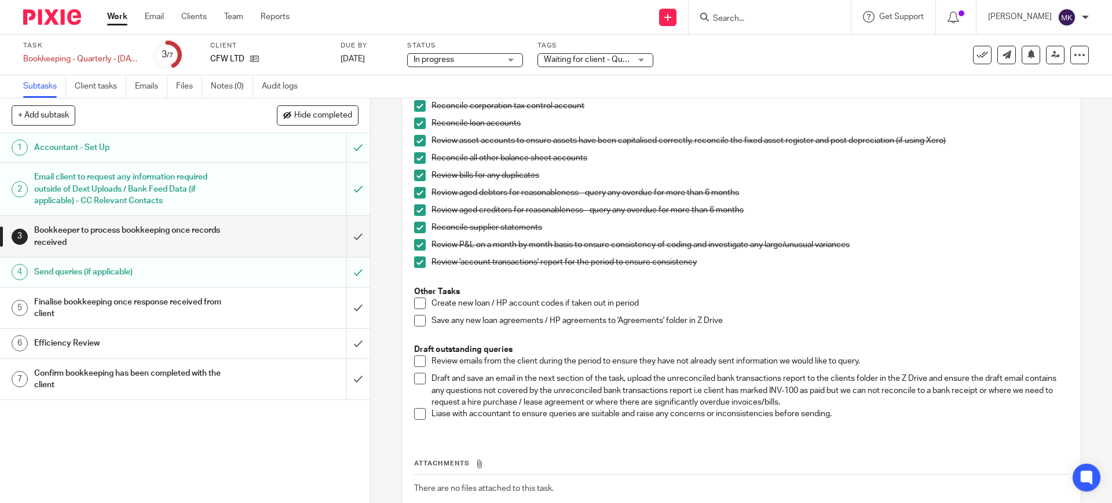
click at [417, 298] on span at bounding box center [420, 304] width 12 height 12
click at [420, 327] on li "Save any new loan agreements / HP agreements to 'Agreements' folder in Z Drive" at bounding box center [741, 323] width 654 height 17
click at [419, 376] on span at bounding box center [420, 379] width 12 height 12
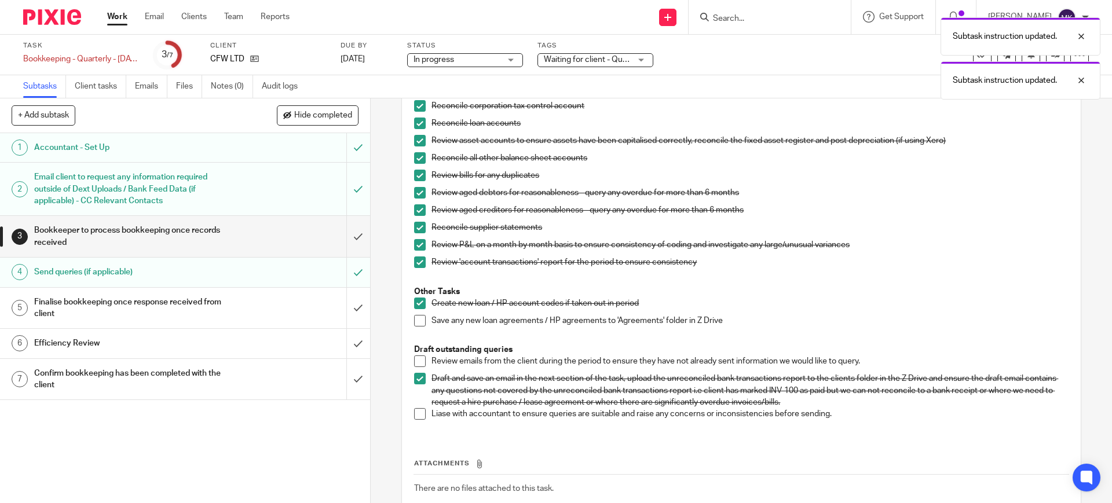
click at [418, 361] on span at bounding box center [420, 361] width 12 height 12
click at [416, 411] on span at bounding box center [420, 414] width 12 height 12
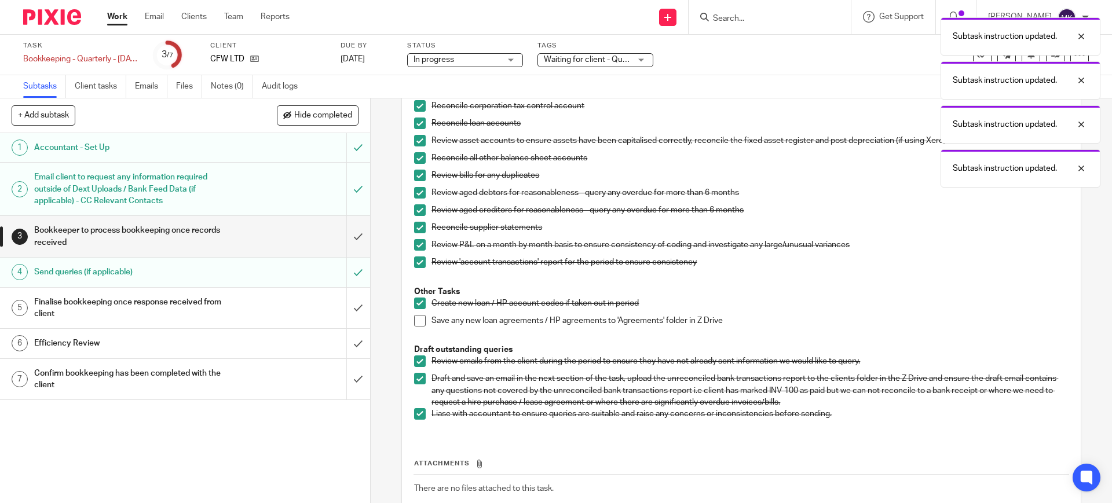
click at [417, 321] on span at bounding box center [420, 321] width 12 height 12
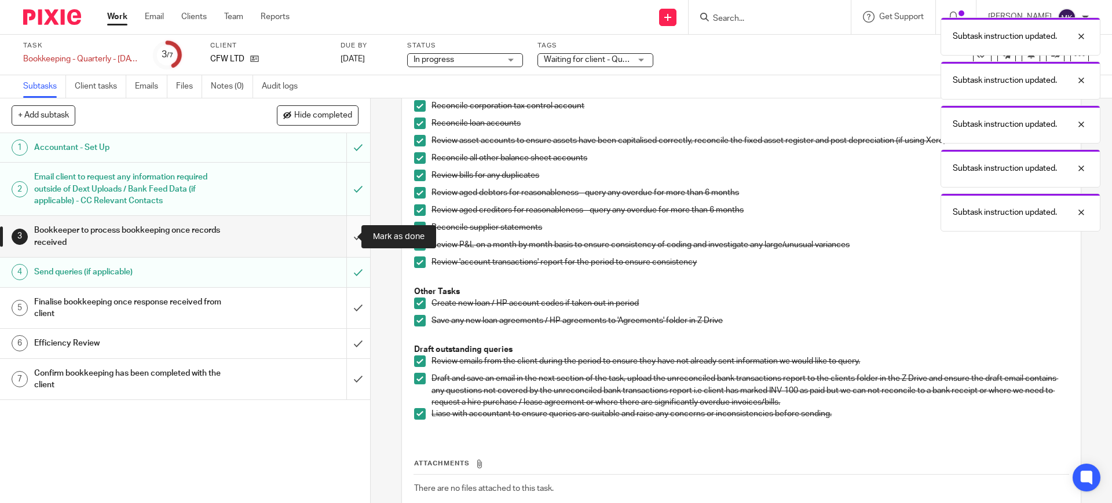
click at [336, 235] on input "submit" at bounding box center [185, 236] width 370 height 41
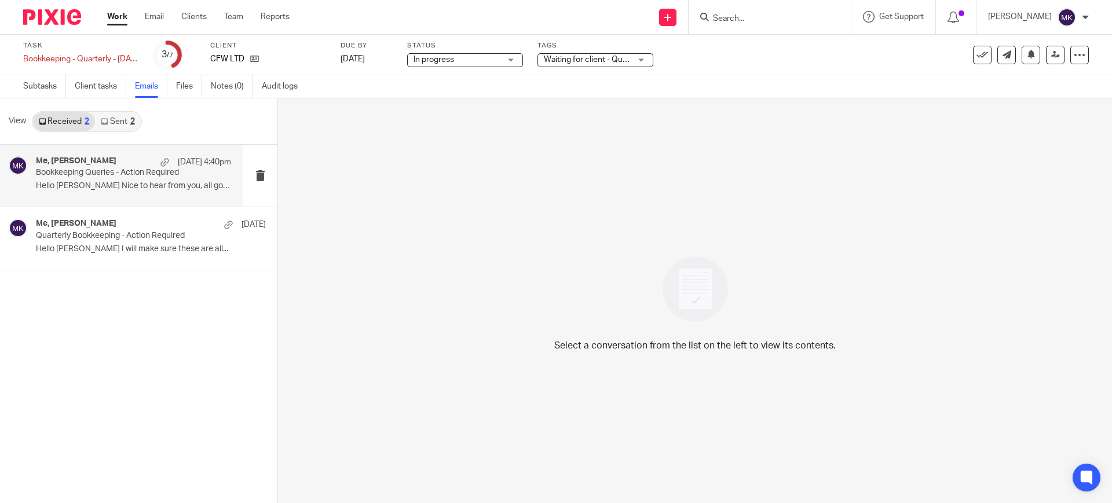
click at [107, 173] on p "Bookkeeping Queries - Action Required" at bounding box center [114, 173] width 156 height 10
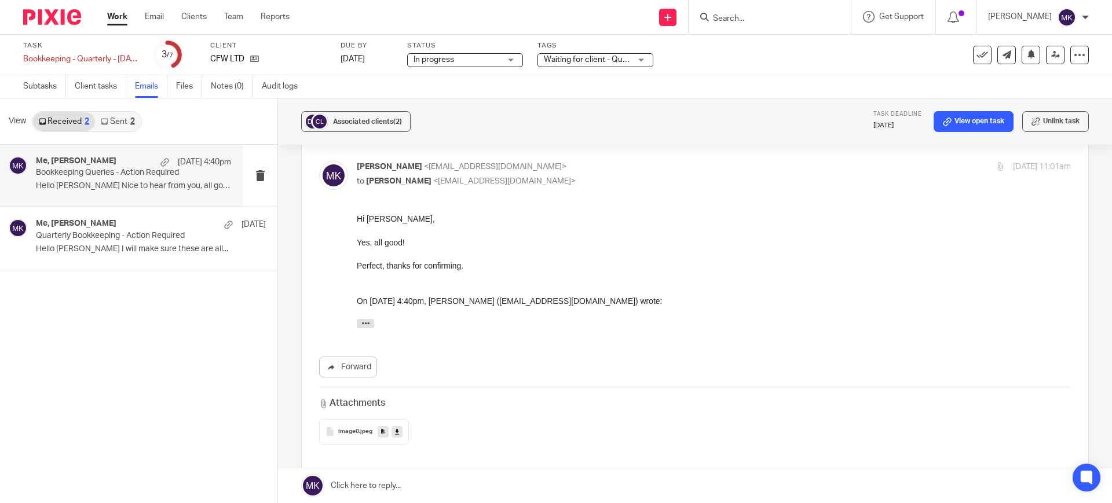
scroll to position [72, 0]
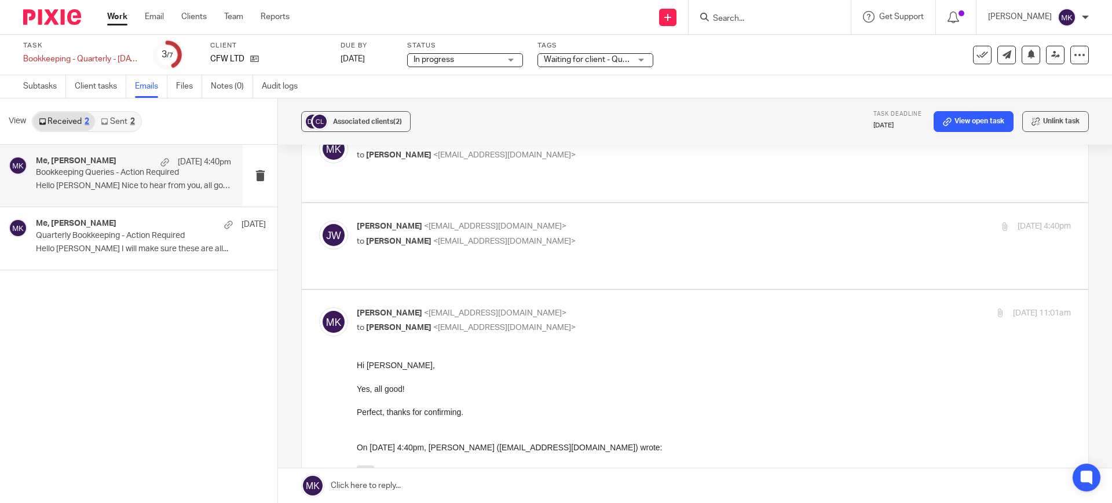
click at [598, 236] on p "to [PERSON_NAME] <[EMAIL_ADDRESS][DOMAIN_NAME]>" at bounding box center [595, 242] width 476 height 12
checkbox input "true"
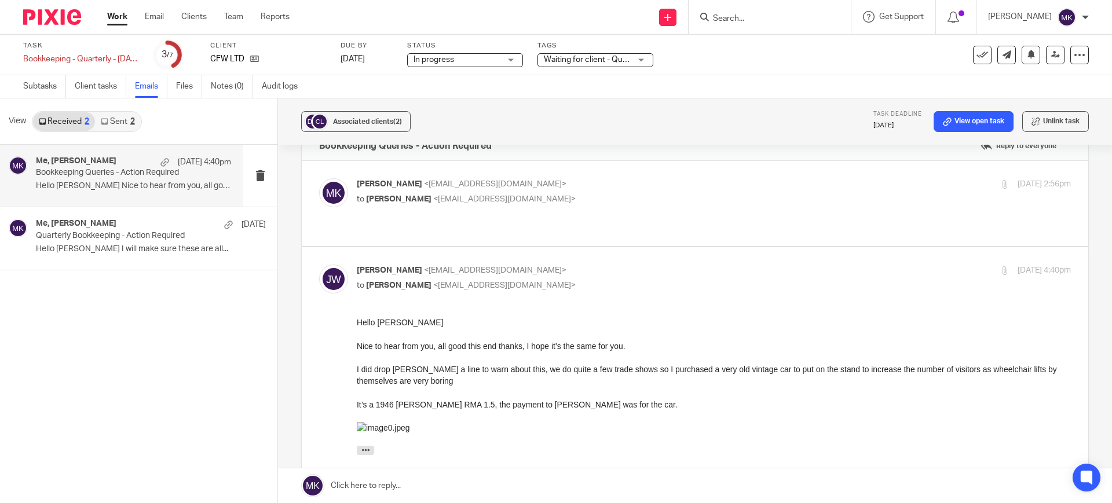
scroll to position [0, 0]
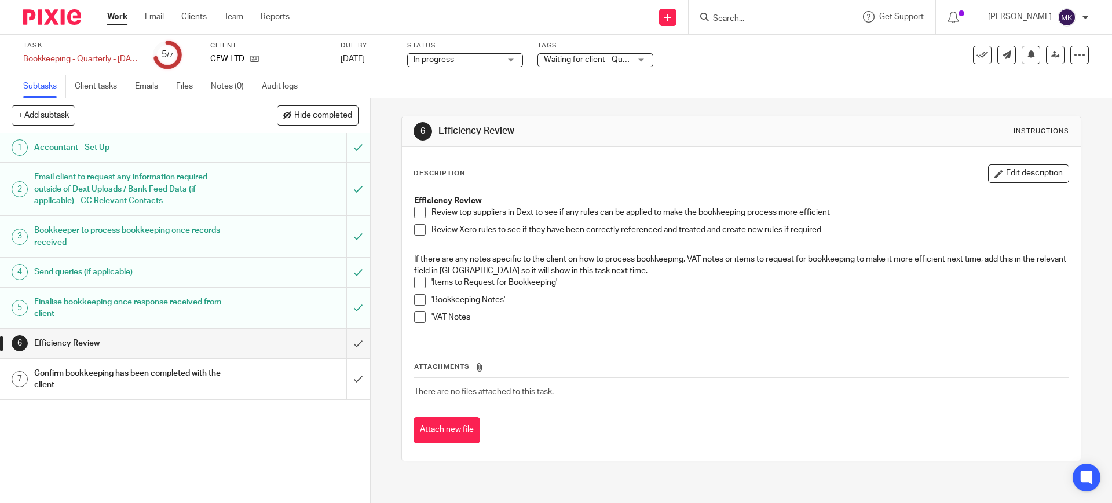
click at [414, 207] on span at bounding box center [420, 213] width 12 height 12
click at [417, 219] on li "Review top suppliers in Dext to see if any rules can be applied to make the boo…" at bounding box center [741, 215] width 654 height 17
click at [417, 225] on span at bounding box center [420, 230] width 12 height 12
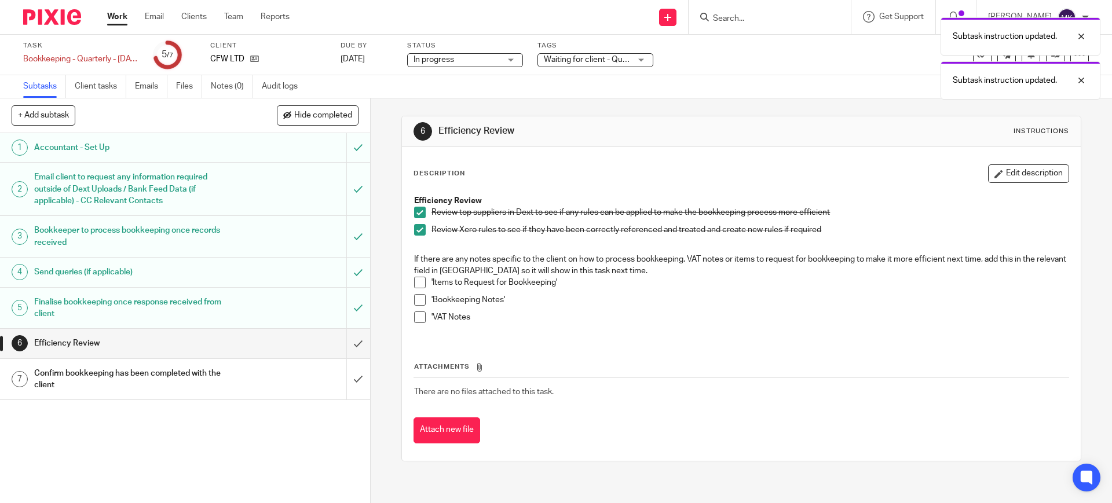
click at [415, 278] on span at bounding box center [420, 283] width 12 height 12
click at [414, 299] on span at bounding box center [420, 300] width 12 height 12
click at [415, 308] on li "'Bookkeeping Notes'" at bounding box center [741, 302] width 654 height 17
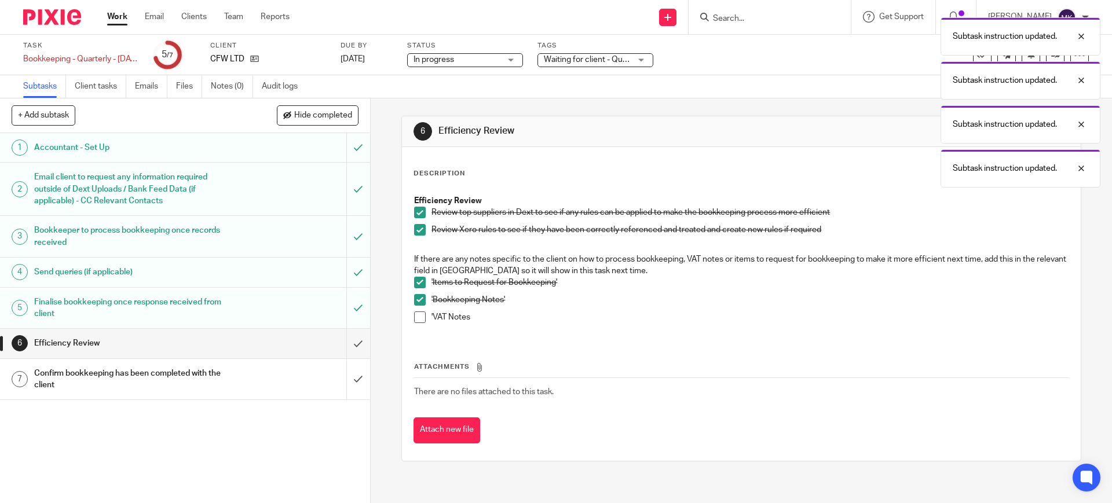
click at [415, 326] on li "'VAT Notes" at bounding box center [741, 319] width 654 height 17
click at [414, 321] on span at bounding box center [420, 317] width 12 height 12
click at [322, 339] on link "6 Efficiency Review" at bounding box center [173, 343] width 346 height 29
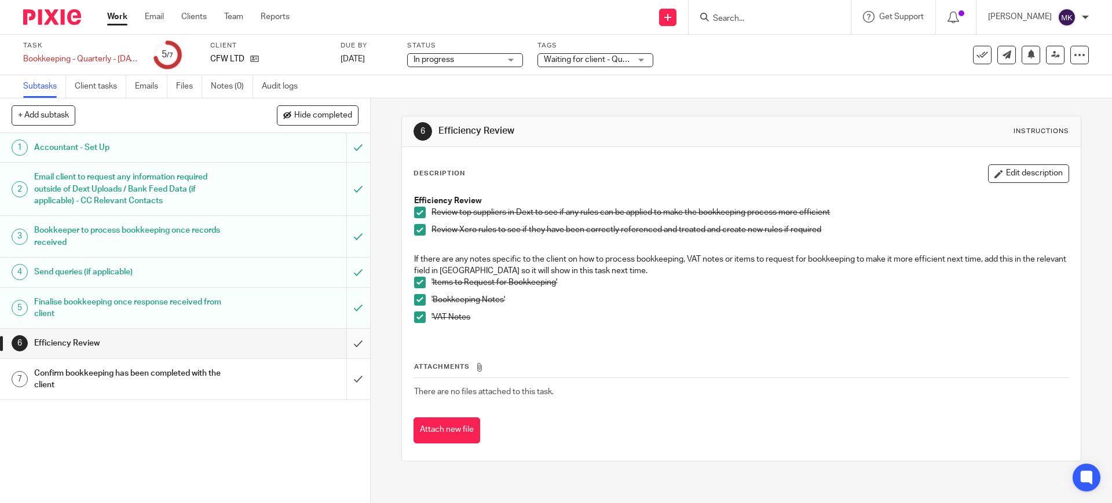
drag, startPoint x: 0, startPoint y: 0, endPoint x: 350, endPoint y: 342, distance: 489.3
click at [350, 342] on input "submit" at bounding box center [185, 343] width 370 height 29
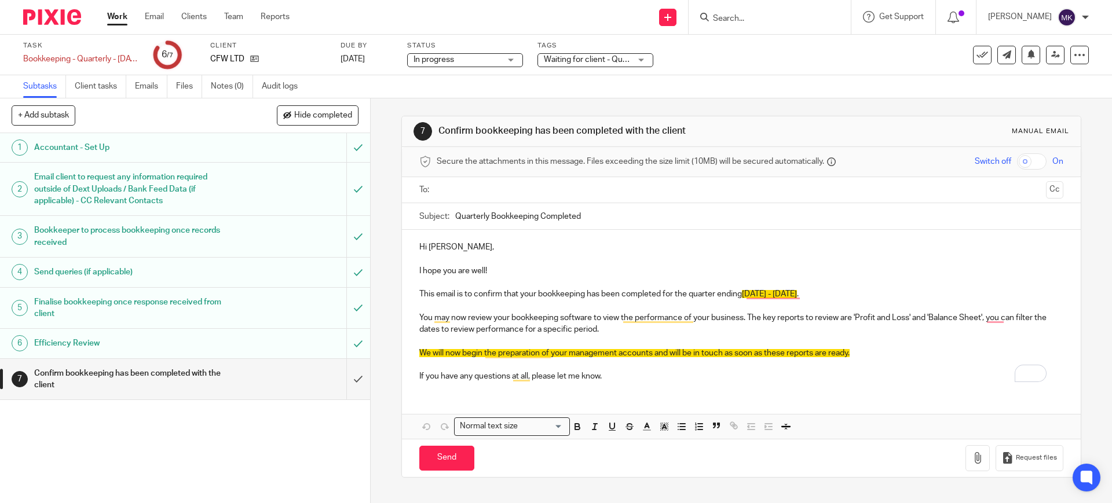
click at [615, 58] on span "Waiting for client - Query" at bounding box center [589, 60] width 90 height 8
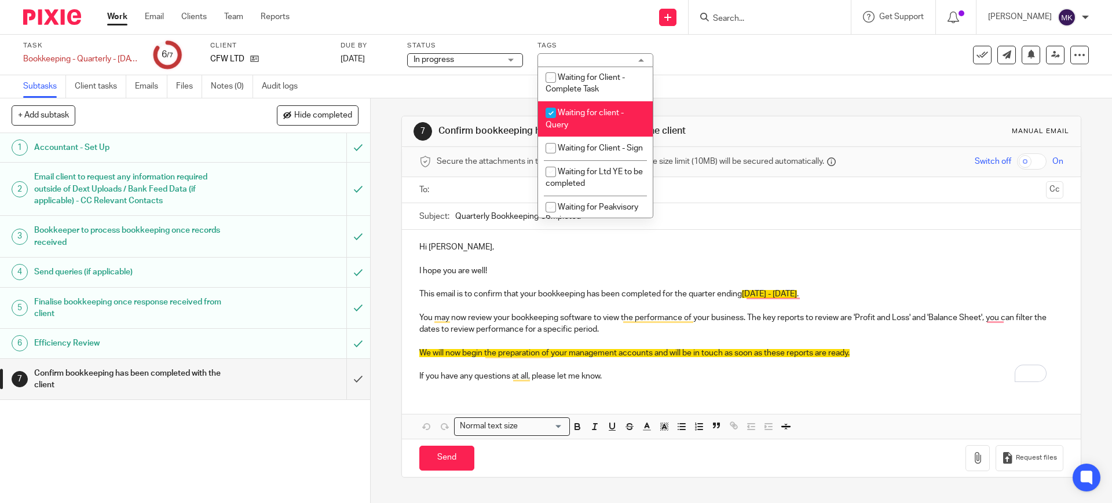
scroll to position [651, 0]
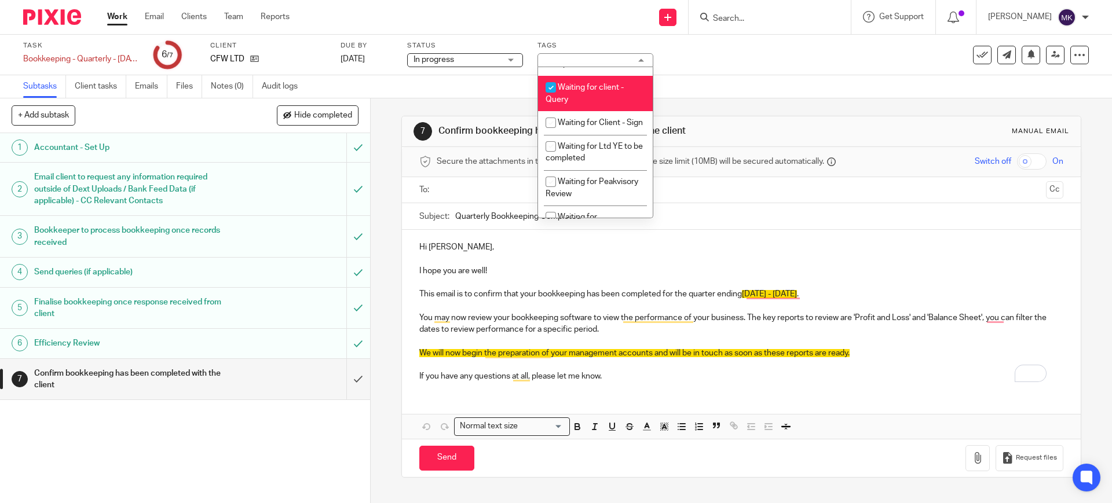
click at [600, 104] on span "Waiting for client - Query" at bounding box center [584, 93] width 78 height 20
checkbox input "false"
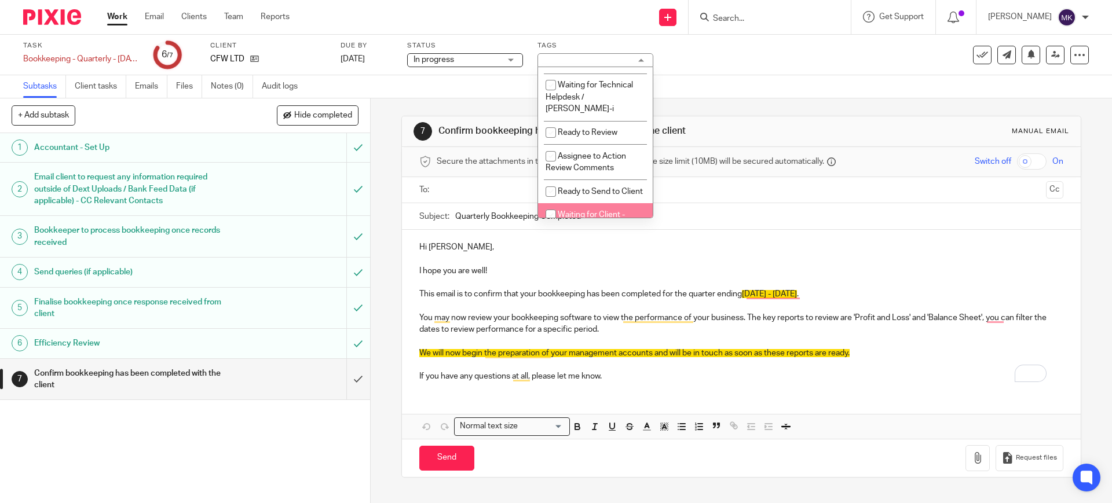
scroll to position [321, 0]
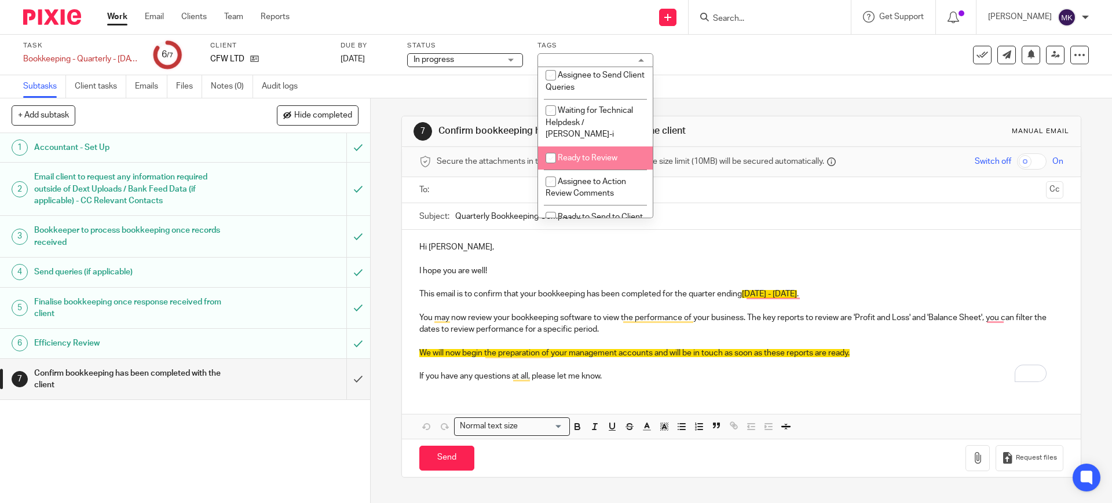
click at [582, 162] on span "Ready to Review" at bounding box center [588, 158] width 60 height 8
checkbox input "true"
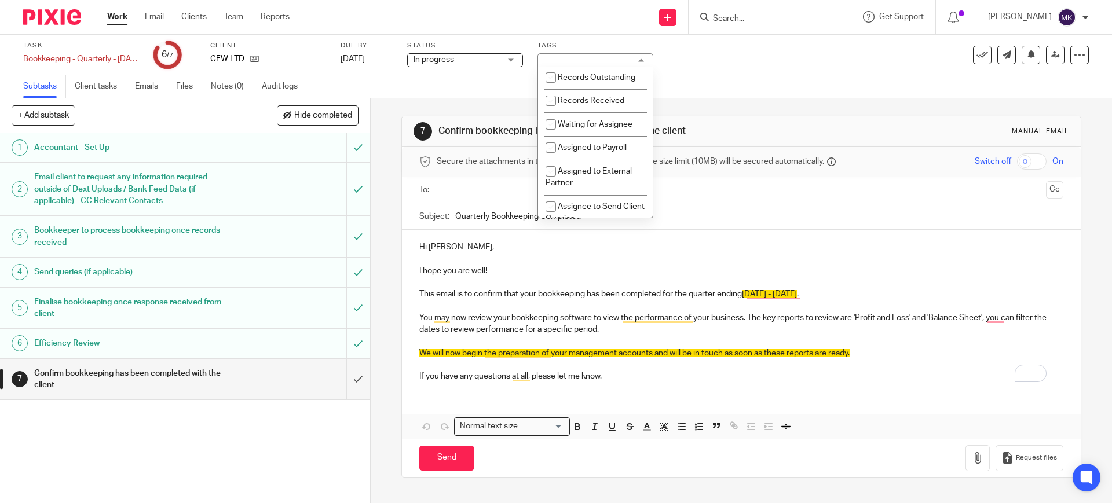
scroll to position [177, 0]
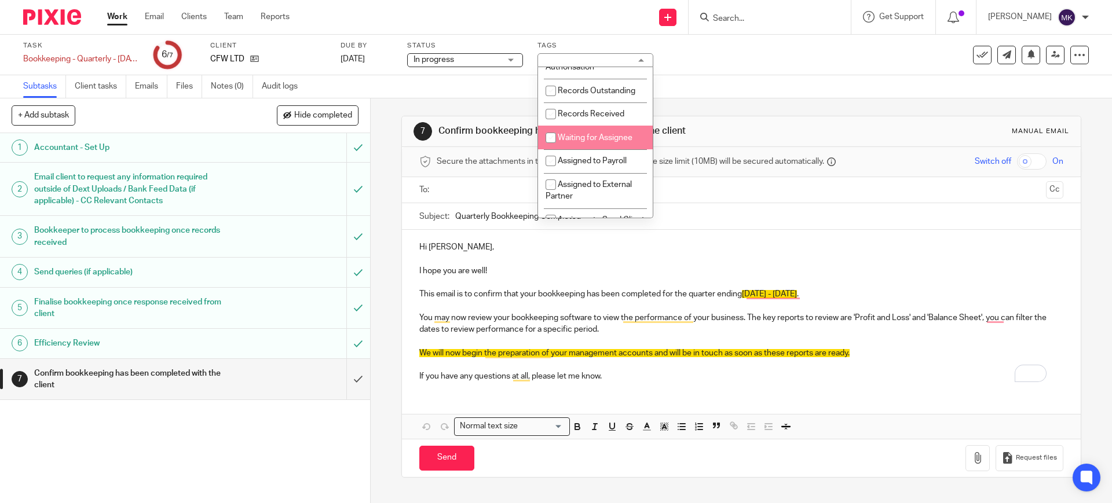
click at [581, 142] on span "Waiting for Assignee" at bounding box center [595, 138] width 75 height 8
checkbox input "true"
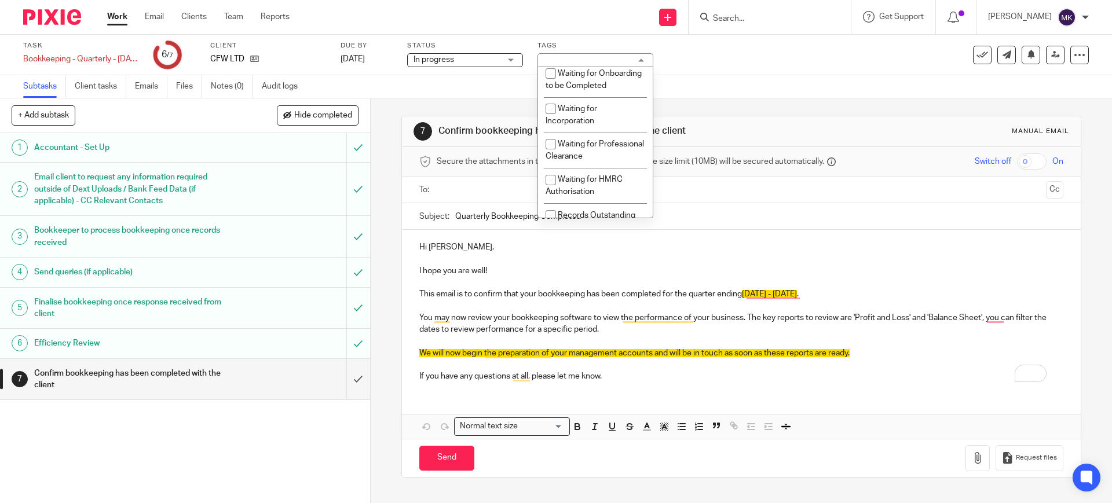
scroll to position [0, 0]
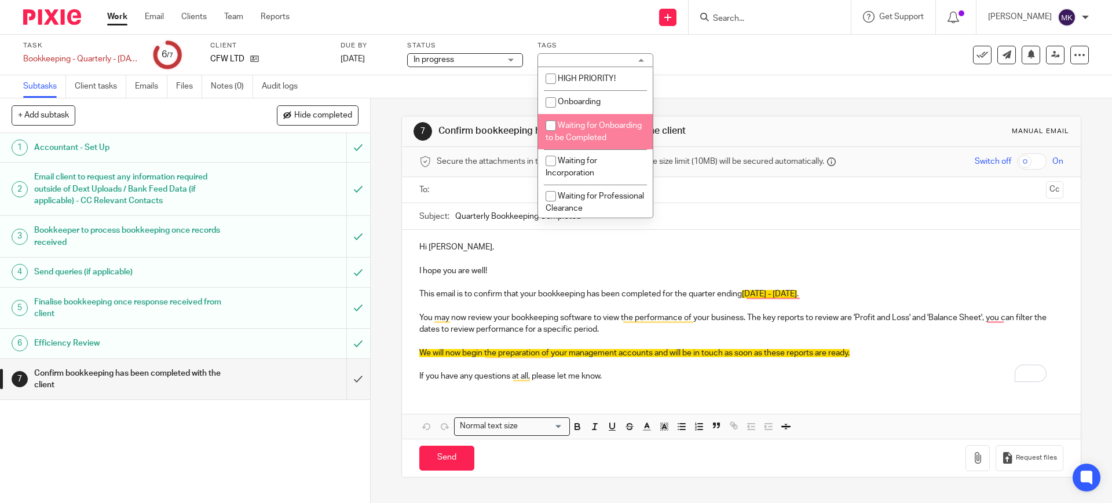
click at [712, 86] on div "Subtasks Client tasks Emails Files Notes (0) Audit logs" at bounding box center [556, 86] width 1112 height 23
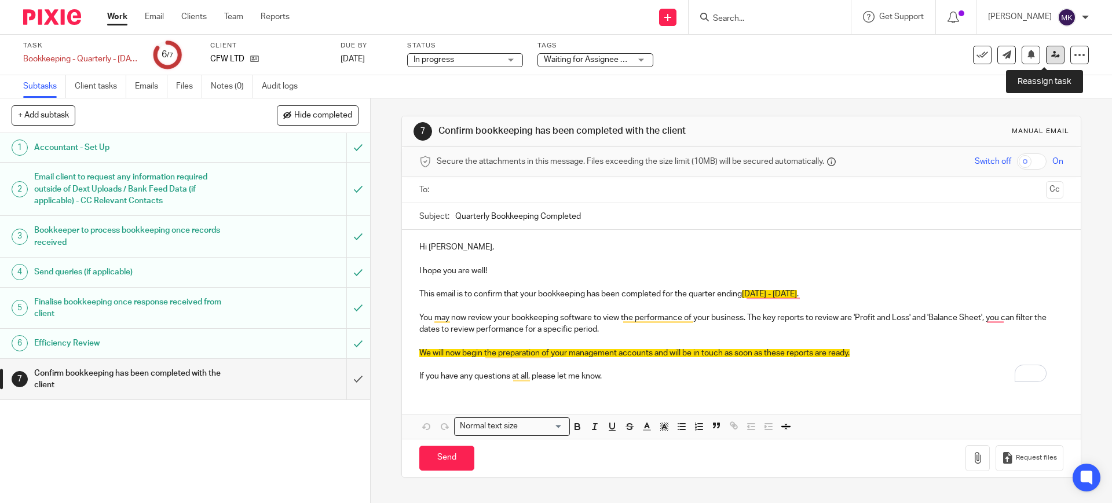
click at [1046, 50] on link at bounding box center [1055, 55] width 19 height 19
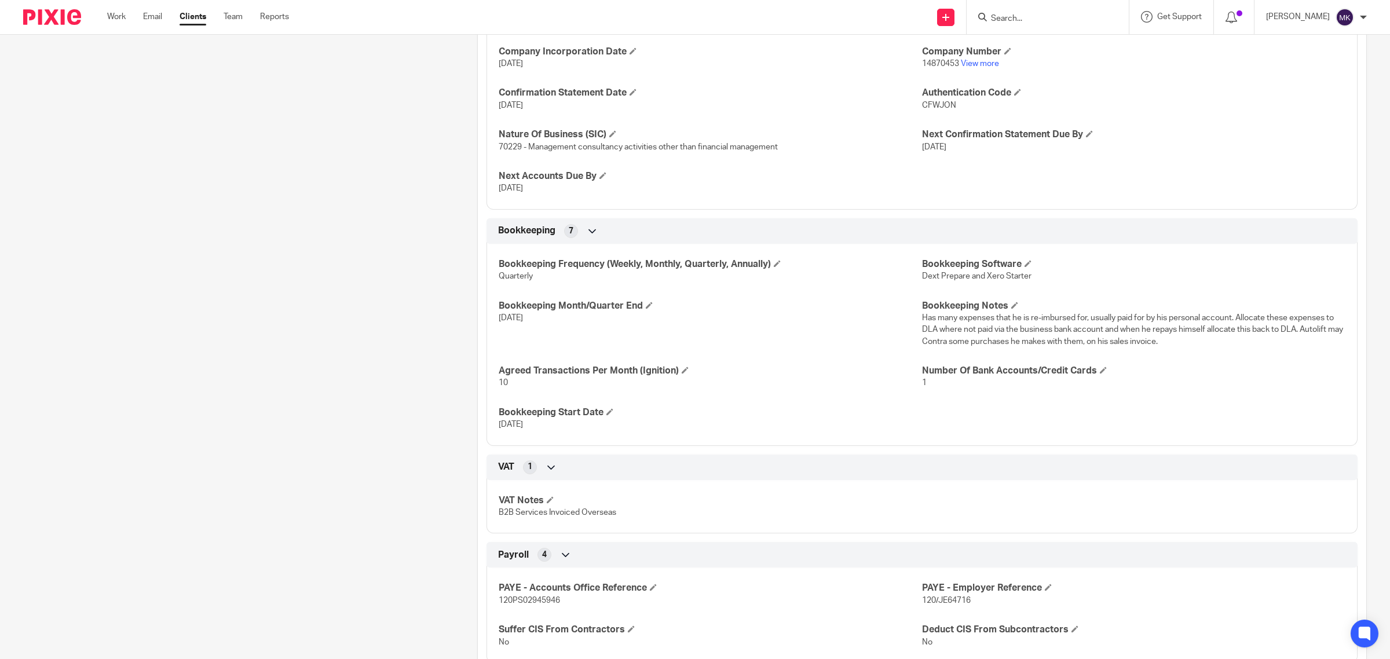
scroll to position [582, 0]
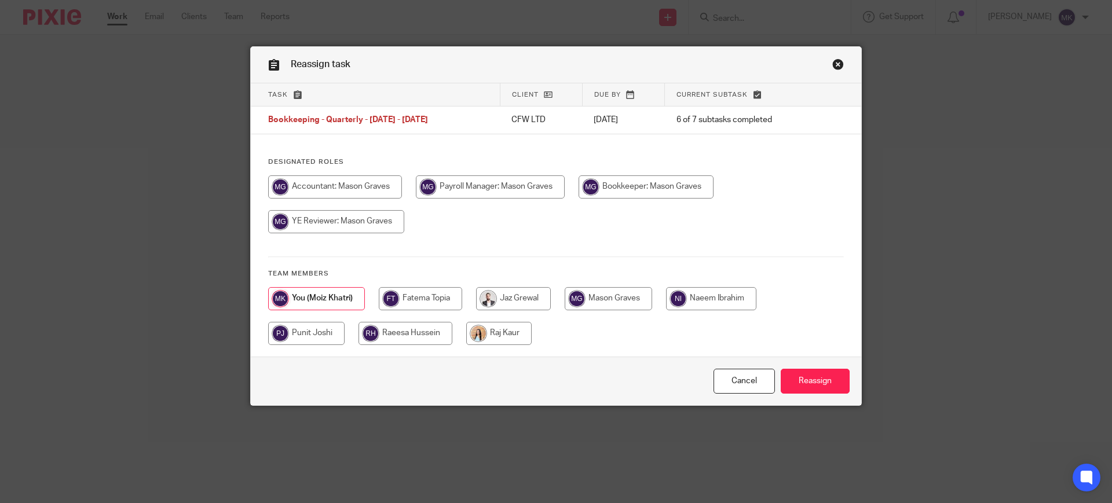
click at [654, 187] on input "radio" at bounding box center [645, 186] width 135 height 23
radio input "true"
click at [797, 386] on input "Reassign" at bounding box center [814, 381] width 69 height 25
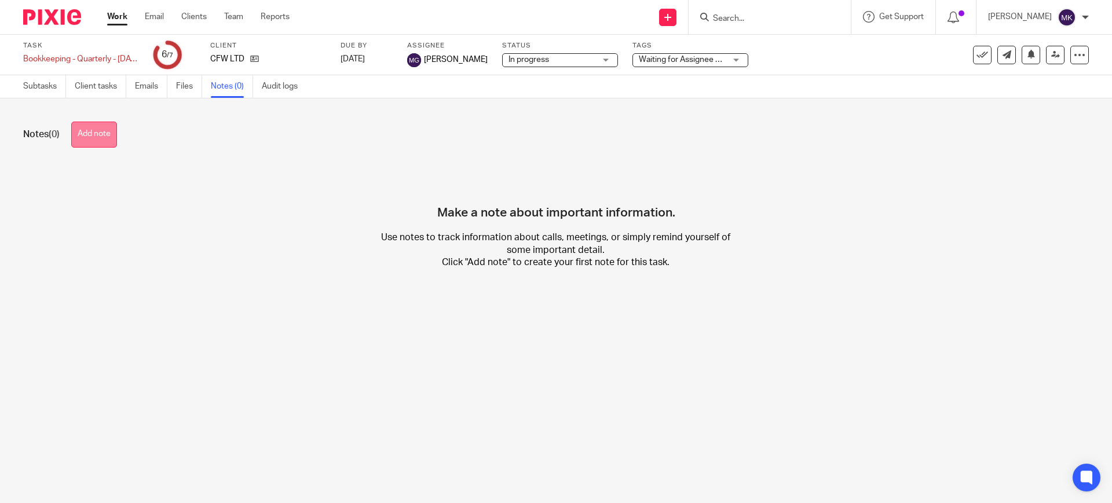
click at [116, 132] on button "Add note" at bounding box center [94, 135] width 46 height 26
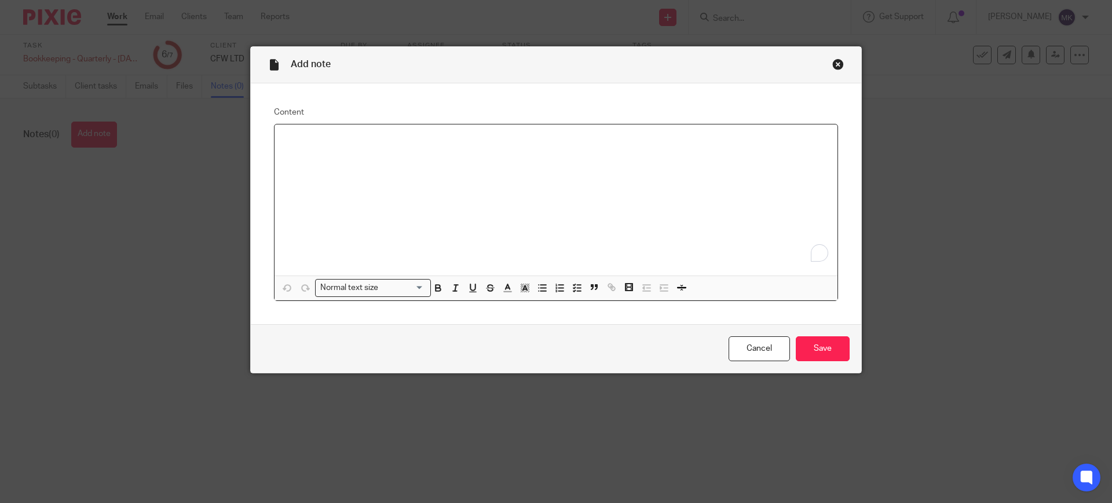
click at [343, 164] on div "To enrich screen reader interactions, please activate Accessibility in Grammarl…" at bounding box center [555, 199] width 563 height 151
click at [805, 358] on input "Save" at bounding box center [823, 348] width 54 height 25
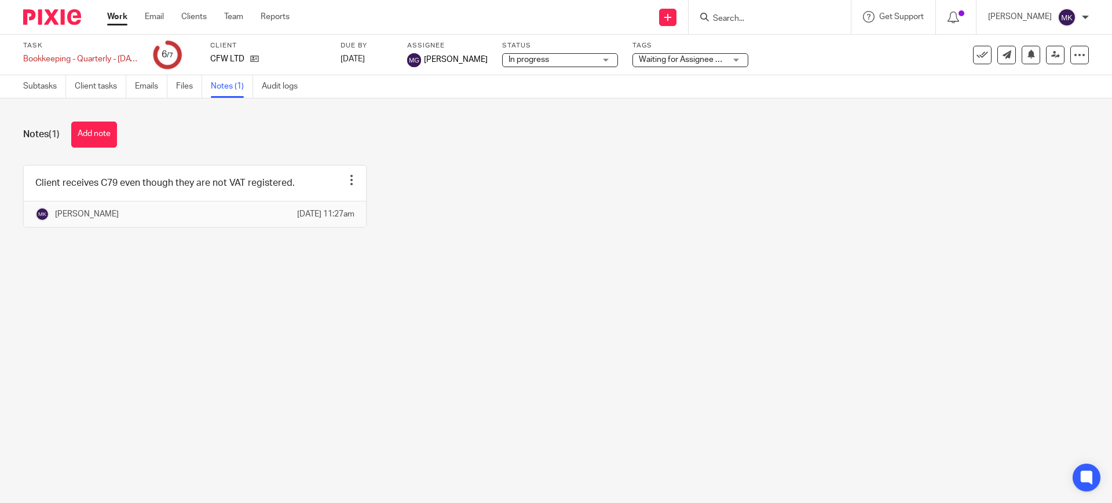
click at [121, 13] on link "Work" at bounding box center [117, 17] width 20 height 12
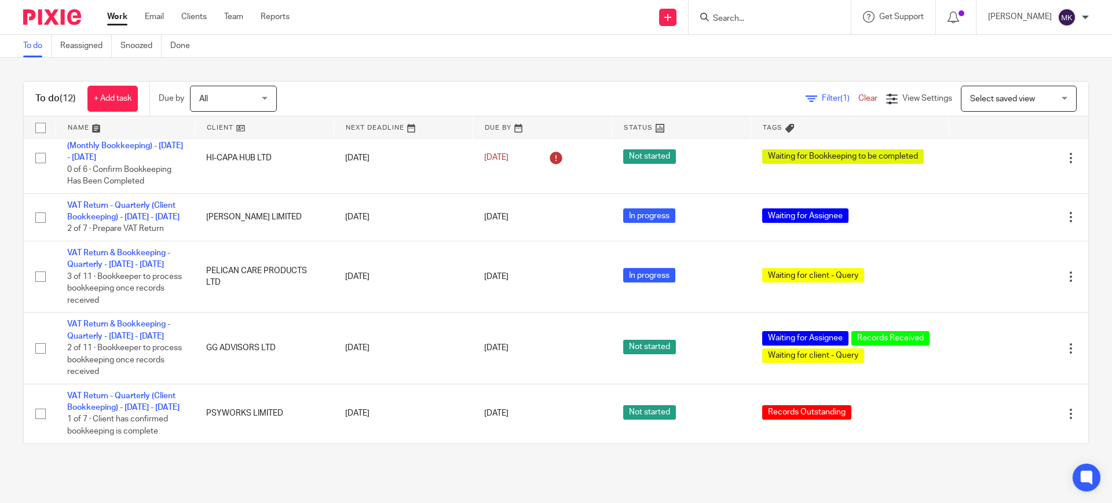
scroll to position [516, 0]
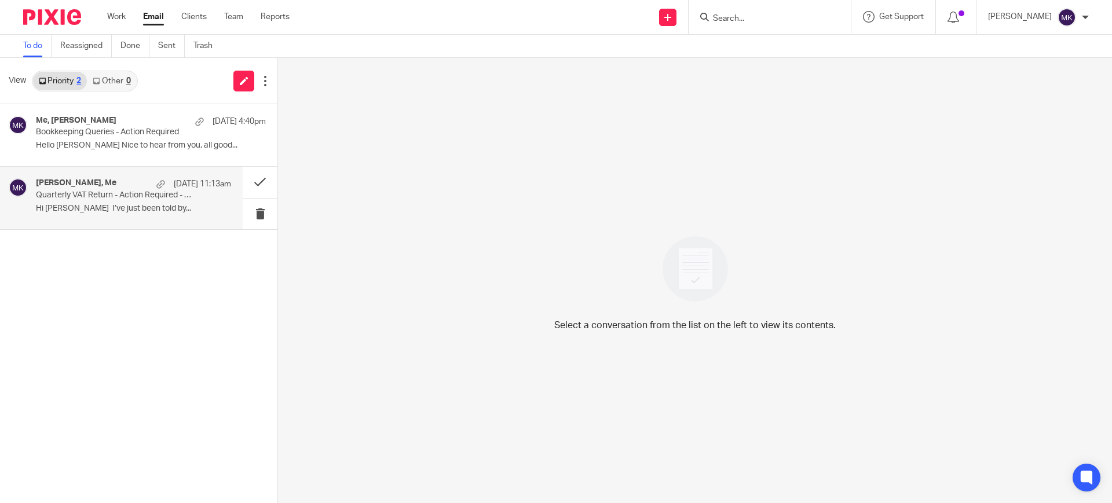
click at [132, 197] on p "Quarterly VAT Return - Action Required - Please Complete Your Bookkeeping" at bounding box center [114, 195] width 156 height 10
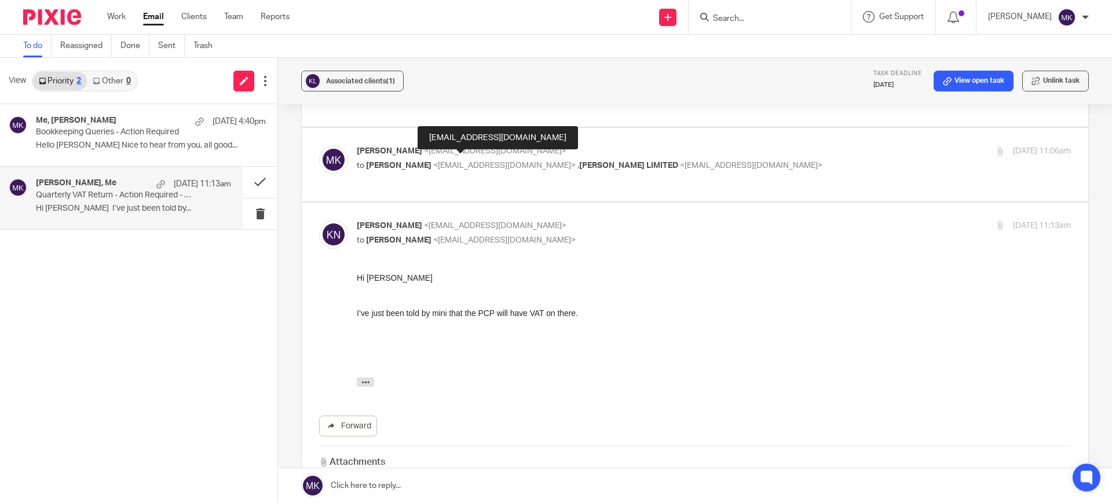
scroll to position [345, 0]
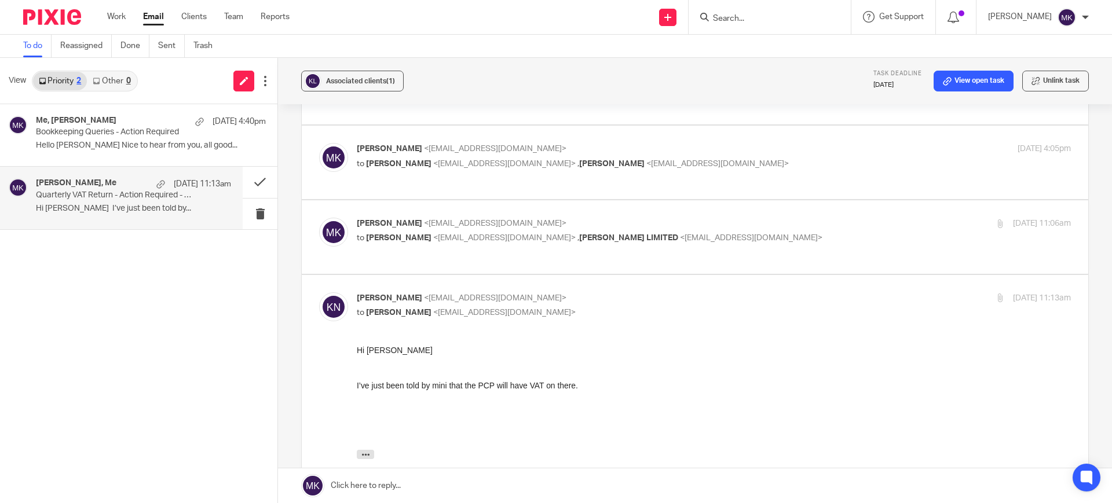
click at [681, 232] on p "to Kiranjit Nagra <kiznagra@gmail.com> , KAI PAI LIMITED <eat@pai.pizza>" at bounding box center [595, 238] width 476 height 12
checkbox input "true"
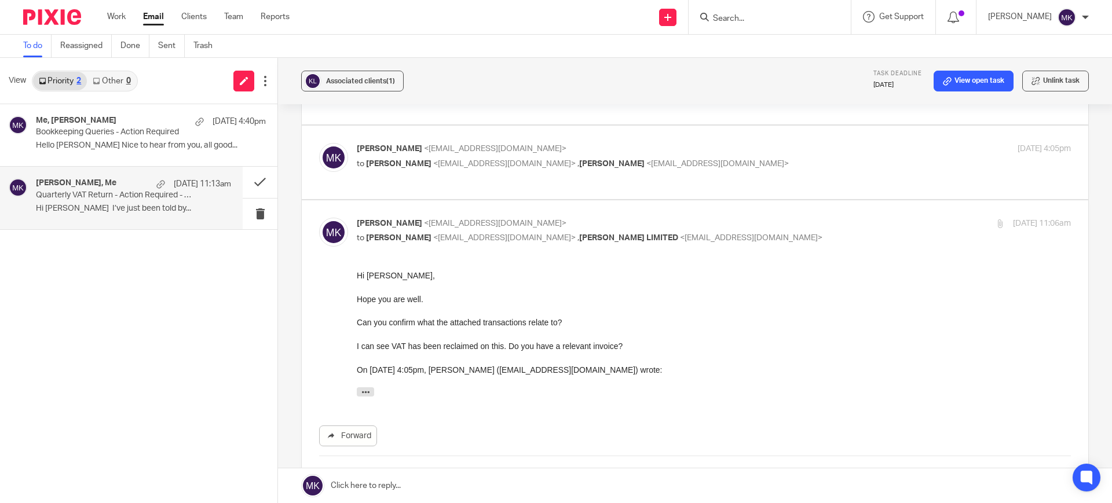
scroll to position [417, 0]
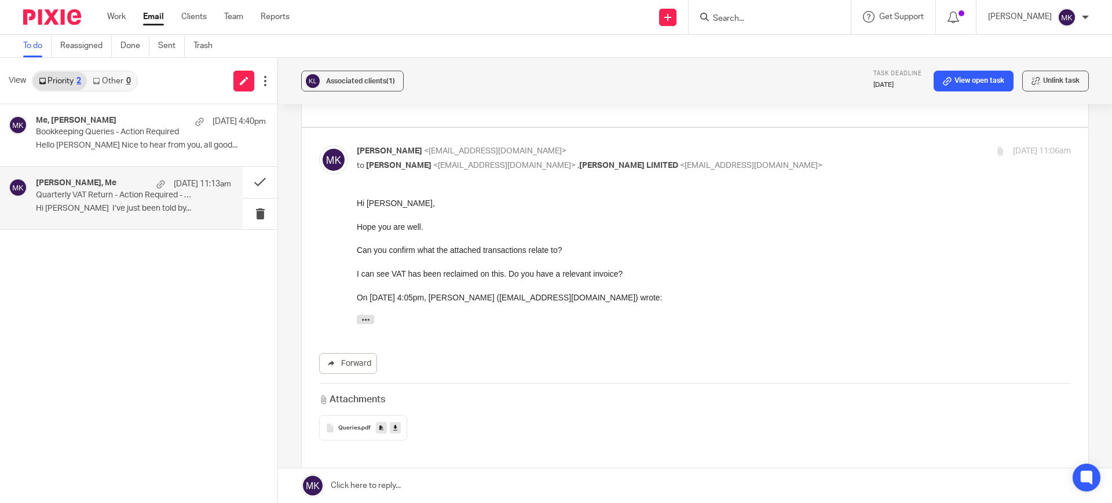
click at [390, 422] on link at bounding box center [395, 428] width 11 height 12
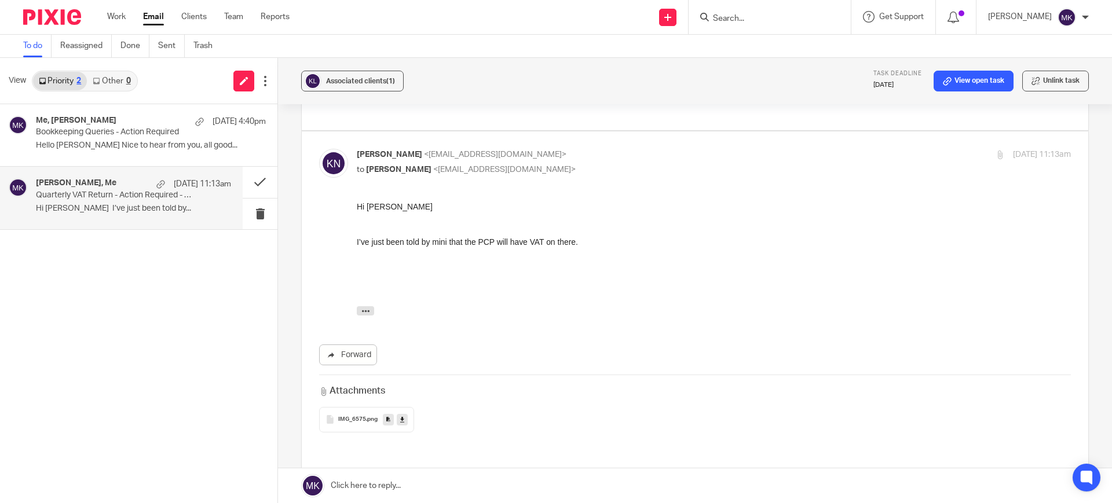
scroll to position [779, 0]
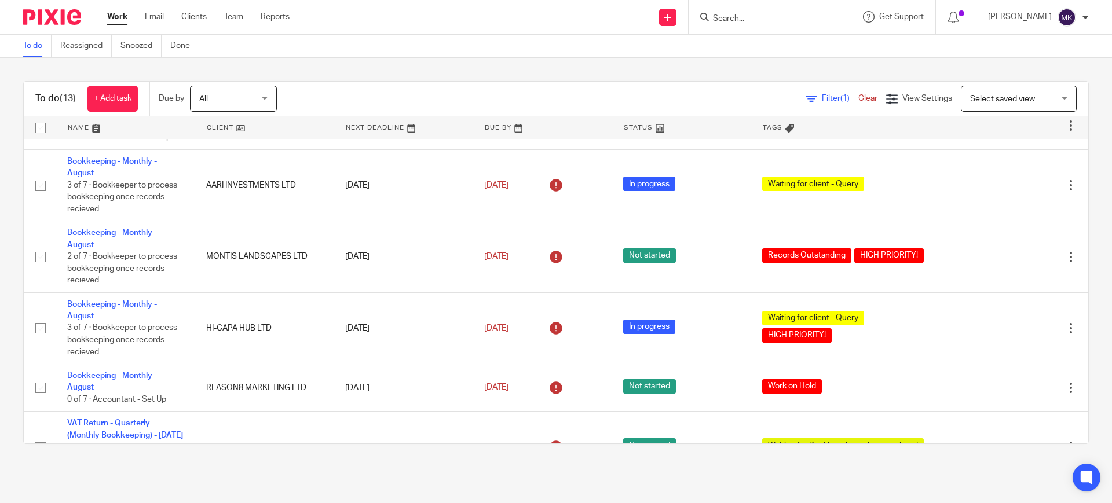
scroll to position [72, 0]
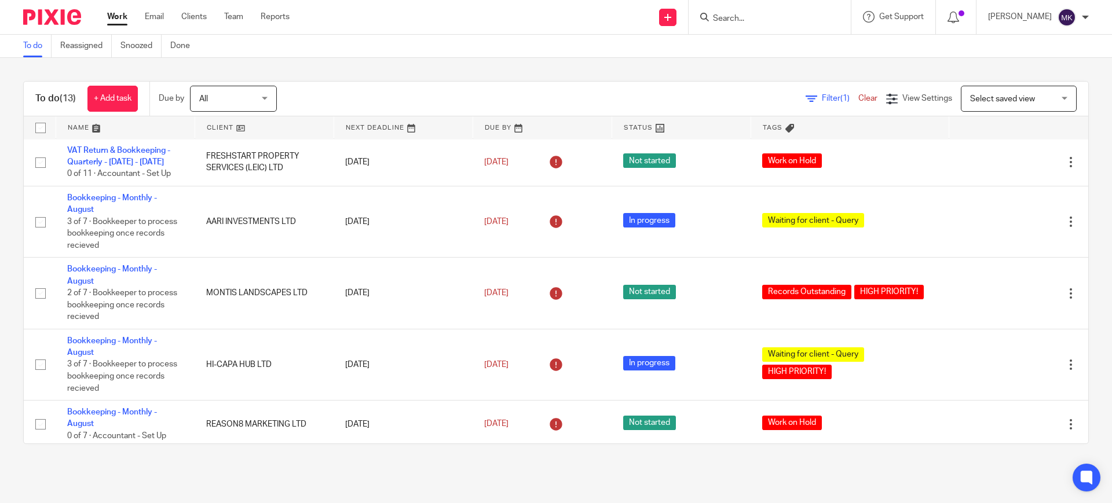
click at [835, 21] on form at bounding box center [773, 17] width 123 height 14
click at [808, 10] on form at bounding box center [773, 17] width 123 height 14
click at [783, 21] on input "Search" at bounding box center [764, 19] width 104 height 10
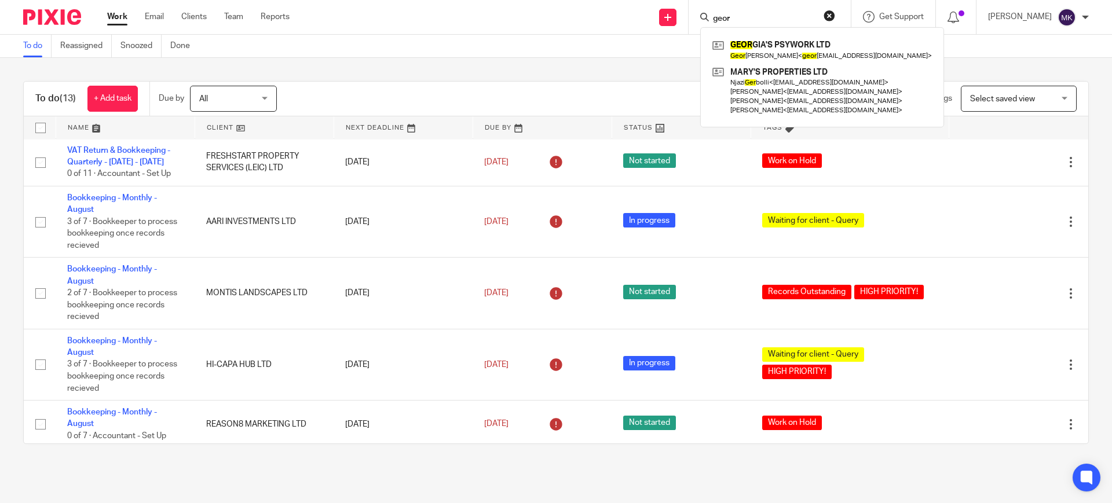
click at [791, 20] on input "geor" at bounding box center [764, 19] width 104 height 10
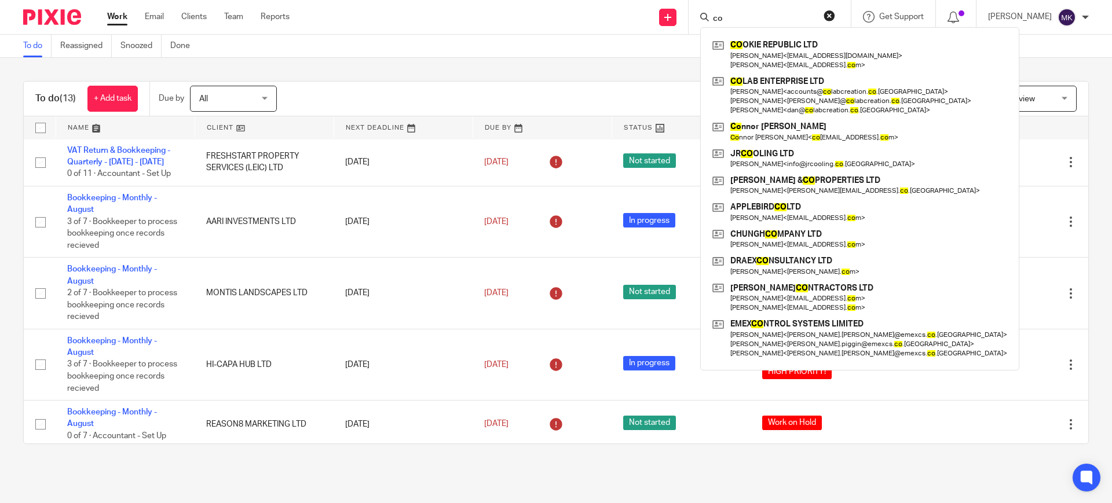
type input "c"
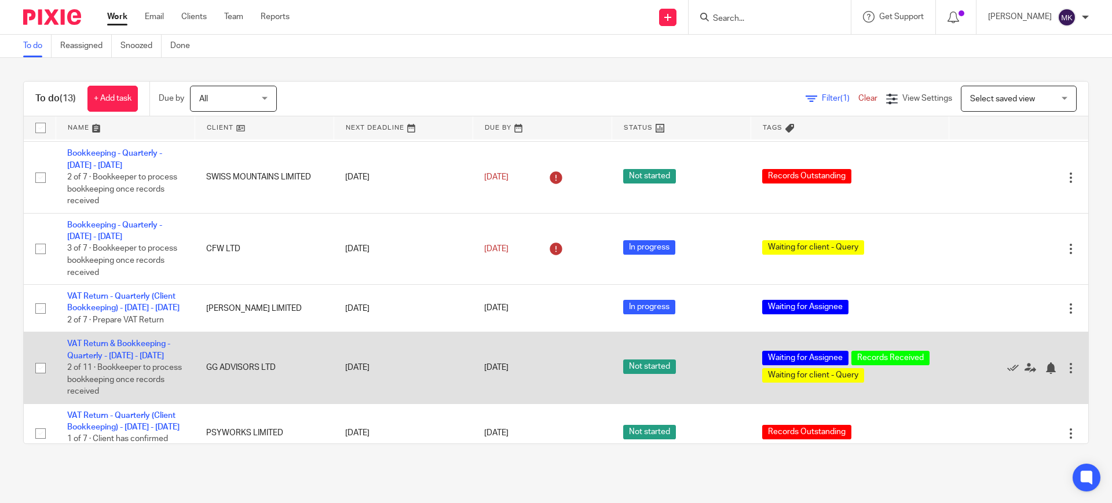
scroll to position [443, 0]
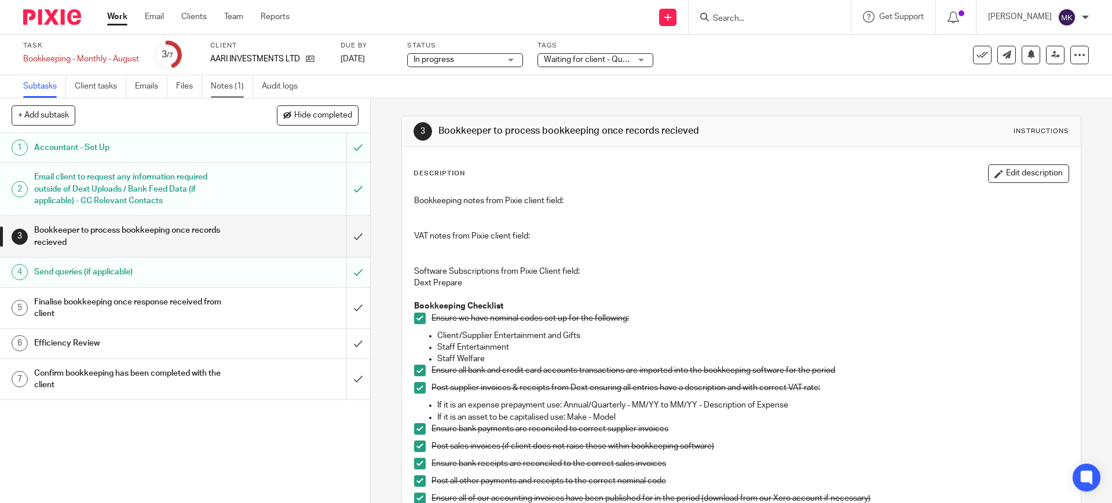
click at [232, 91] on link "Notes (1)" at bounding box center [232, 86] width 42 height 23
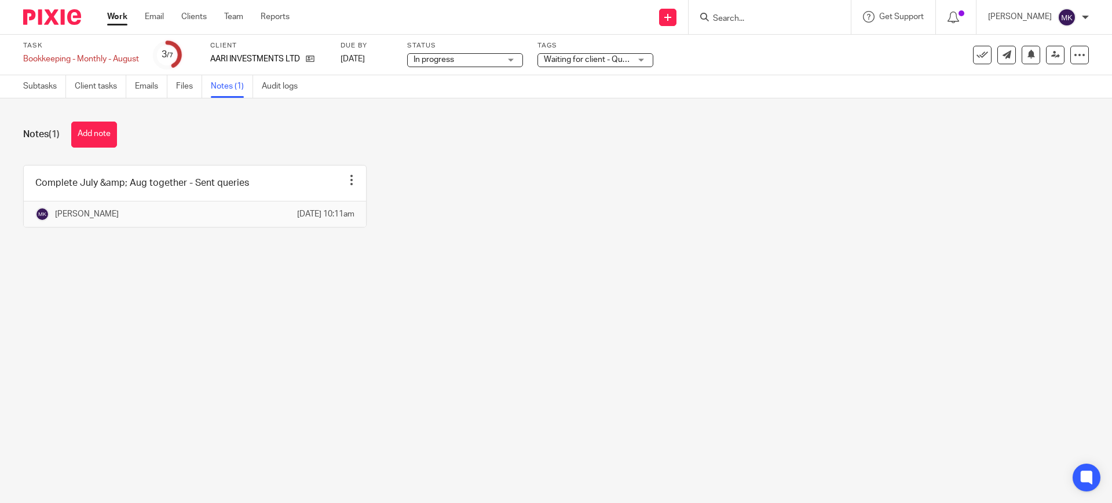
drag, startPoint x: 440, startPoint y: 176, endPoint x: 441, endPoint y: 12, distance: 164.4
click at [440, 165] on div "Complete July &amp; Aug together - Sent queries Edit note Delete note [PERSON_N…" at bounding box center [546, 205] width 1083 height 80
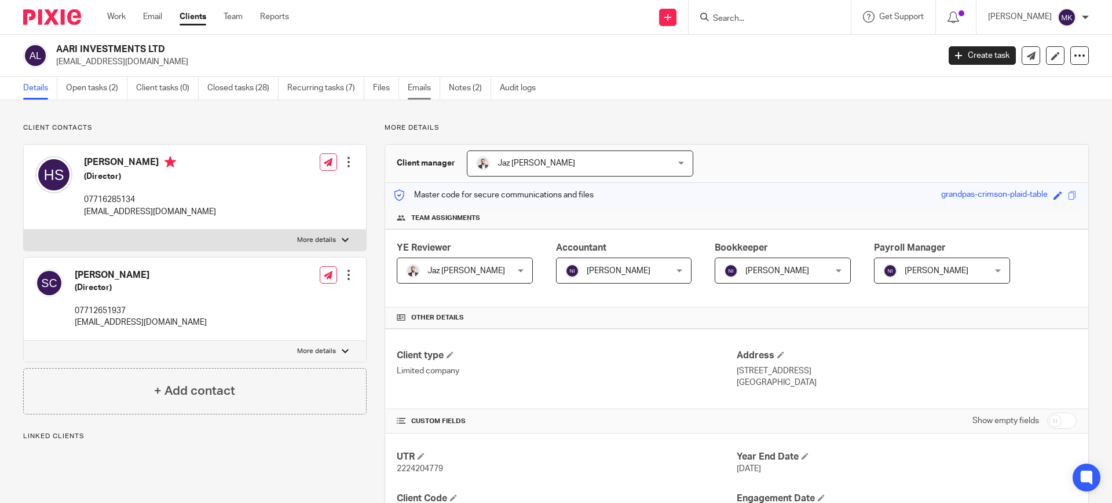
click at [427, 90] on link "Emails" at bounding box center [424, 88] width 32 height 23
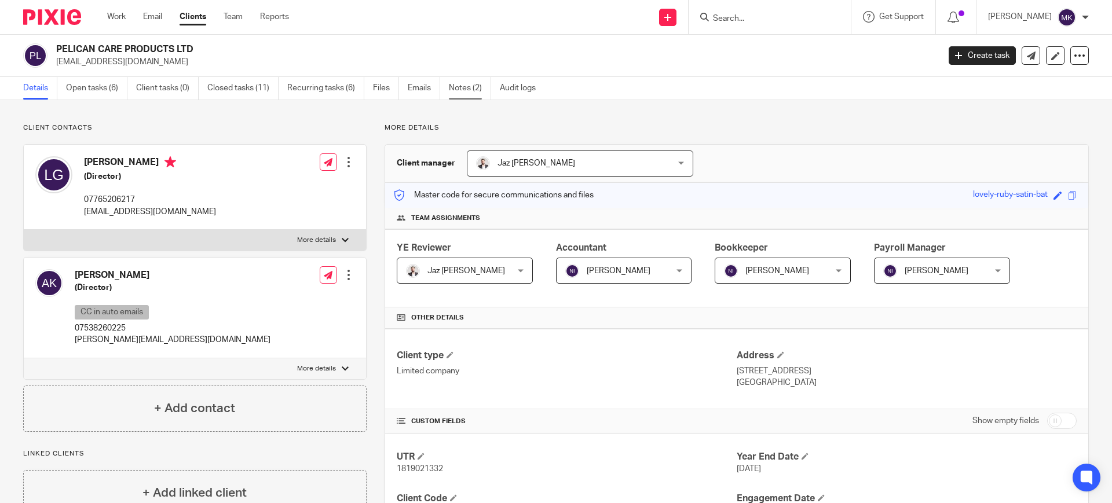
click at [468, 94] on link "Notes (2)" at bounding box center [470, 88] width 42 height 23
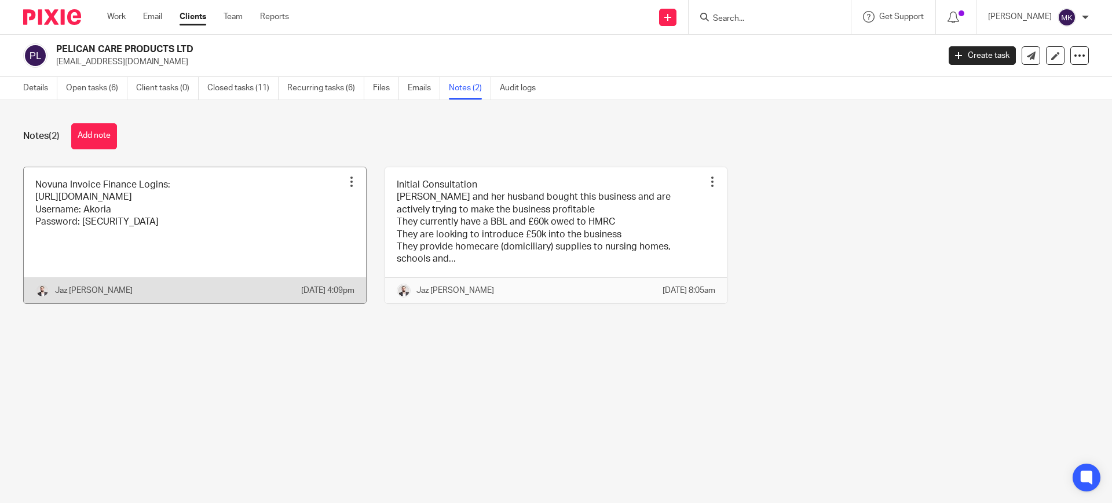
click at [240, 225] on link at bounding box center [195, 235] width 342 height 136
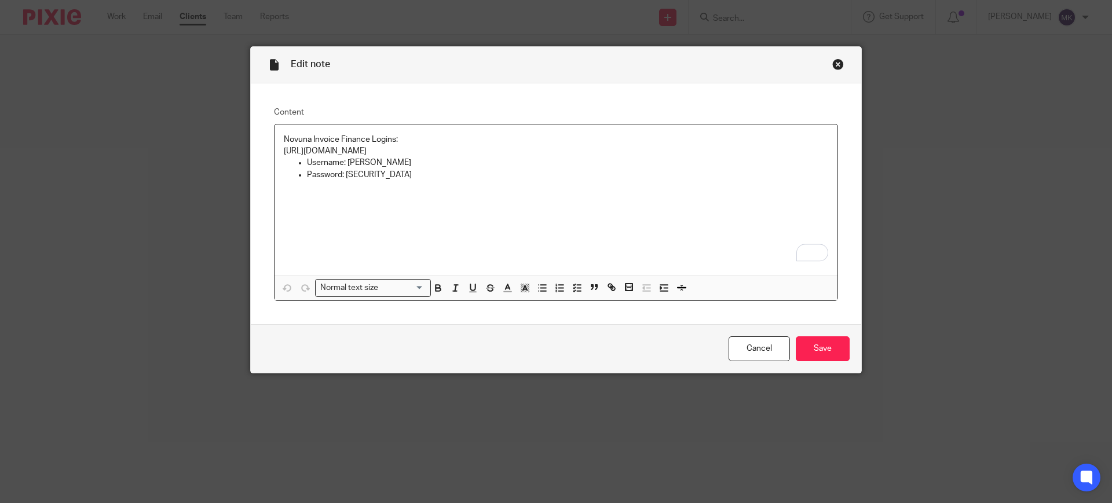
drag, startPoint x: 378, startPoint y: 151, endPoint x: 277, endPoint y: 150, distance: 101.3
click at [277, 150] on div "Novuna Invoice Finance Logins: https://novuna.hpdsc.com/ Username: Akoria Passw…" at bounding box center [555, 199] width 563 height 151
copy p "https://novuna.hpdsc.com/"
click at [357, 163] on p "Username: Akoria" at bounding box center [567, 163] width 521 height 12
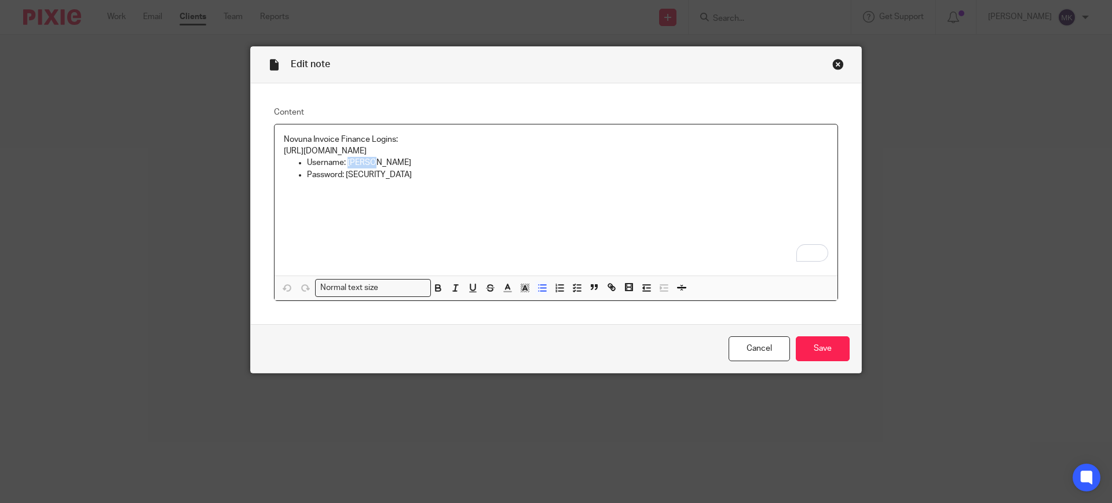
copy p "Akoria"
drag, startPoint x: 386, startPoint y: 177, endPoint x: 341, endPoint y: 175, distance: 45.2
click at [341, 175] on p "Password: Pelican123!" at bounding box center [567, 175] width 521 height 12
copy p "Pelican123!"
click at [837, 68] on div "Close this dialog window" at bounding box center [838, 64] width 12 height 12
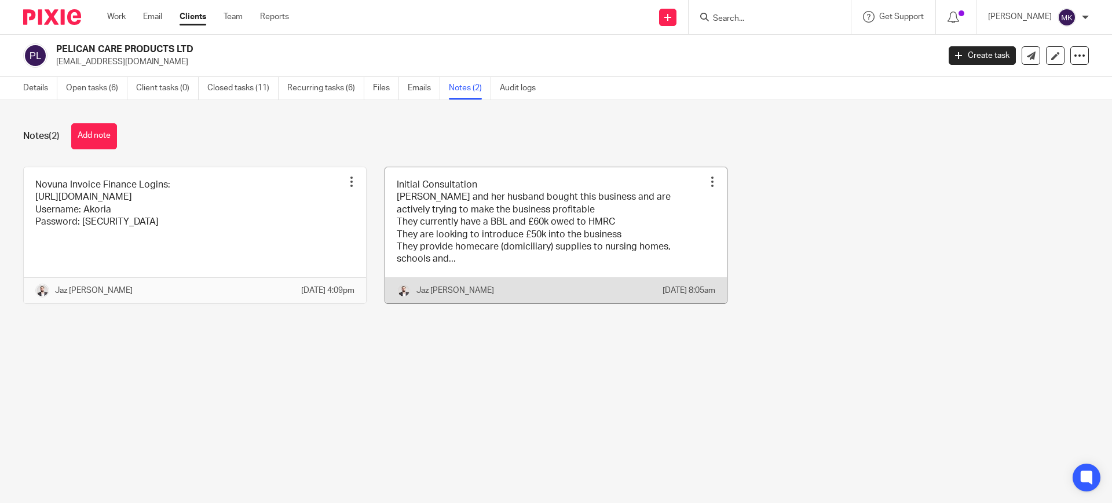
click at [610, 243] on link at bounding box center [556, 235] width 342 height 136
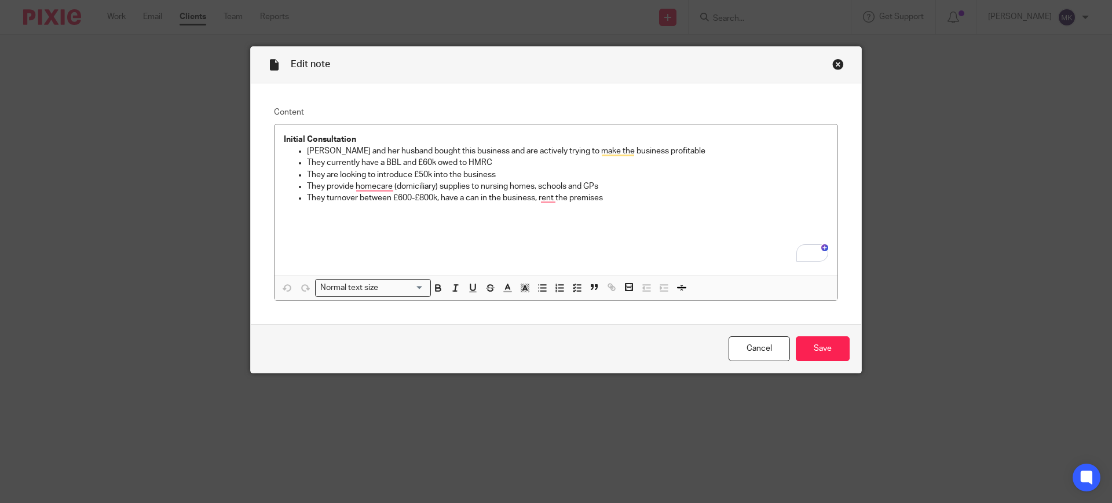
click at [832, 59] on div "Close this dialog window" at bounding box center [838, 64] width 12 height 12
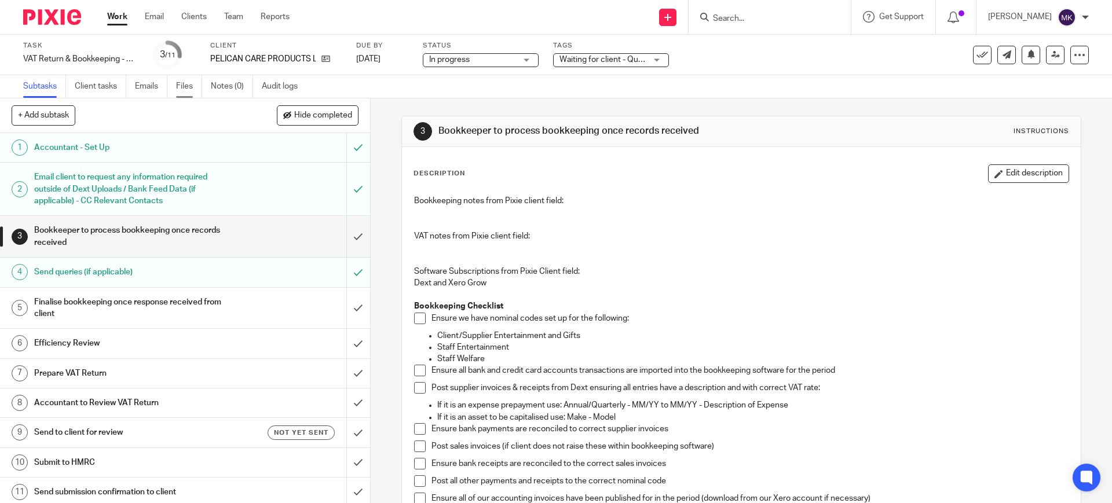
click at [184, 90] on link "Files" at bounding box center [189, 86] width 26 height 23
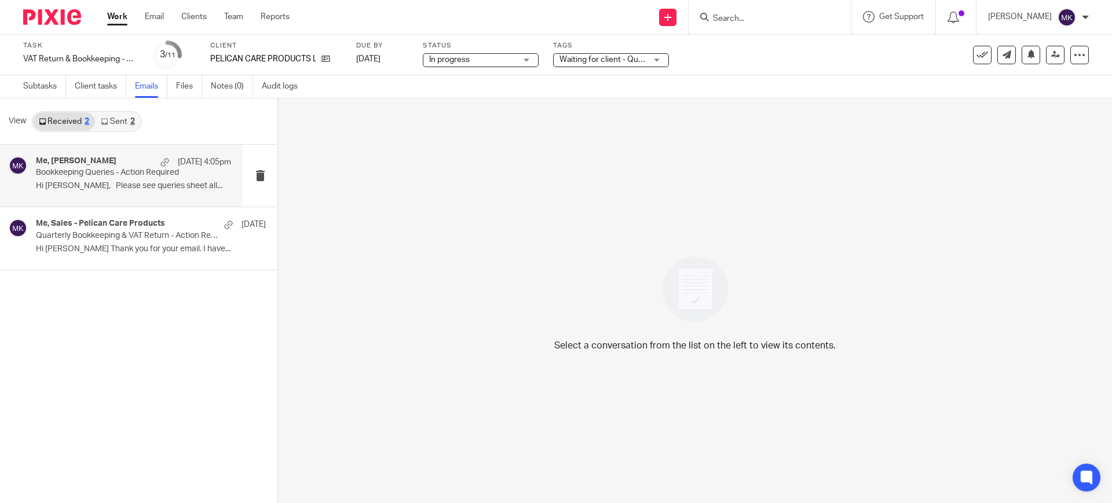
click at [111, 175] on p "Bookkeeping Queries - Action Required" at bounding box center [114, 173] width 156 height 10
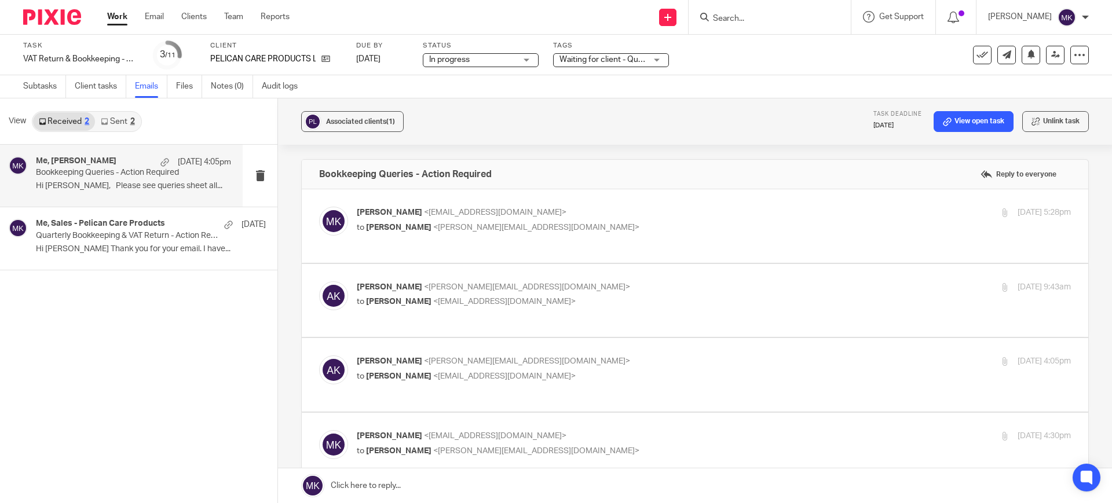
click at [147, 182] on p "Hi Moiz, Please see queries sheet all..." at bounding box center [133, 186] width 195 height 10
click at [122, 123] on link "Sent 2" at bounding box center [117, 121] width 45 height 19
click at [135, 186] on p "Hi Andy, Thank you for this. Could we also..." at bounding box center [133, 186] width 195 height 10
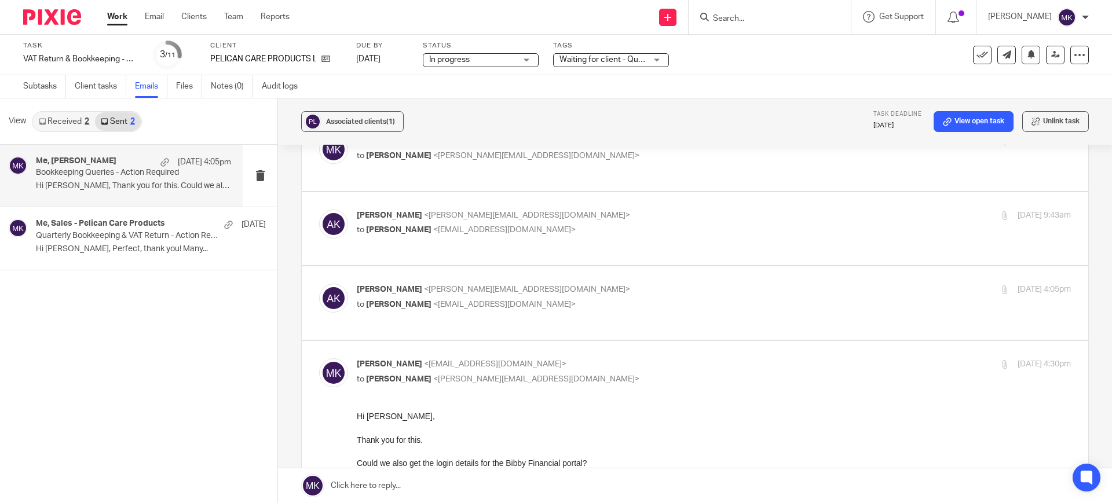
scroll to position [59, 0]
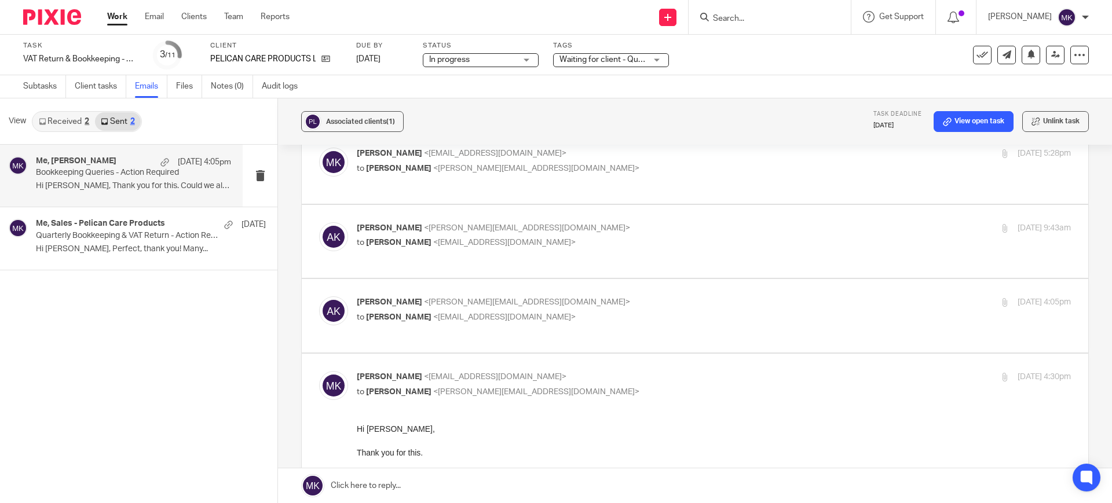
click at [581, 279] on label at bounding box center [695, 316] width 786 height 74
click at [319, 296] on input "checkbox" at bounding box center [318, 296] width 1 height 1
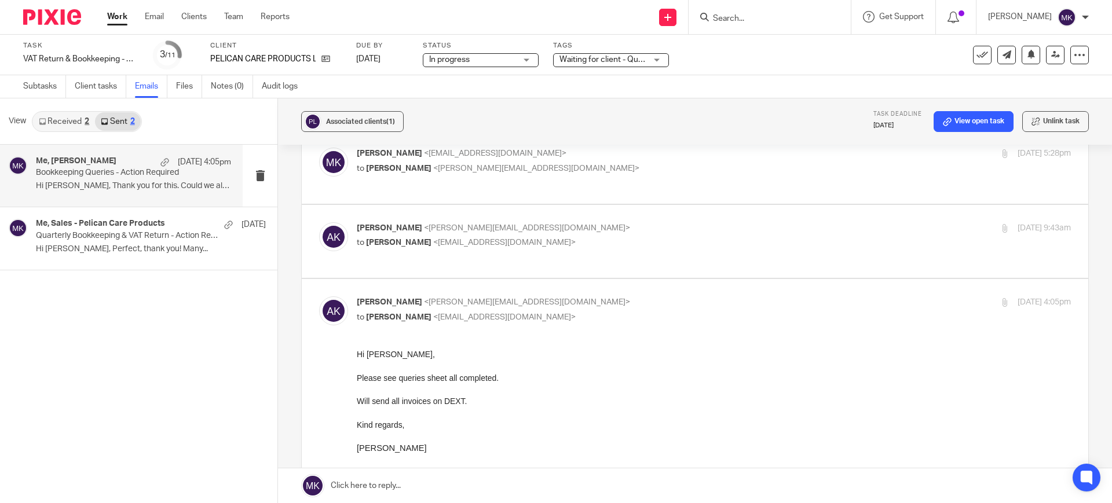
click at [319, 296] on input "checkbox" at bounding box center [318, 296] width 1 height 1
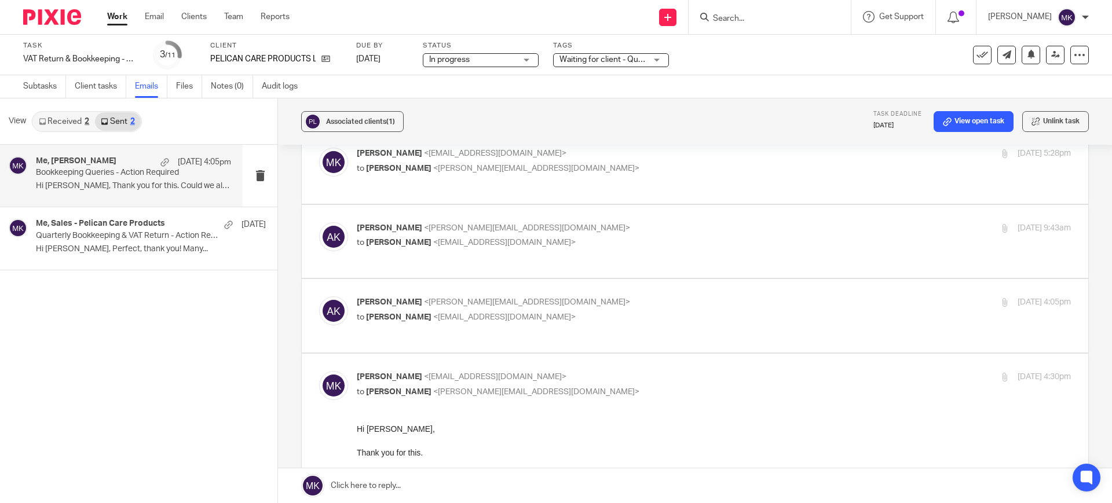
scroll to position [349, 0]
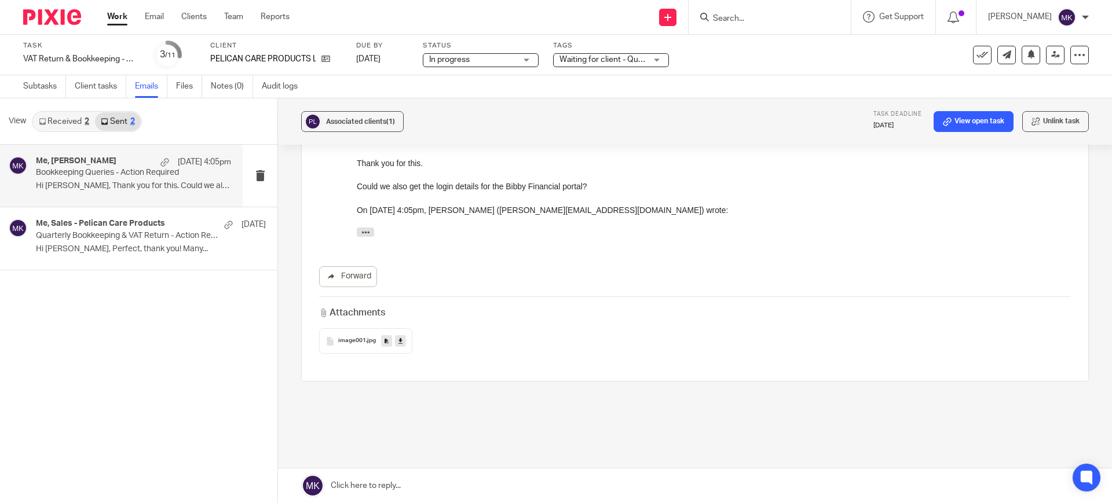
click at [398, 337] on icon at bounding box center [400, 341] width 4 height 9
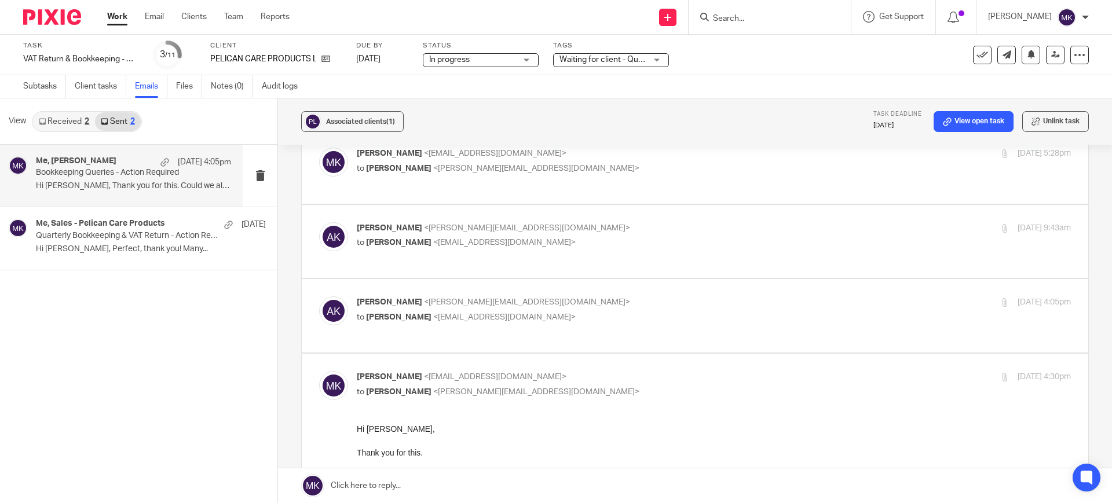
scroll to position [0, 0]
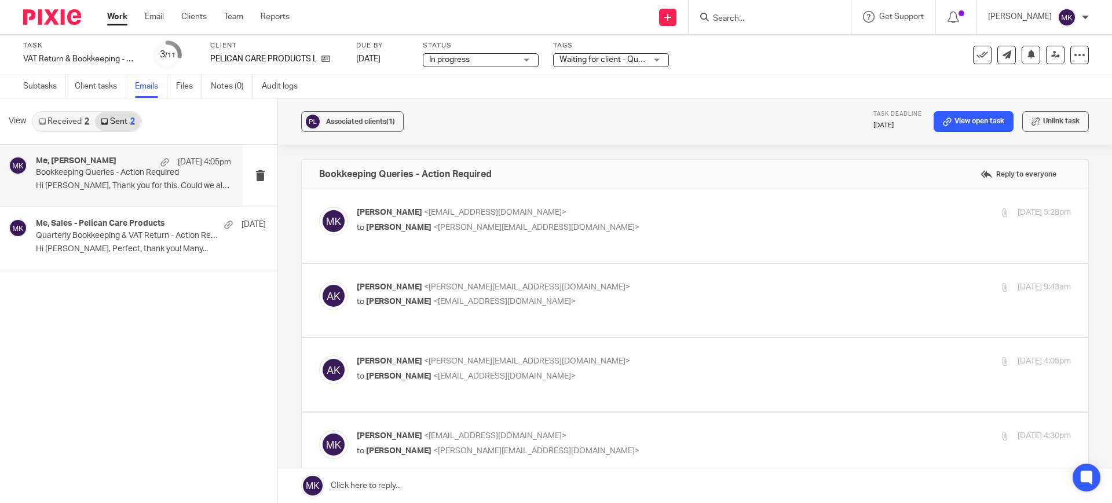
click at [727, 355] on p "Andy Koria <andy.koria@pelicancare.co.uk>" at bounding box center [595, 361] width 476 height 12
checkbox input "true"
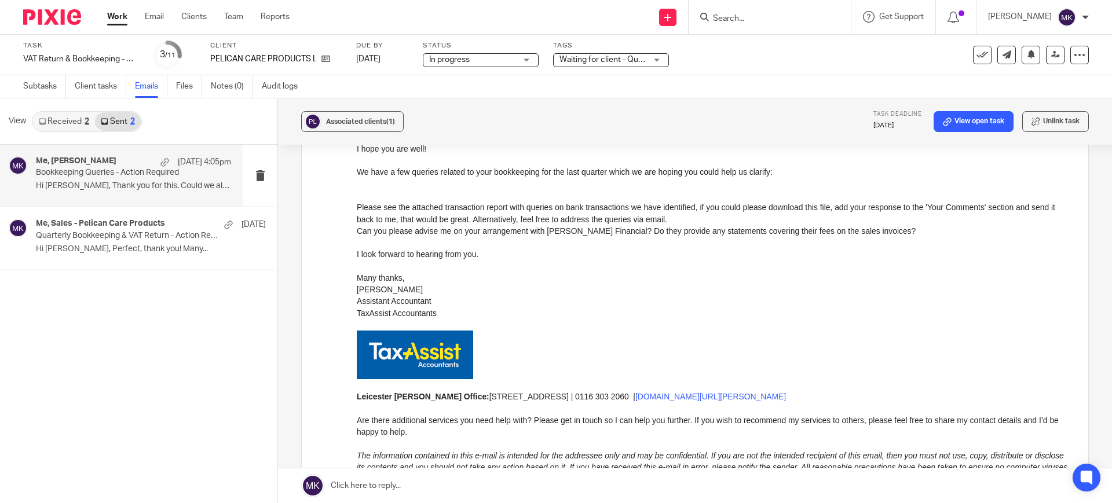
scroll to position [868, 0]
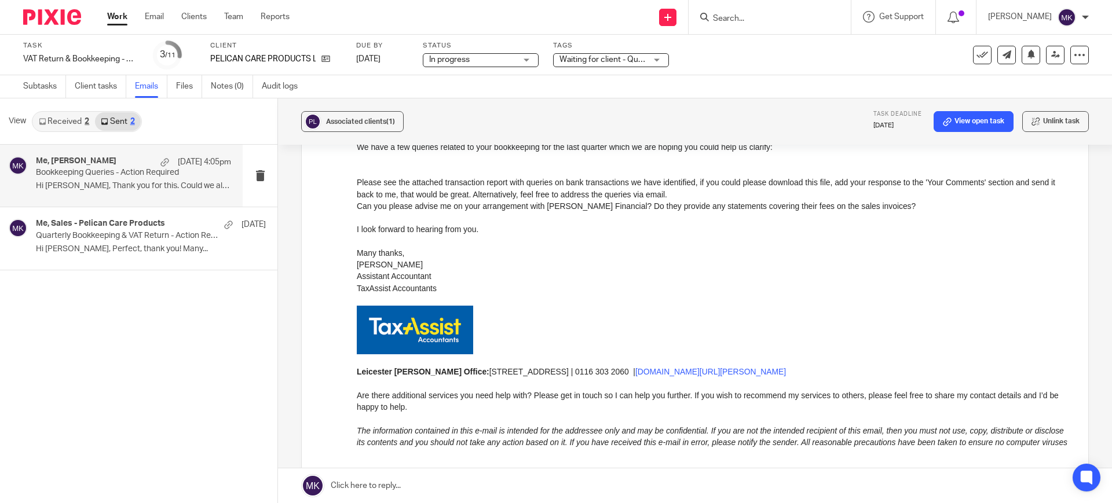
click at [78, 114] on link "Received 2" at bounding box center [64, 121] width 62 height 19
click at [112, 119] on link "Sent 2" at bounding box center [117, 121] width 45 height 19
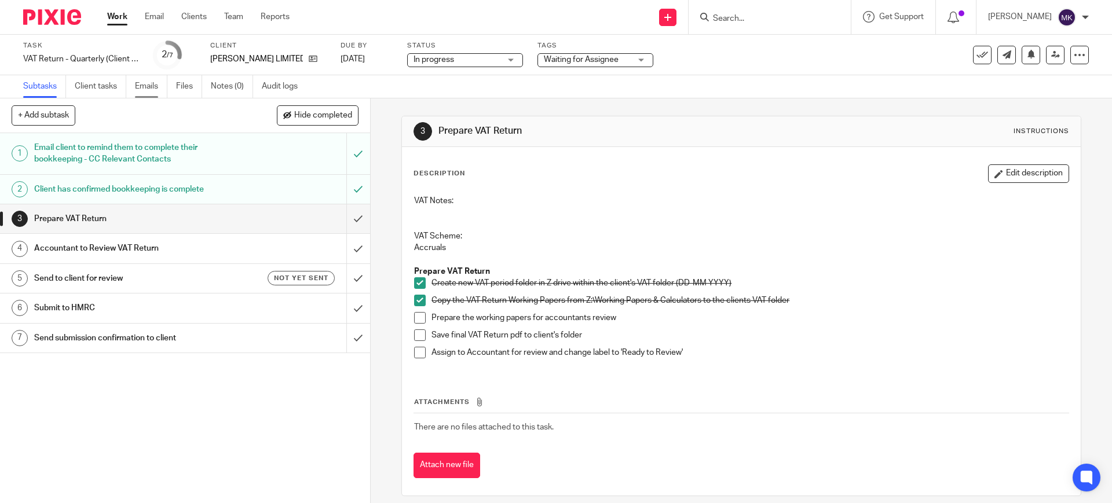
click at [154, 86] on link "Emails" at bounding box center [151, 86] width 32 height 23
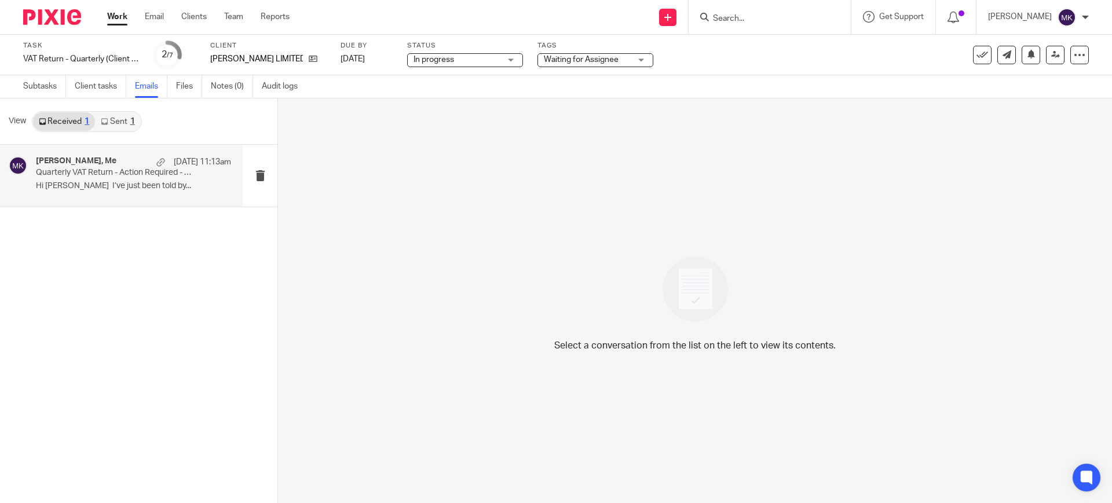
click at [118, 163] on div "Kiran Nagra, Me 22 Sep 11:13am" at bounding box center [133, 162] width 195 height 12
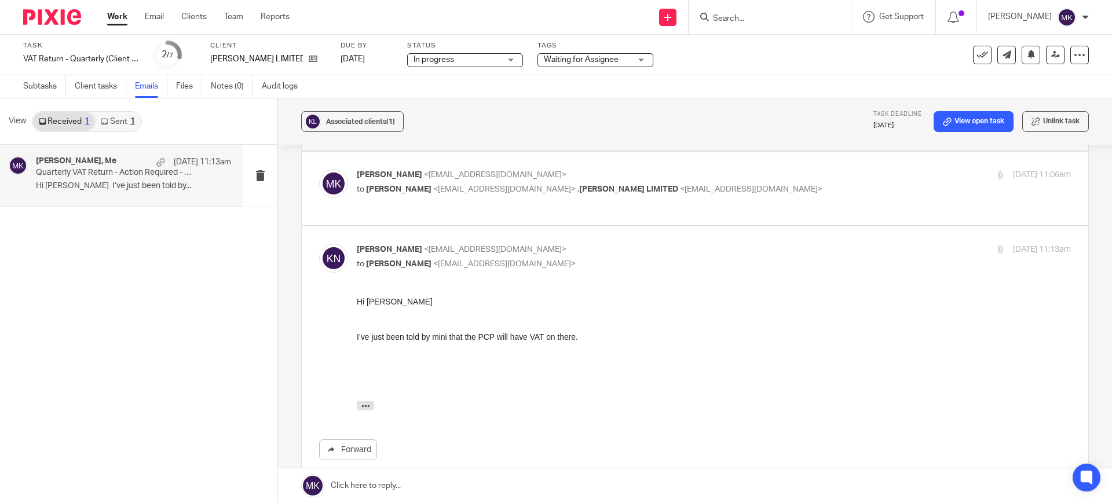
scroll to position [579, 0]
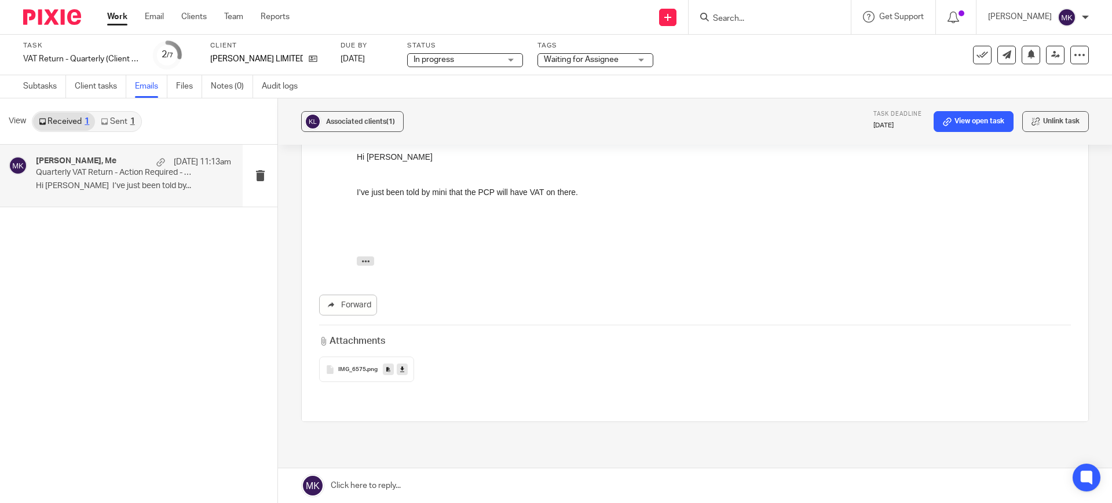
click at [402, 364] on link at bounding box center [402, 370] width 11 height 12
click at [466, 477] on link at bounding box center [695, 485] width 834 height 35
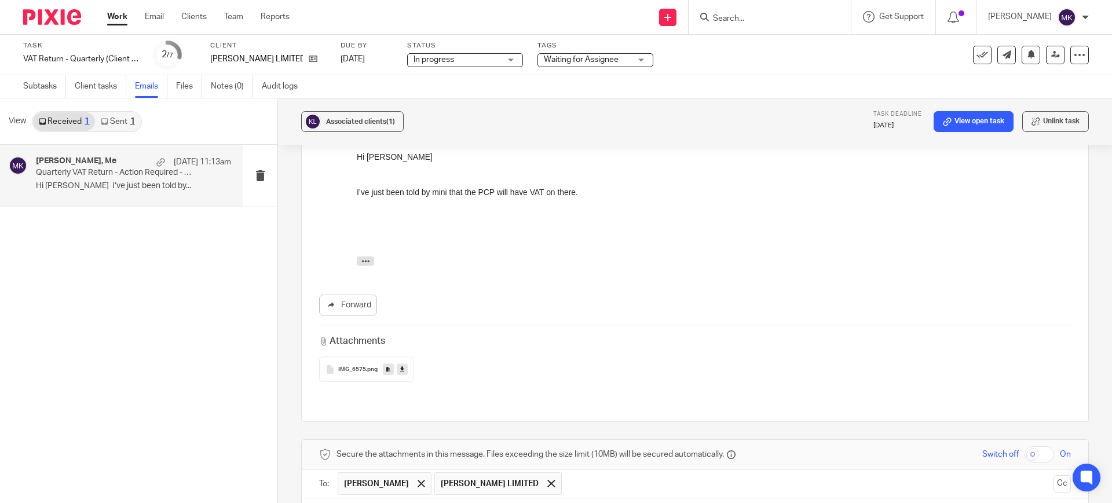
scroll to position [805, 0]
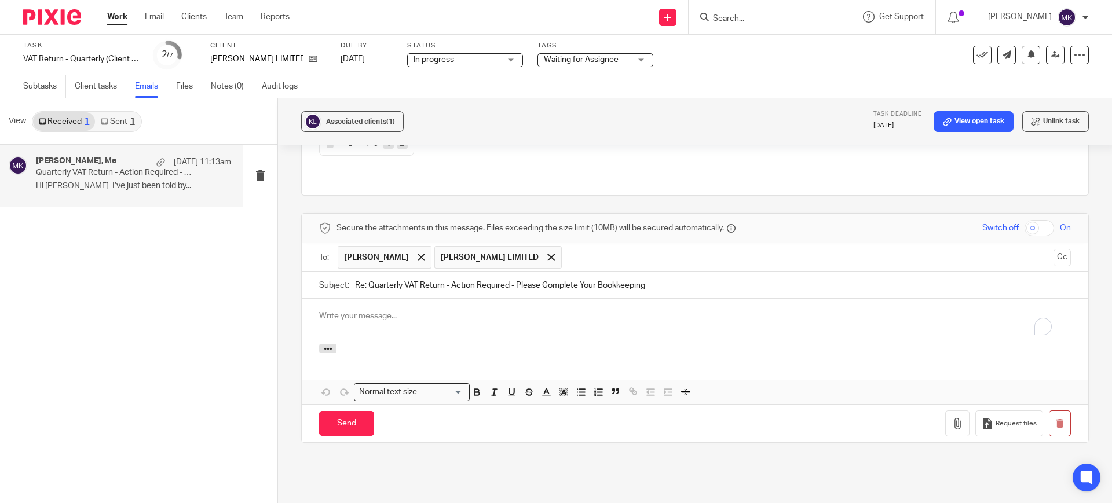
click at [443, 299] on div "To enrich screen reader interactions, please activate Accessibility in Grammarl…" at bounding box center [695, 321] width 786 height 45
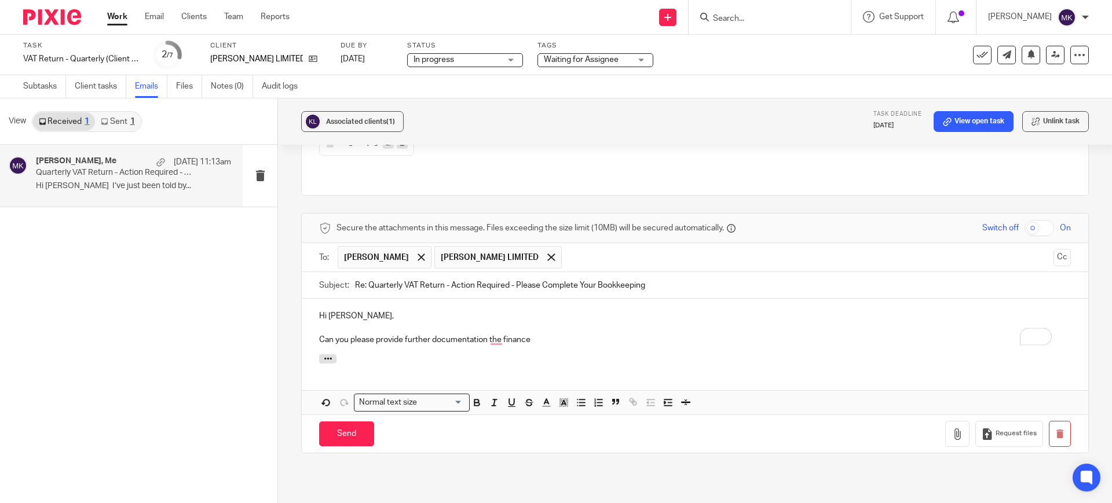
click at [485, 334] on p "Can you please provide further documentation the finance" at bounding box center [695, 340] width 752 height 12
click at [560, 303] on div "Hi Kiran, Can you please provide further documentation - the finance" at bounding box center [695, 327] width 786 height 56
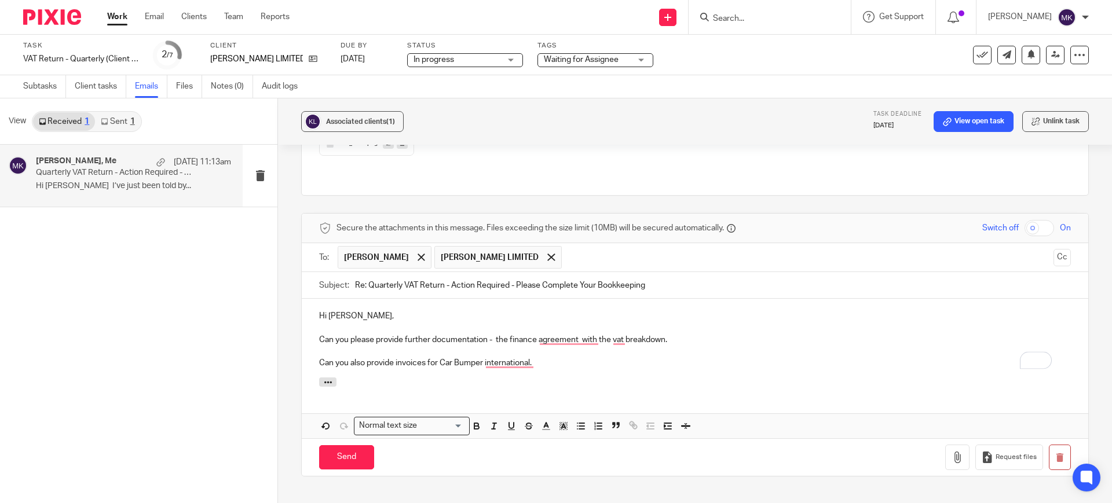
click at [519, 357] on p "Can you also provide invoices for Car Bumper international." at bounding box center [695, 363] width 752 height 12
click at [567, 334] on p "Can you please provide further documentation - the finance agreement with the v…" at bounding box center [695, 340] width 752 height 12
click at [584, 336] on button "Dismiss" at bounding box center [590, 346] width 120 height 21
click at [578, 357] on p "Can you also provide invoices for Car Bumper International." at bounding box center [695, 363] width 752 height 12
click at [581, 334] on p "Can you please provide further documentation - the finance agreement with the v…" at bounding box center [695, 340] width 752 height 12
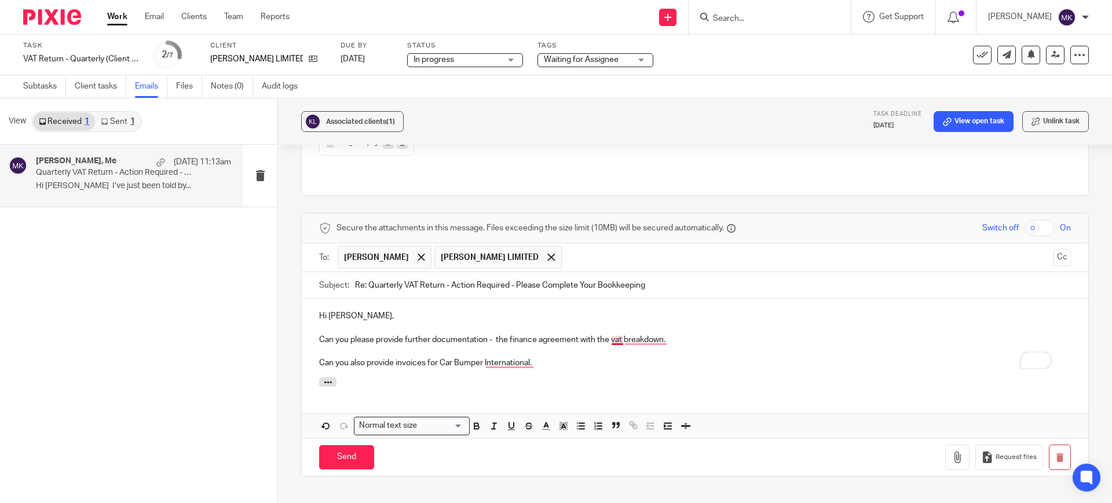
click at [615, 334] on p "Can you please provide further documentation - the finance agreement with the v…" at bounding box center [695, 340] width 752 height 12
click at [644, 334] on p "Can you please provide further documentation - the finance agreement with the V…" at bounding box center [695, 340] width 752 height 12
click at [649, 334] on p "Can you please provide further documentation - the finance agreement with the V…" at bounding box center [695, 340] width 752 height 12
drag, startPoint x: 532, startPoint y: 318, endPoint x: 523, endPoint y: 318, distance: 8.7
click at [531, 357] on p "Can you also provide invoices for Car Bumper International." at bounding box center [695, 363] width 752 height 12
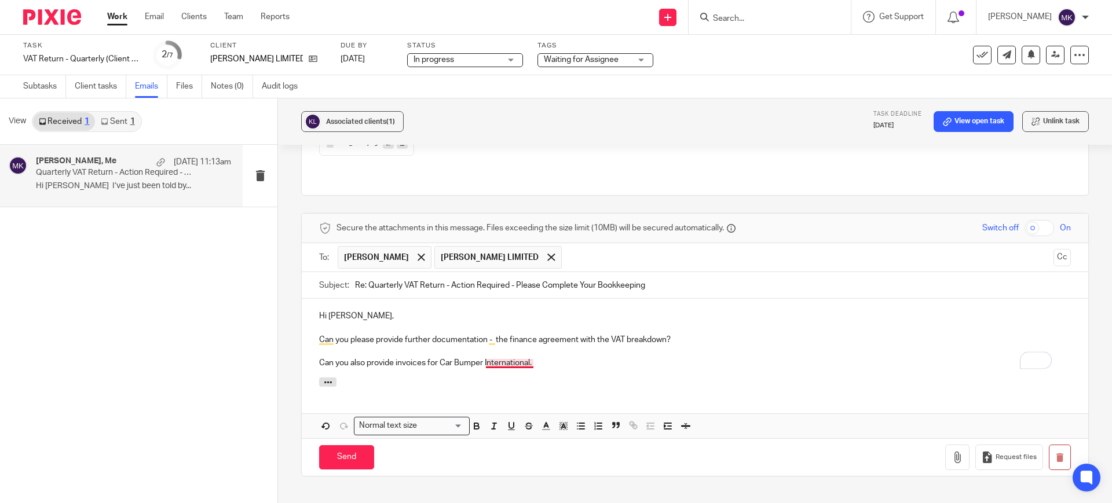
click at [519, 357] on p "Can you also provide invoices for Car Bumper International." at bounding box center [695, 363] width 752 height 12
click at [574, 357] on p "Can you also provide invoices for Car Bumper International?" at bounding box center [695, 363] width 752 height 12
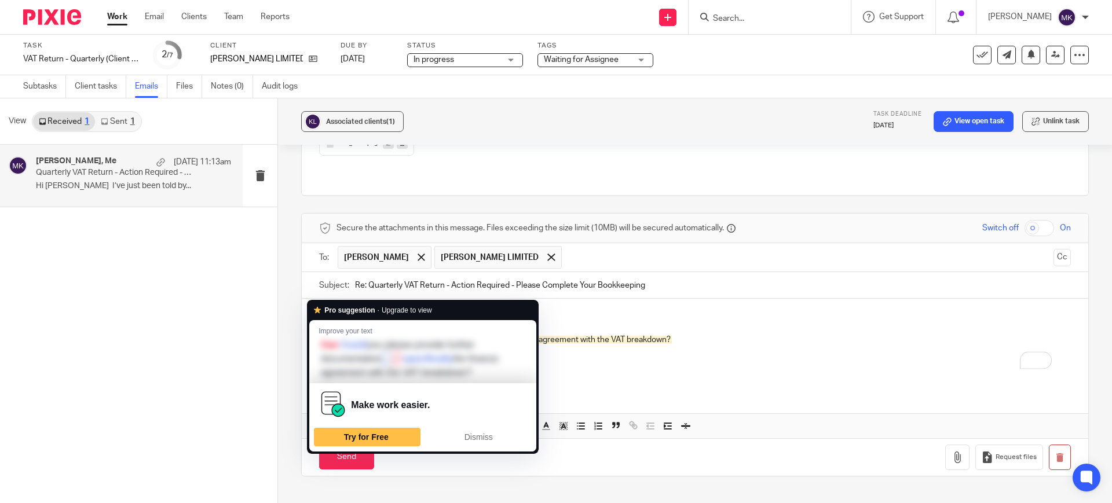
click at [626, 357] on p "Can you also provide invoices for Car Bumper International?" at bounding box center [695, 363] width 752 height 12
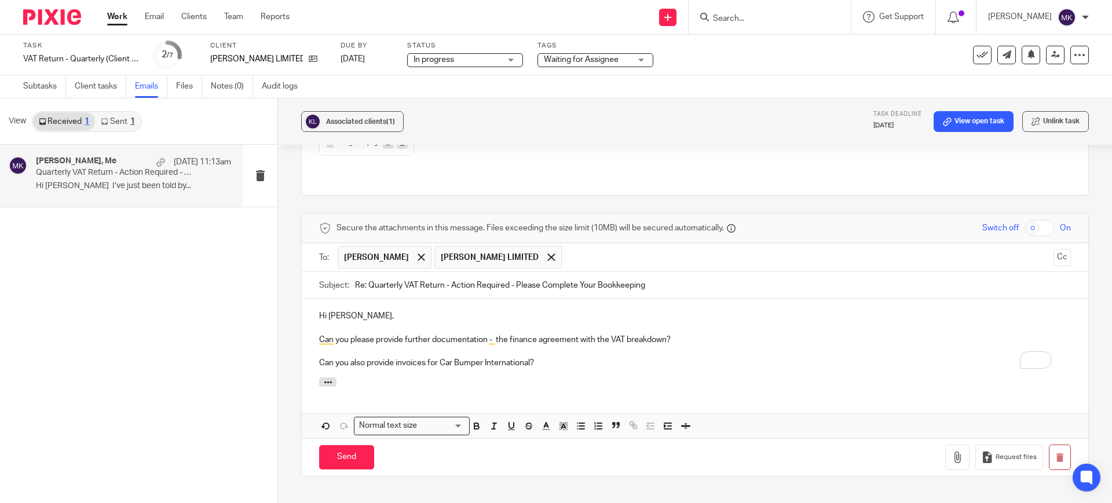
click at [709, 334] on p "Can you please provide further documentation - the finance agreement with the V…" at bounding box center [695, 340] width 752 height 12
click at [771, 334] on p "Can you please provide further documentation - the finance agreement with the V…" at bounding box center [695, 340] width 752 height 12
click at [752, 325] on div "Hi Kiran, Can you please provide further documentation - the finance agreement …" at bounding box center [695, 338] width 786 height 79
click at [549, 322] on p "To enrich screen reader interactions, please activate Accessibility in Grammarl…" at bounding box center [695, 328] width 752 height 12
click at [627, 332] on div "Hi Kiran, Can you please provide further documentation - the finance agreement …" at bounding box center [695, 338] width 786 height 79
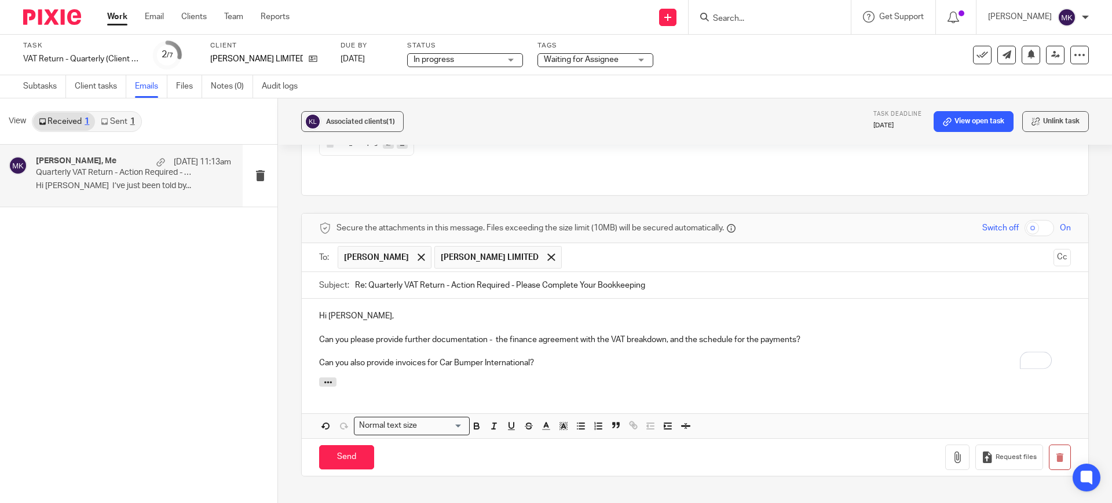
click at [653, 324] on div "Hi Kiran, Can you please provide further documentation - the finance agreement …" at bounding box center [695, 338] width 786 height 79
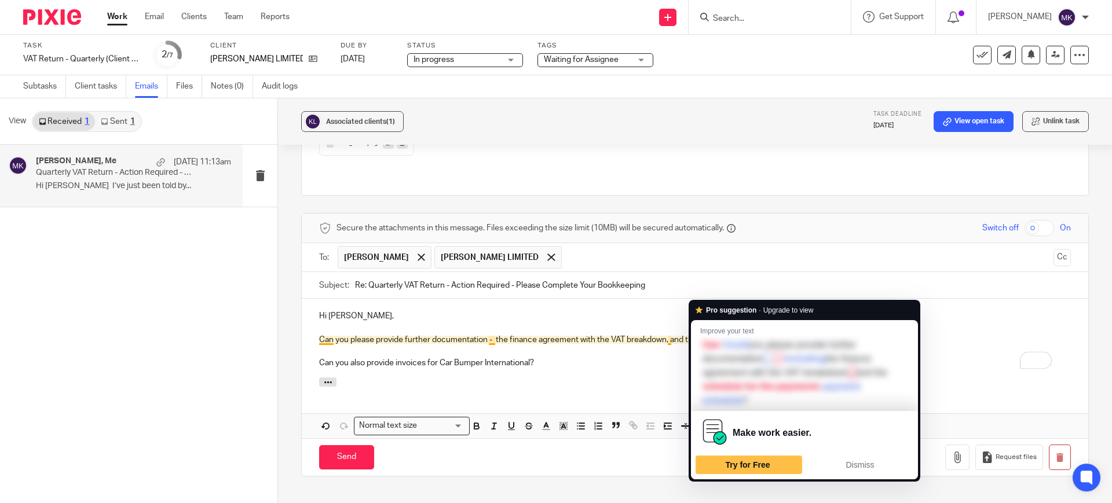
click at [878, 310] on p "Hi [PERSON_NAME]," at bounding box center [695, 316] width 752 height 12
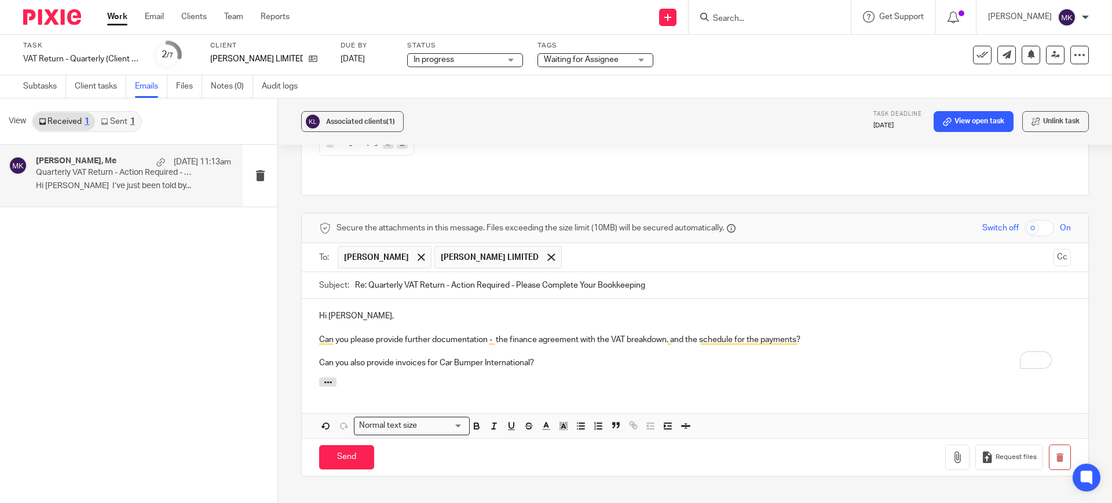
click at [689, 377] on div at bounding box center [695, 383] width 786 height 13
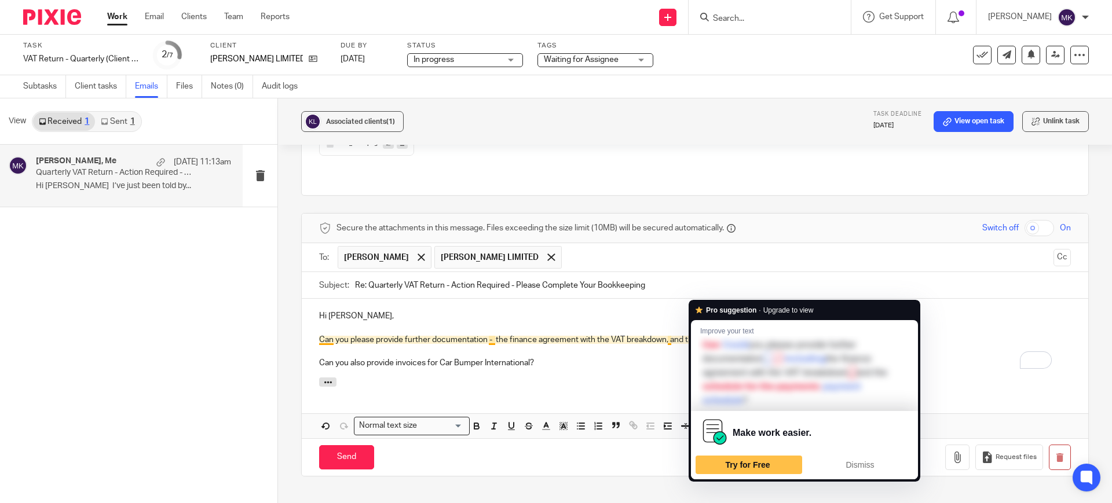
click at [629, 328] on div "Hi Kiran, Can you please provide further documentation - the finance agreement …" at bounding box center [695, 338] width 786 height 79
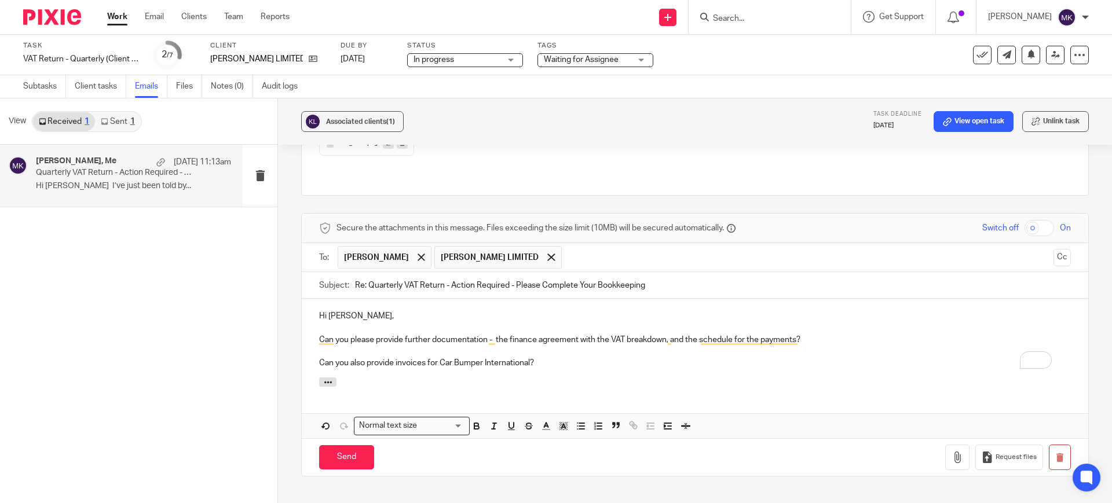
click at [578, 59] on span "Waiting for Assignee" at bounding box center [581, 60] width 75 height 8
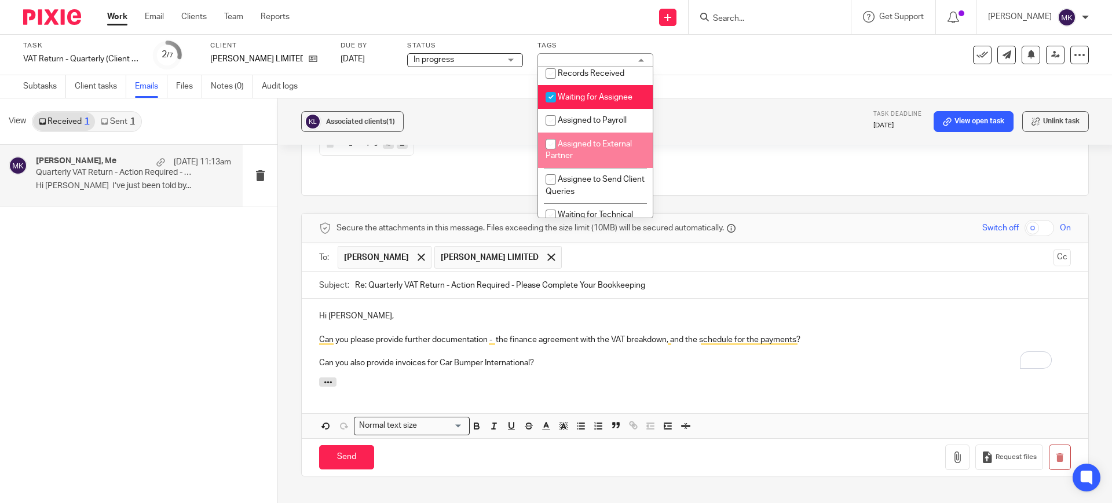
click at [589, 101] on span "Waiting for Assignee" at bounding box center [595, 97] width 75 height 8
checkbox input "false"
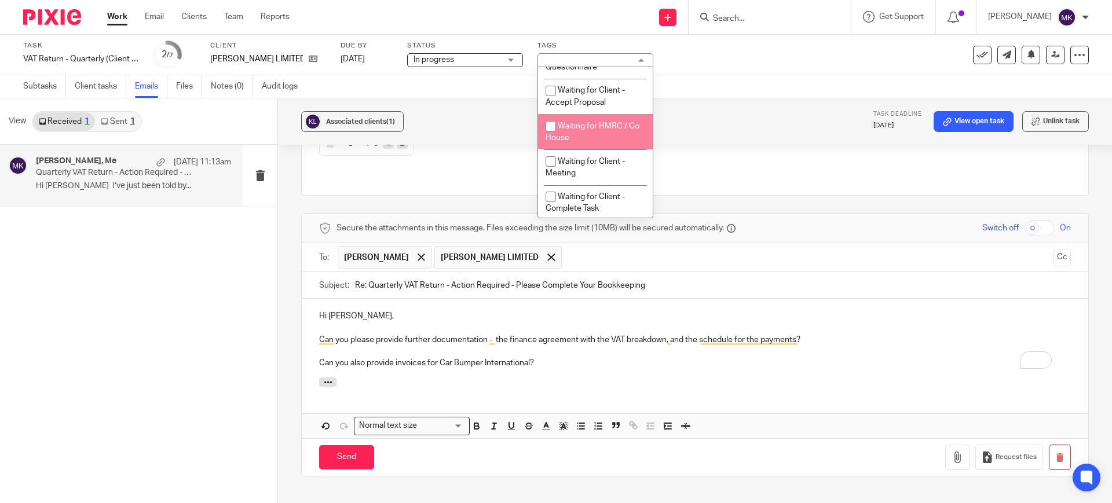
scroll to position [651, 0]
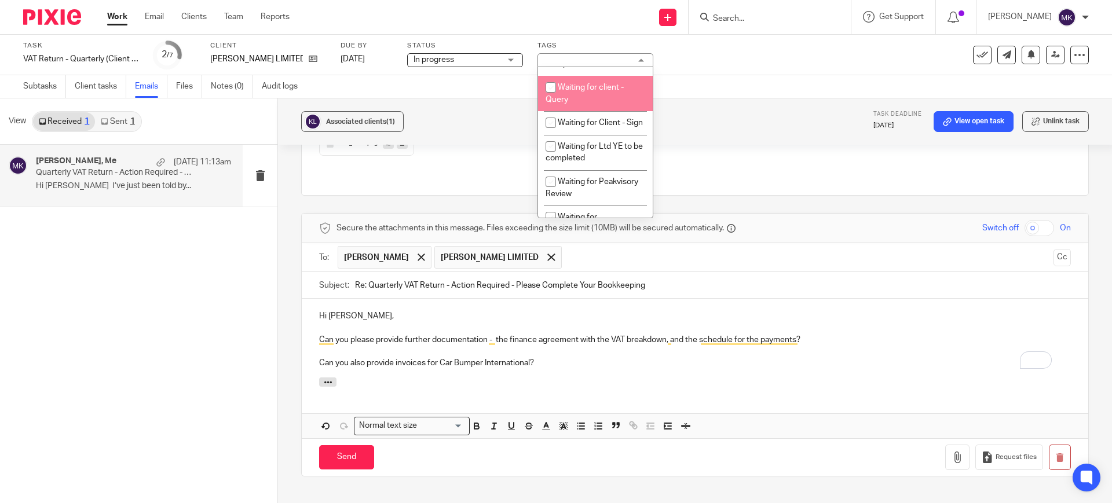
click at [589, 111] on li "Waiting for client - Query" at bounding box center [595, 93] width 115 height 35
checkbox input "true"
click at [695, 69] on div "Task VAT Return - Quarterly (Client Bookkeeping) - June - August, 2025 Save VAT…" at bounding box center [556, 55] width 1112 height 41
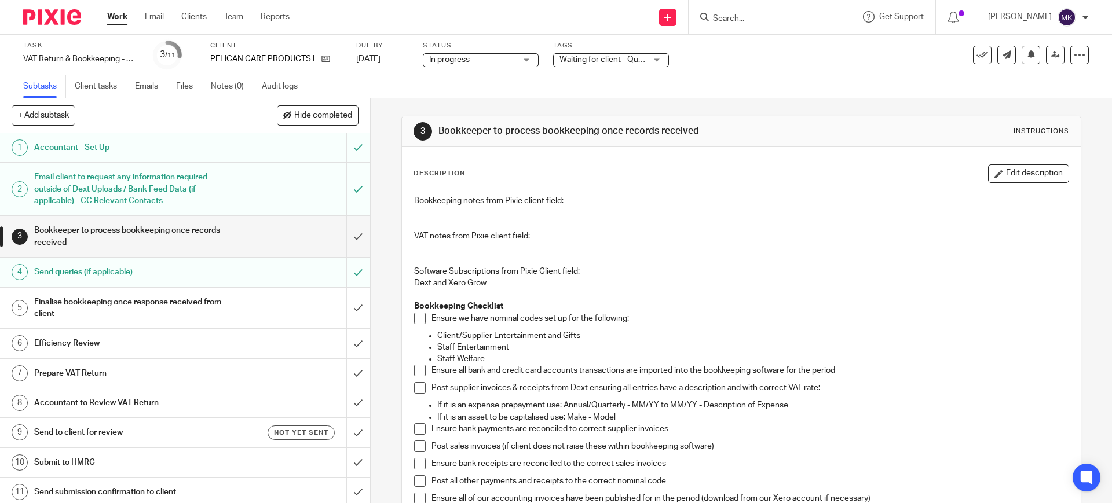
scroll to position [362, 0]
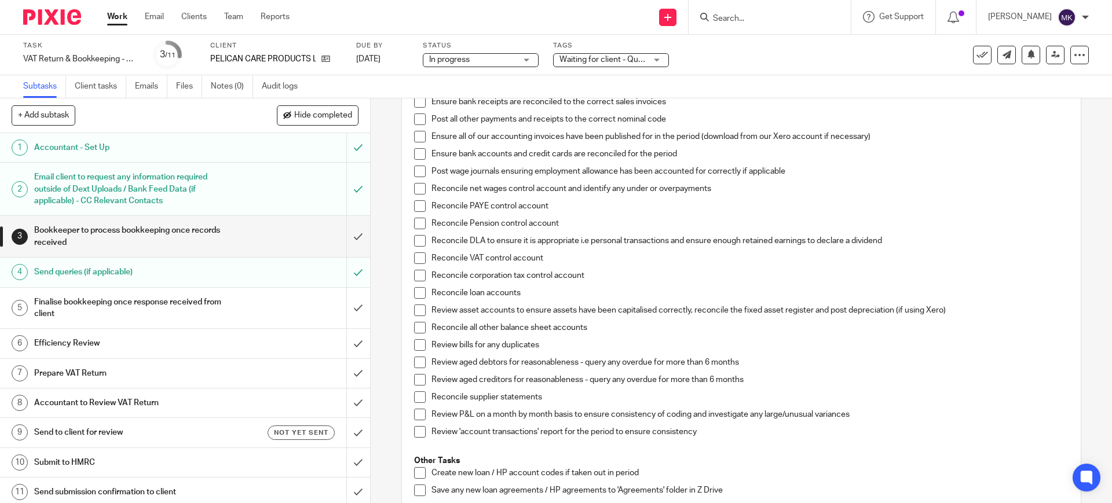
click at [416, 374] on span at bounding box center [420, 380] width 12 height 12
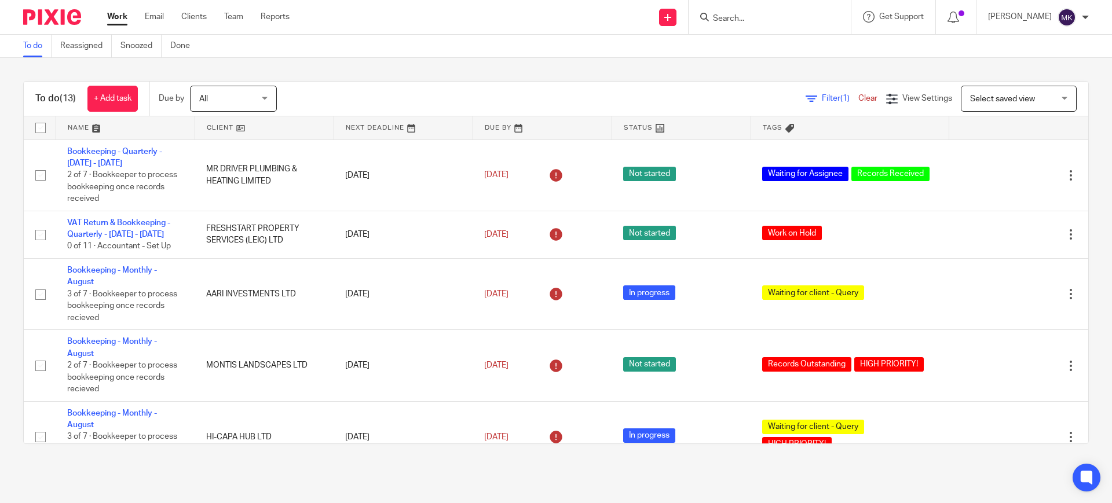
scroll to position [443, 0]
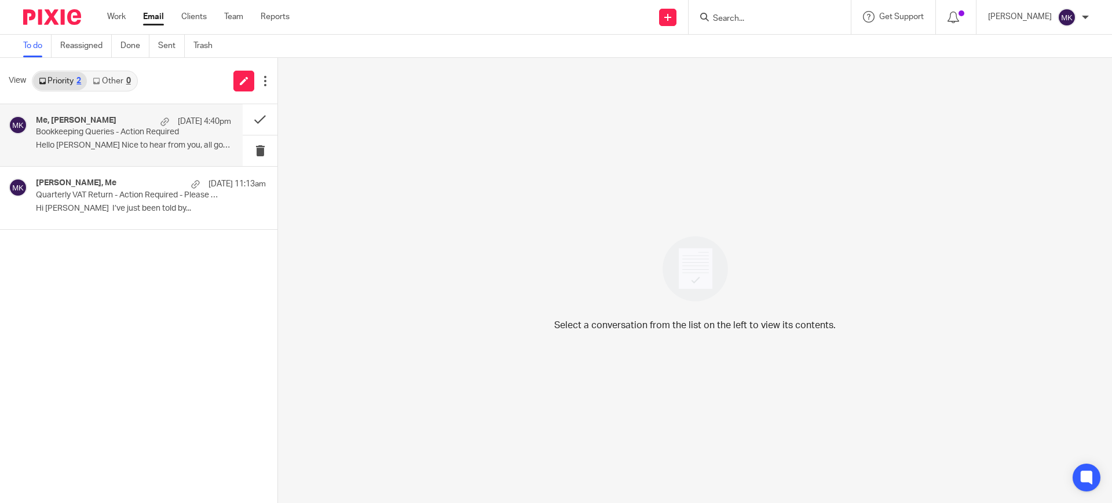
click at [128, 130] on p "Bookkeeping Queries - Action Required" at bounding box center [114, 132] width 156 height 10
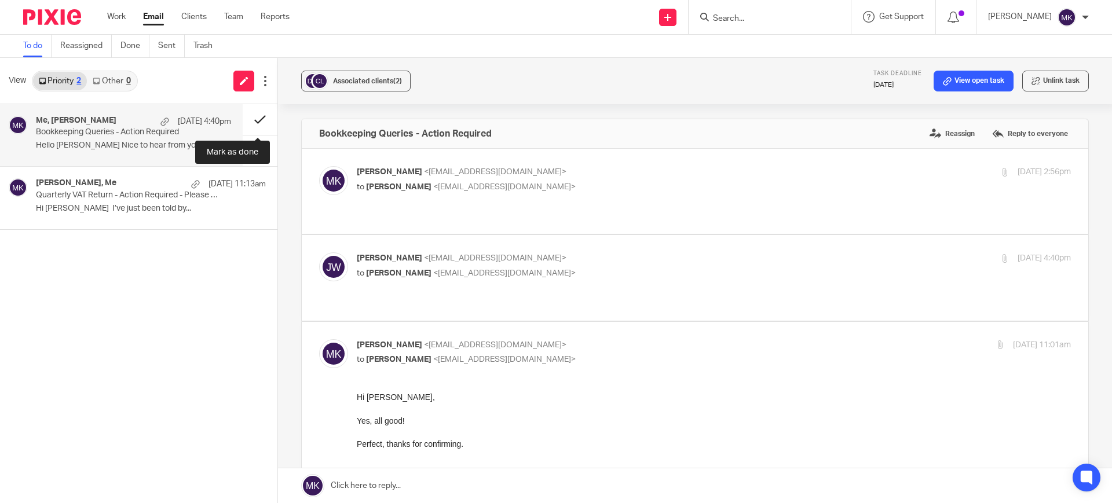
click at [245, 118] on button at bounding box center [260, 119] width 35 height 31
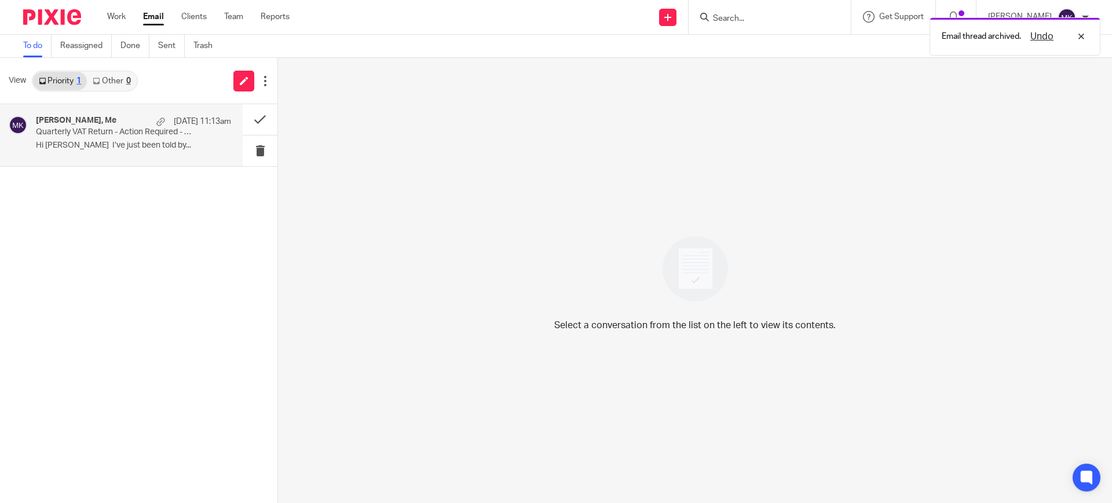
click at [178, 132] on p "Quarterly VAT Return - Action Required - Please Complete Your Bookkeeping" at bounding box center [114, 132] width 156 height 10
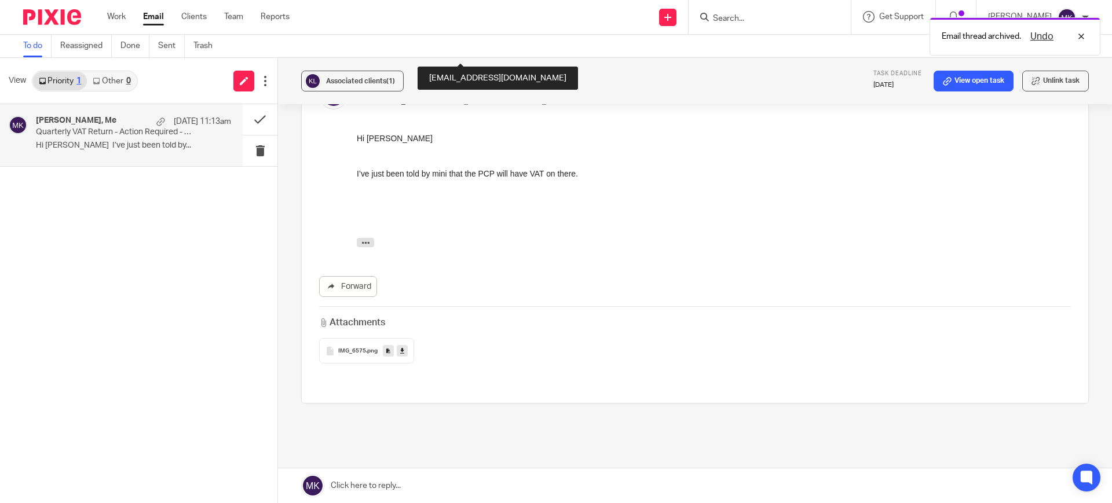
scroll to position [562, 0]
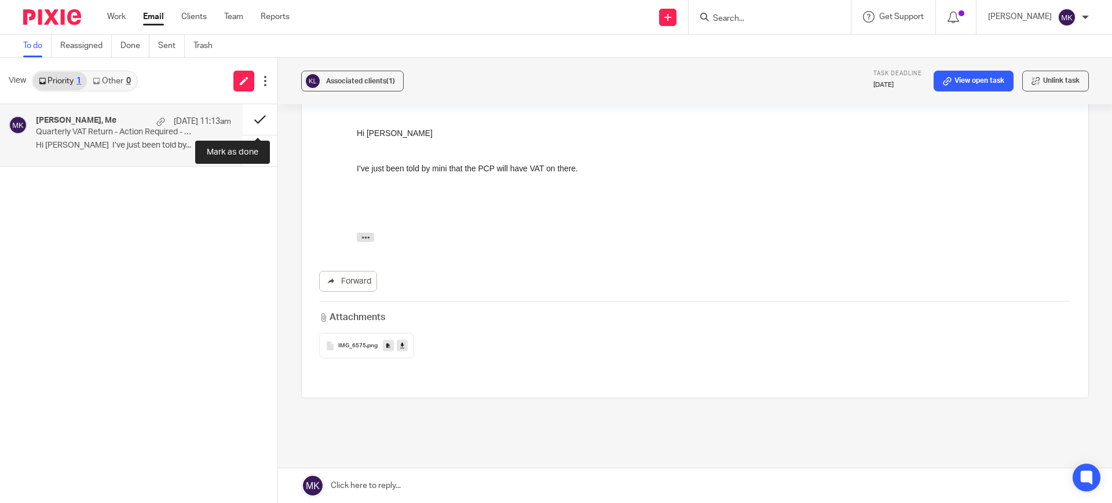
click at [252, 116] on button at bounding box center [260, 119] width 35 height 31
